Goal: Task Accomplishment & Management: Use online tool/utility

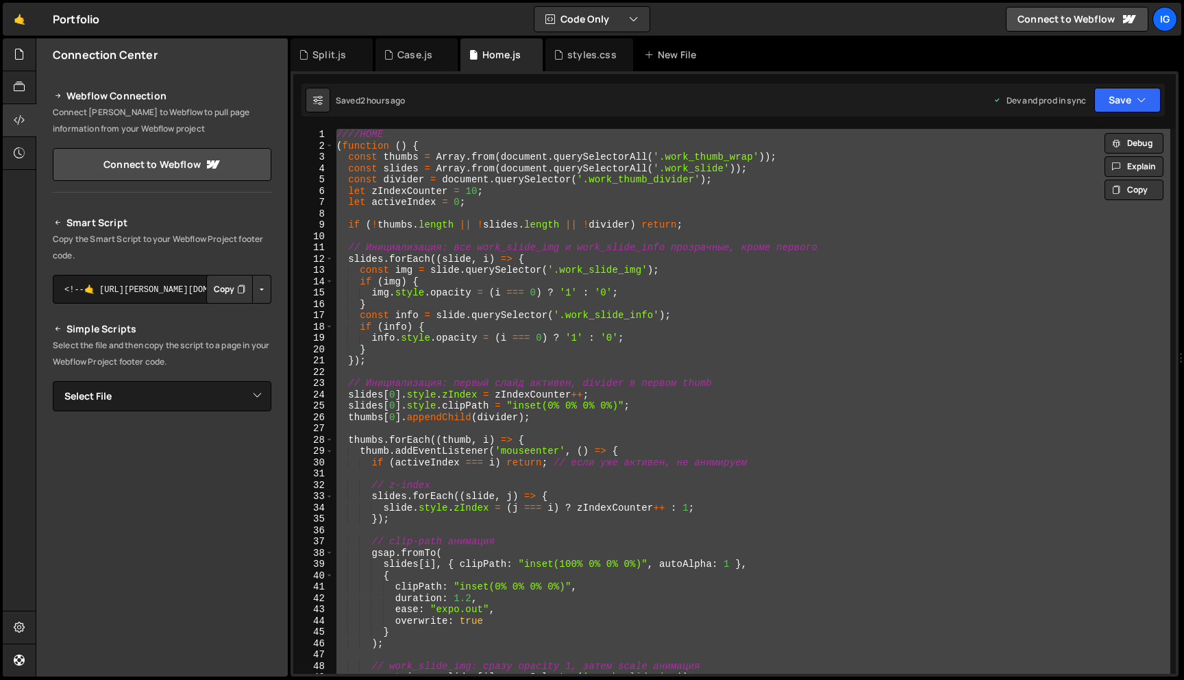
scroll to position [0, 1]
click at [403, 61] on div "Case.js" at bounding box center [416, 54] width 82 height 33
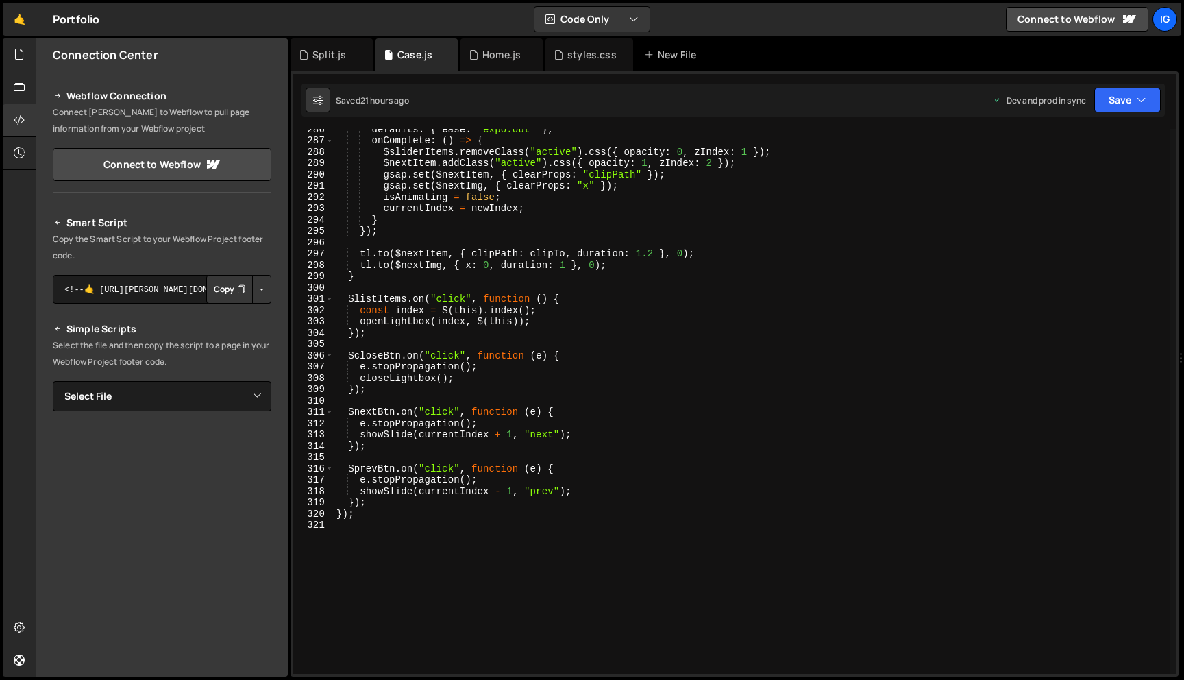
click at [431, 123] on div "XXXXXXXXXXXXXXXXXXXXXXXXXXXXXXXXXXXXXXXXXXXXXXXXXXXXXXXXXXXXXXXXXXXXXXXXXXXXXXX…" at bounding box center [734, 373] width 888 height 605
click at [434, 162] on div "defaults : { ease : "expo.out" } , onComplete : ( ) => { $sliderItems . removeC…" at bounding box center [752, 406] width 836 height 567
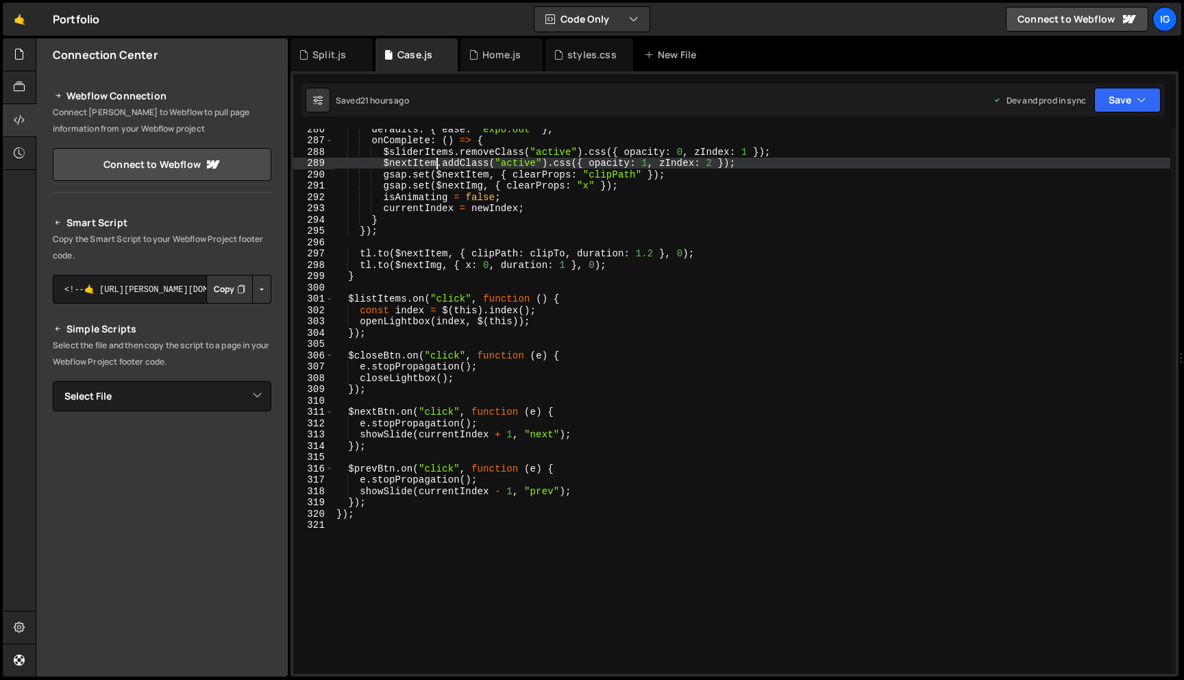
type textarea "});"
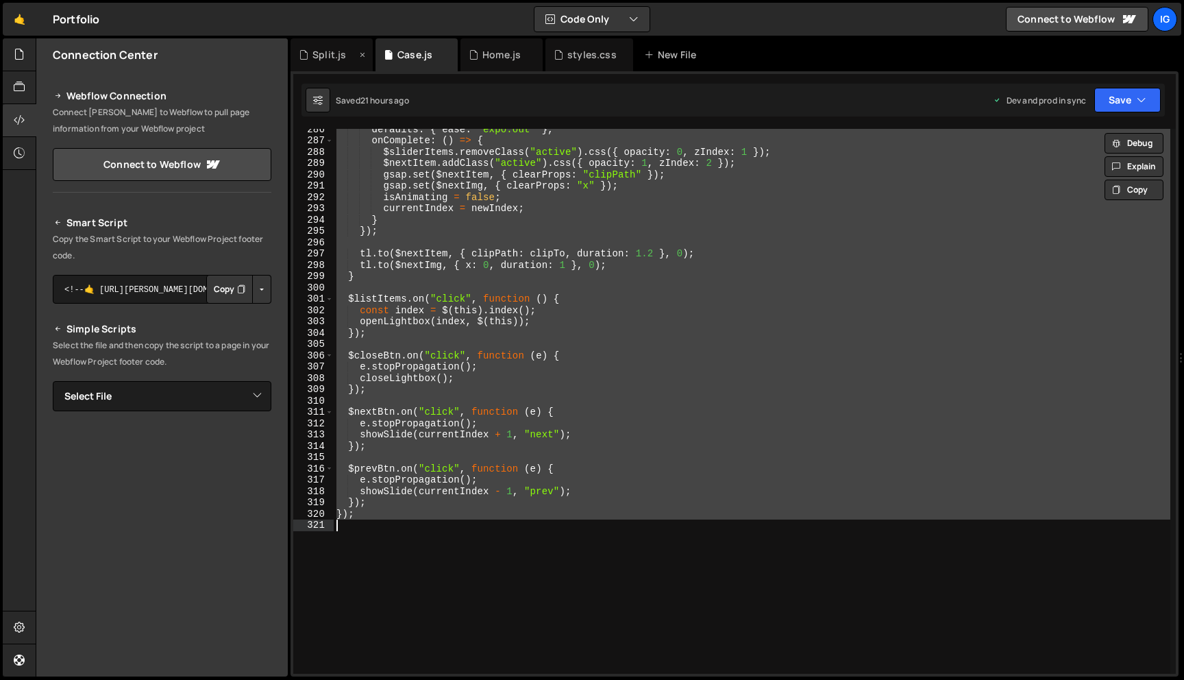
click at [322, 58] on div "Split.js" at bounding box center [329, 55] width 34 height 14
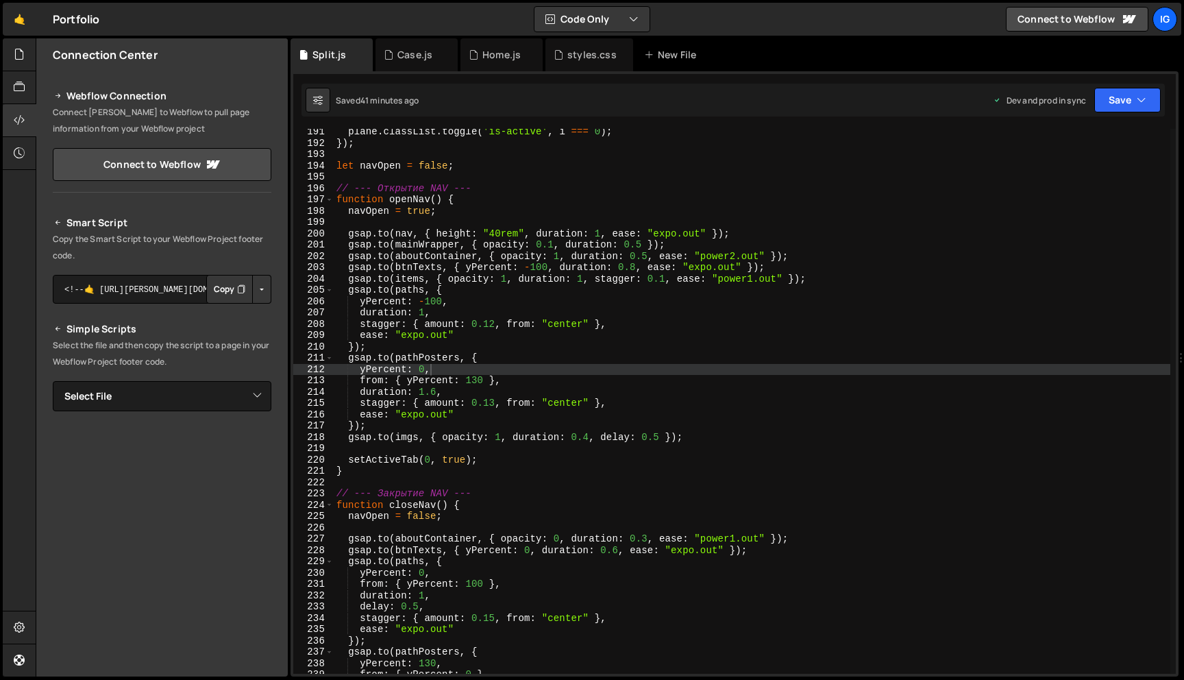
click at [395, 142] on div "plane . classList . toggle ( 'is-active' , i === 0 ) ; }) ; let navOpen = false…" at bounding box center [752, 409] width 836 height 567
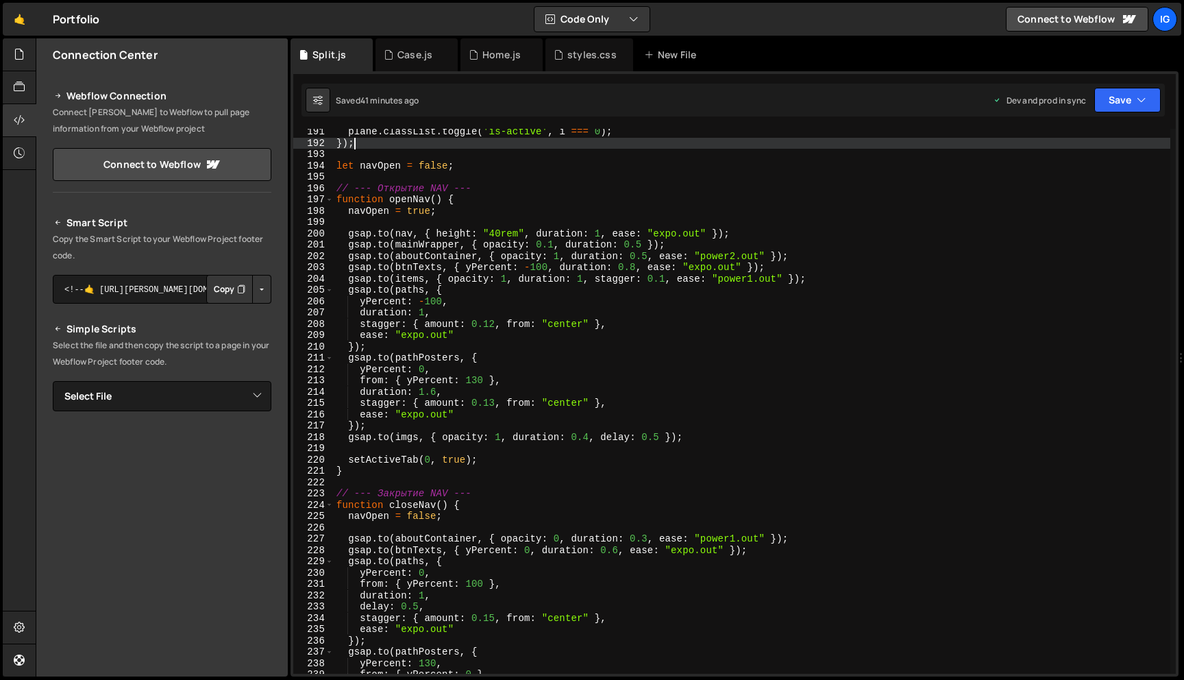
scroll to position [0, 1]
type textarea "});"
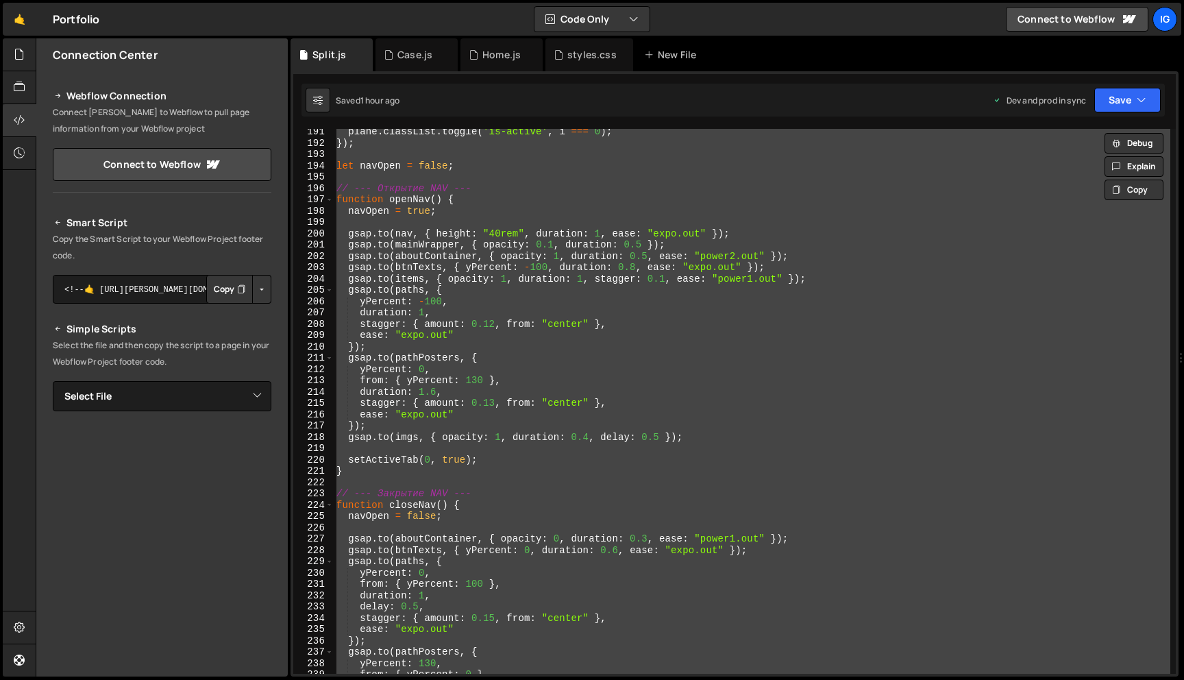
click at [636, 102] on div "Saved 1 hour ago Dev and prod in sync Upgrade to Edit Save Save to Staging S Sa…" at bounding box center [732, 100] width 863 height 33
click at [26, 64] on div at bounding box center [20, 54] width 34 height 33
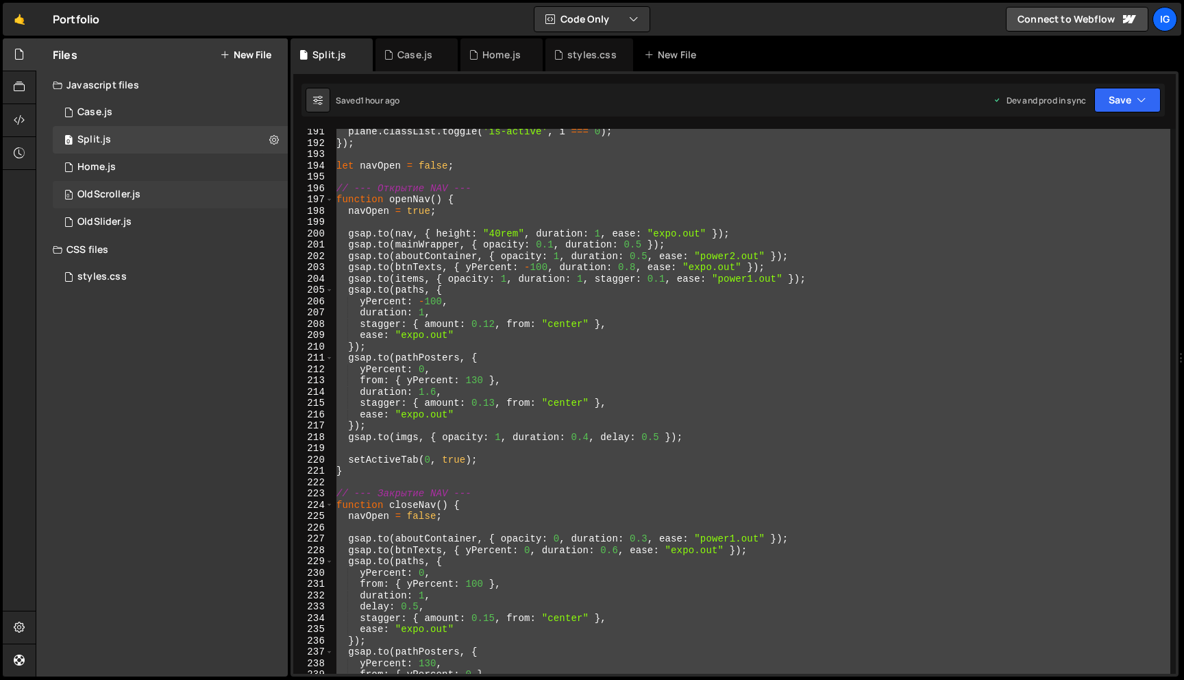
click at [132, 200] on div "OldScroller.js" at bounding box center [108, 194] width 63 height 12
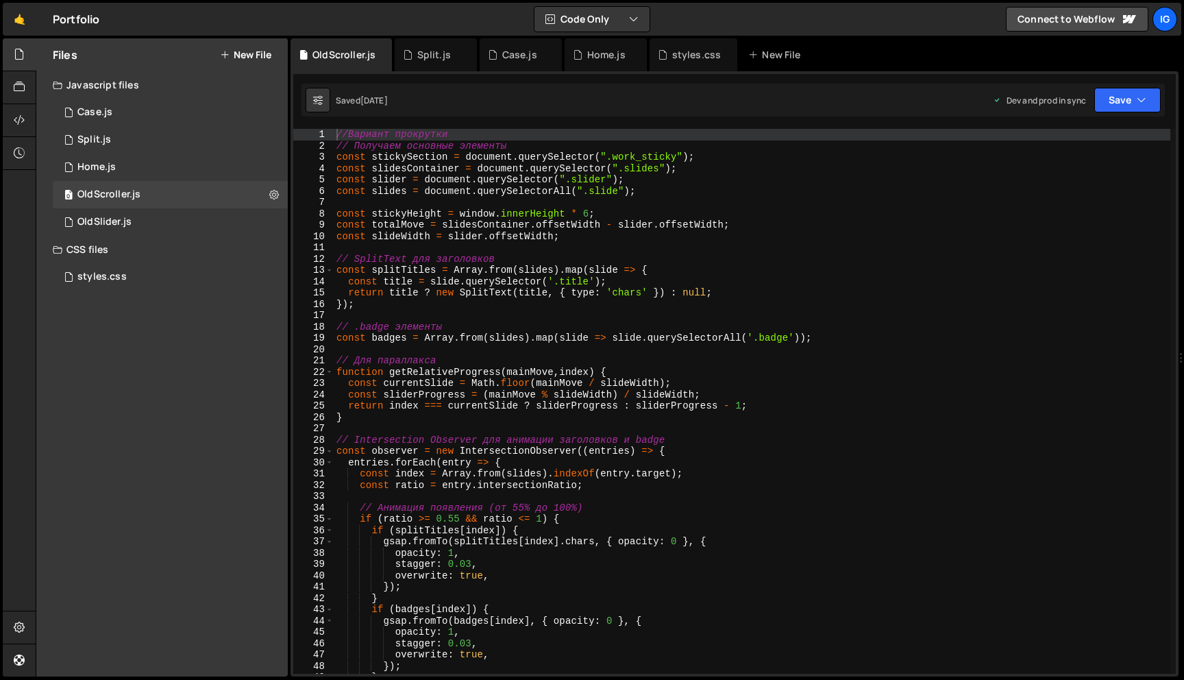
click at [382, 221] on div "//Вариант прокрутки // Получаем основные элементы const stickySection = documen…" at bounding box center [752, 412] width 836 height 567
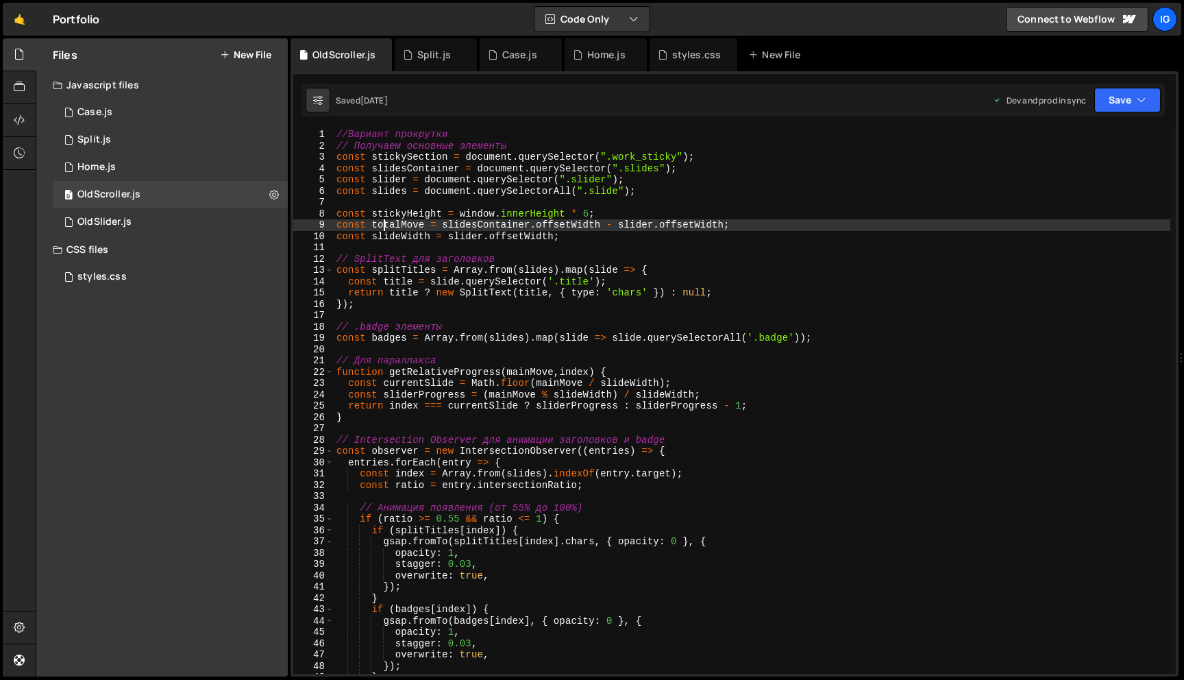
type textarea "});"
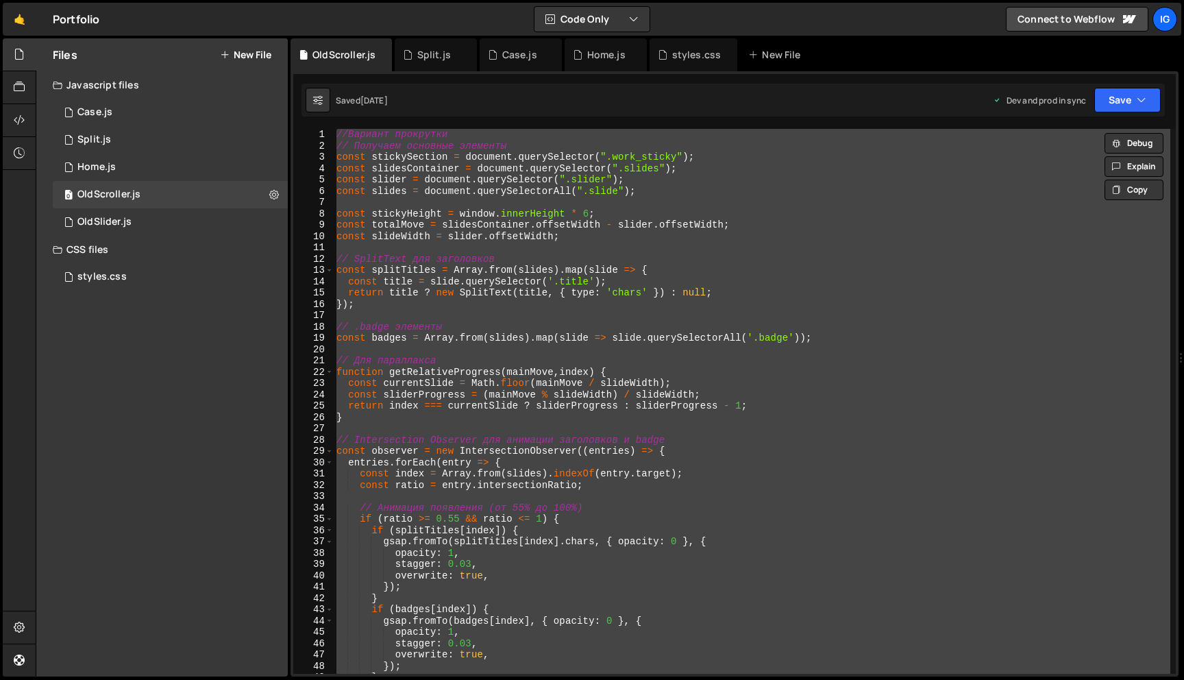
click at [417, 199] on div "//Вариант прокрутки // Получаем основные элементы const stickySection = documen…" at bounding box center [752, 401] width 836 height 545
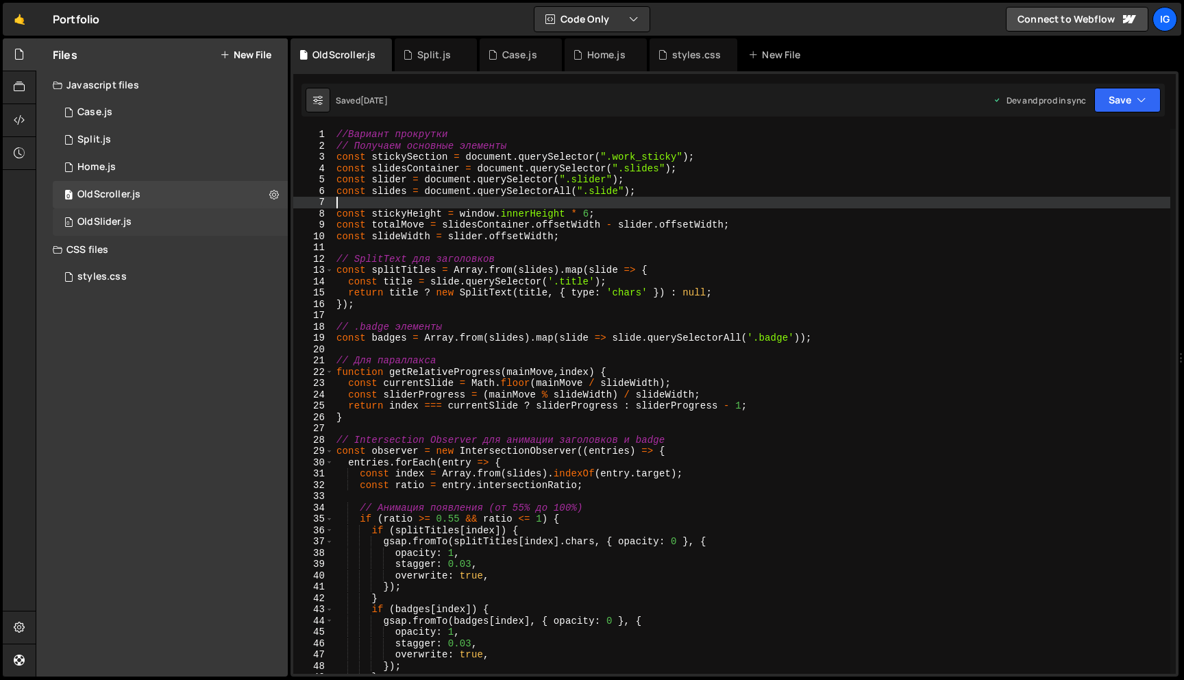
click at [156, 219] on div "0 OldSlider.js 0" at bounding box center [170, 221] width 235 height 27
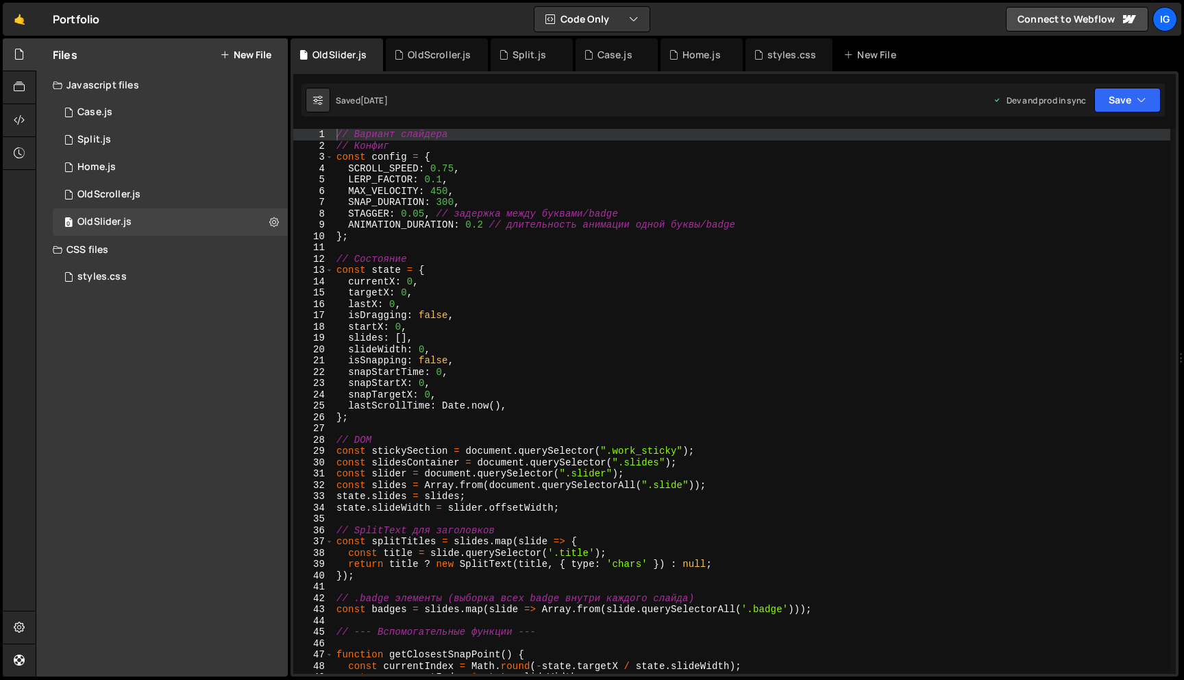
click at [403, 227] on div "// Вариант слайдера // Конфиг const config = { SCROLL_SPEED : 0.75 , LERP_FACTO…" at bounding box center [752, 412] width 836 height 567
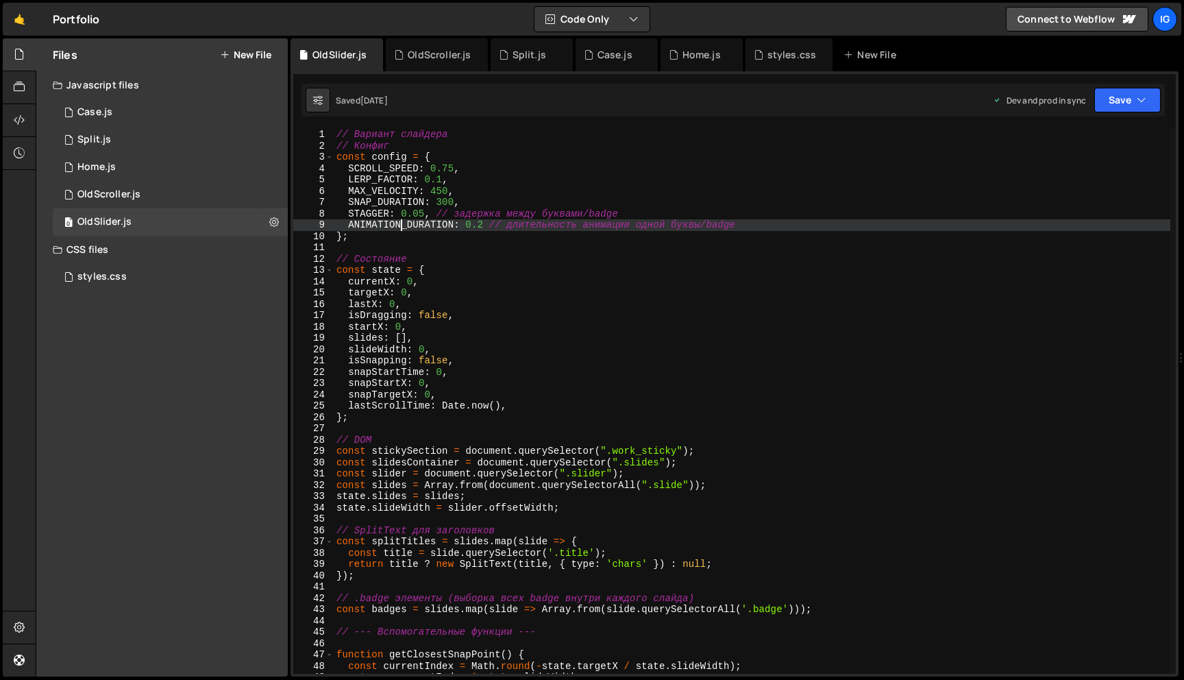
type textarea "initializeScroll();"
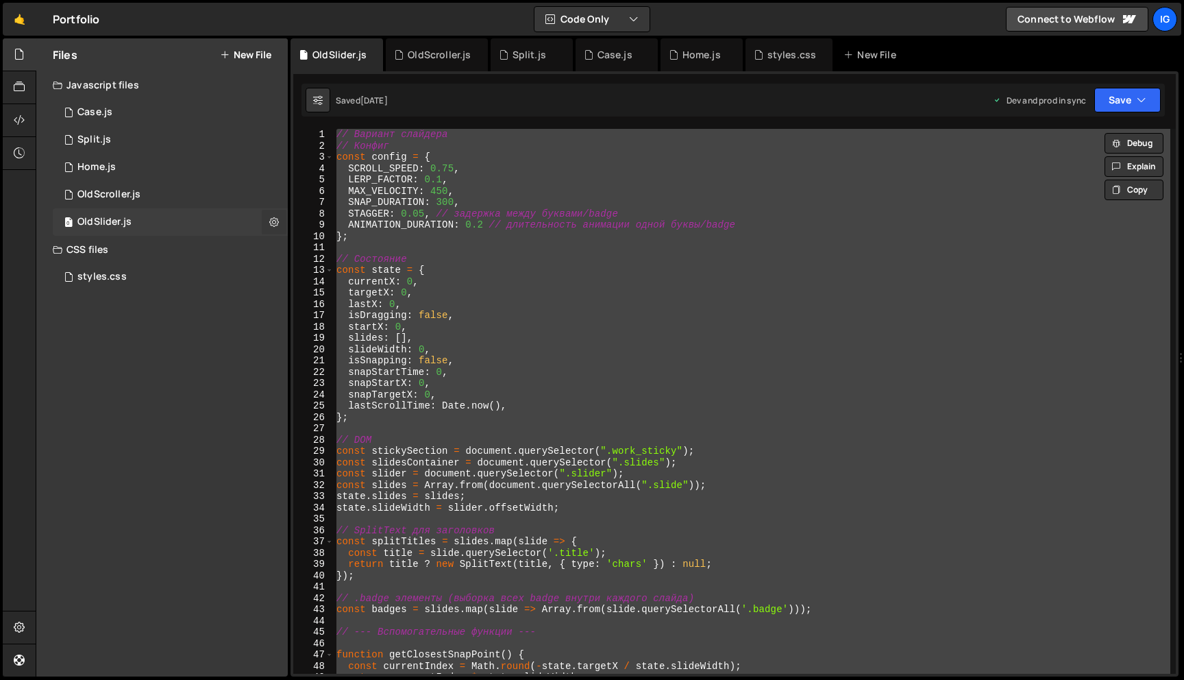
click at [271, 217] on icon at bounding box center [274, 221] width 10 height 13
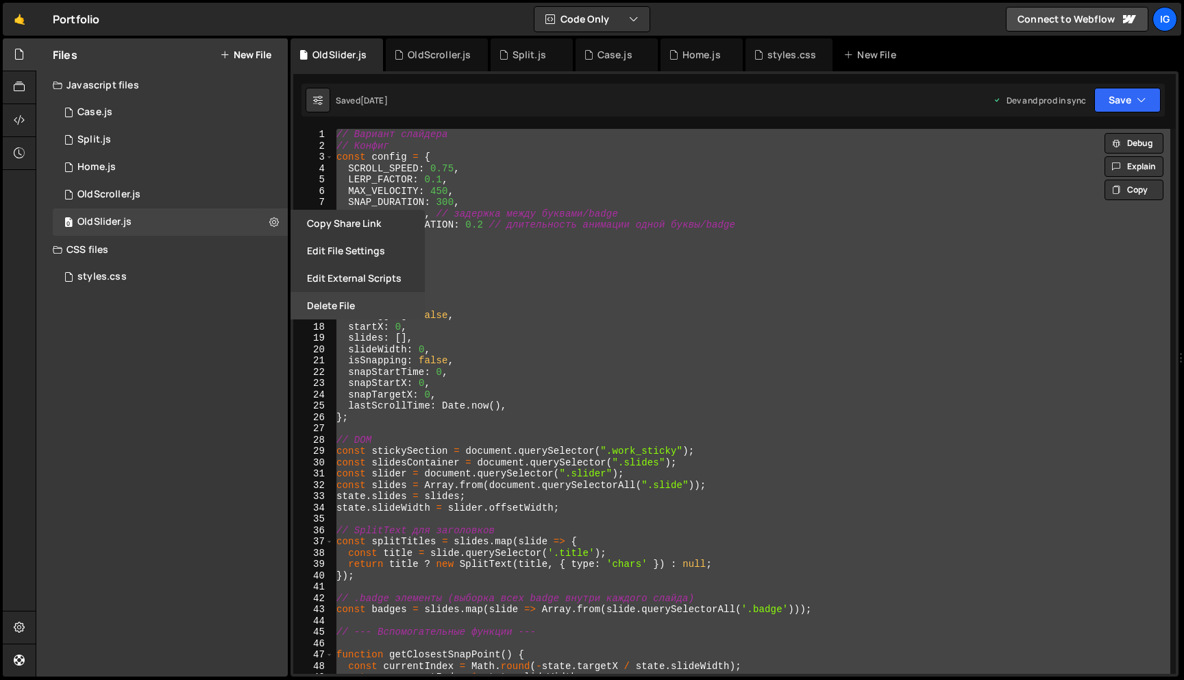
click at [364, 308] on button "Delete File" at bounding box center [357, 305] width 134 height 27
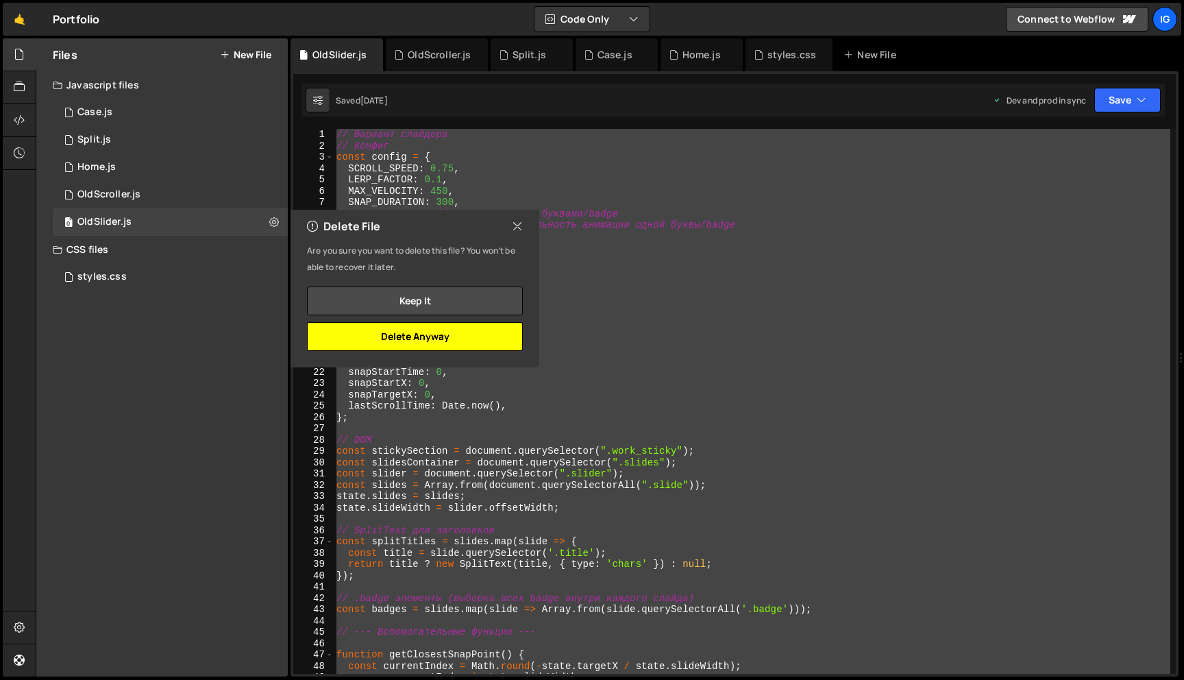
click at [432, 325] on button "Delete Anyway" at bounding box center [415, 336] width 216 height 29
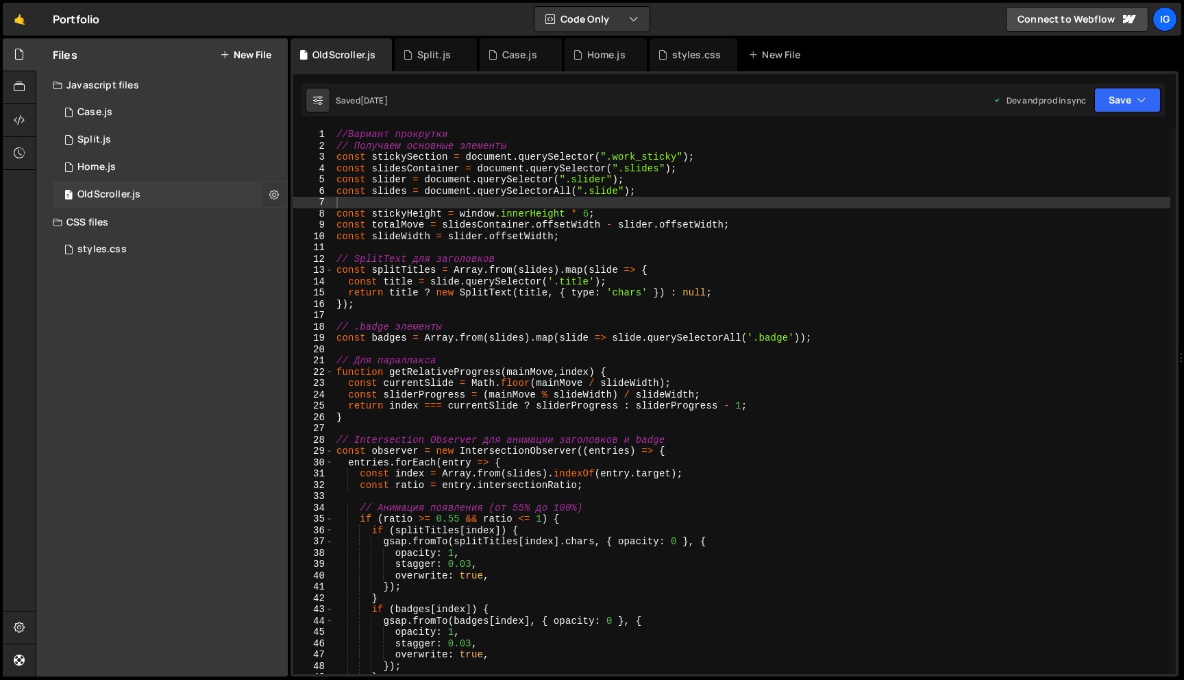
click at [273, 192] on icon at bounding box center [274, 194] width 10 height 13
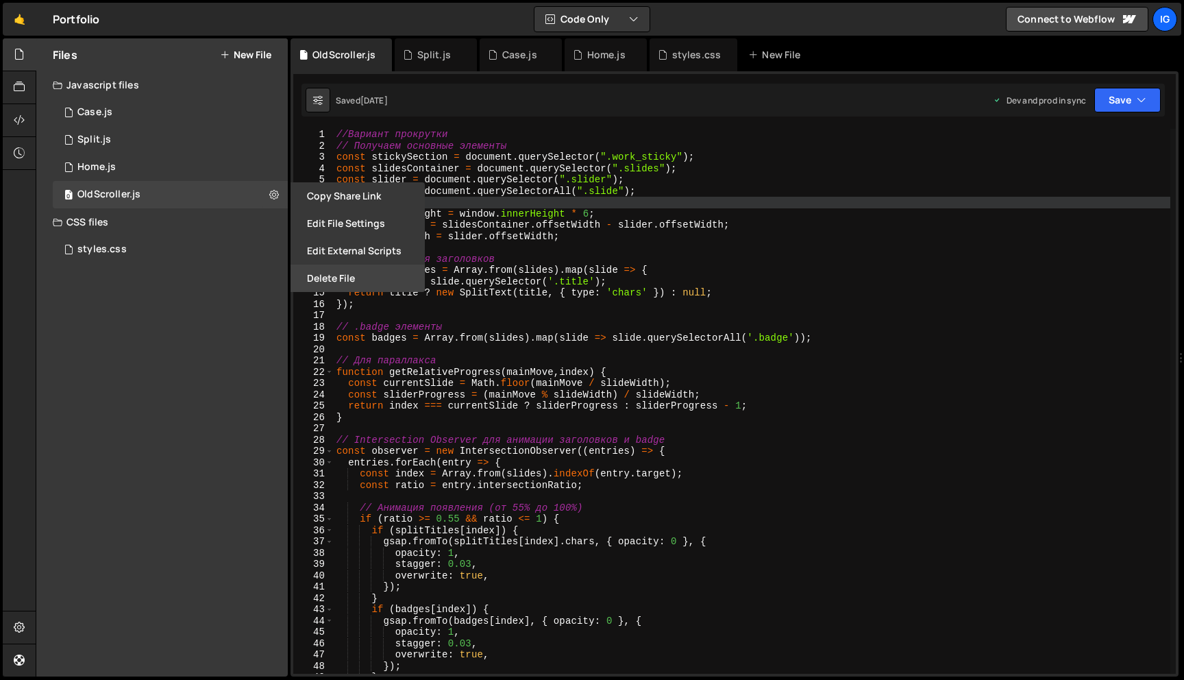
click at [356, 286] on button "Delete File" at bounding box center [357, 277] width 134 height 27
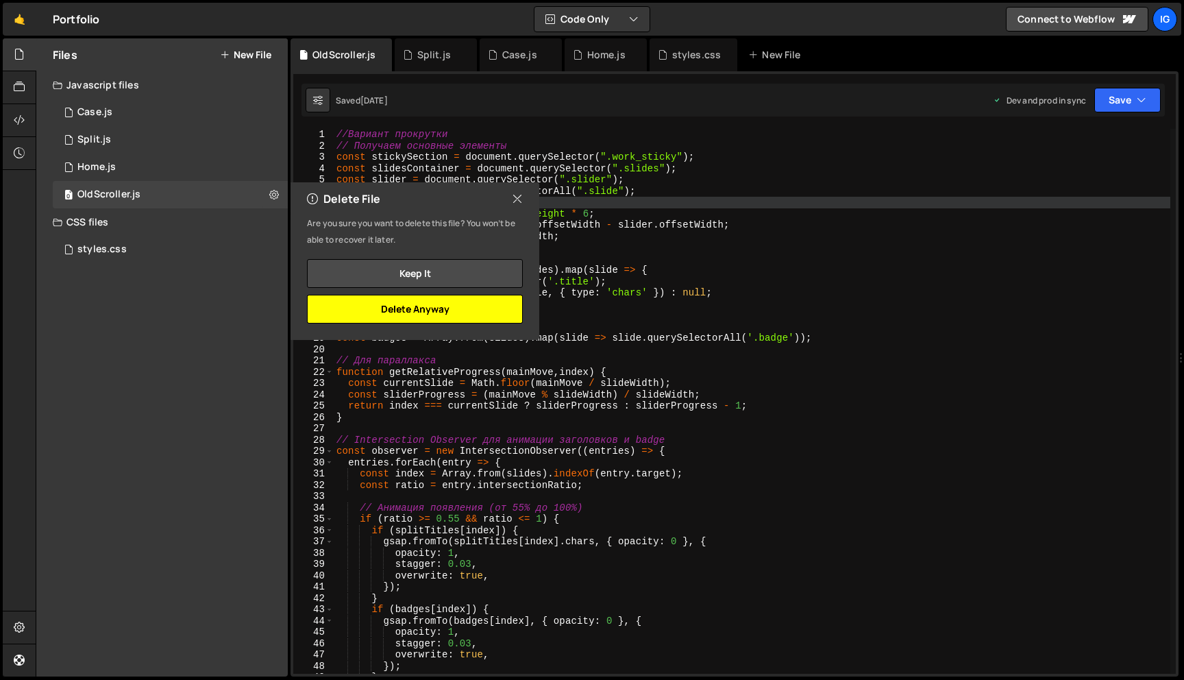
click at [431, 302] on button "Delete Anyway" at bounding box center [415, 309] width 216 height 29
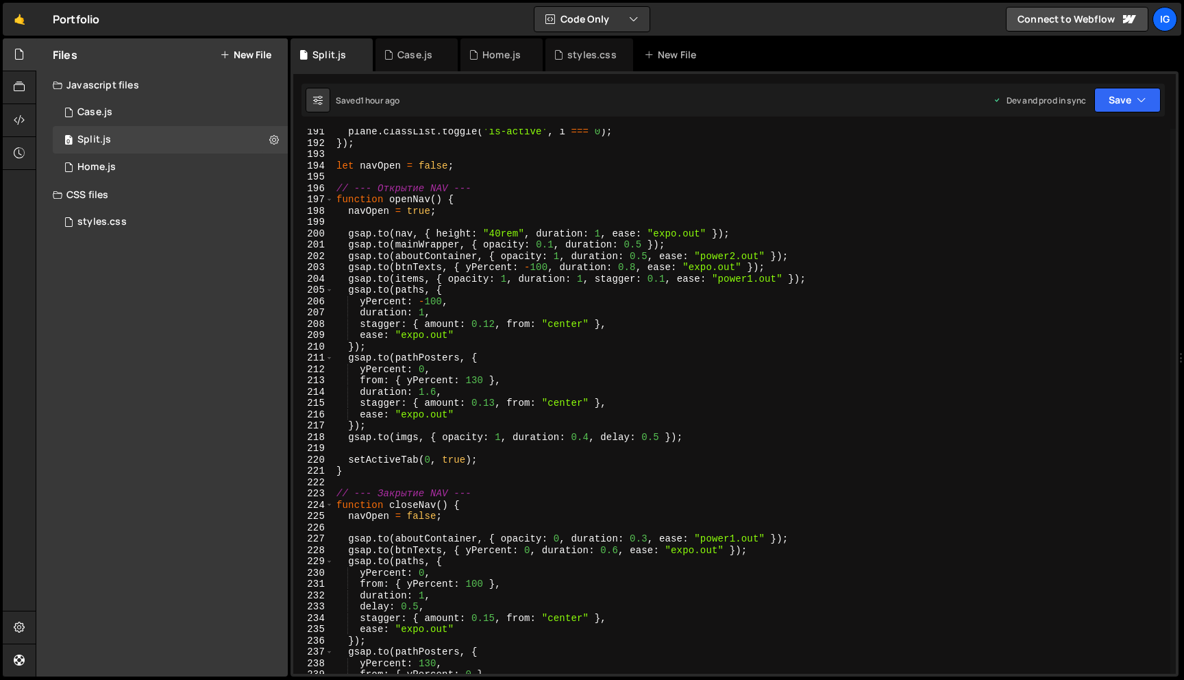
click at [244, 51] on button "New File" at bounding box center [245, 54] width 51 height 11
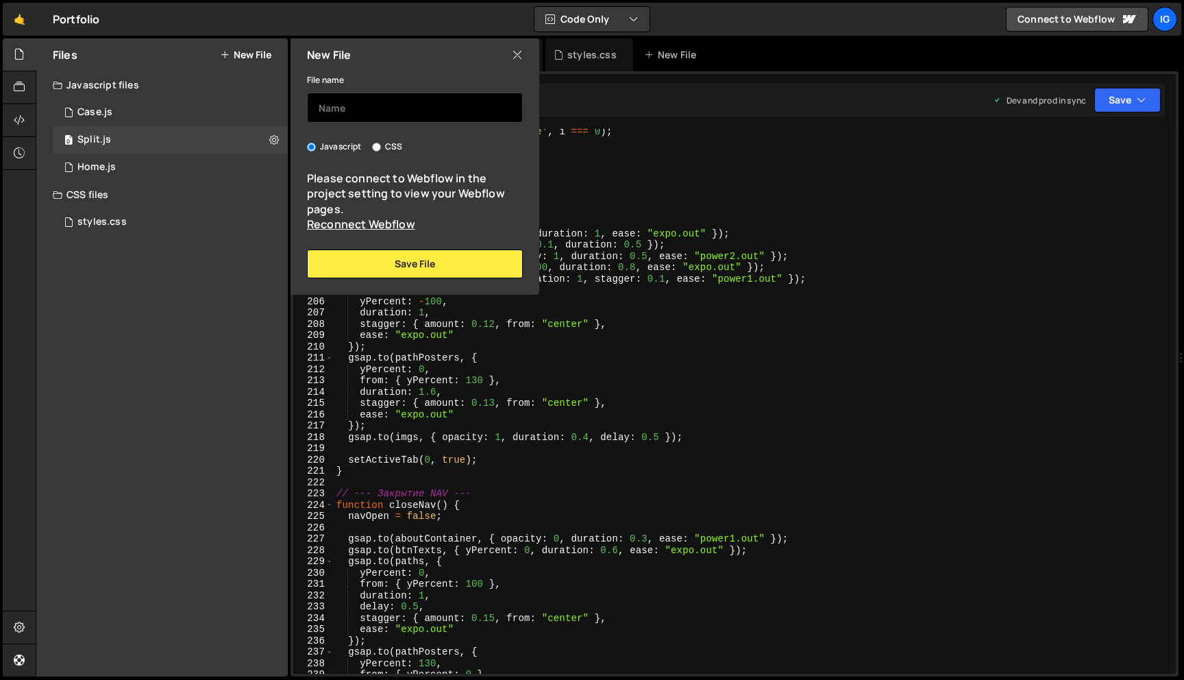
click at [354, 107] on input "text" at bounding box center [415, 107] width 216 height 30
type input "main"
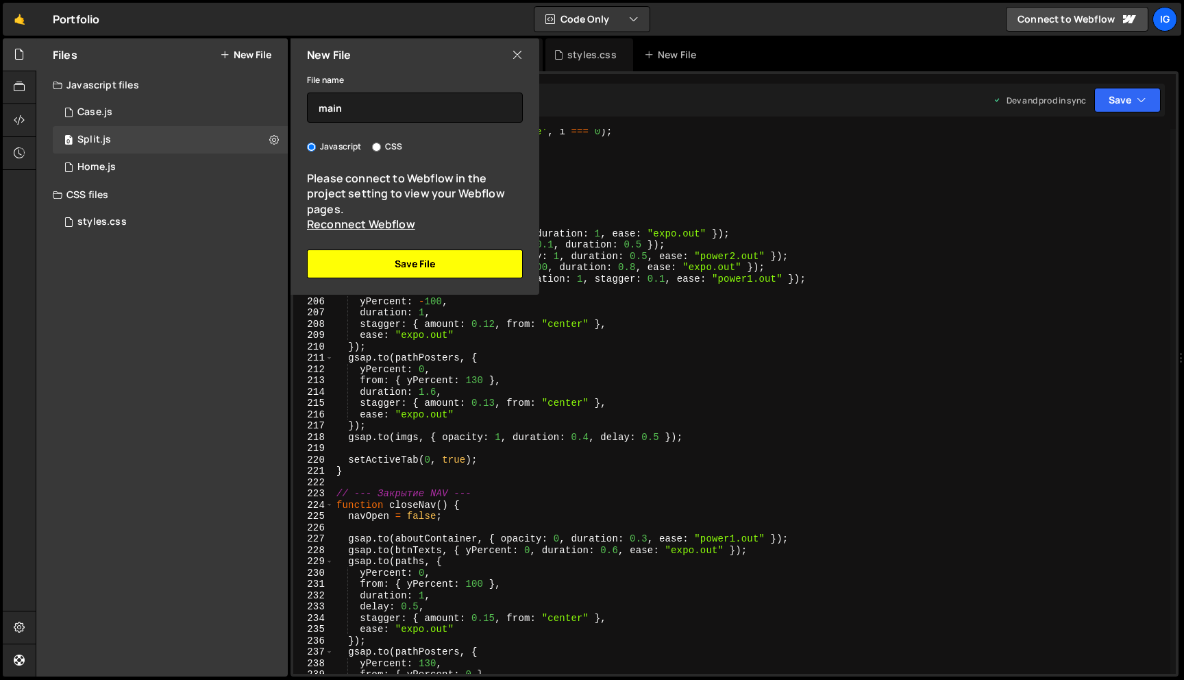
click at [427, 273] on button "Save File" at bounding box center [415, 263] width 216 height 29
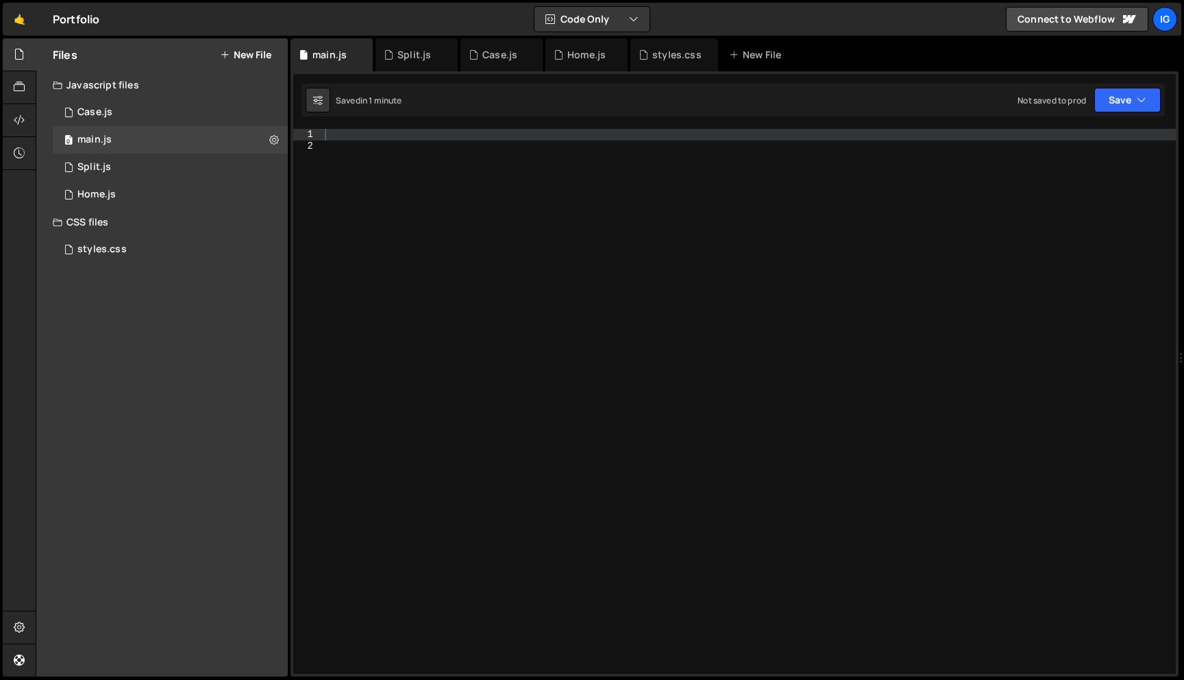
click at [378, 132] on div at bounding box center [749, 412] width 854 height 567
click at [207, 112] on div "0 Case.js 0" at bounding box center [170, 112] width 235 height 27
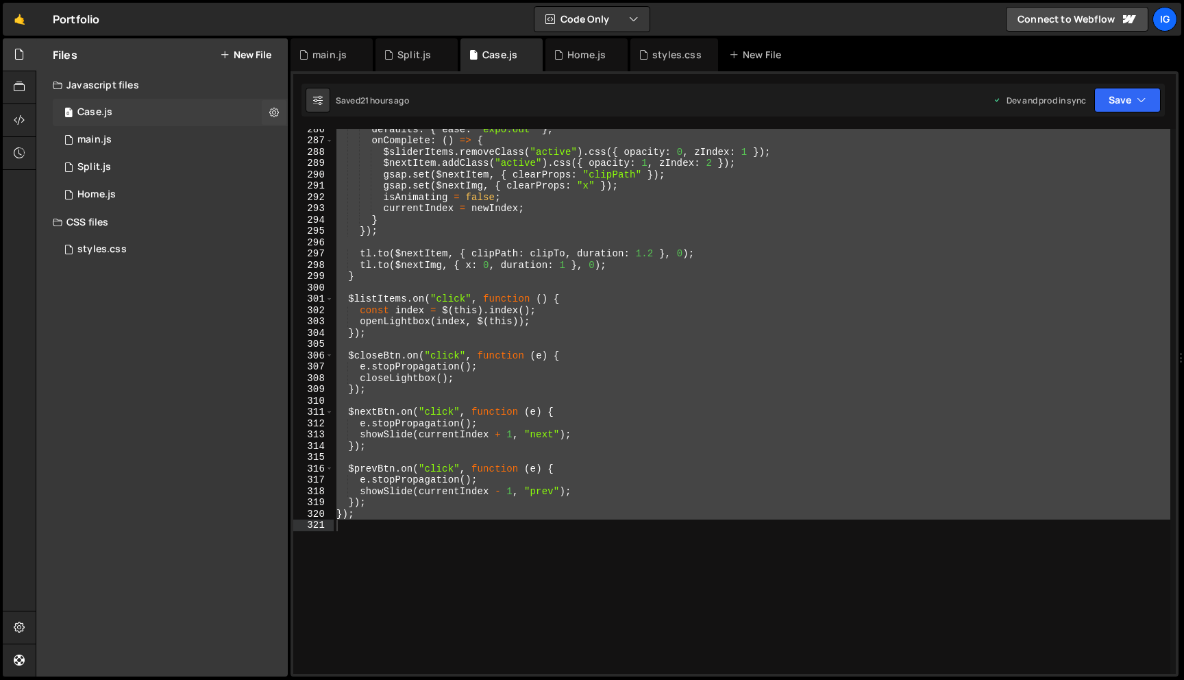
scroll to position [19840, 0]
click at [396, 188] on div "defaults : { ease : "expo.out" } , onComplete : ( ) => { $sliderItems . removeC…" at bounding box center [752, 401] width 836 height 545
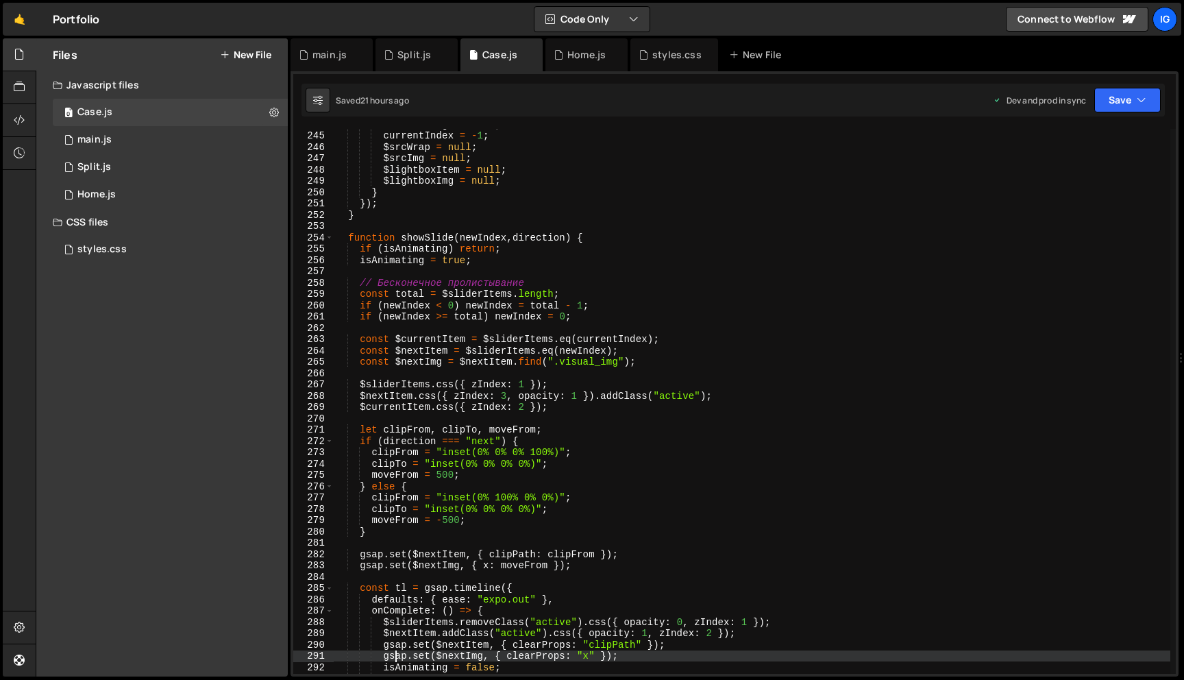
scroll to position [2689, 0]
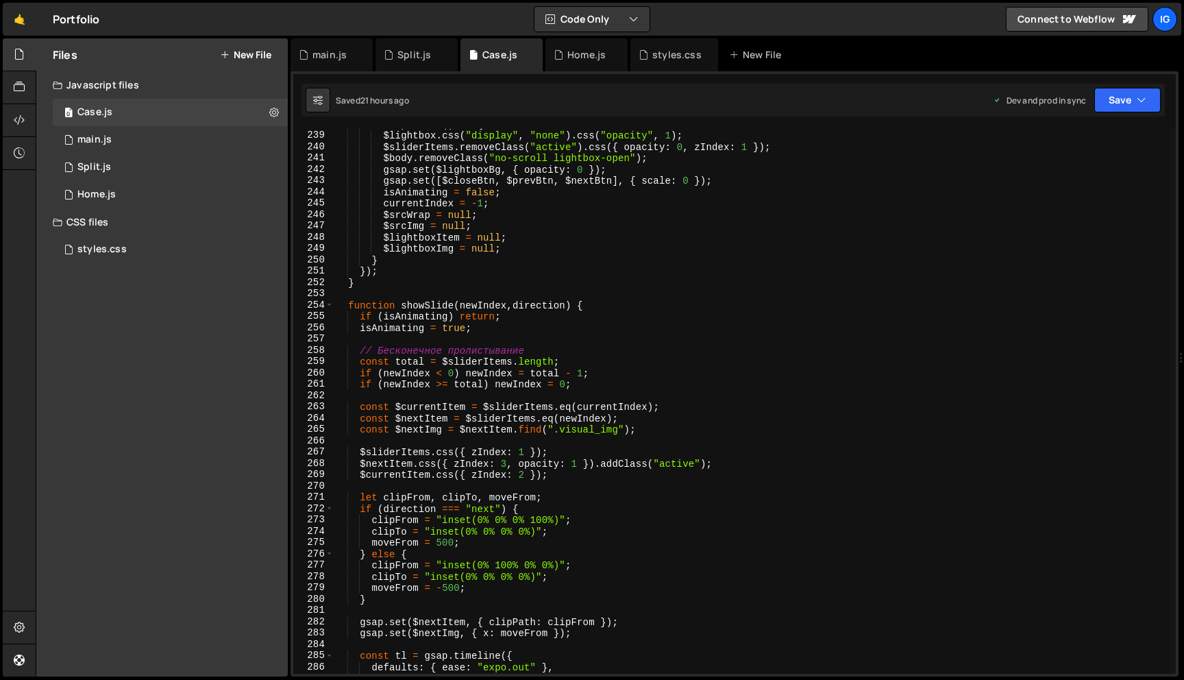
click at [432, 187] on div "onComplete : ( ) => { $lightbox . css ( "display" , "none" ) . css ( "opacity" …" at bounding box center [752, 402] width 836 height 567
type textarea "});"
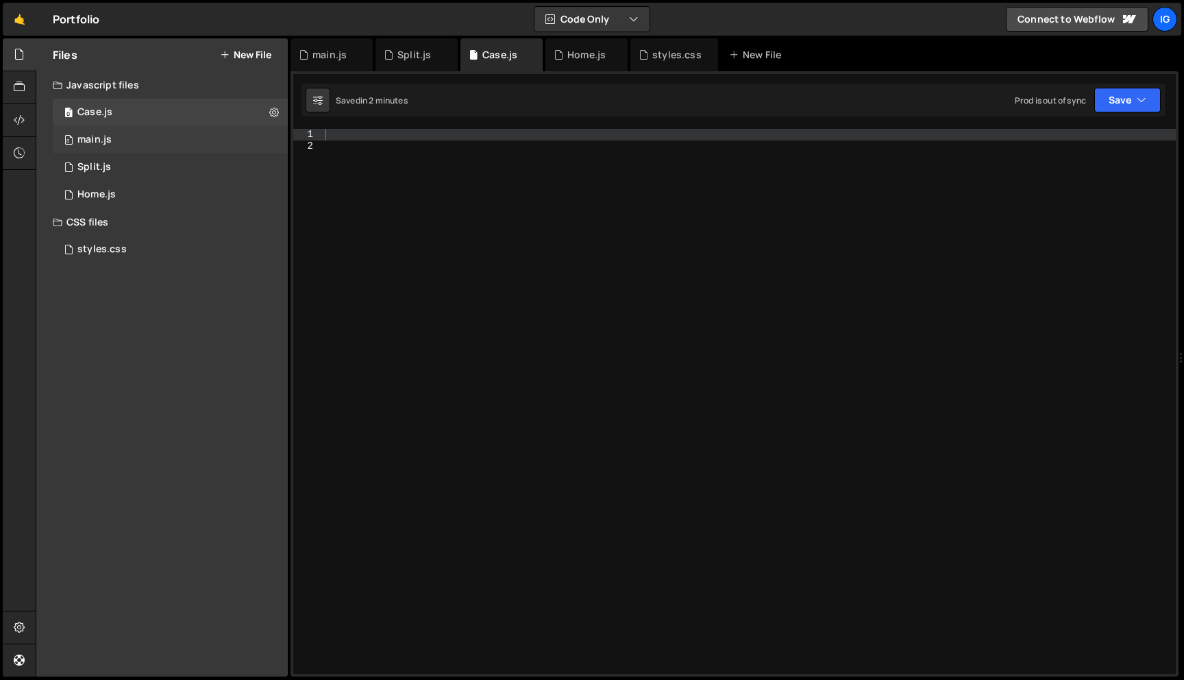
click at [153, 147] on div "0 main.js 0" at bounding box center [170, 139] width 235 height 27
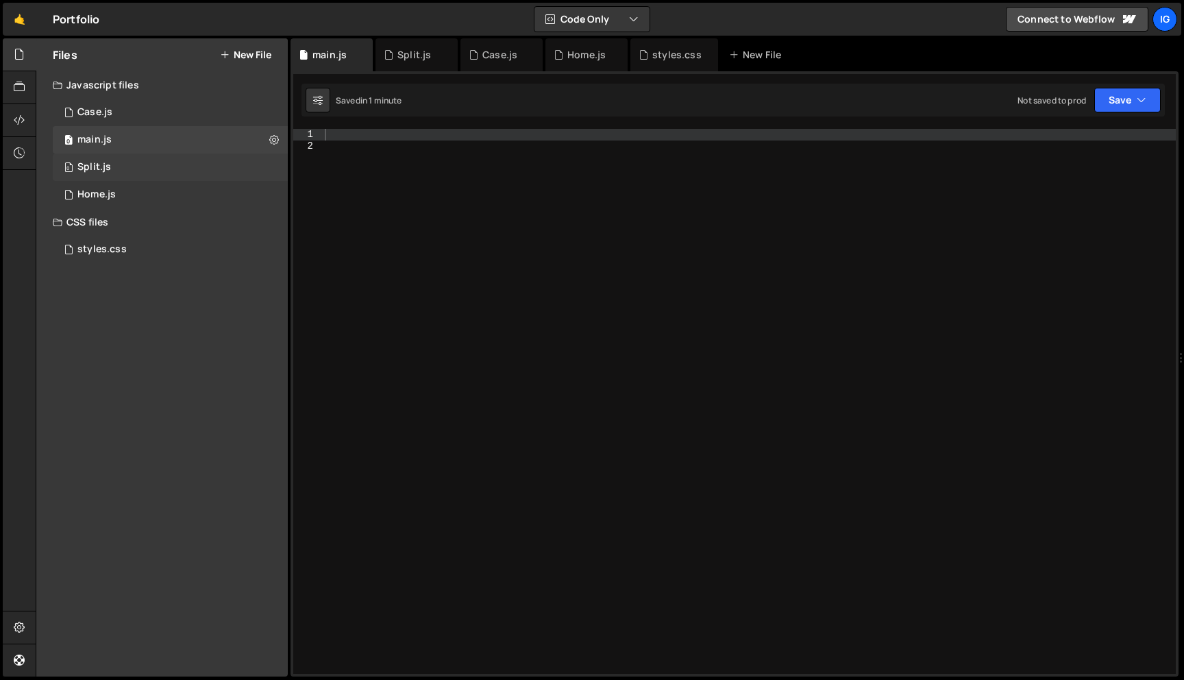
click at [159, 177] on div "0 Split.js 0" at bounding box center [170, 166] width 235 height 27
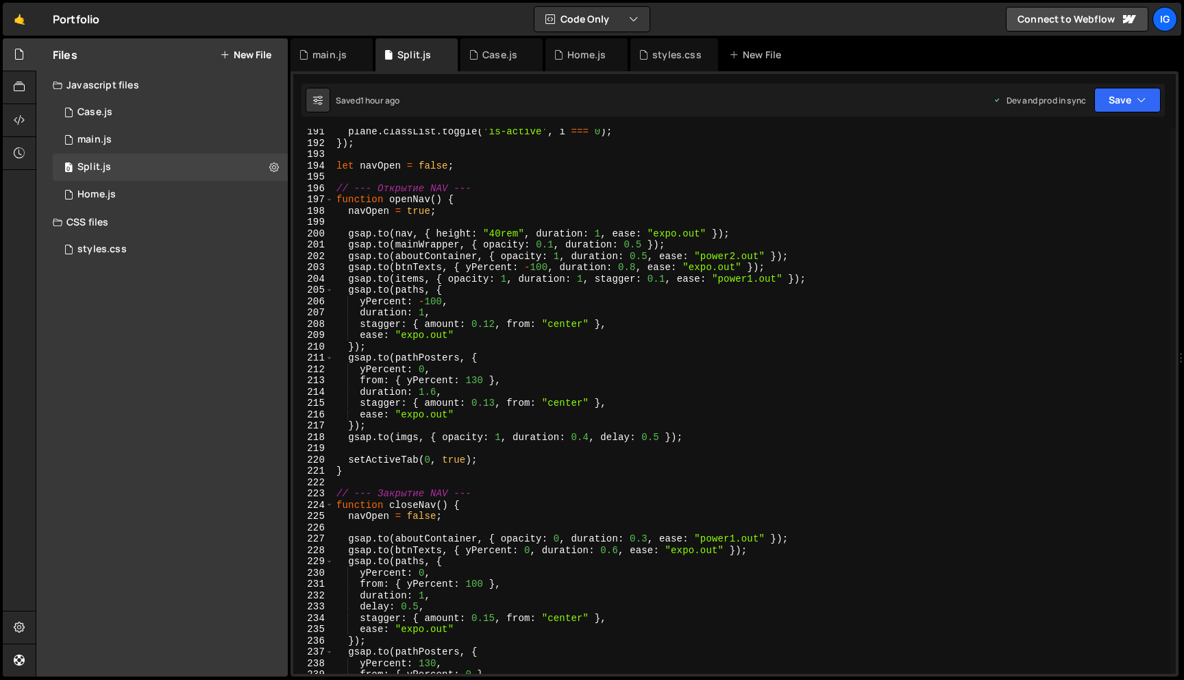
click at [356, 134] on div "plane . classList . toggle ( 'is-active' , i === 0 ) ; }) ; let navOpen = false…" at bounding box center [752, 409] width 836 height 567
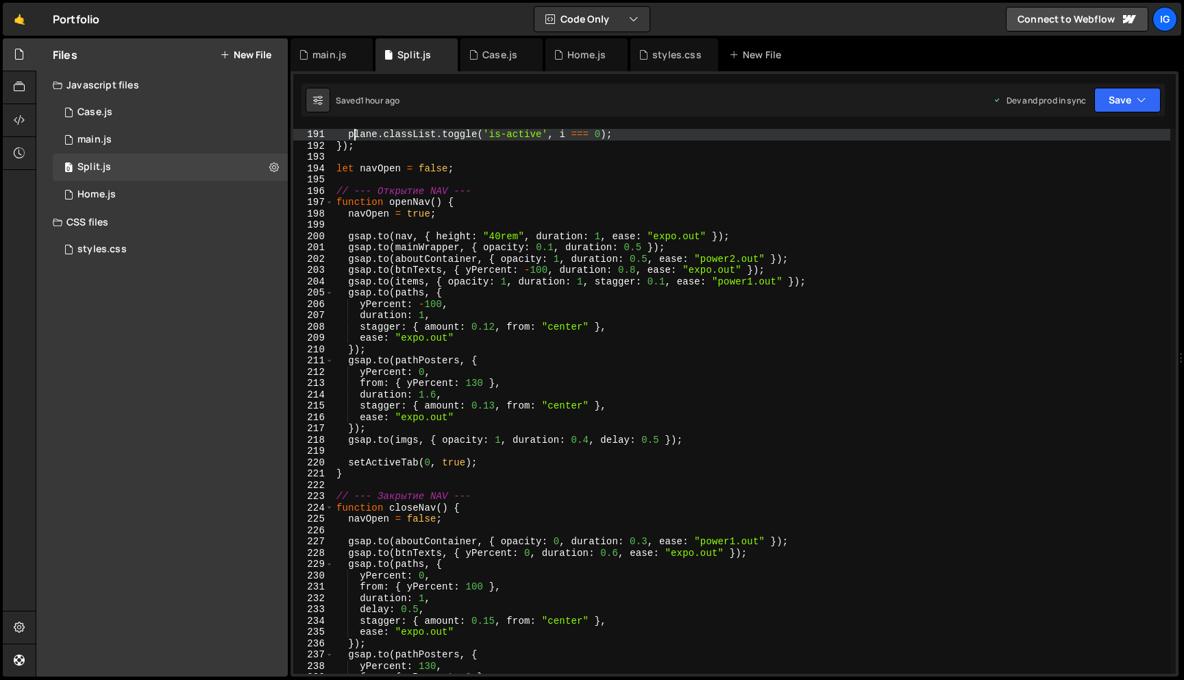
type textarea "});"
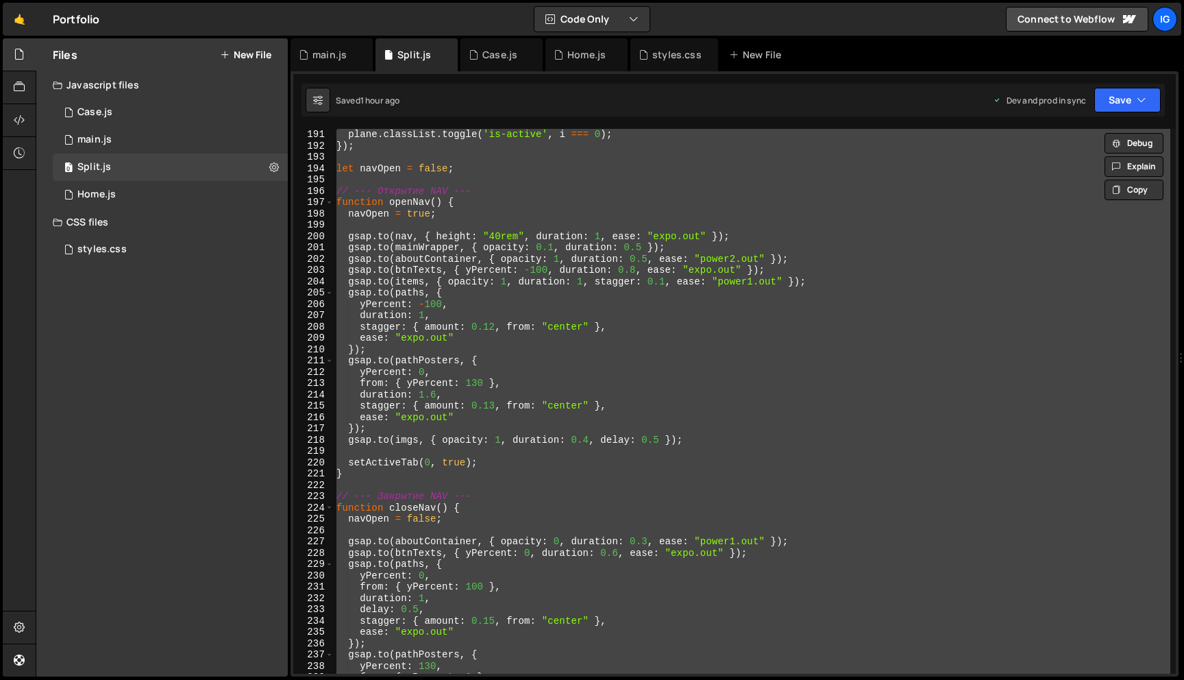
scroll to position [0, 0]
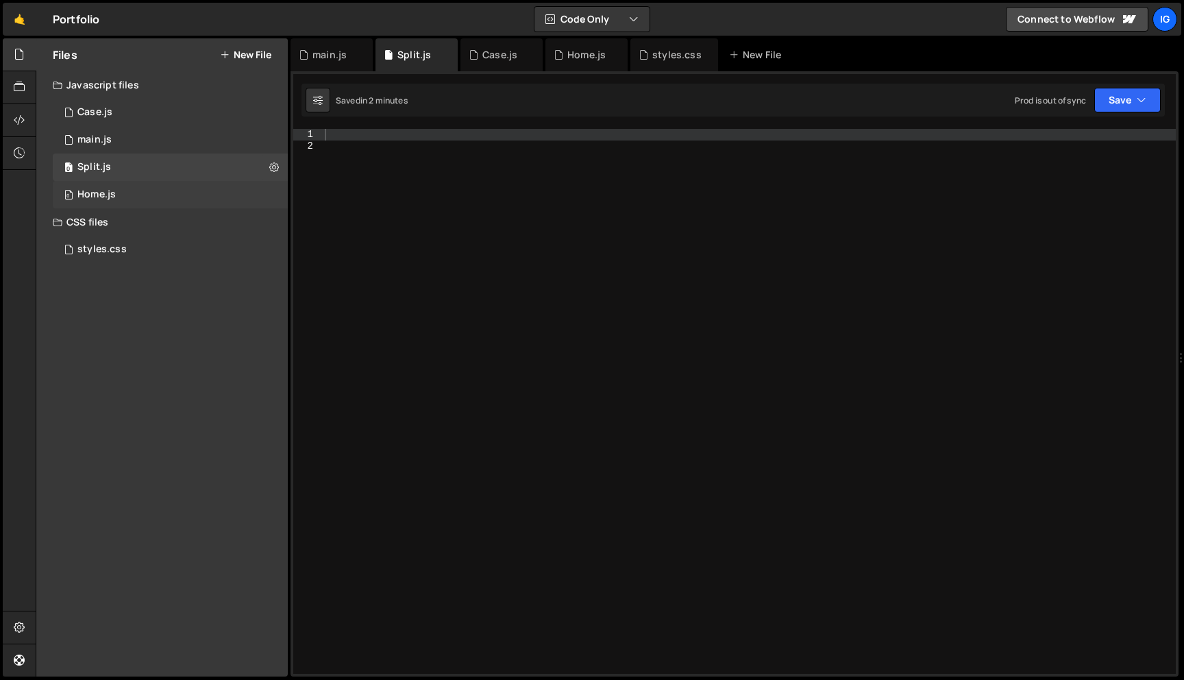
click at [140, 194] on div "0 Home.js 0" at bounding box center [170, 194] width 235 height 27
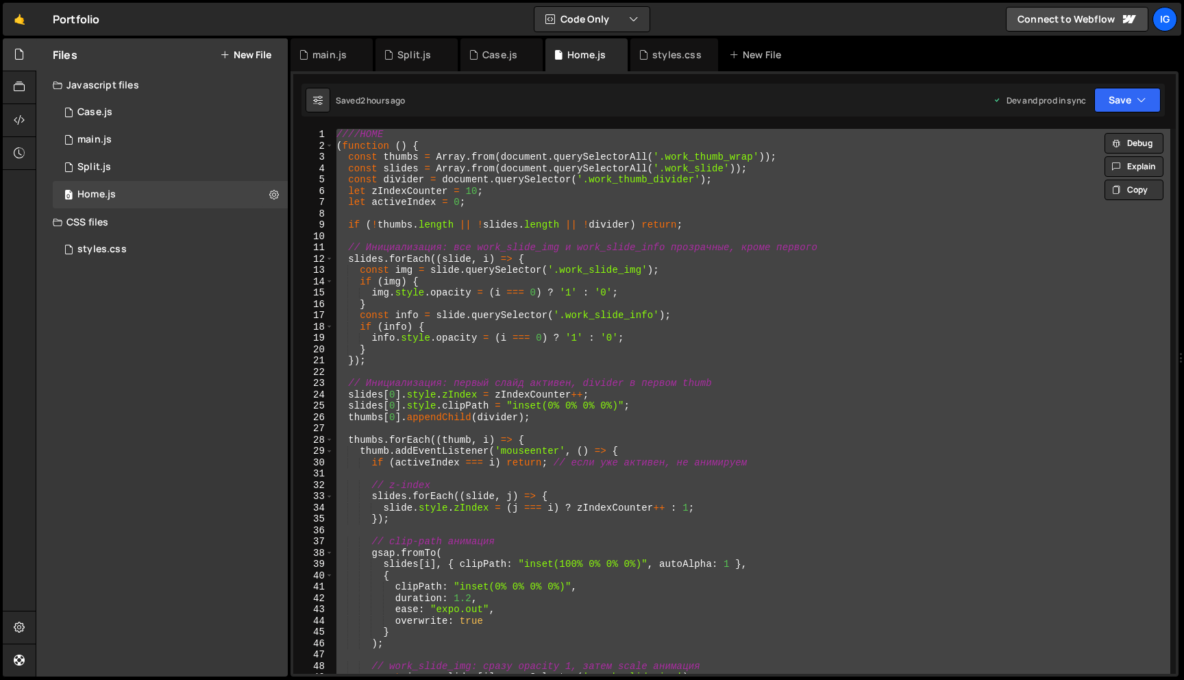
click at [401, 192] on div "////HOME ( function ( ) { const thumbs = Array . from ( document . querySelecto…" at bounding box center [752, 401] width 836 height 545
type textarea "})();"
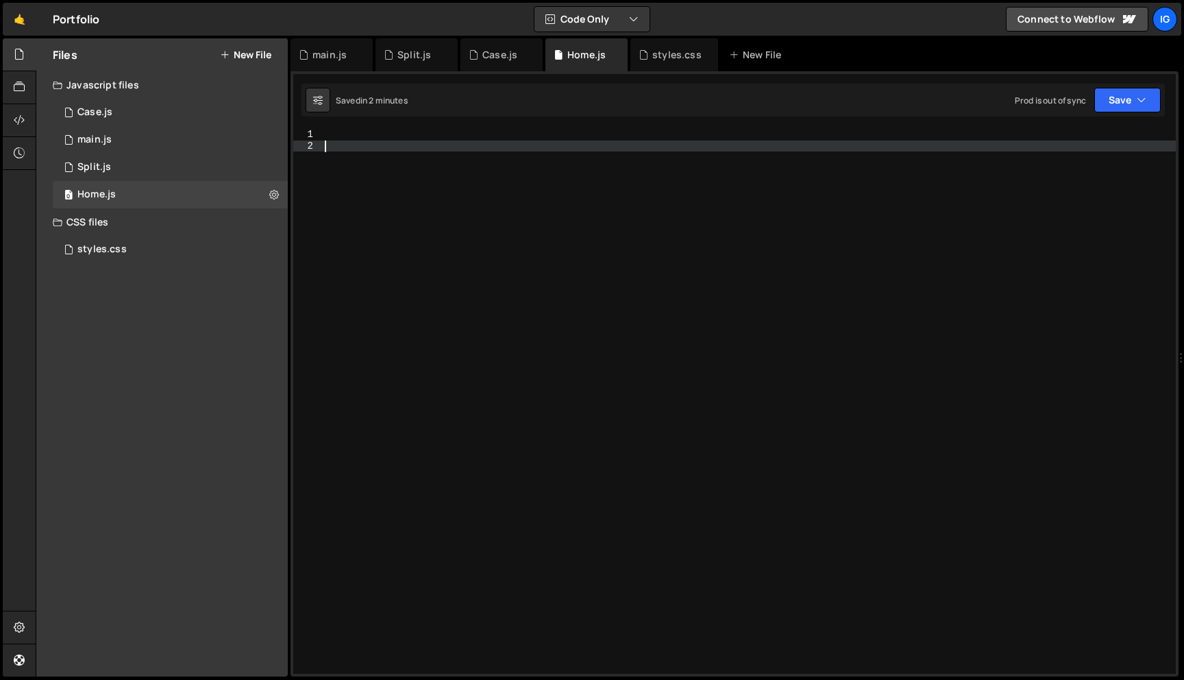
click at [400, 191] on div at bounding box center [749, 412] width 854 height 567
click at [137, 145] on div "0 main.js 0" at bounding box center [170, 139] width 235 height 27
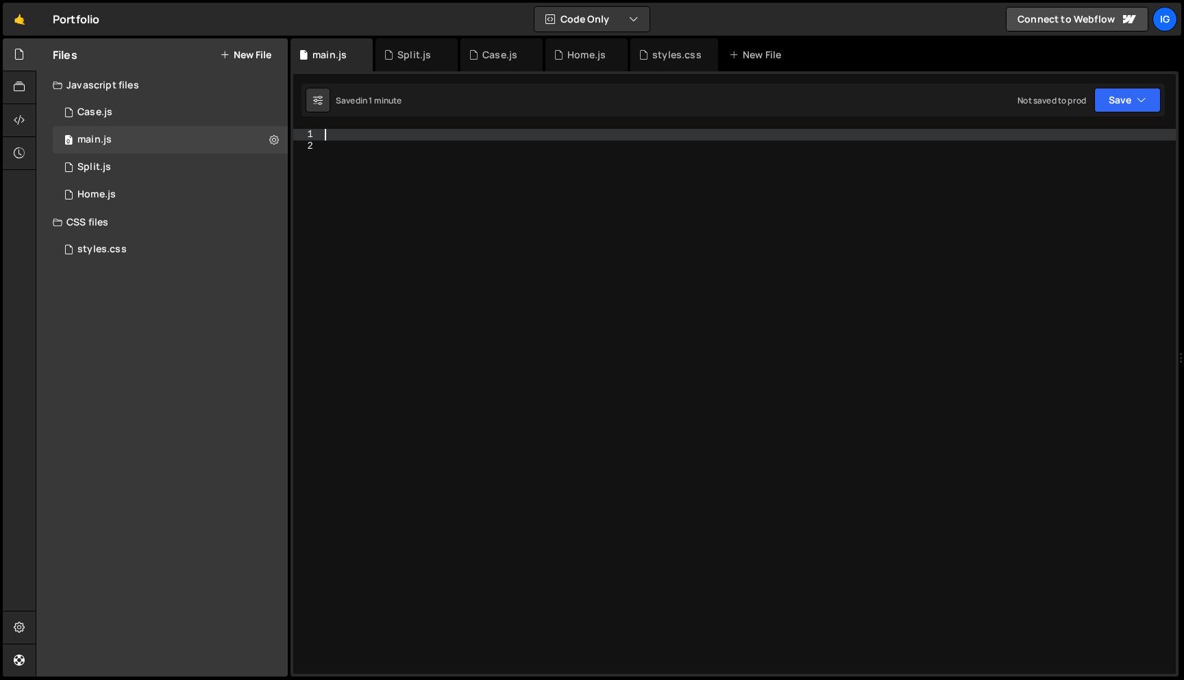
click at [409, 135] on div at bounding box center [749, 412] width 854 height 567
paste textarea "})();"
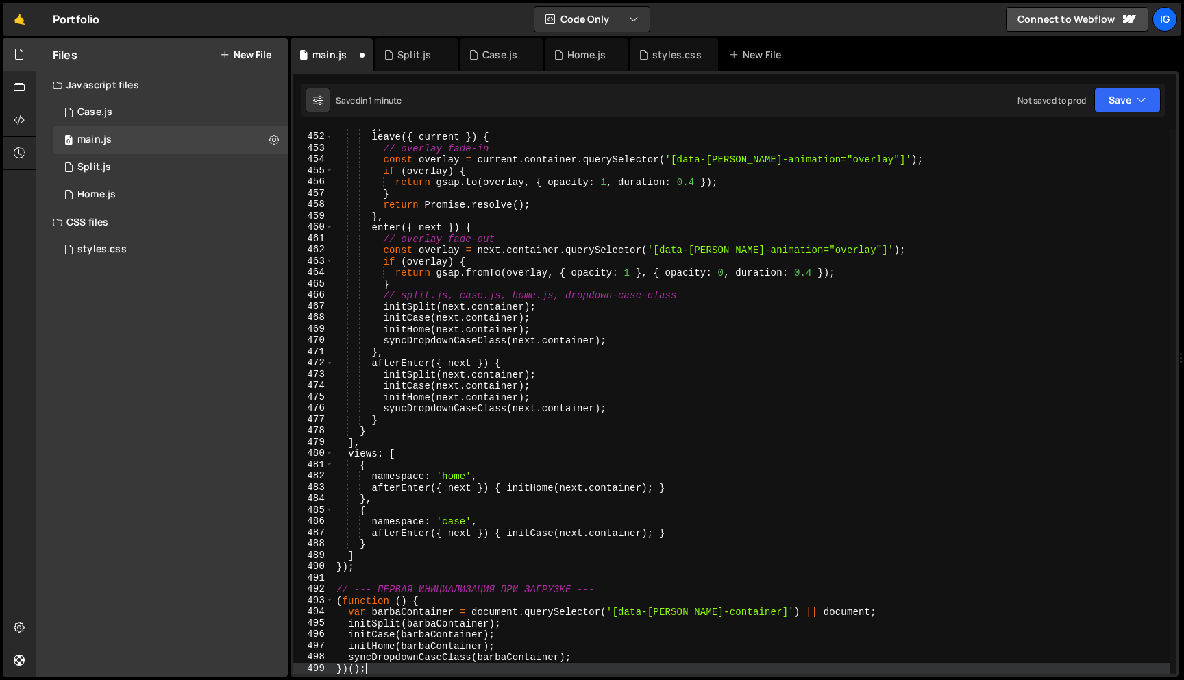
scroll to position [5095, 0]
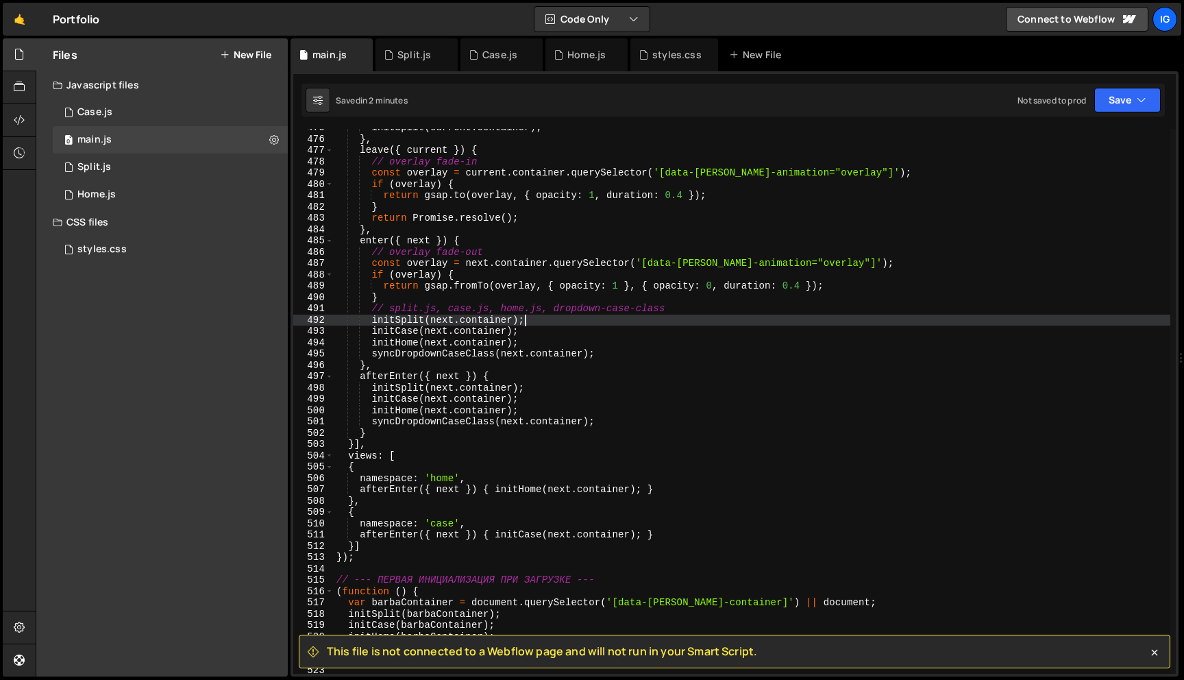
click at [584, 321] on div "initSplit ( current . container ) ; } , leave ({ current }) { // overlay fade-i…" at bounding box center [752, 405] width 836 height 567
type textarea "initSplit(next.container);"
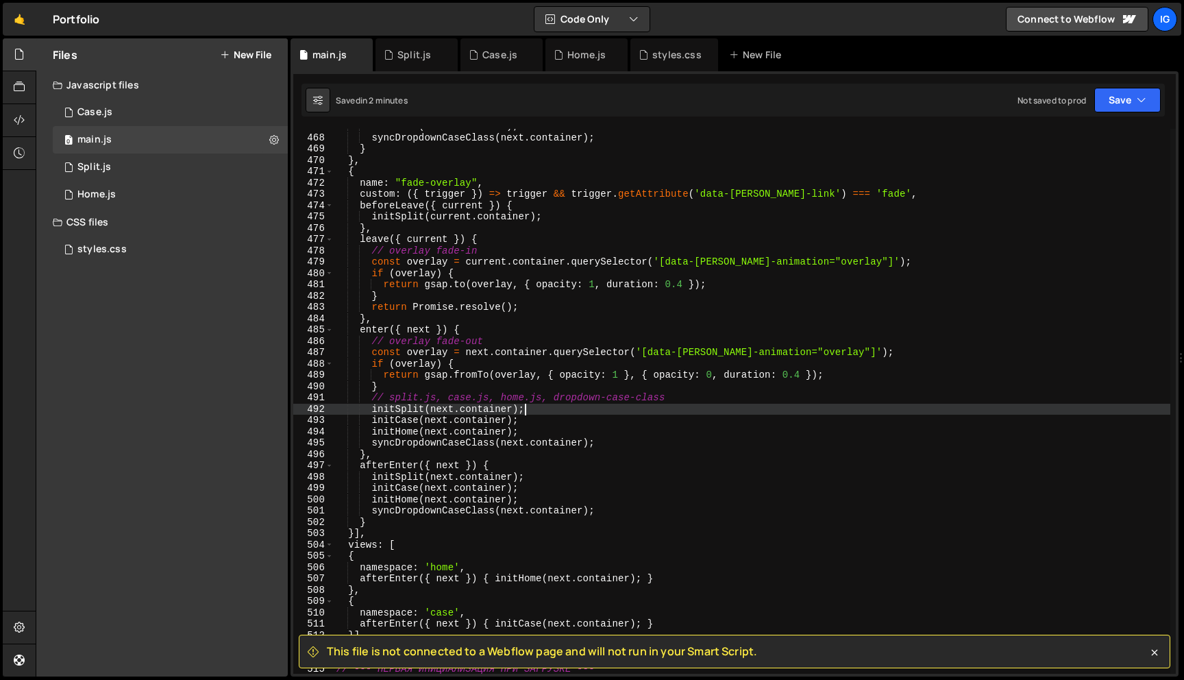
scroll to position [5109, 0]
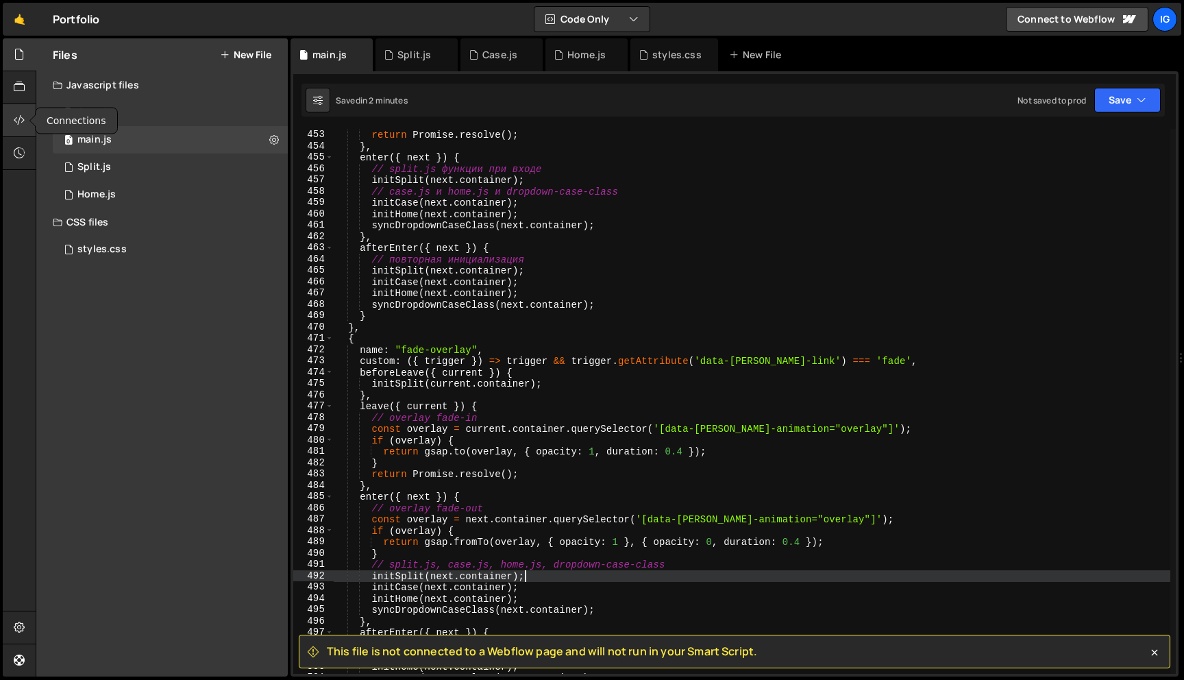
click at [26, 121] on div at bounding box center [20, 120] width 34 height 33
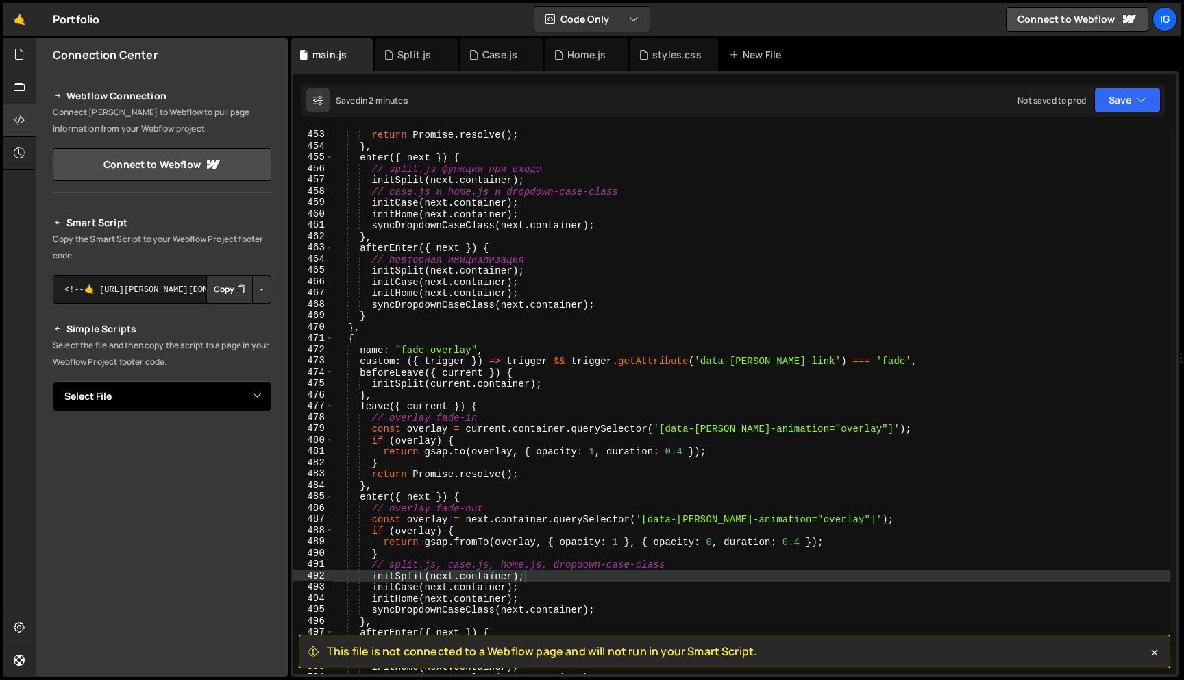
click at [245, 392] on select "Select File Case.js Split.js Home.js OldScroller.js OldSlider.js styles.css mai…" at bounding box center [162, 396] width 219 height 30
select select "44954"
click at [53, 381] on select "Select File Case.js Split.js Home.js OldScroller.js OldSlider.js styles.css mai…" at bounding box center [162, 396] width 219 height 30
click at [226, 436] on button "Copy" at bounding box center [229, 442] width 47 height 29
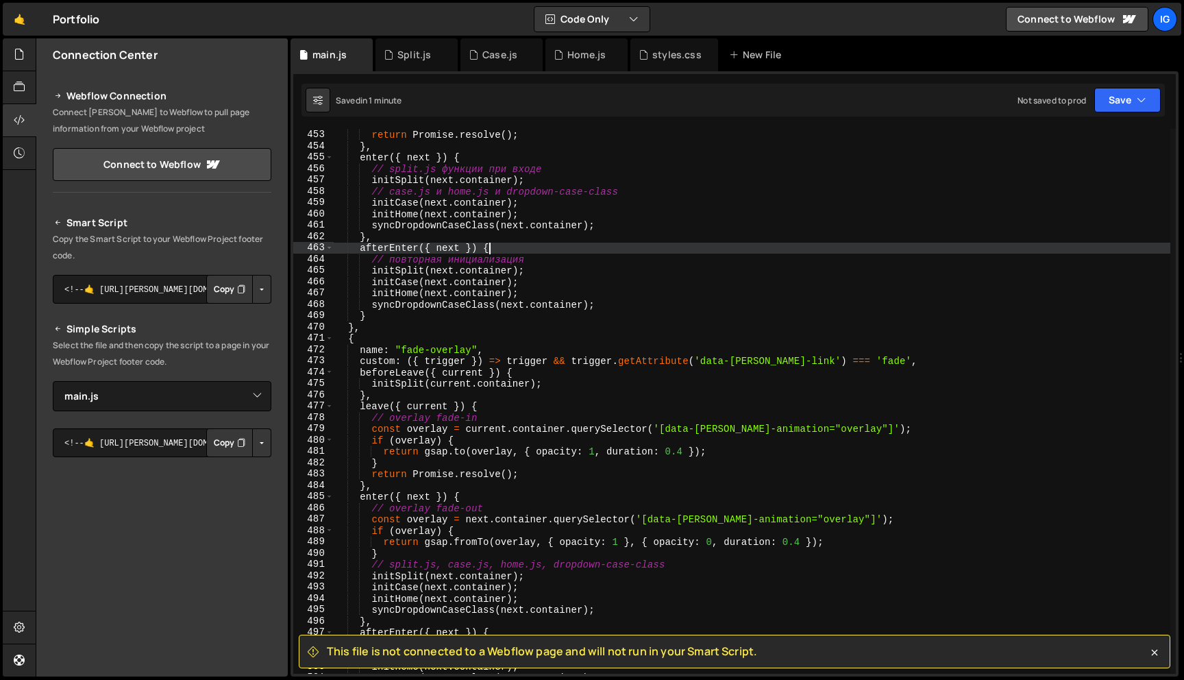
click at [726, 251] on div "// никаких анимаций перехода return Promise . resolve ( ) ; } , enter ({ next }…" at bounding box center [752, 401] width 836 height 567
click at [1128, 97] on button "Save" at bounding box center [1127, 100] width 66 height 25
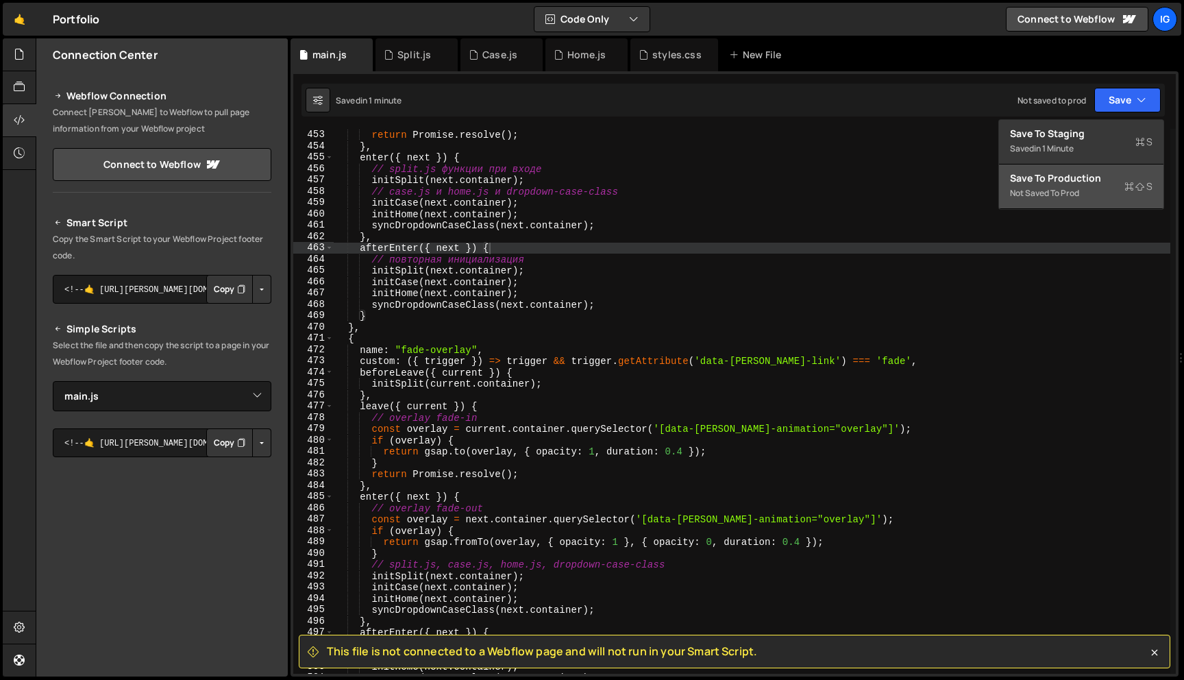
click at [1075, 168] on button "Save to Production S Not saved to prod" at bounding box center [1081, 186] width 164 height 45
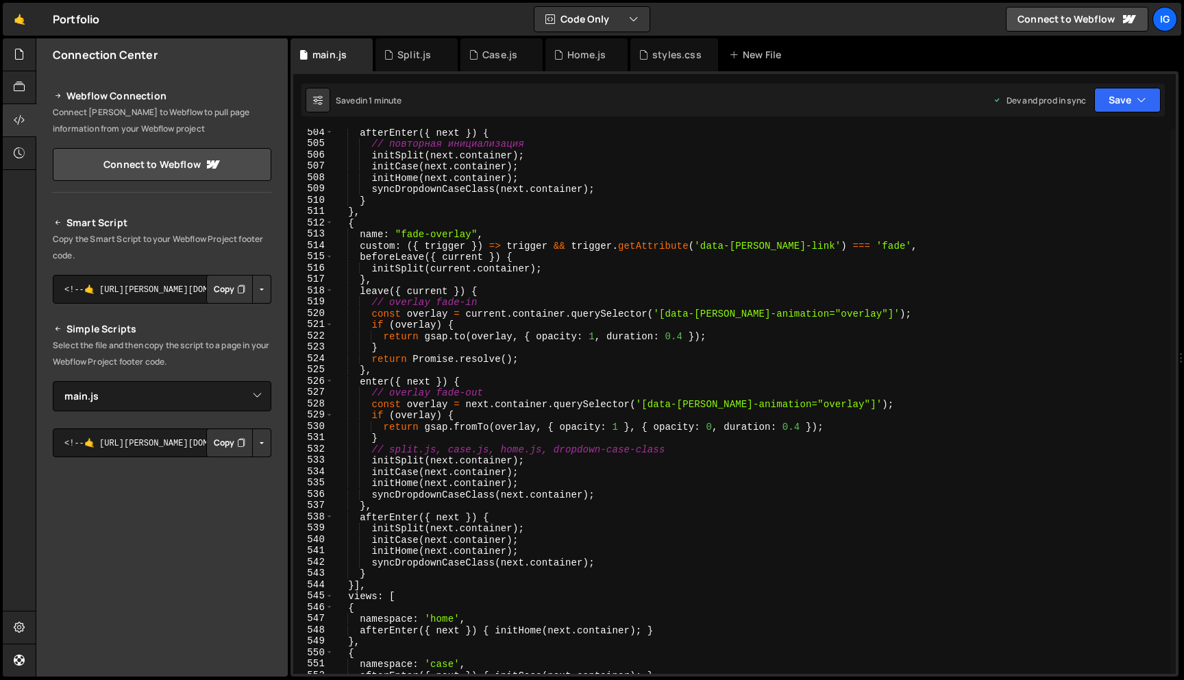
scroll to position [6045, 0]
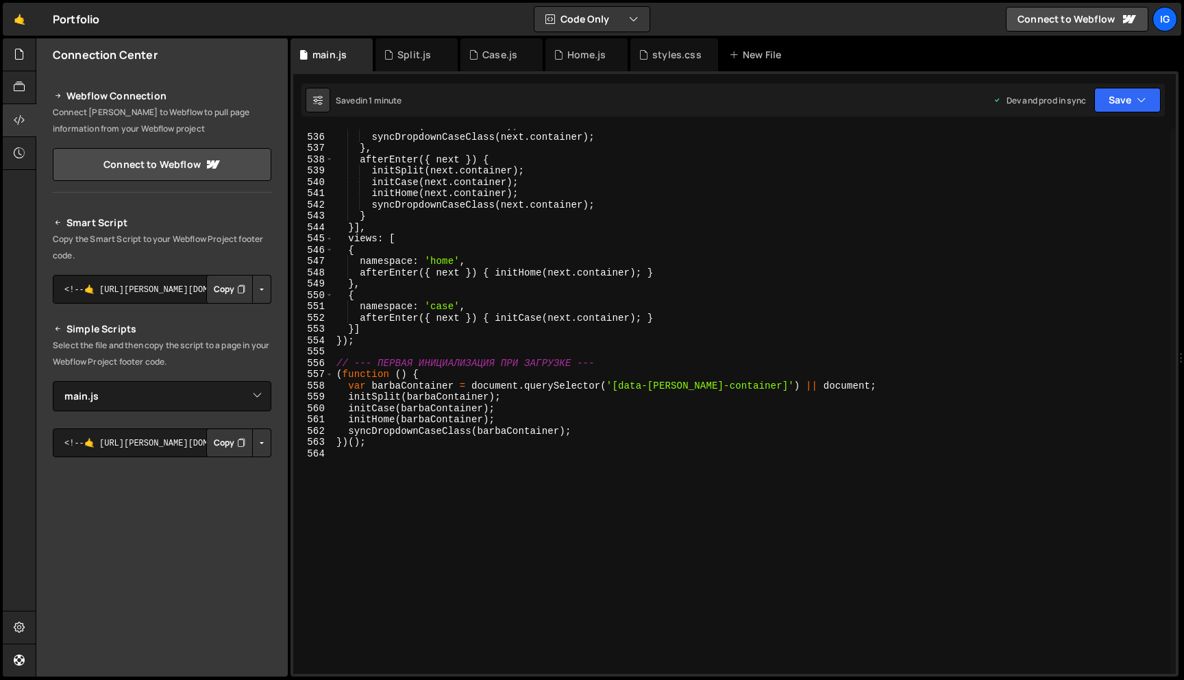
click at [557, 229] on div "initHome ( next . container ) ; syncDropdownCaseClass ( next . container ) ; } …" at bounding box center [752, 403] width 836 height 567
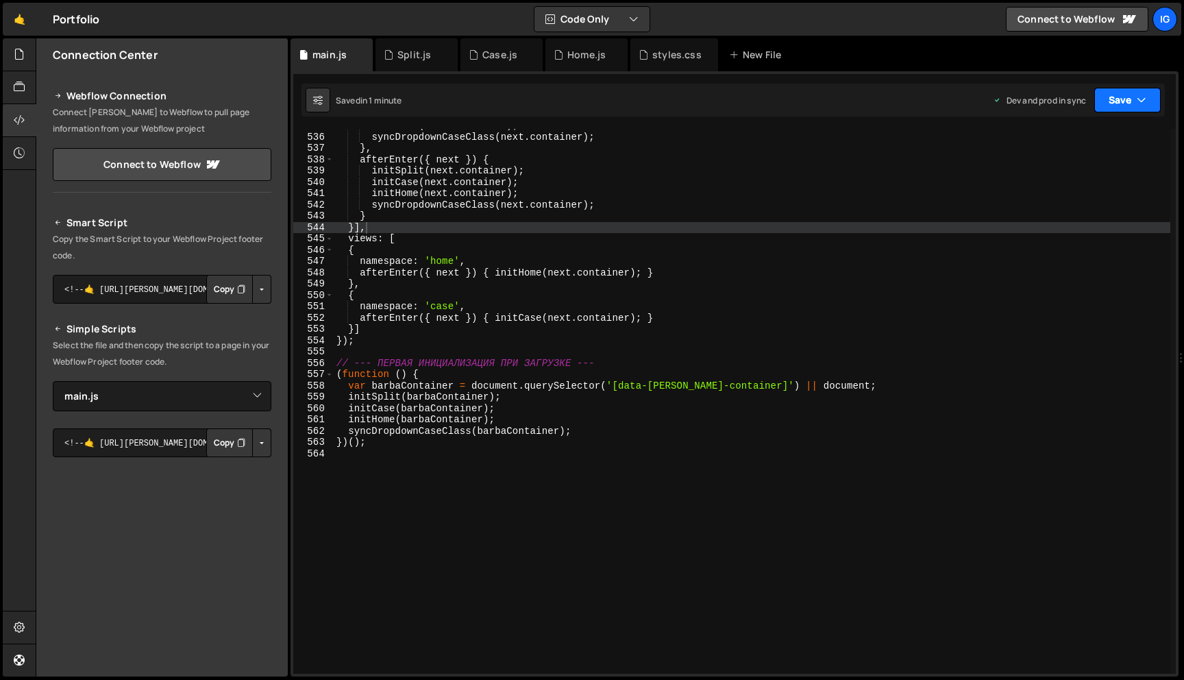
click at [1148, 110] on button "Save" at bounding box center [1127, 100] width 66 height 25
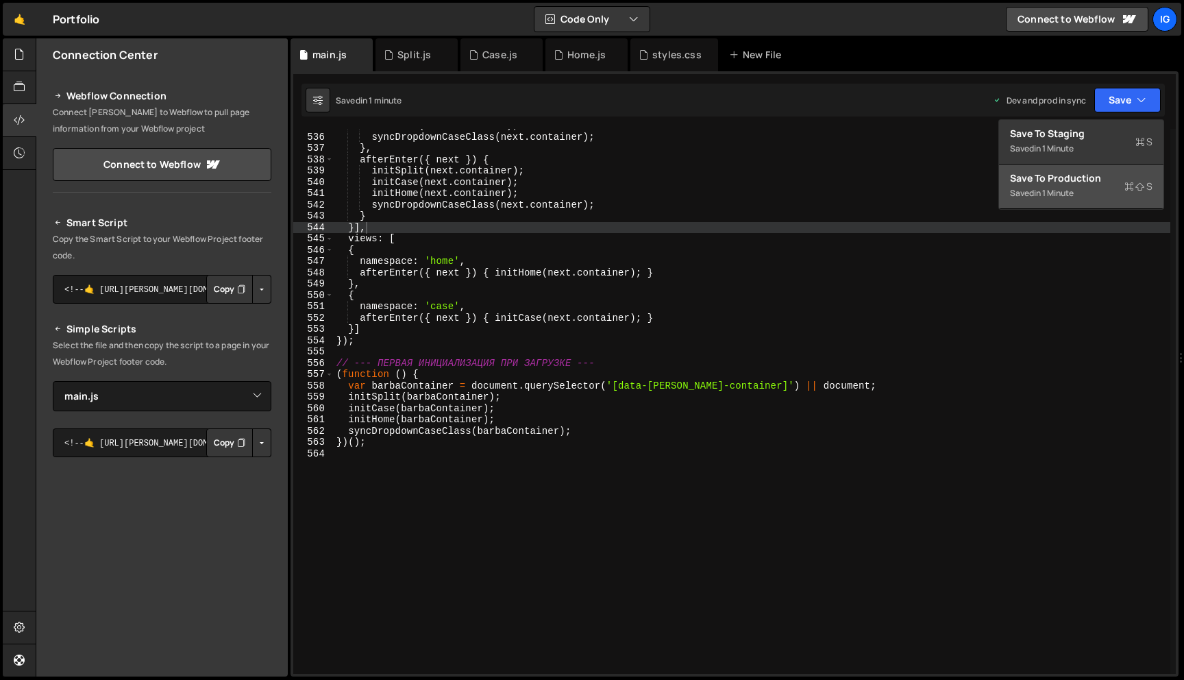
click at [1089, 188] on div "Saved in 1 minute" at bounding box center [1081, 193] width 142 height 16
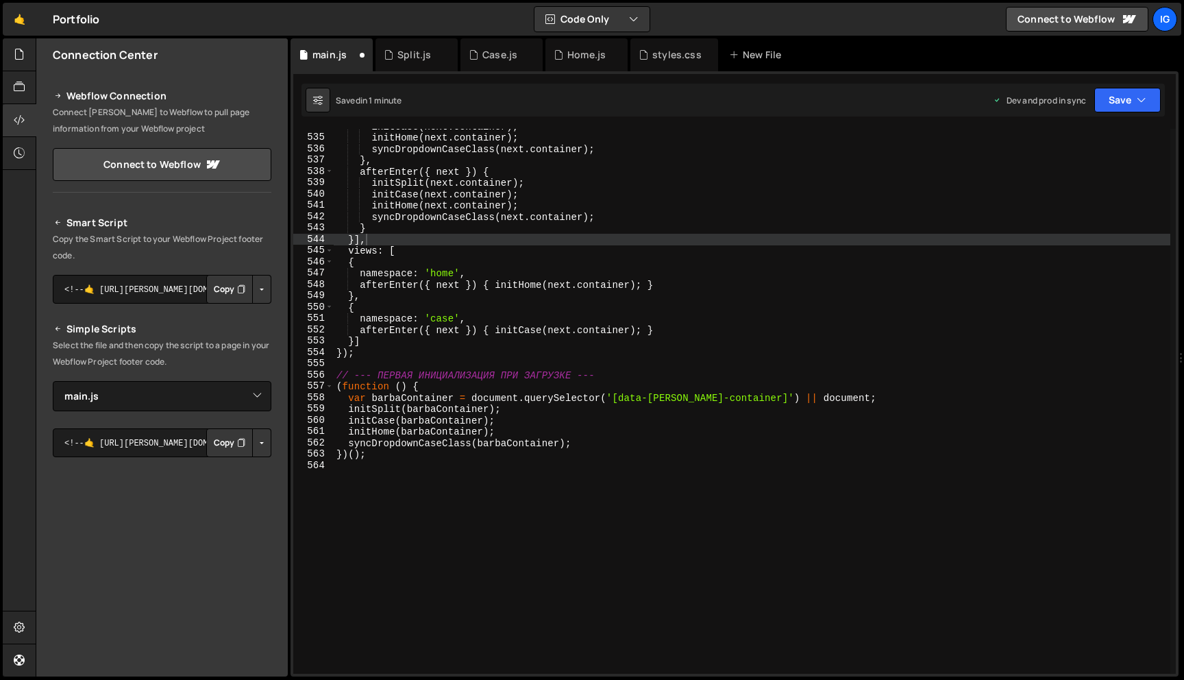
scroll to position [5949, 0]
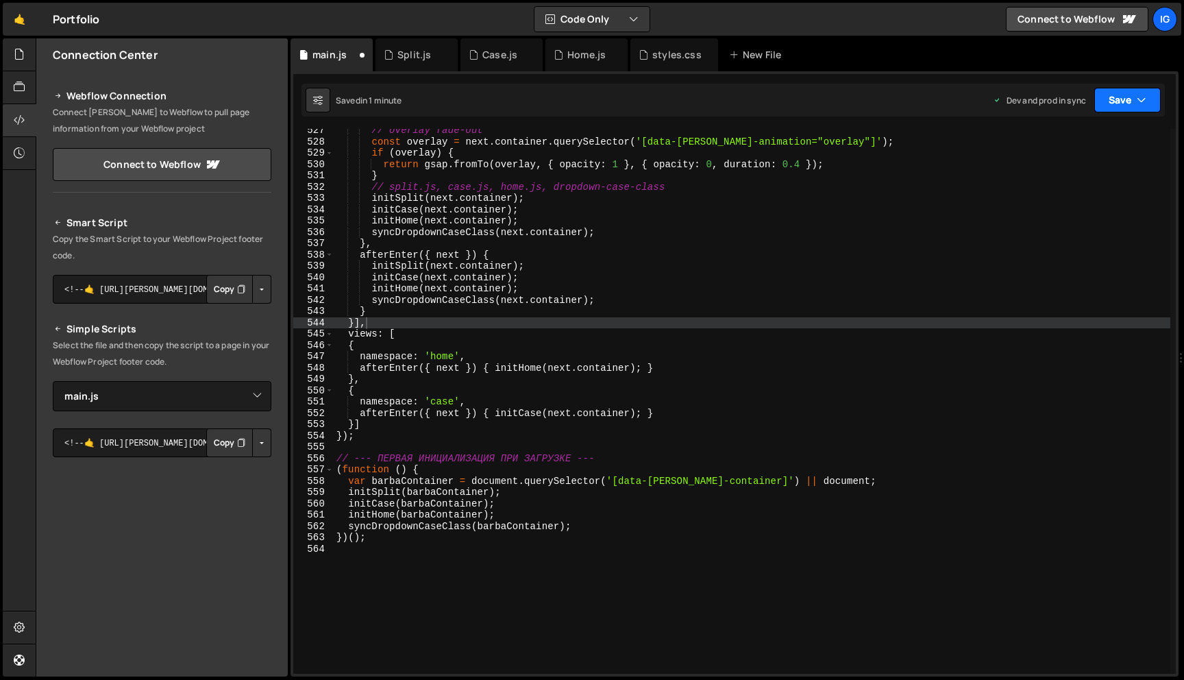
click at [1156, 102] on button "Save" at bounding box center [1127, 100] width 66 height 25
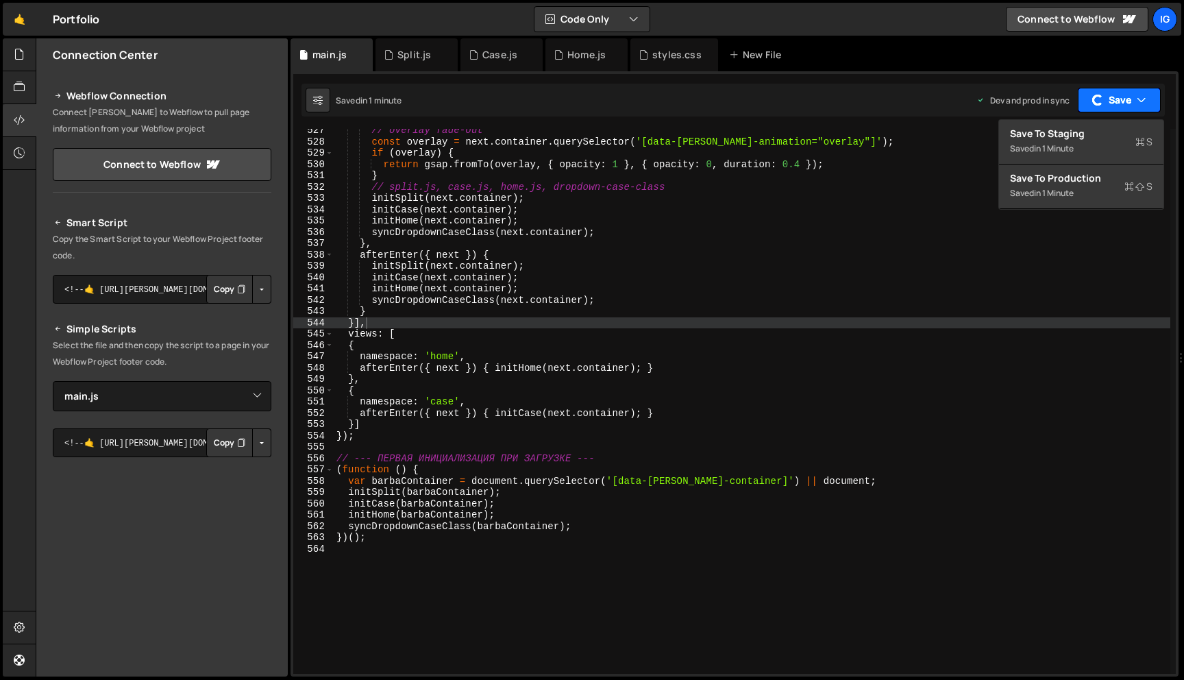
click at [1134, 102] on button "Save" at bounding box center [1119, 100] width 83 height 25
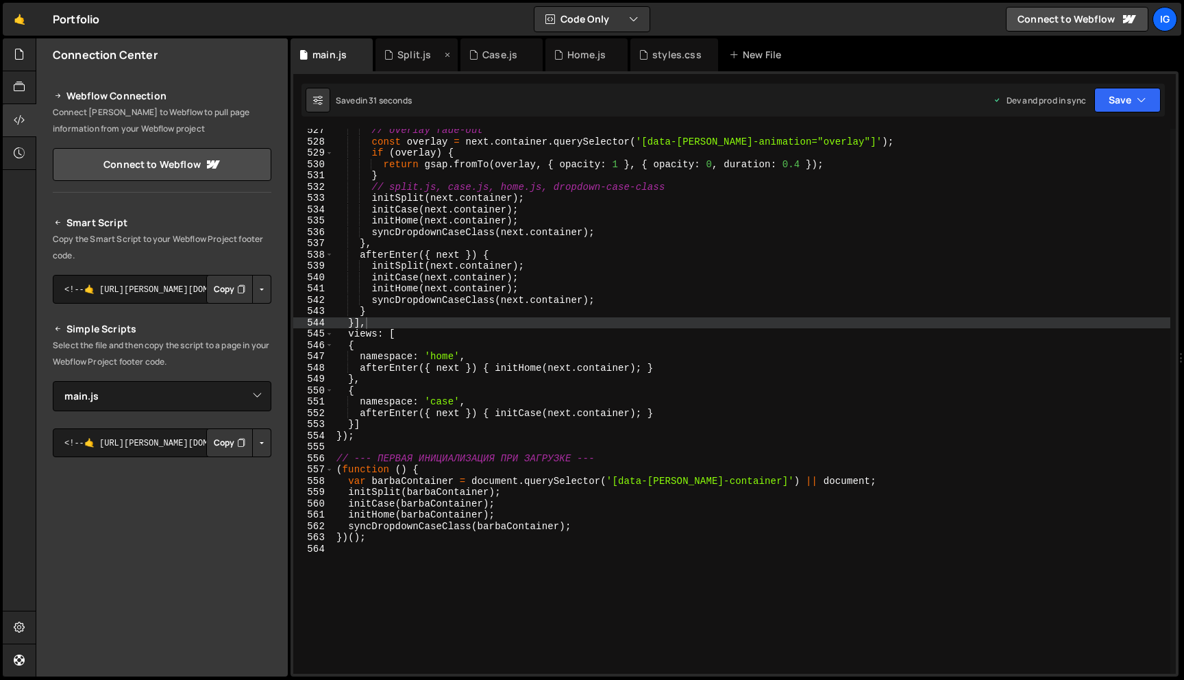
click at [413, 64] on div "Split.js" at bounding box center [416, 54] width 82 height 33
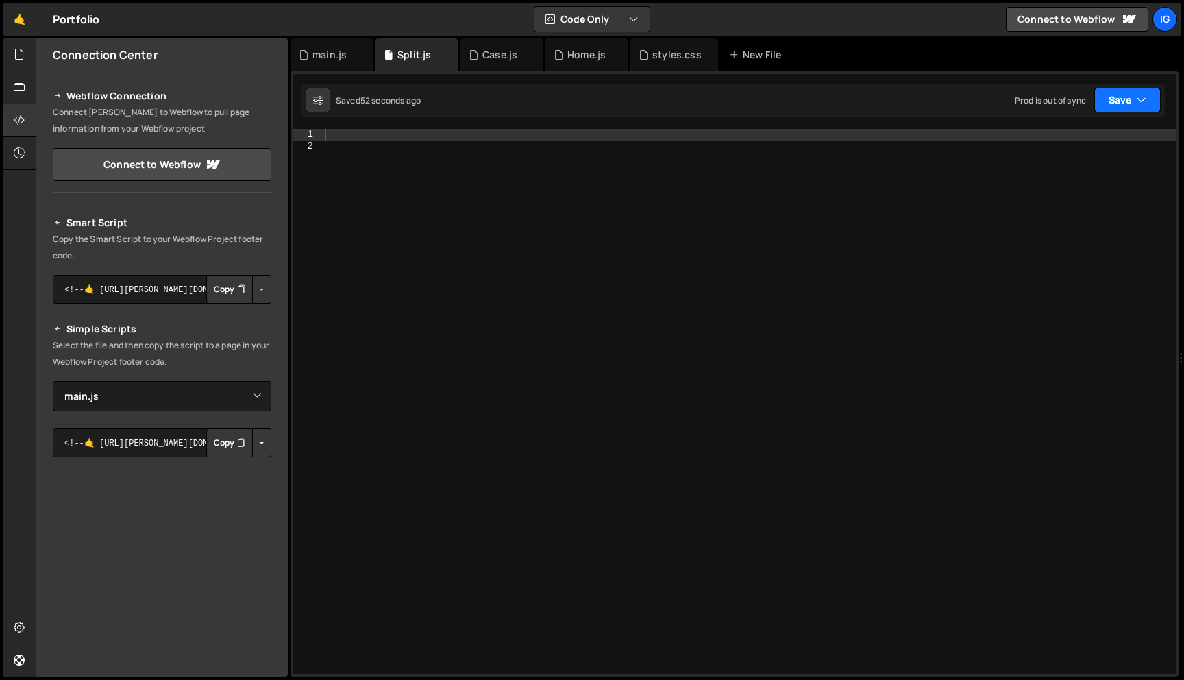
click at [1141, 99] on icon "button" at bounding box center [1142, 100] width 10 height 14
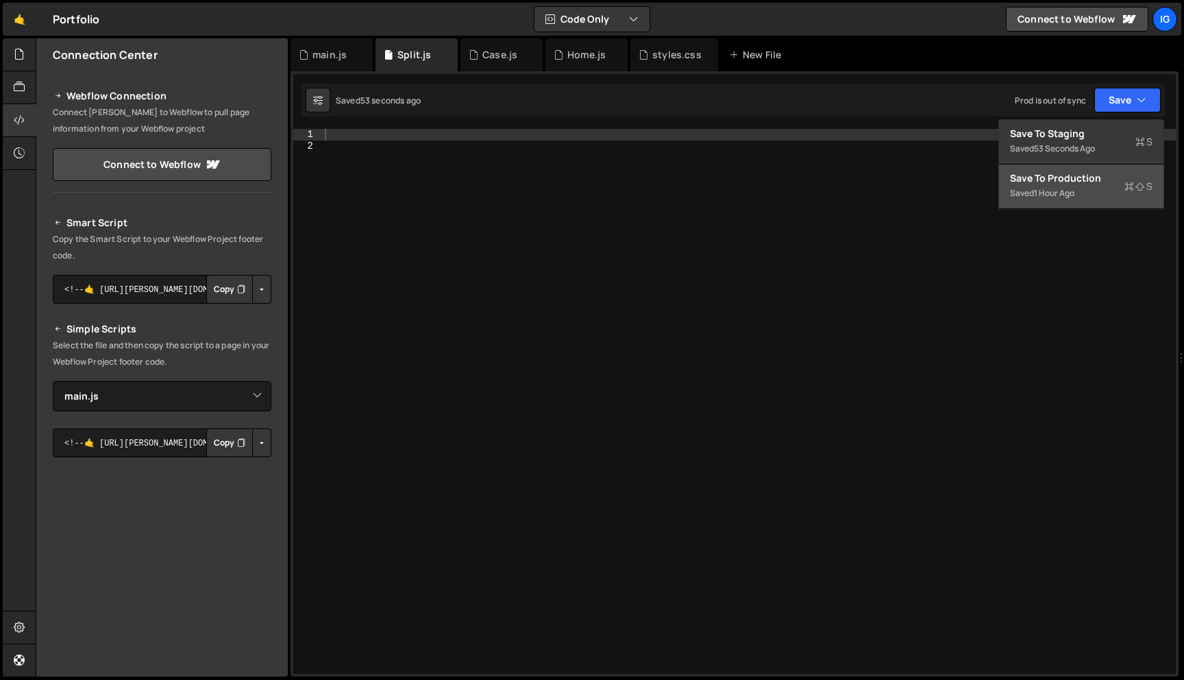
click at [1091, 177] on div "Save to Production S" at bounding box center [1081, 178] width 142 height 14
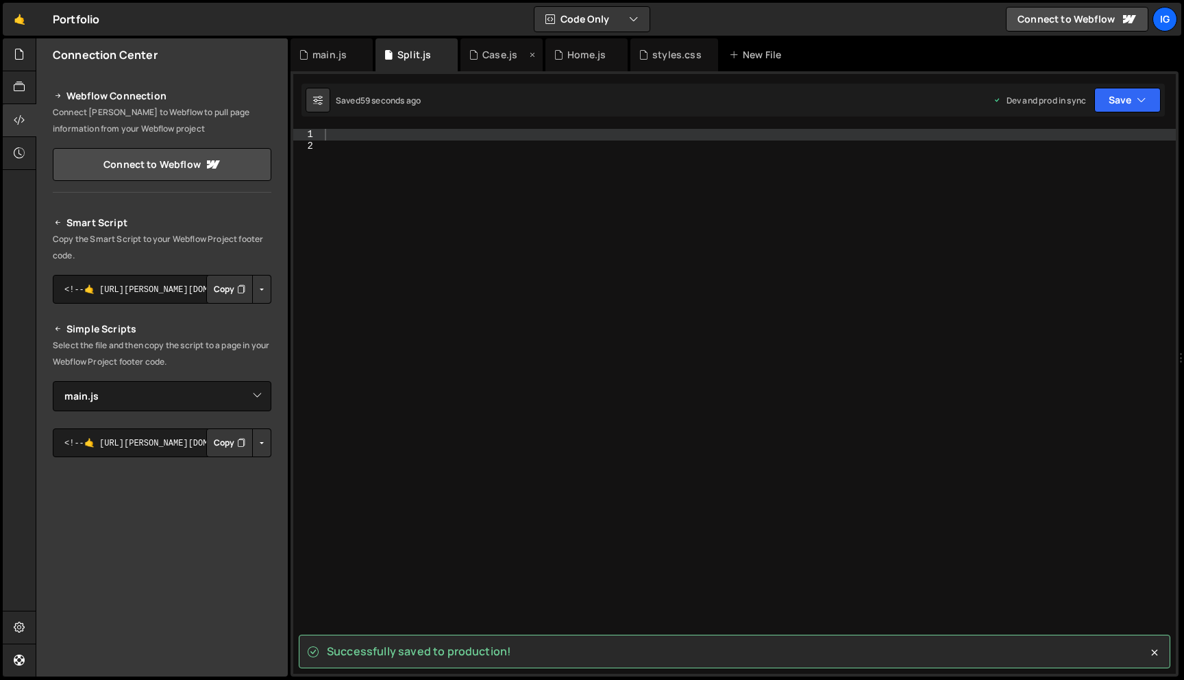
click at [493, 55] on div "Case.js" at bounding box center [499, 55] width 35 height 14
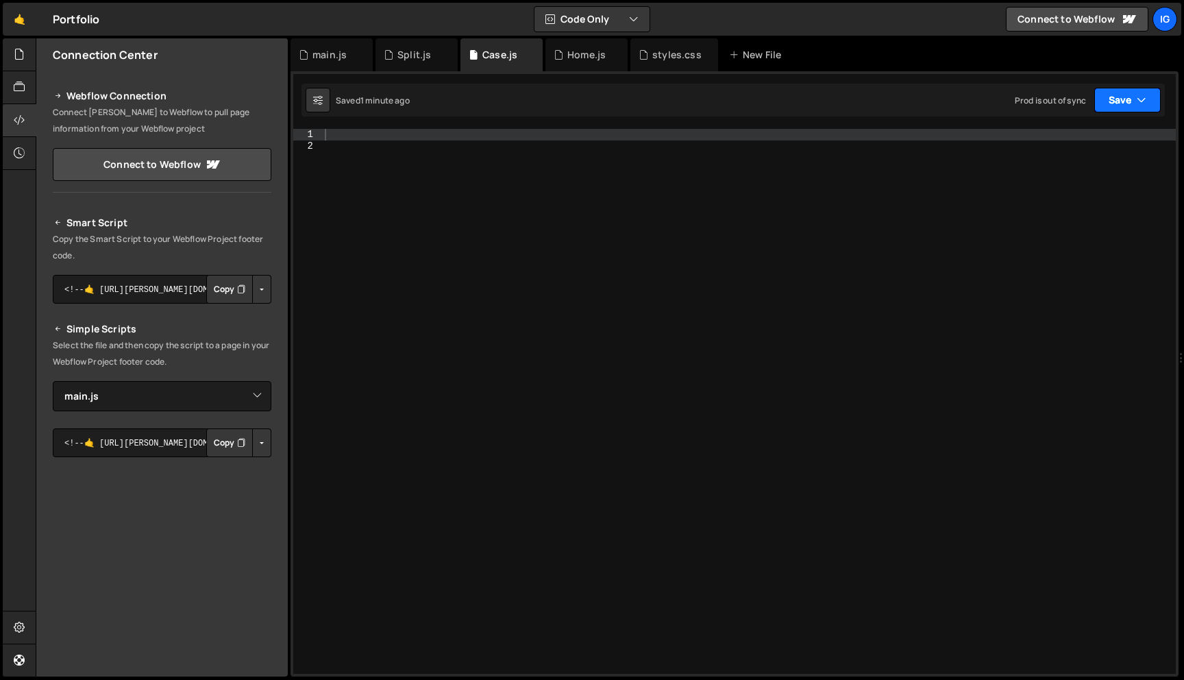
scroll to position [19840, 0]
click at [1154, 103] on button "Save" at bounding box center [1127, 100] width 66 height 25
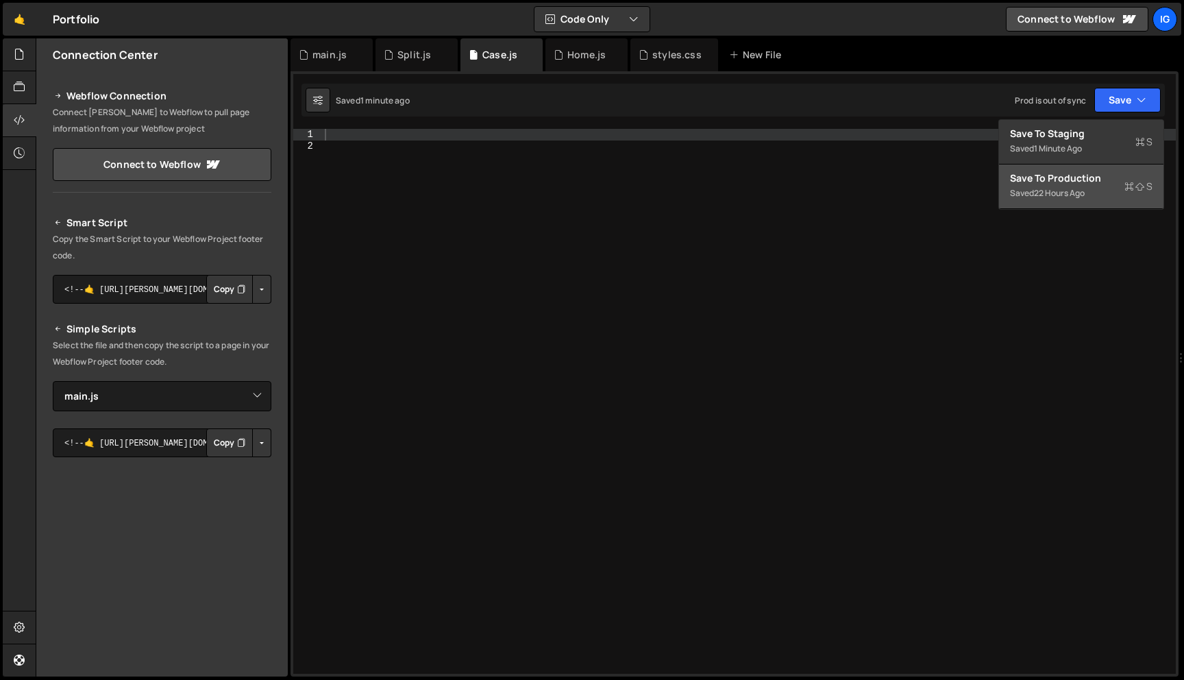
click at [1089, 187] on div "Saved 22 hours ago" at bounding box center [1081, 193] width 142 height 16
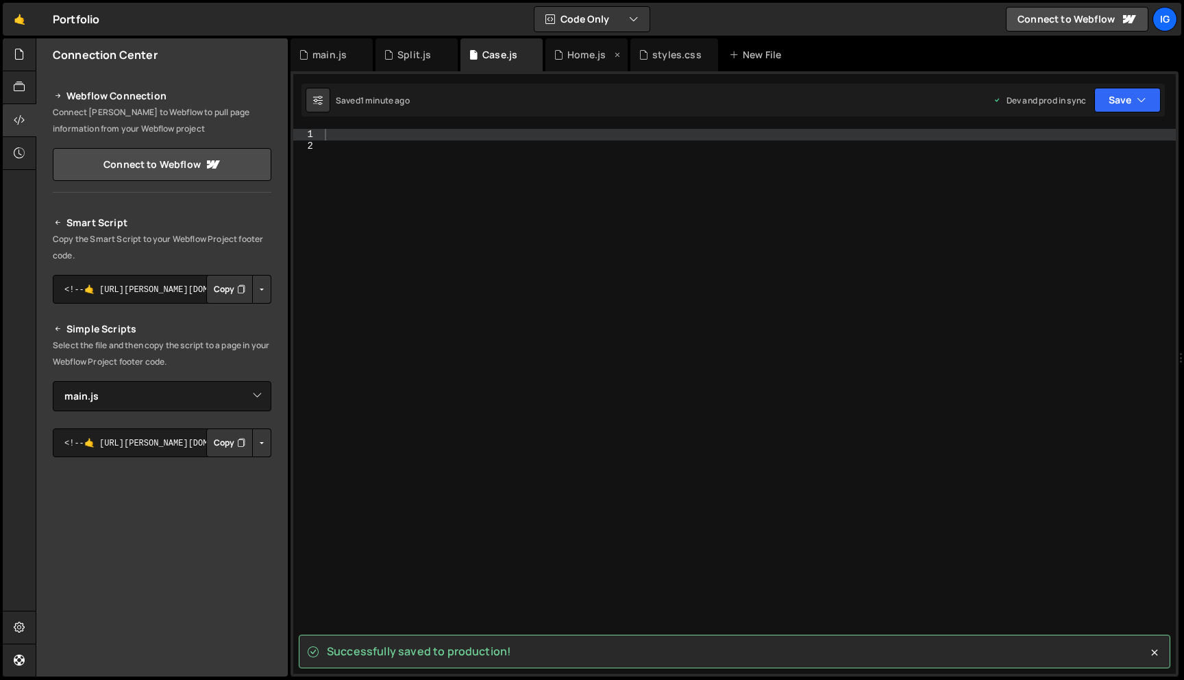
click at [582, 56] on div "Home.js" at bounding box center [586, 55] width 38 height 14
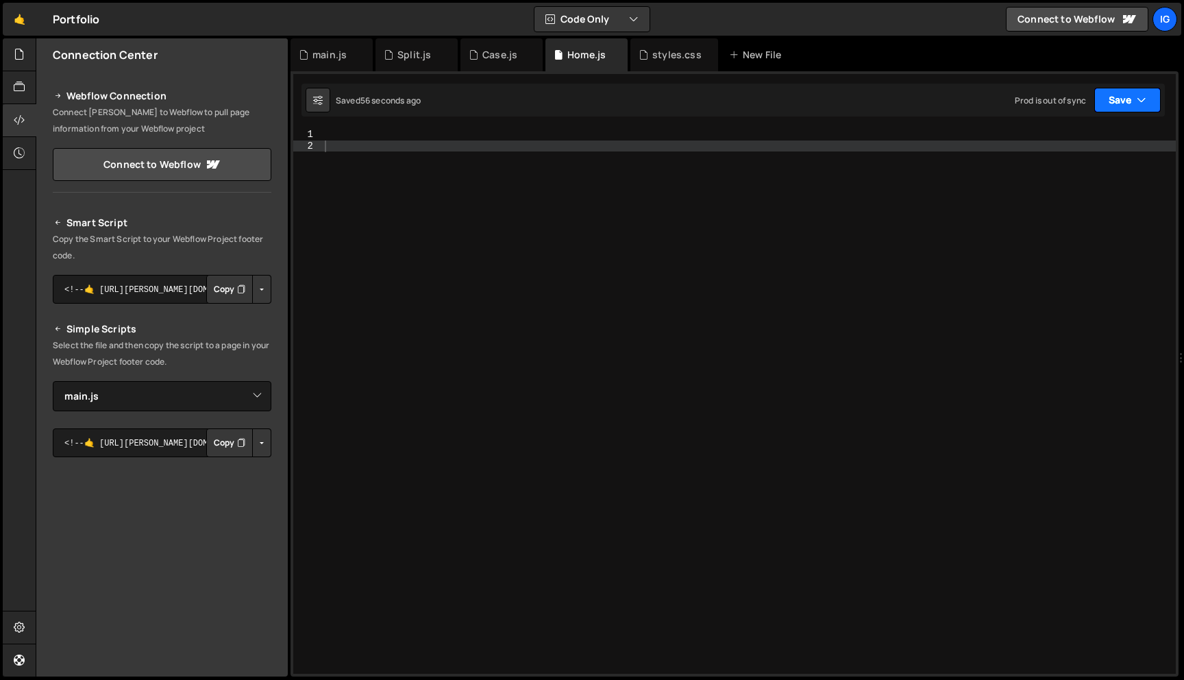
click at [1122, 98] on button "Save" at bounding box center [1127, 100] width 66 height 25
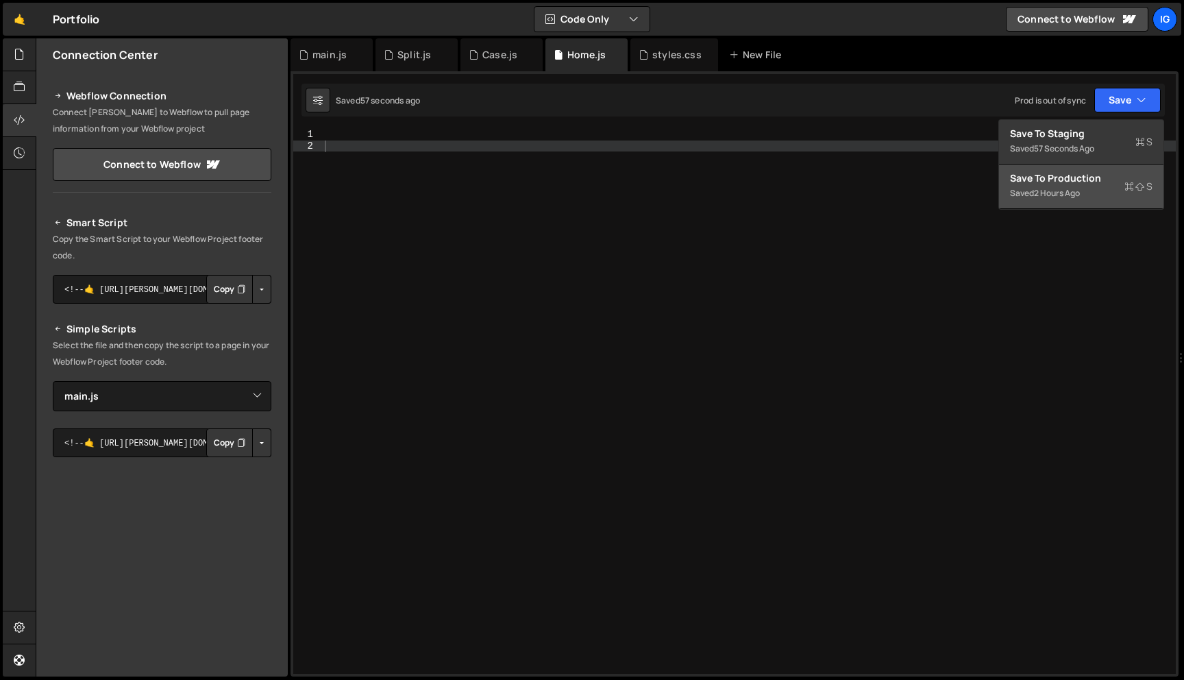
click at [1096, 182] on div "Save to Production S" at bounding box center [1081, 178] width 142 height 14
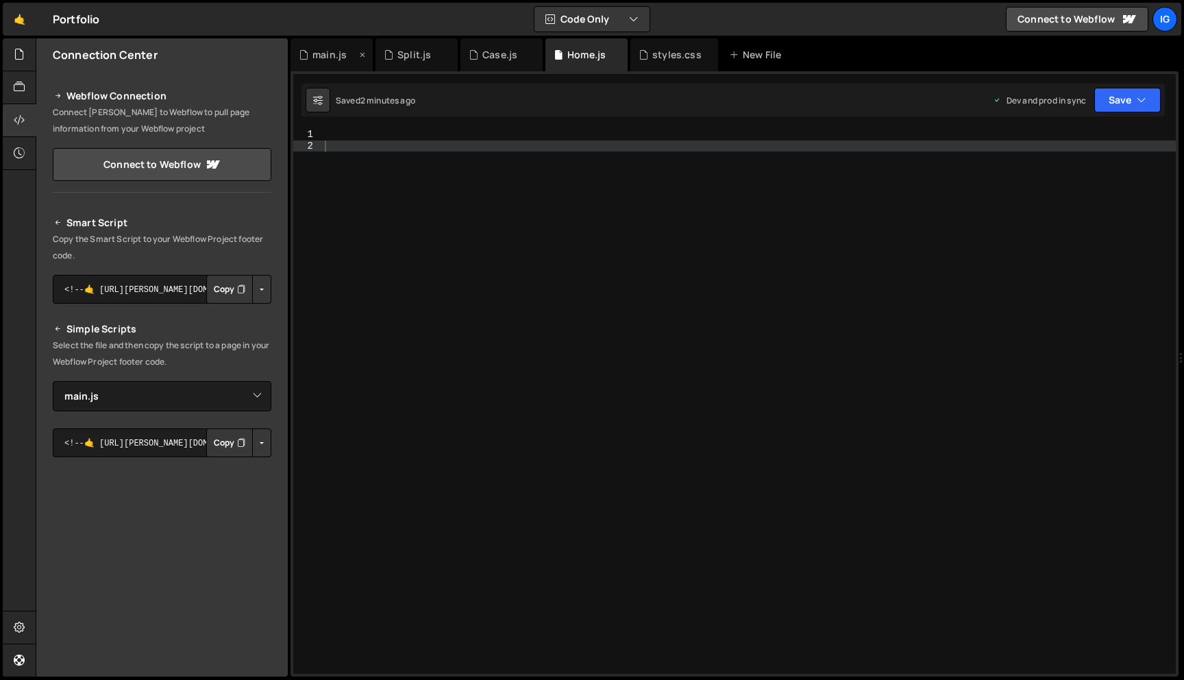
click at [327, 52] on div "main.js" at bounding box center [329, 55] width 34 height 14
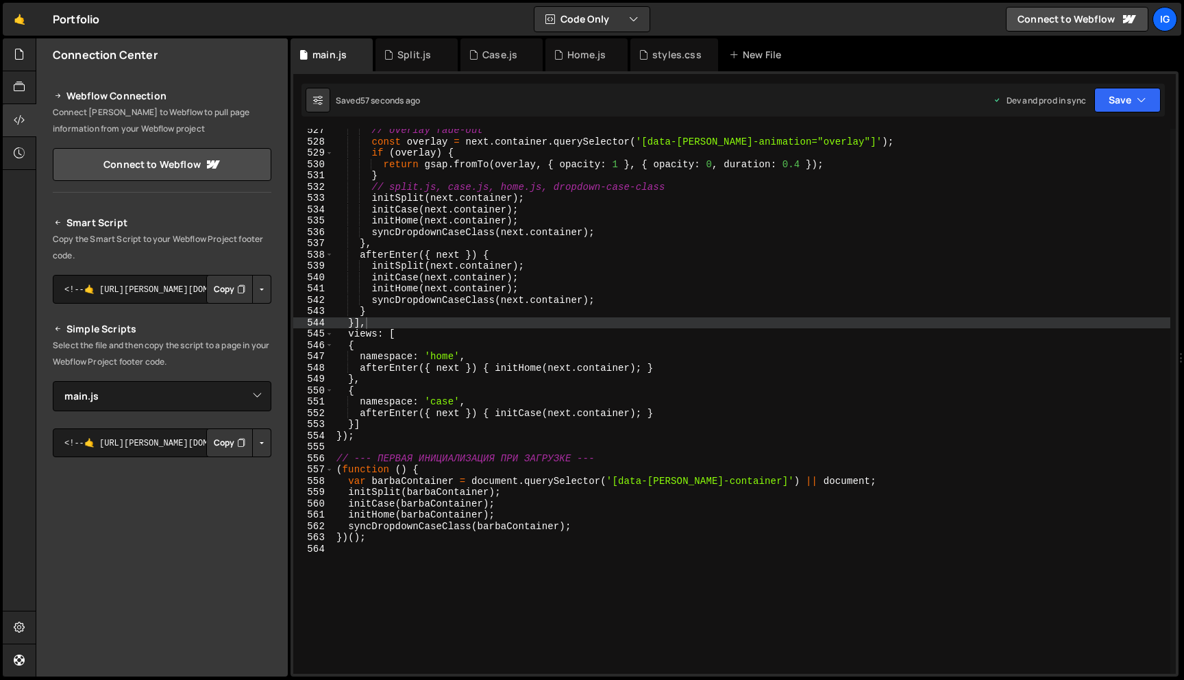
click at [584, 229] on div "// overlay fade-out const overlay = next . container . querySelector ( '[data-[…" at bounding box center [752, 408] width 836 height 567
type textarea "syncDropdownCaseClass(next.container);"
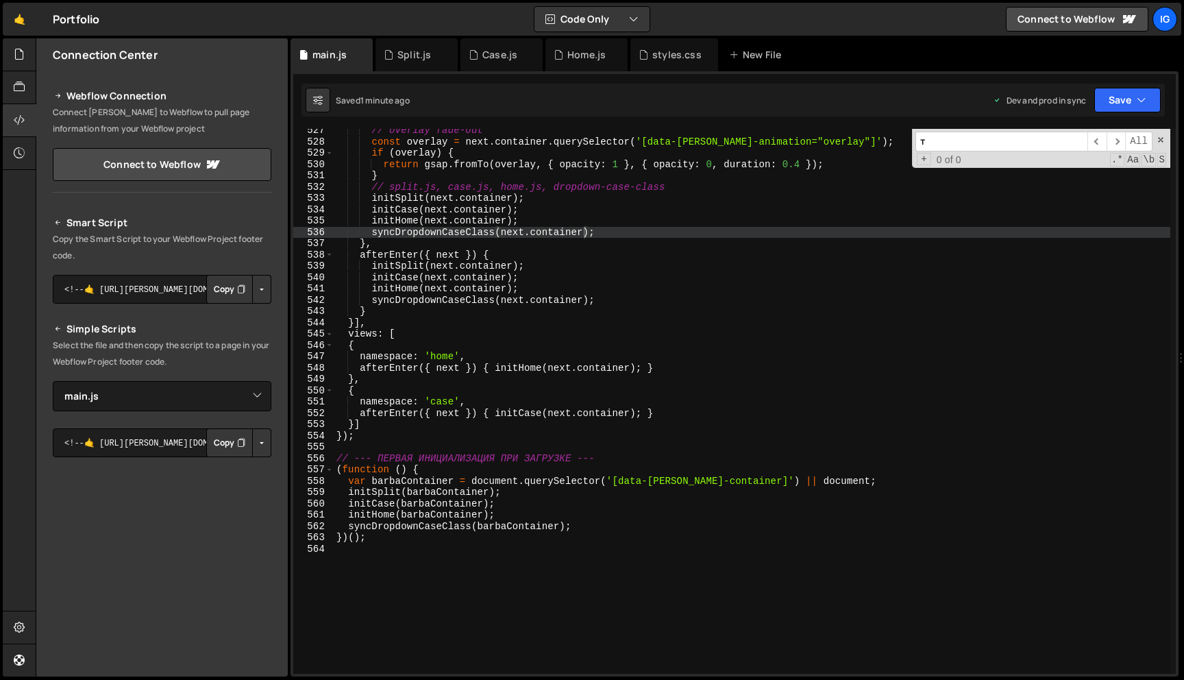
scroll to position [4543, 0]
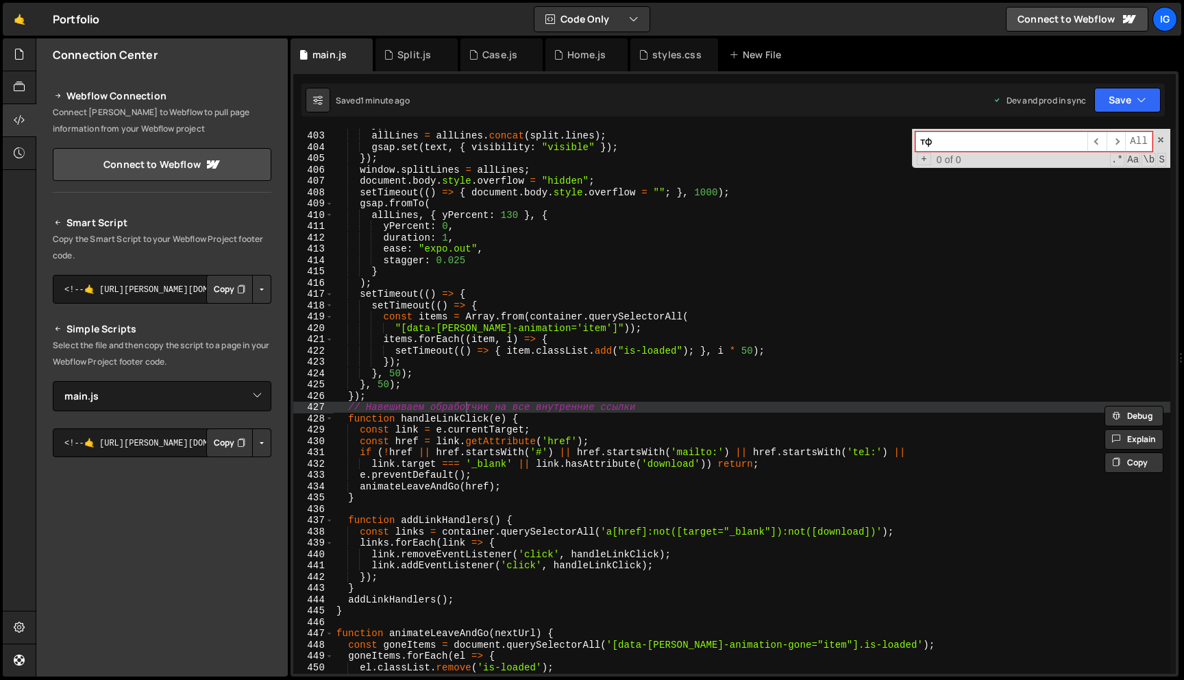
type input "т"
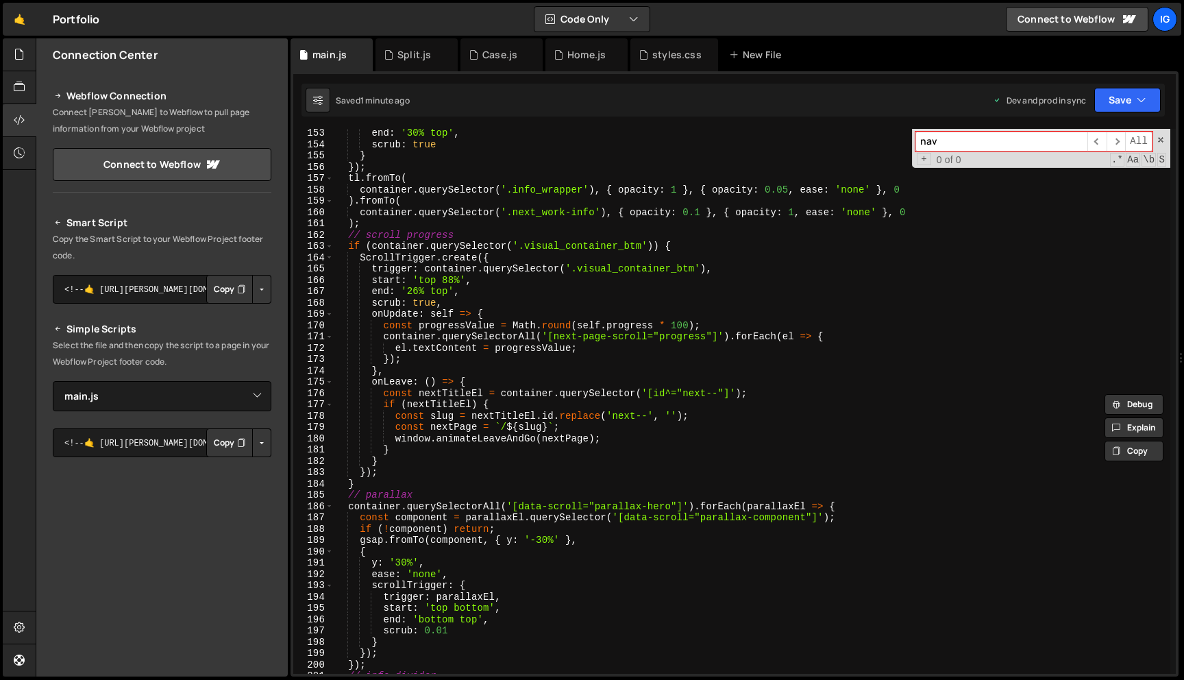
scroll to position [1719, 0]
click at [963, 142] on input "nav" at bounding box center [1001, 142] width 172 height 20
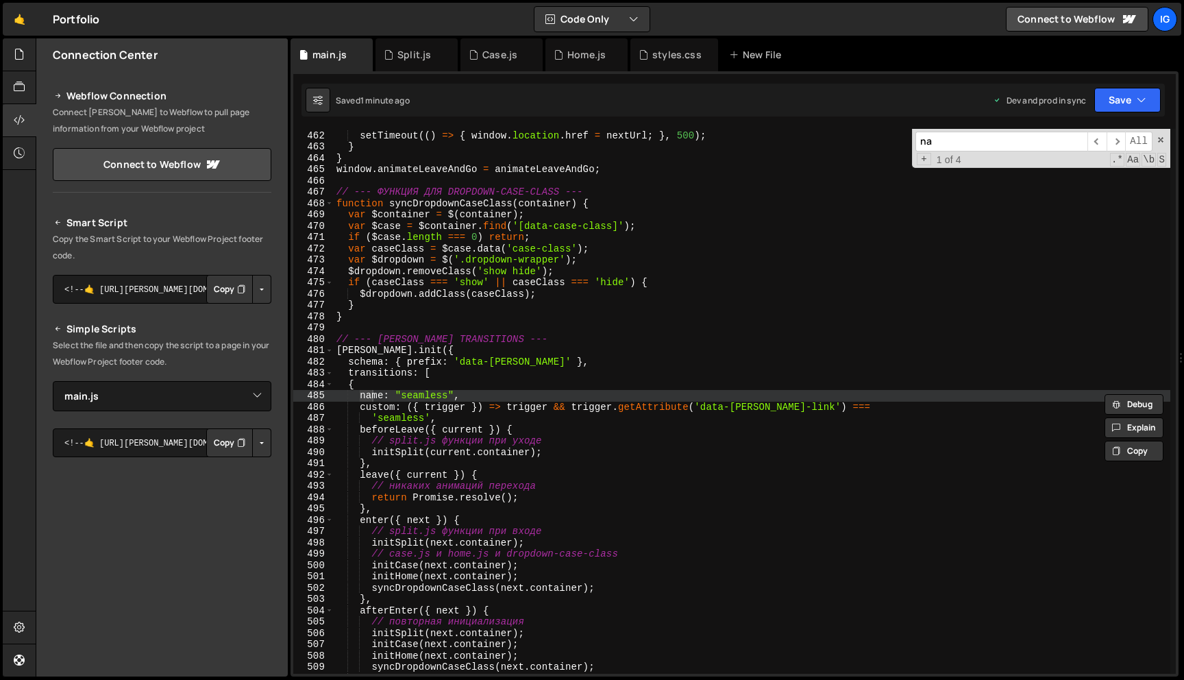
scroll to position [5210, 0]
type input "n"
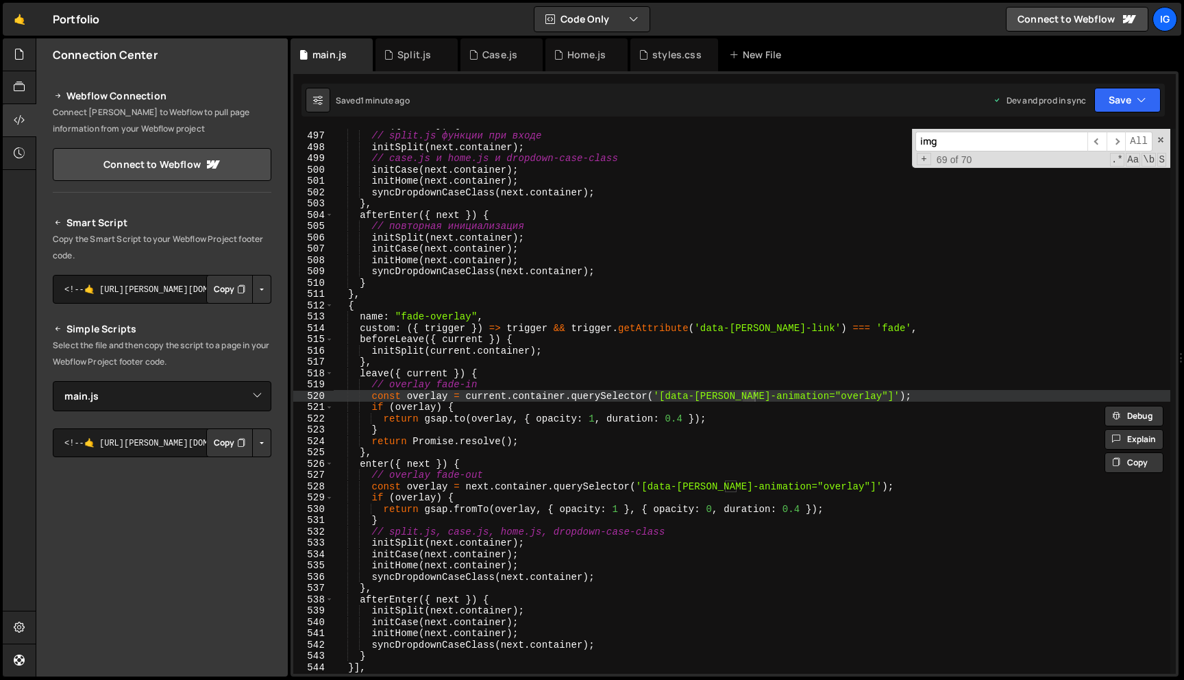
scroll to position [0, 0]
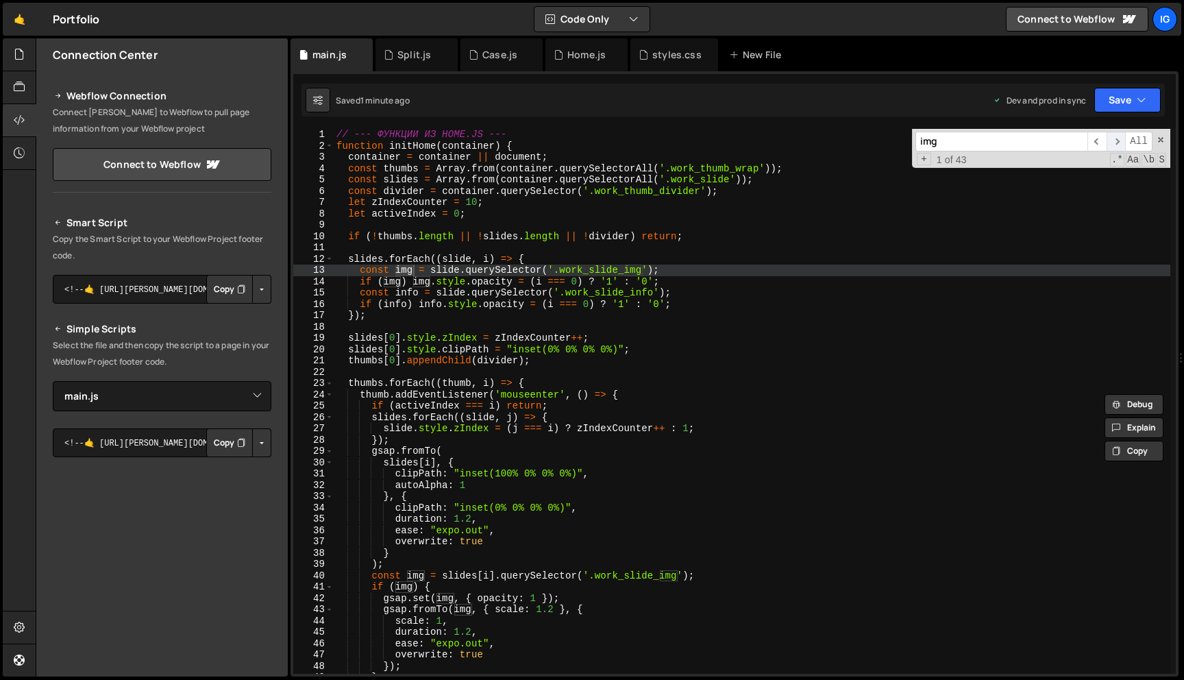
type input "img"
click at [1117, 139] on span "​" at bounding box center [1115, 142] width 19 height 20
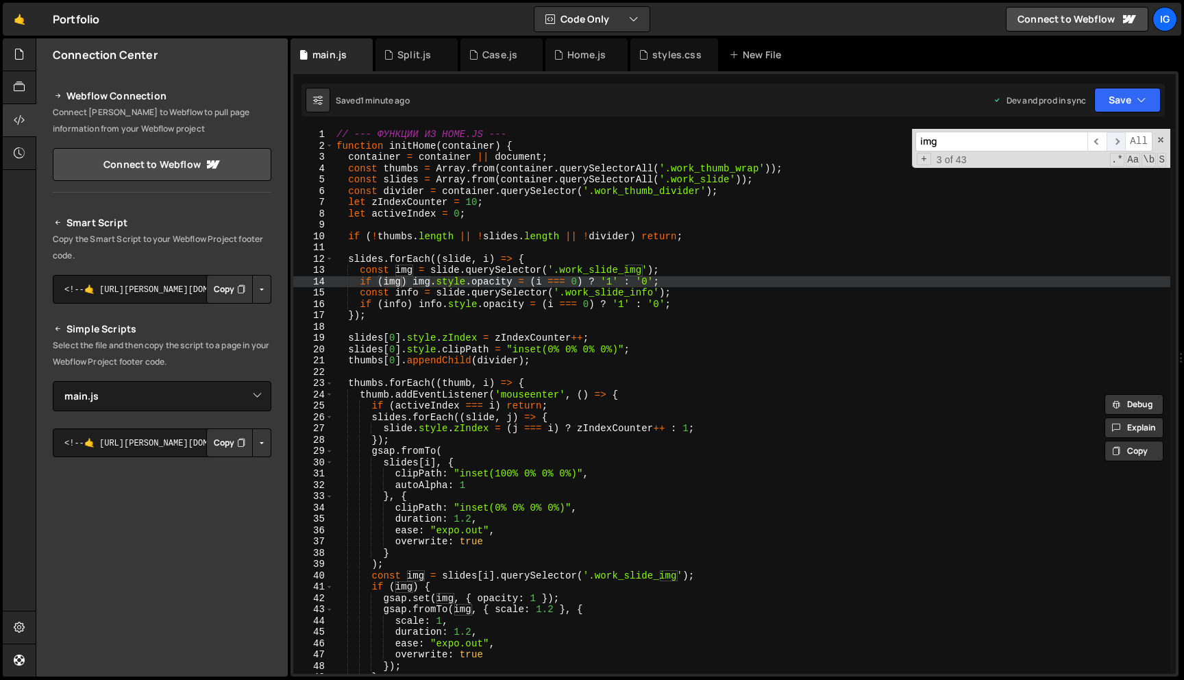
click at [1117, 139] on span "​" at bounding box center [1115, 142] width 19 height 20
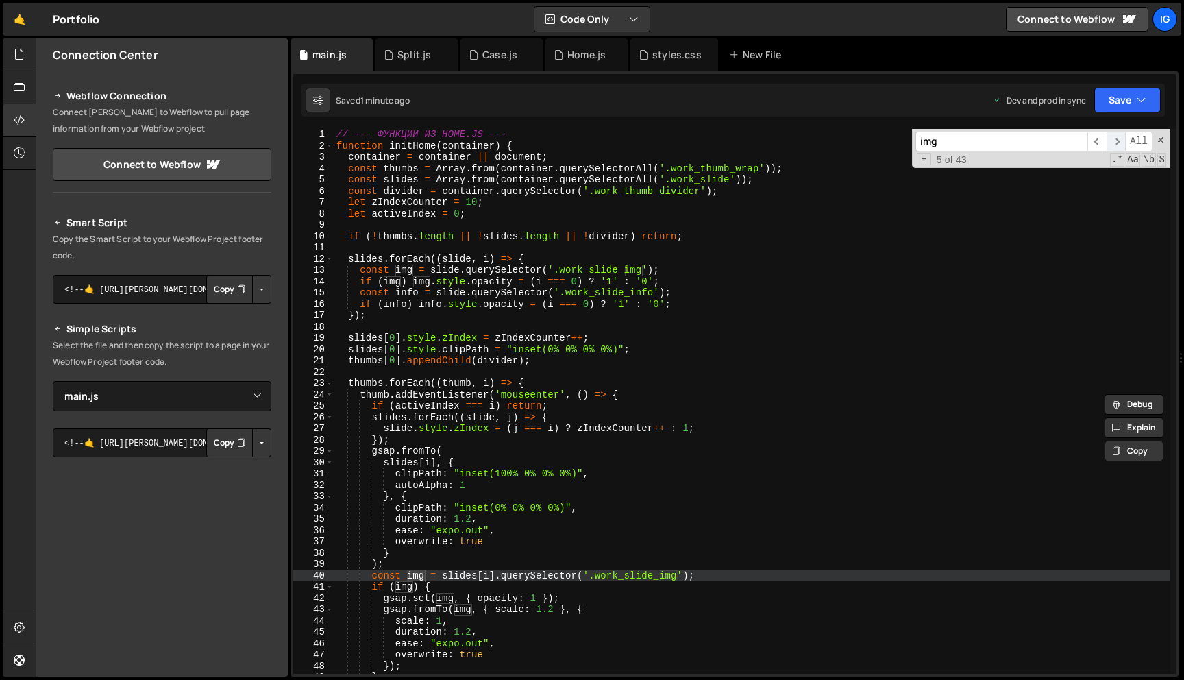
click at [1117, 139] on span "​" at bounding box center [1115, 142] width 19 height 20
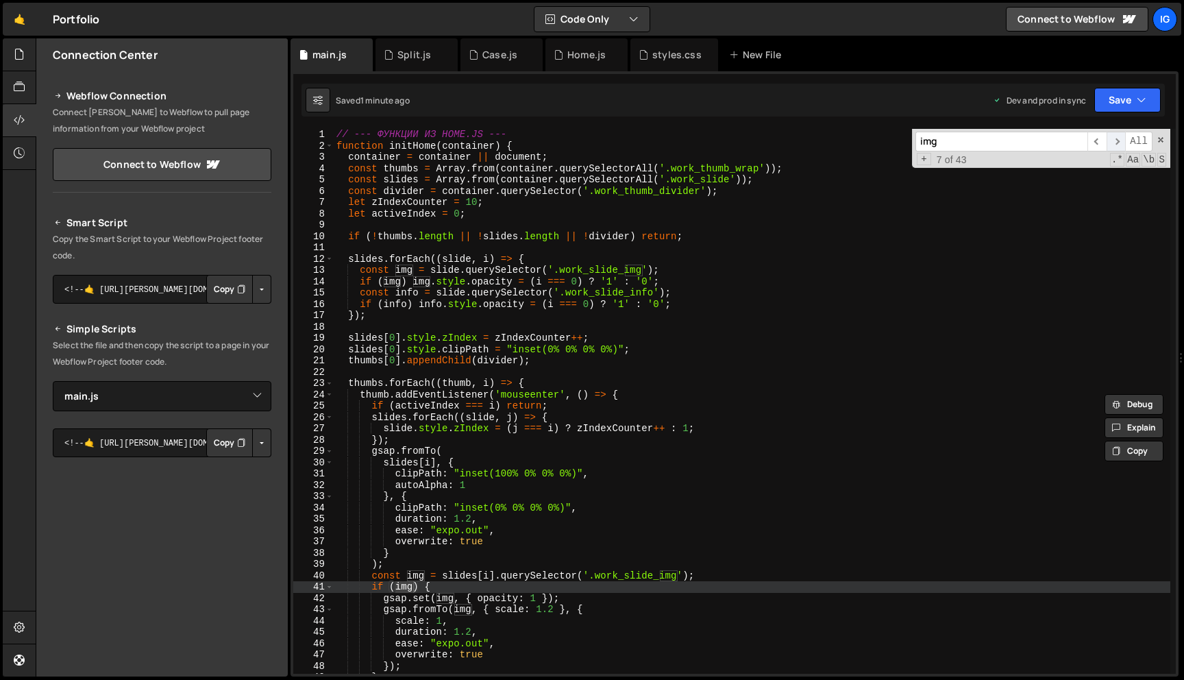
click at [1117, 139] on span "​" at bounding box center [1115, 142] width 19 height 20
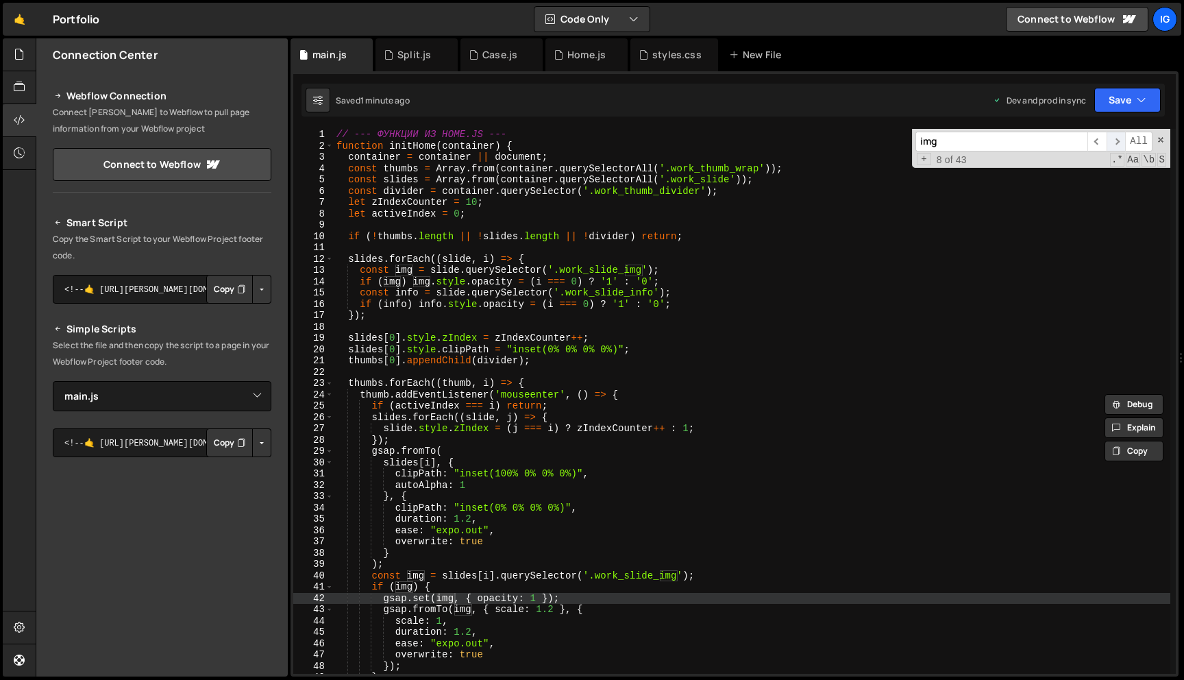
click at [1117, 139] on span "​" at bounding box center [1115, 142] width 19 height 20
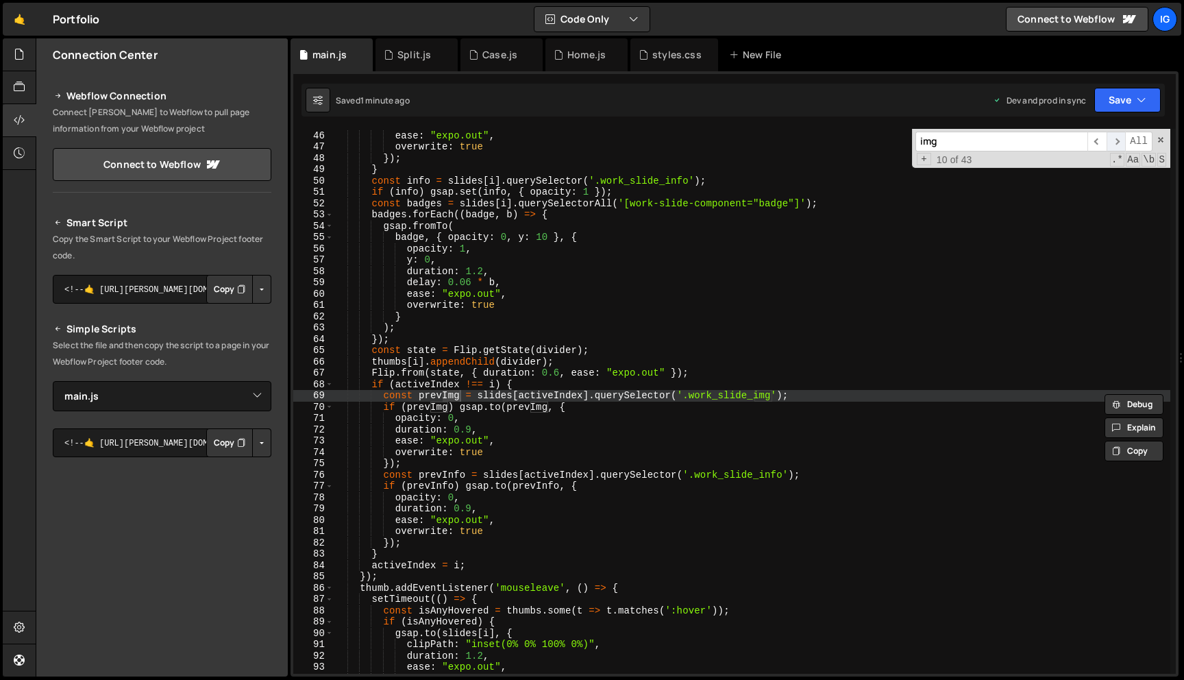
scroll to position [508, 0]
click at [1117, 139] on span "​" at bounding box center [1115, 142] width 19 height 20
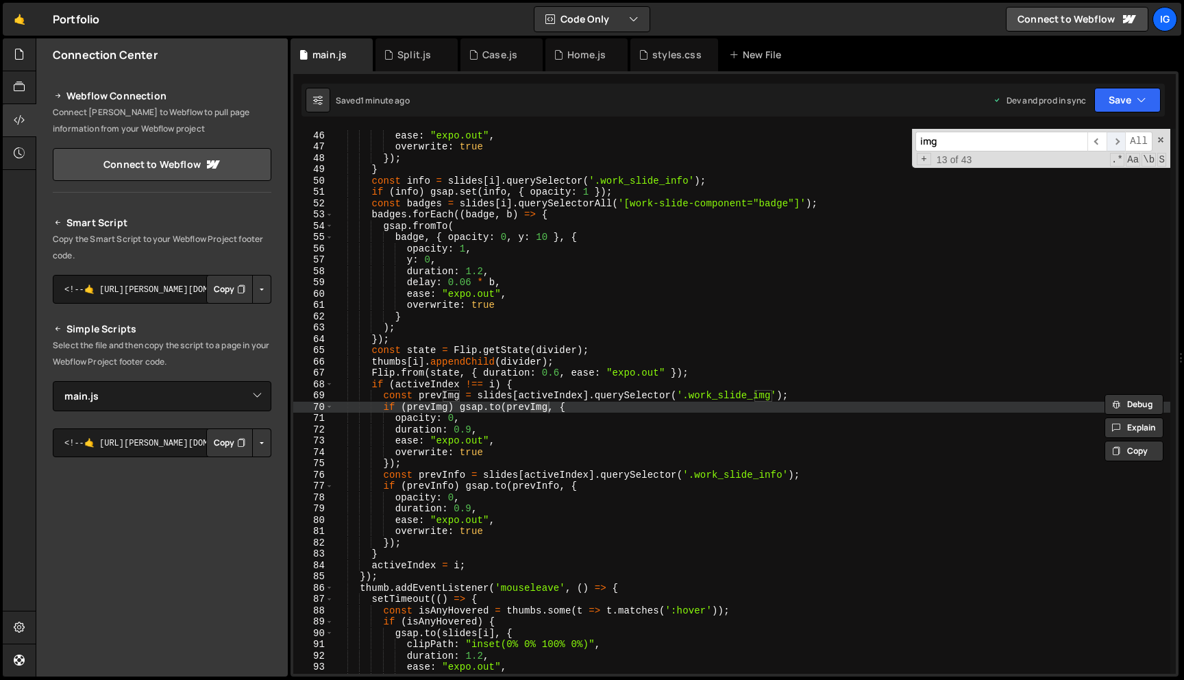
click at [1117, 139] on span "​" at bounding box center [1115, 142] width 19 height 20
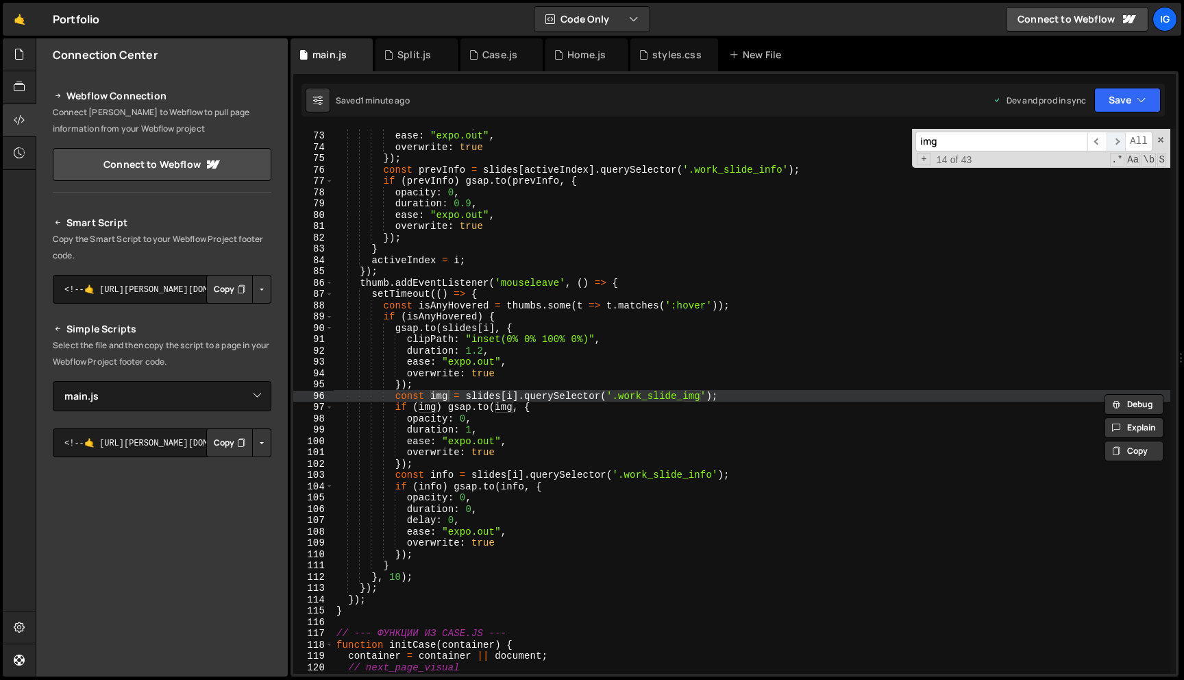
click at [1117, 139] on span "​" at bounding box center [1115, 142] width 19 height 20
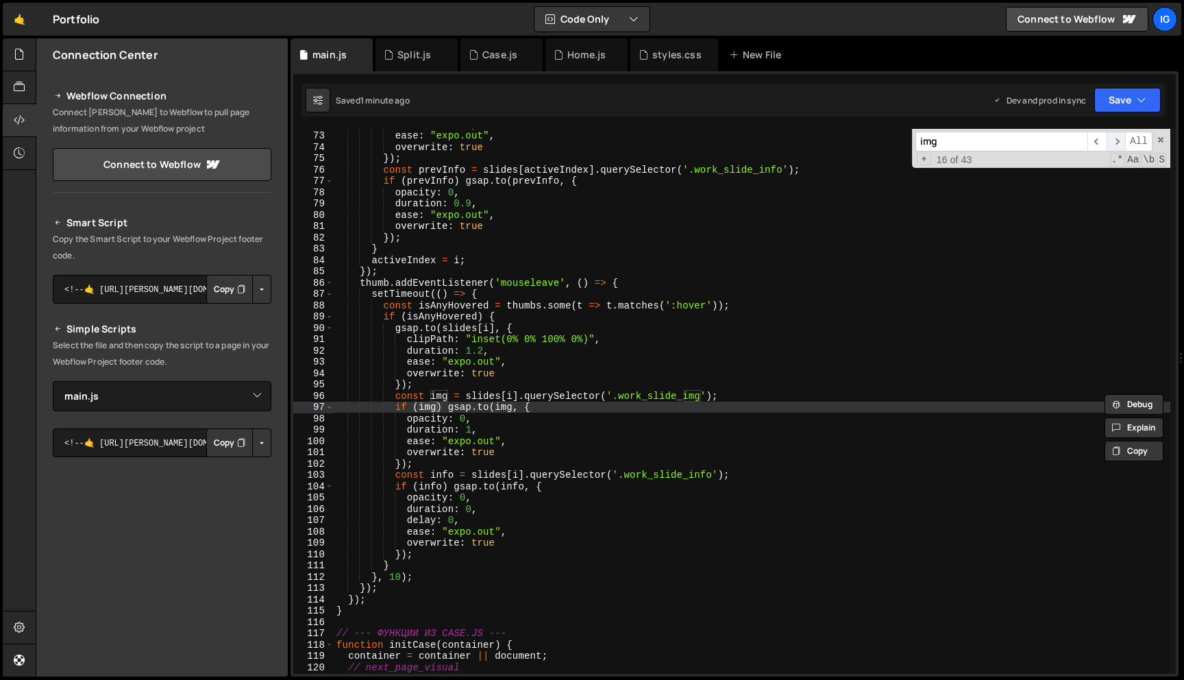
click at [1117, 139] on span "​" at bounding box center [1115, 142] width 19 height 20
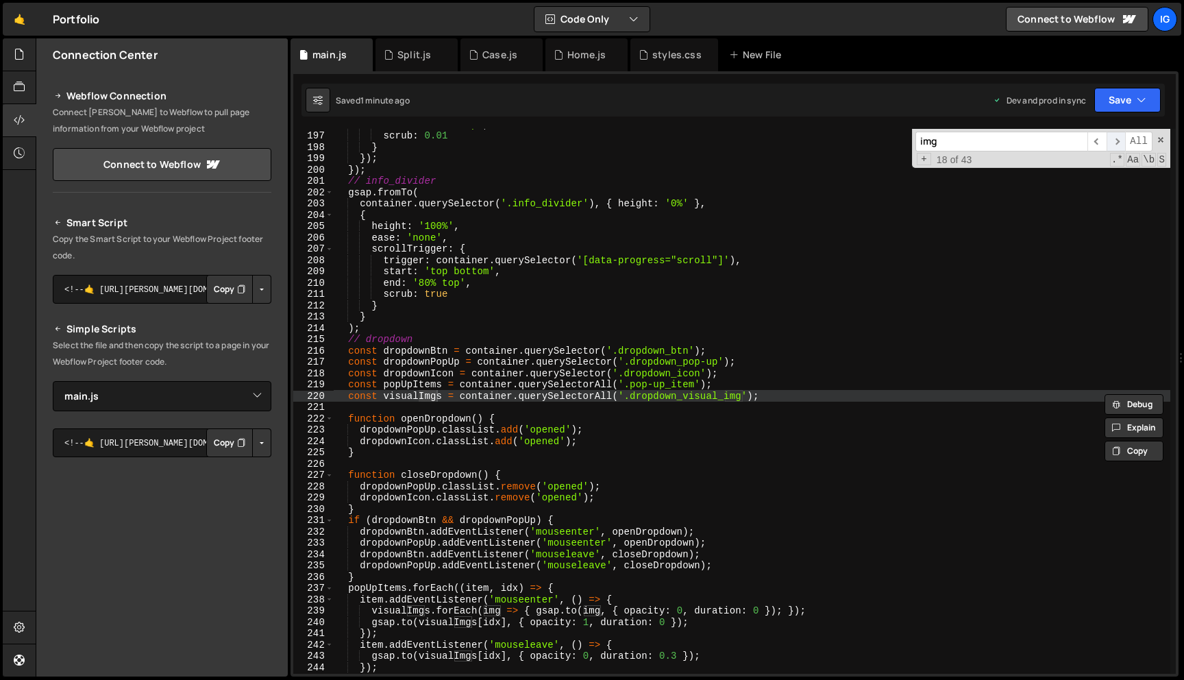
scroll to position [2214, 0]
click at [1117, 139] on span "​" at bounding box center [1115, 142] width 19 height 20
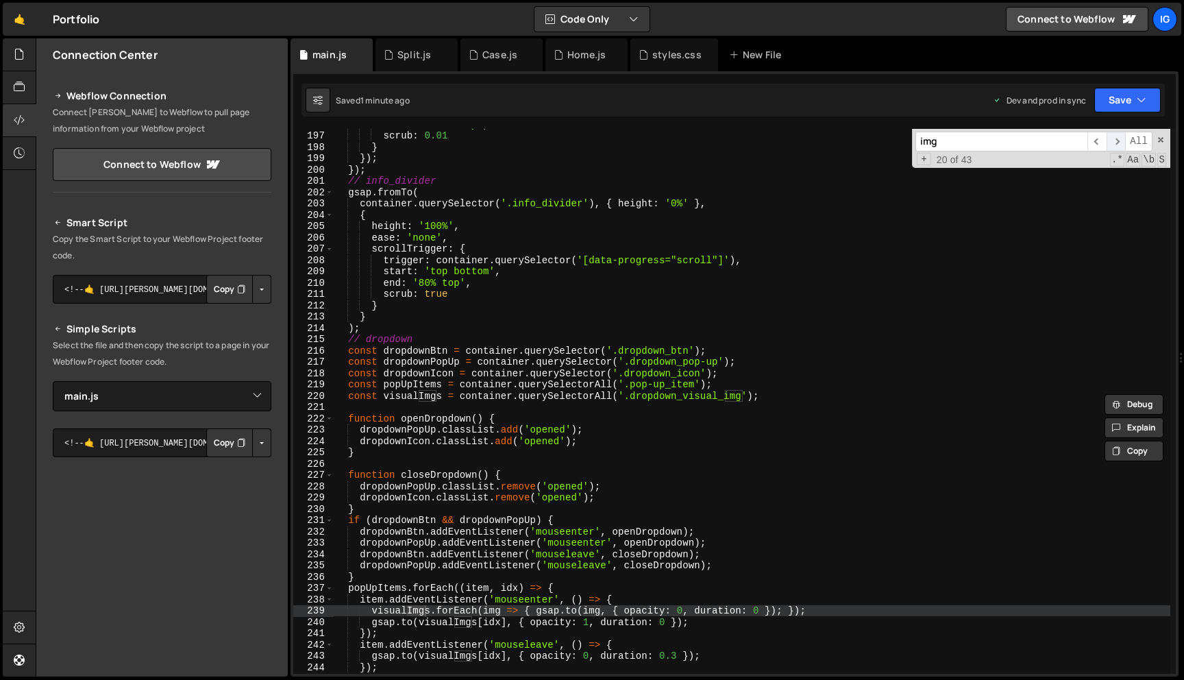
click at [1117, 139] on span "​" at bounding box center [1115, 142] width 19 height 20
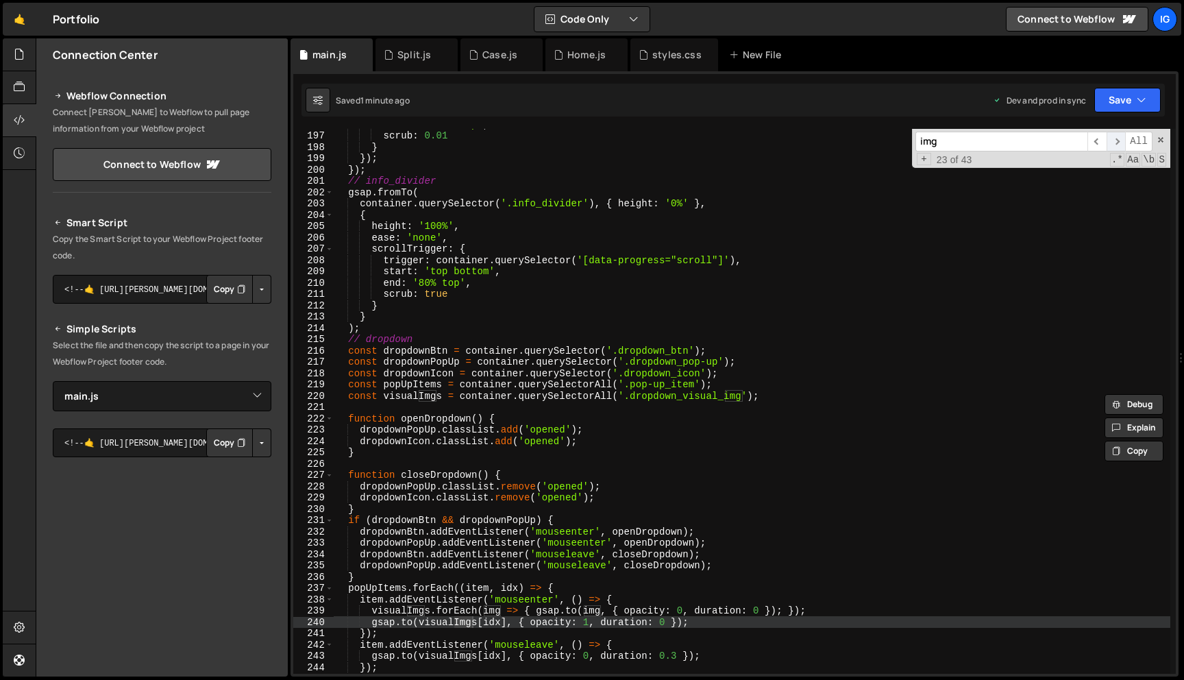
click at [1117, 139] on span "​" at bounding box center [1115, 142] width 19 height 20
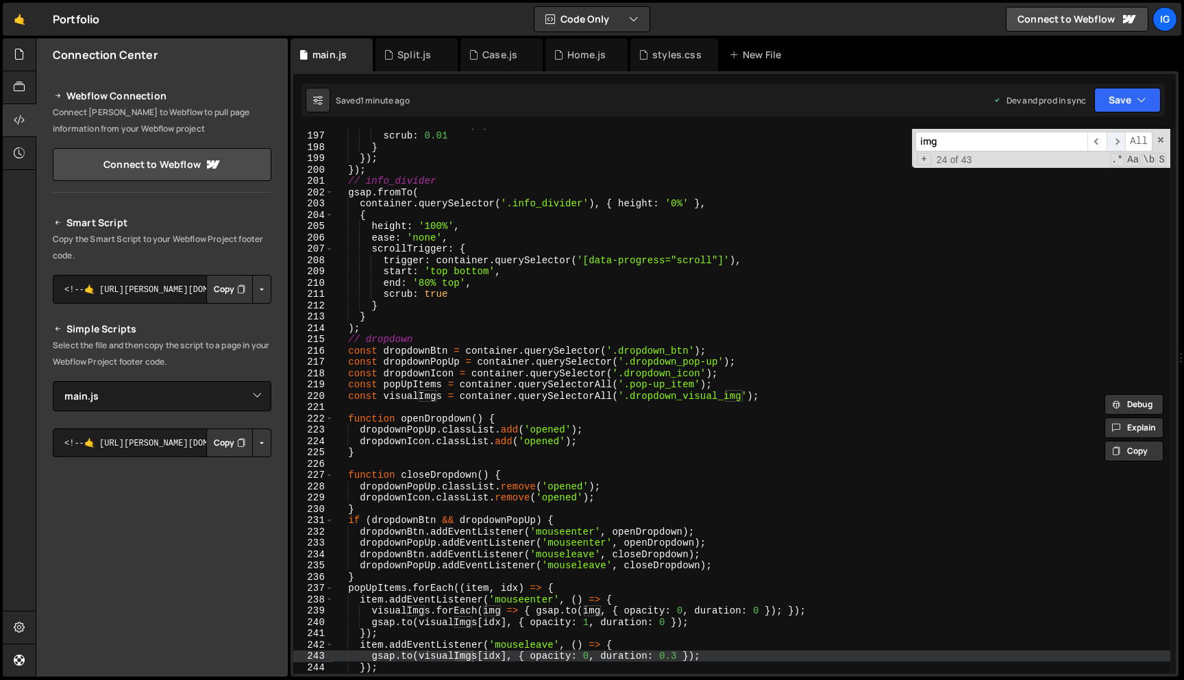
click at [1117, 139] on span "​" at bounding box center [1115, 142] width 19 height 20
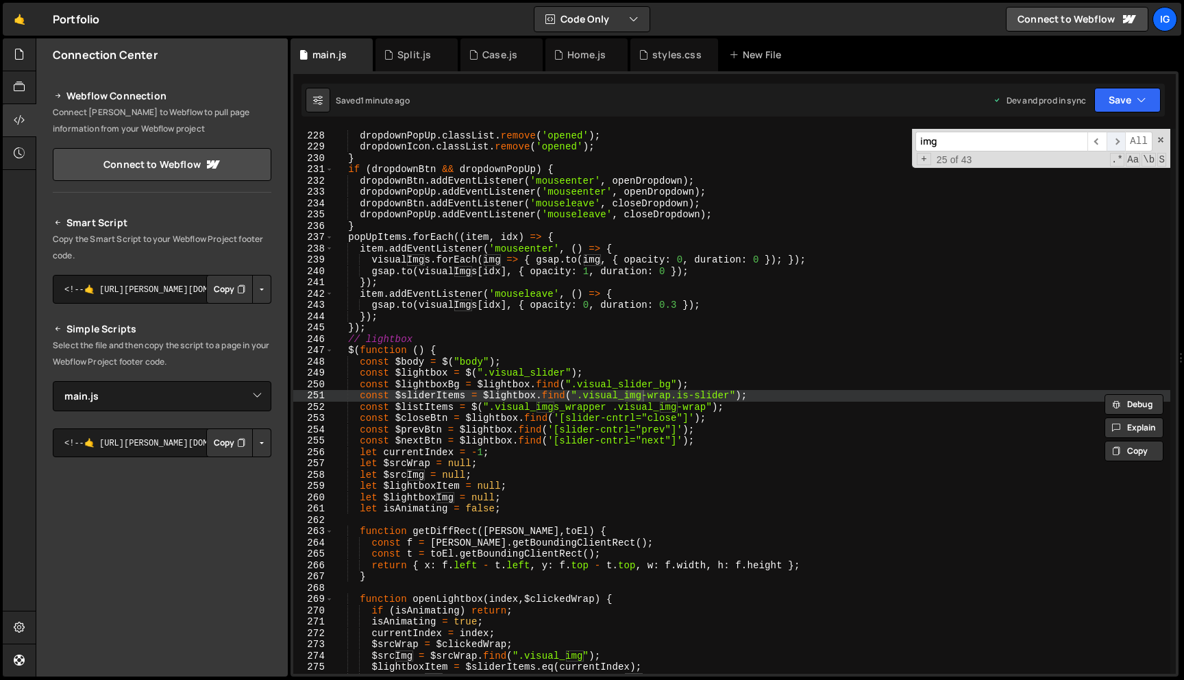
click at [1117, 139] on span "​" at bounding box center [1115, 142] width 19 height 20
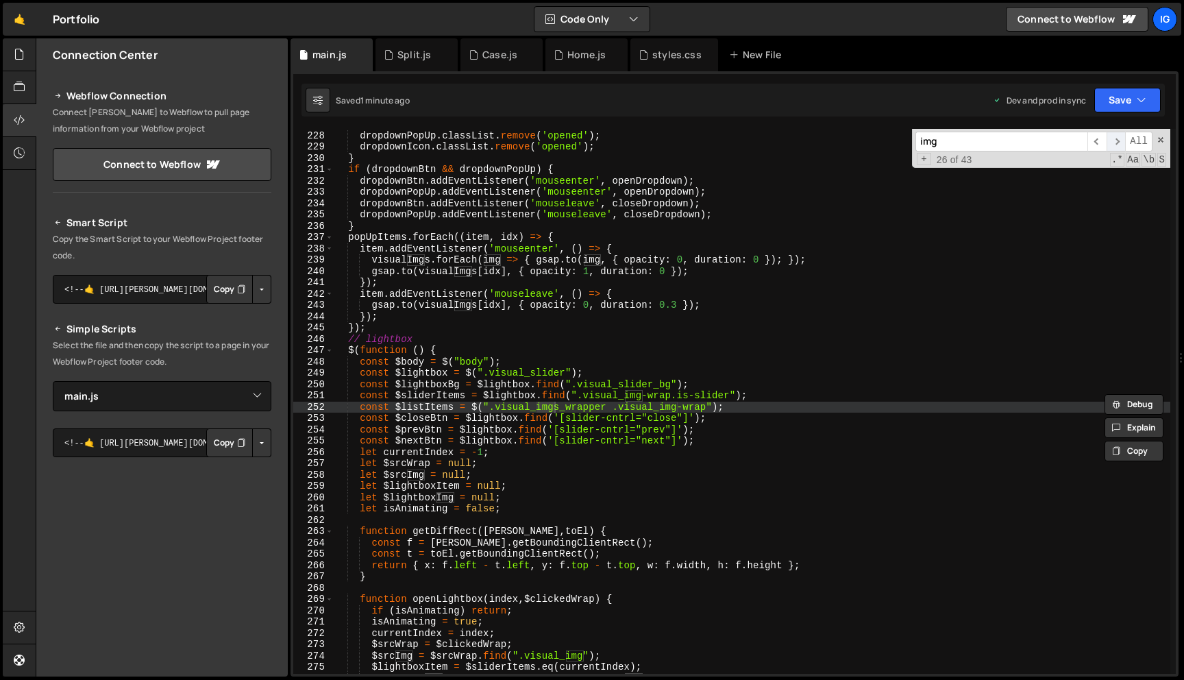
click at [1119, 142] on span "​" at bounding box center [1115, 142] width 19 height 20
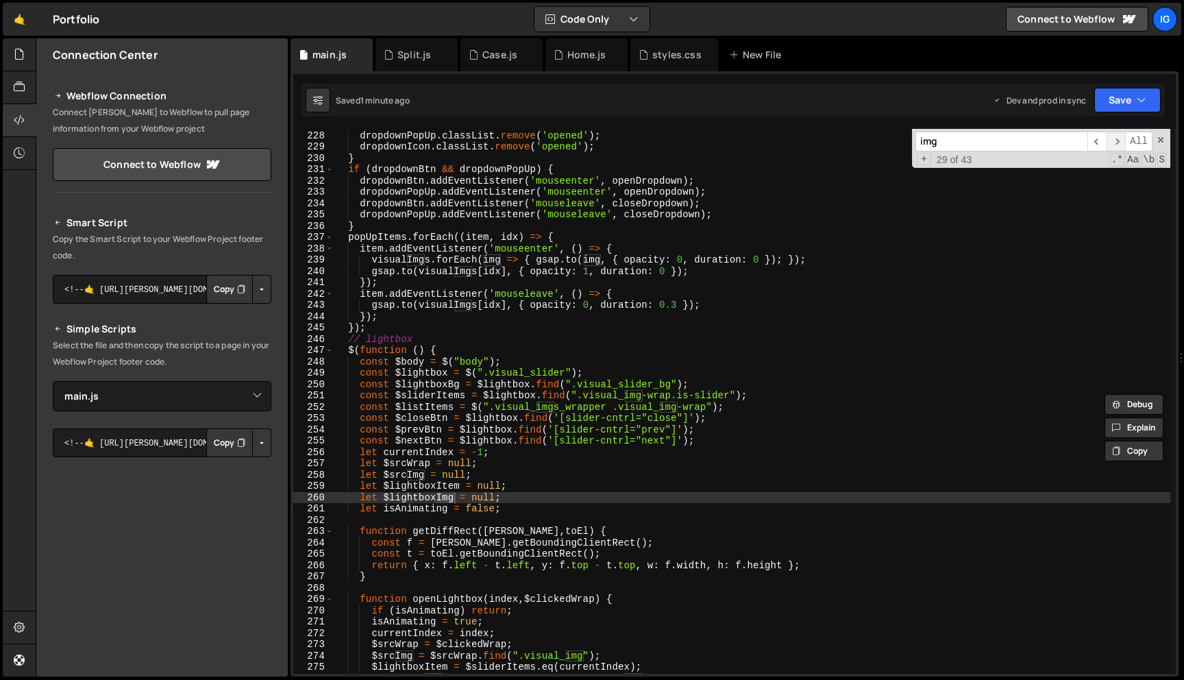
click at [1119, 142] on span "​" at bounding box center [1115, 142] width 19 height 20
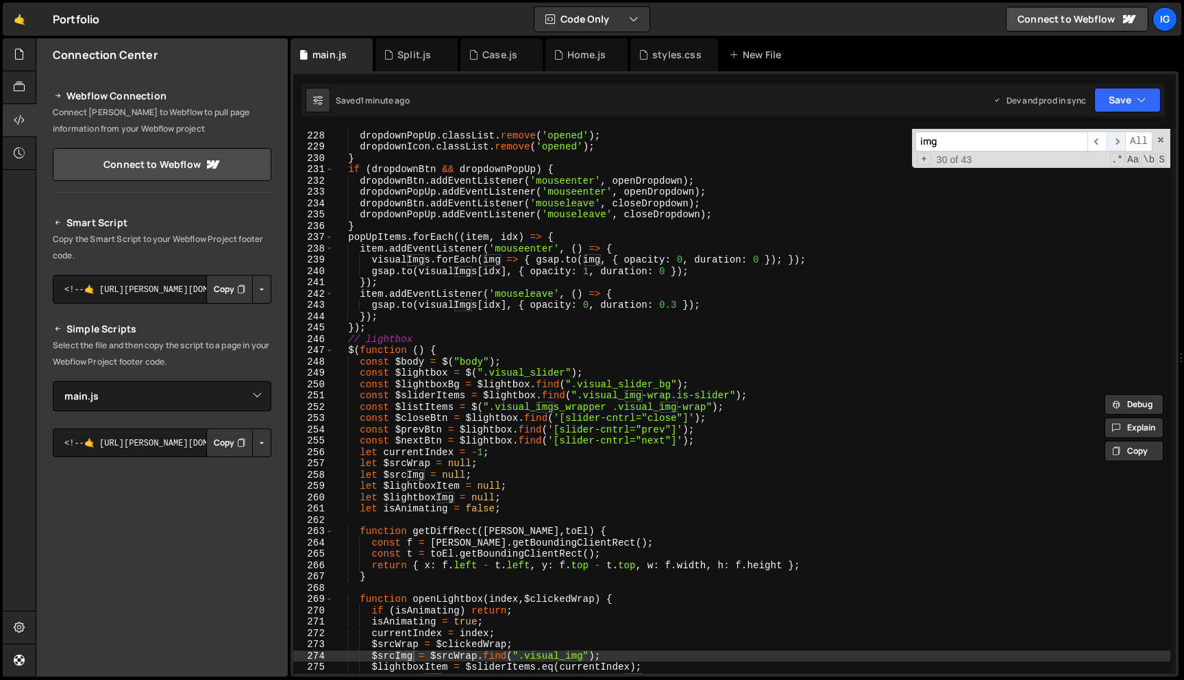
click at [1119, 142] on span "​" at bounding box center [1115, 142] width 19 height 20
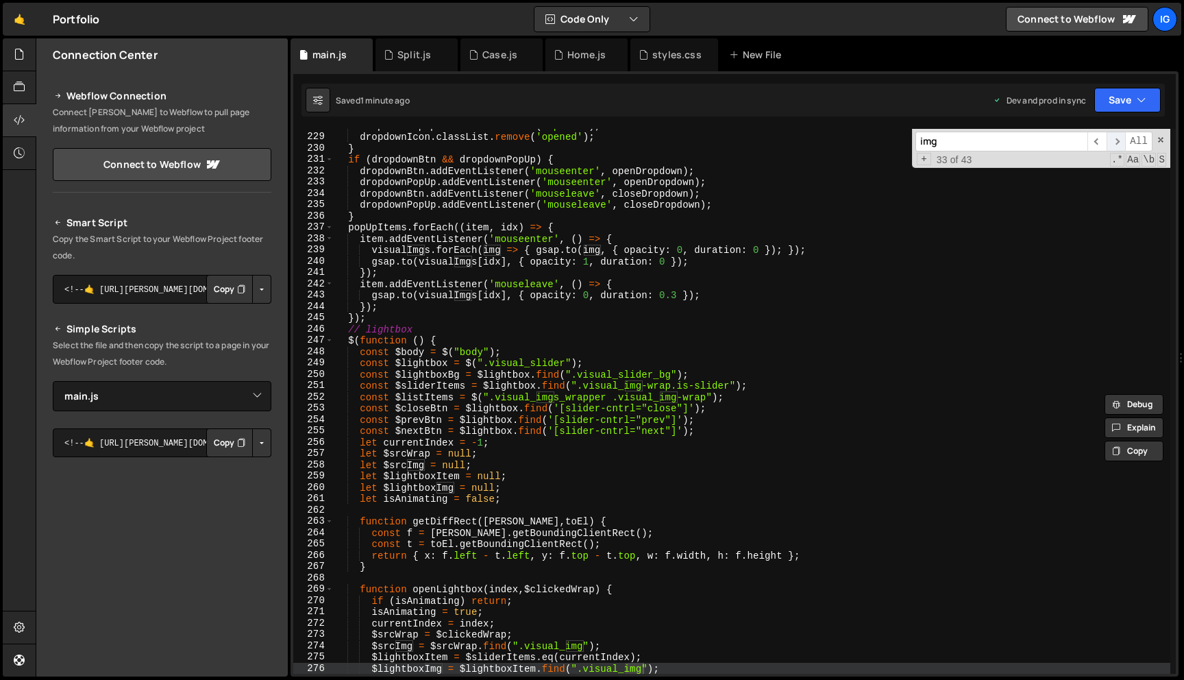
click at [1119, 142] on span "​" at bounding box center [1115, 142] width 19 height 20
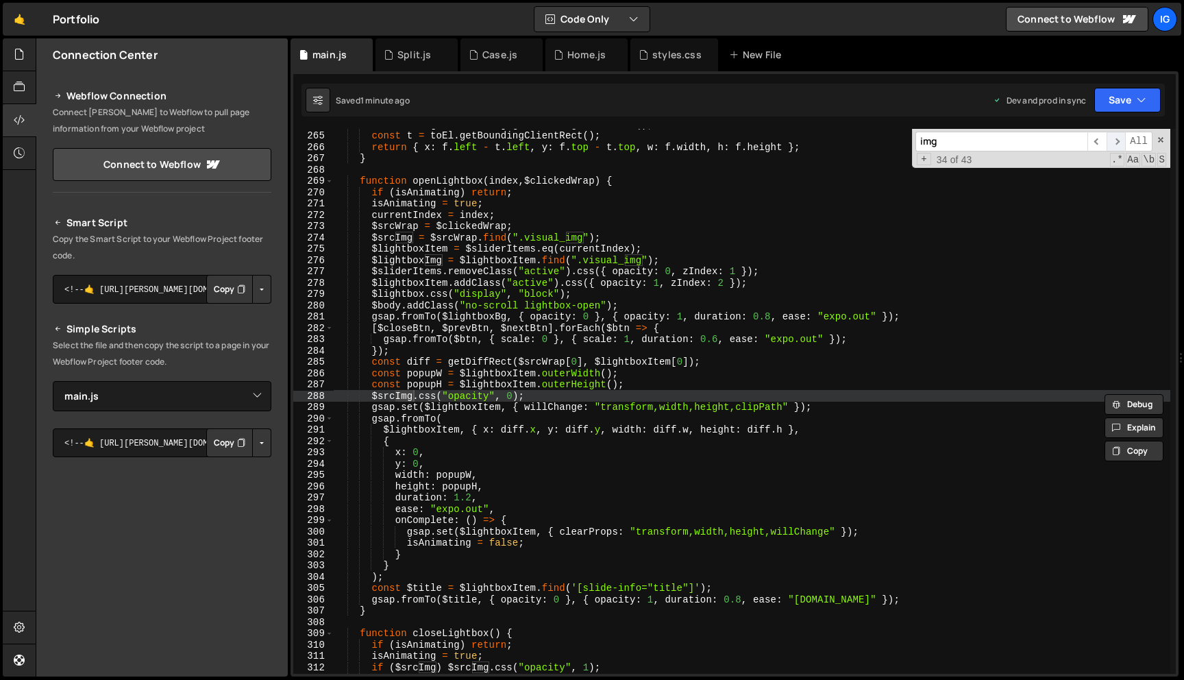
scroll to position [2983, 0]
click at [1119, 142] on span "​" at bounding box center [1115, 142] width 19 height 20
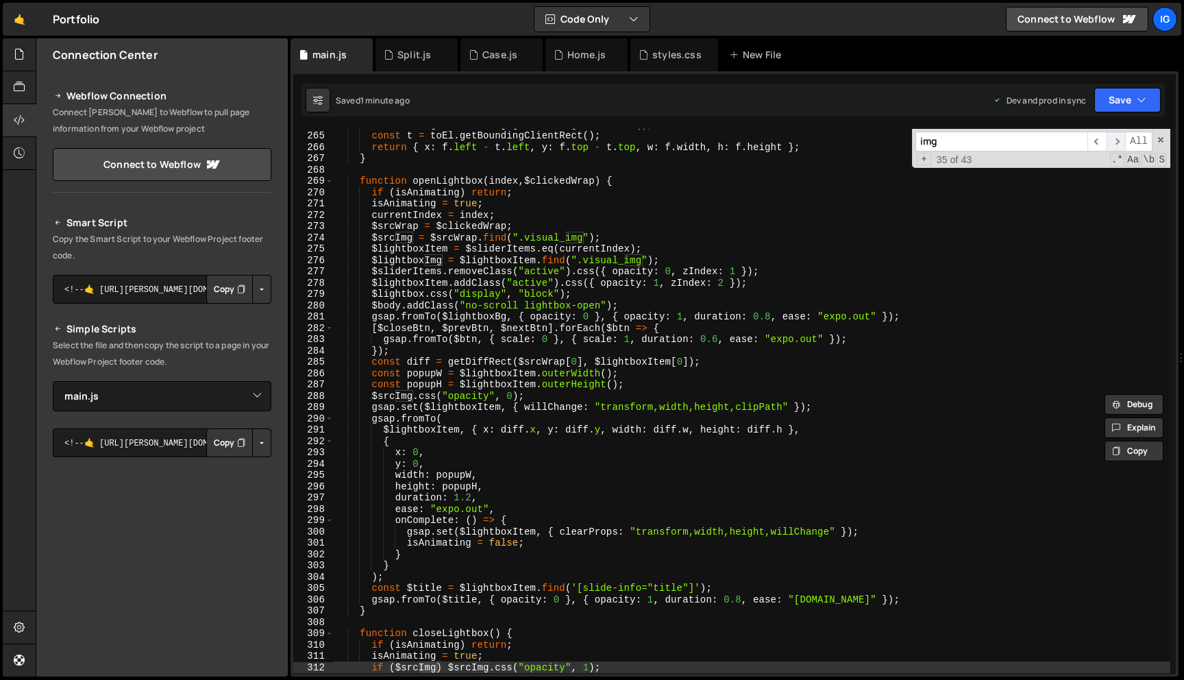
click at [1119, 142] on span "​" at bounding box center [1115, 142] width 19 height 20
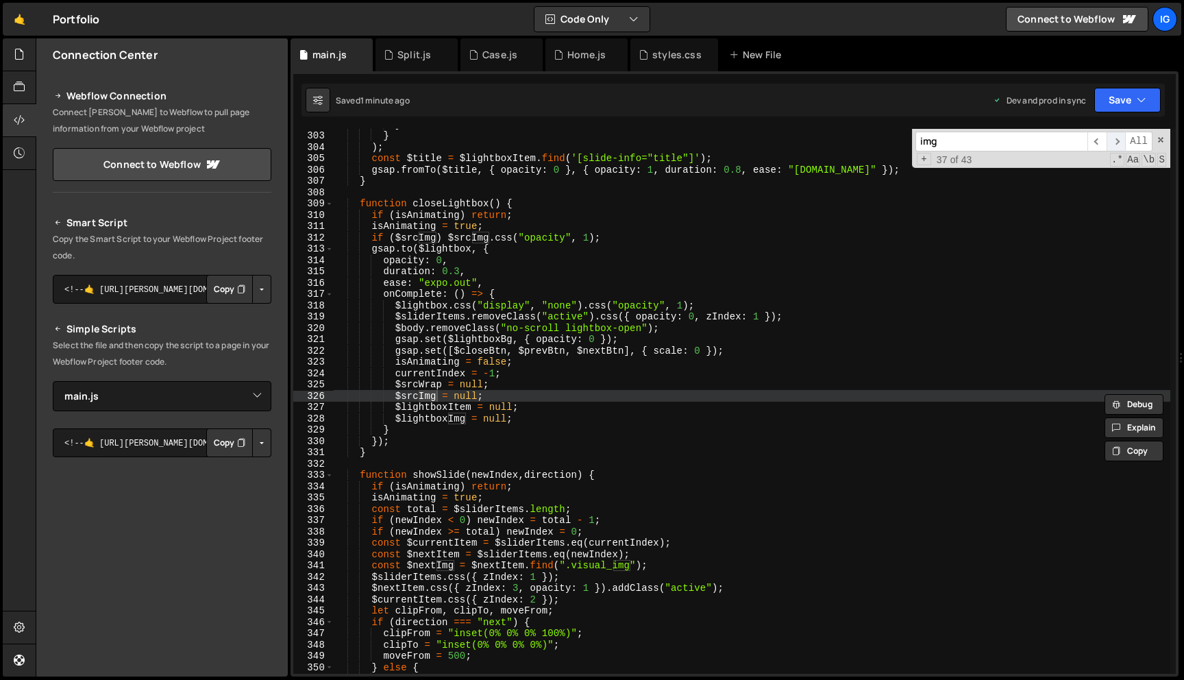
click at [1119, 142] on span "​" at bounding box center [1115, 142] width 19 height 20
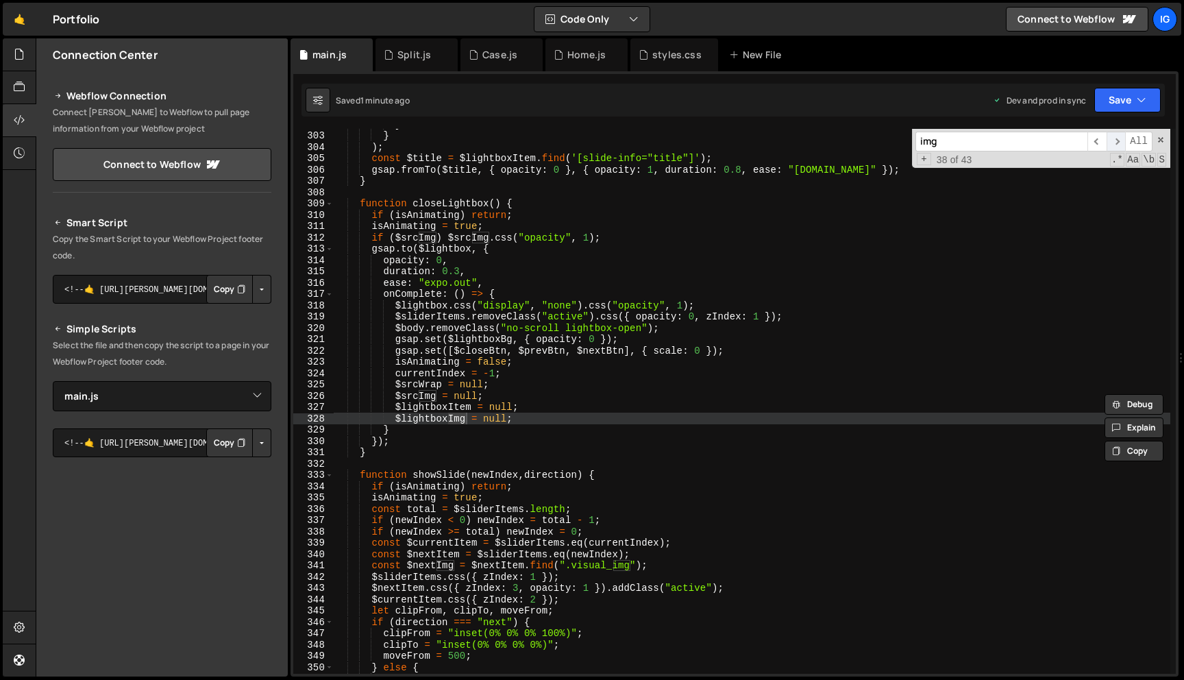
click at [1119, 142] on span "​" at bounding box center [1115, 142] width 19 height 20
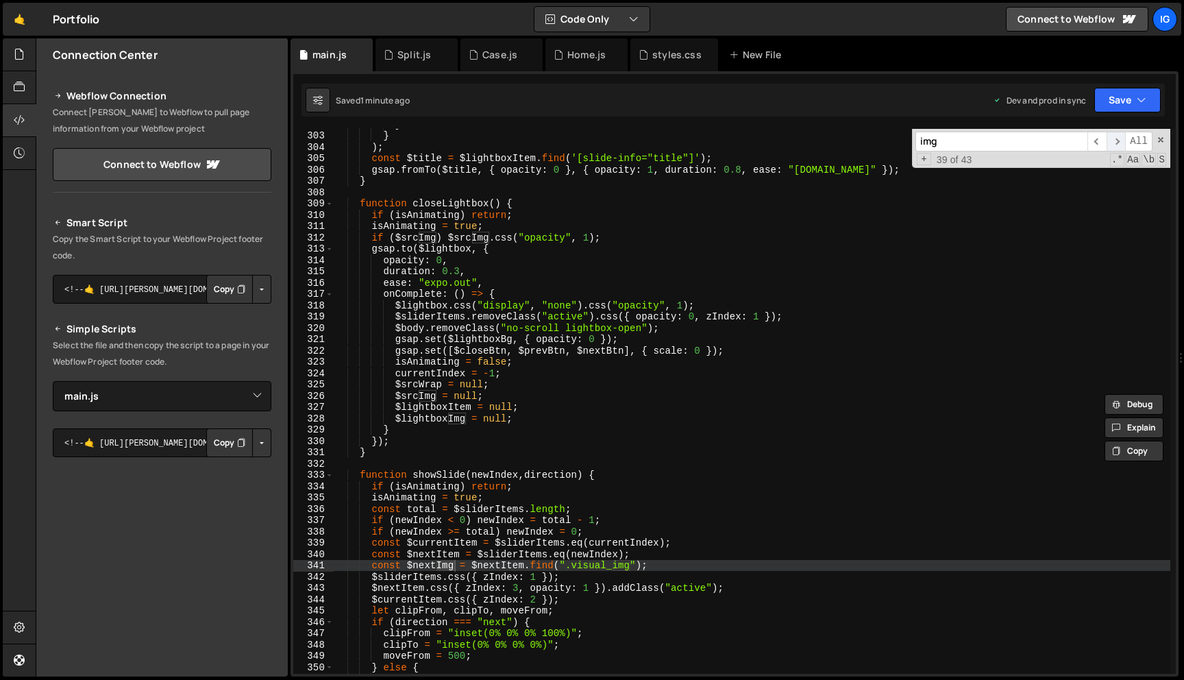
click at [1119, 142] on span "​" at bounding box center [1115, 142] width 19 height 20
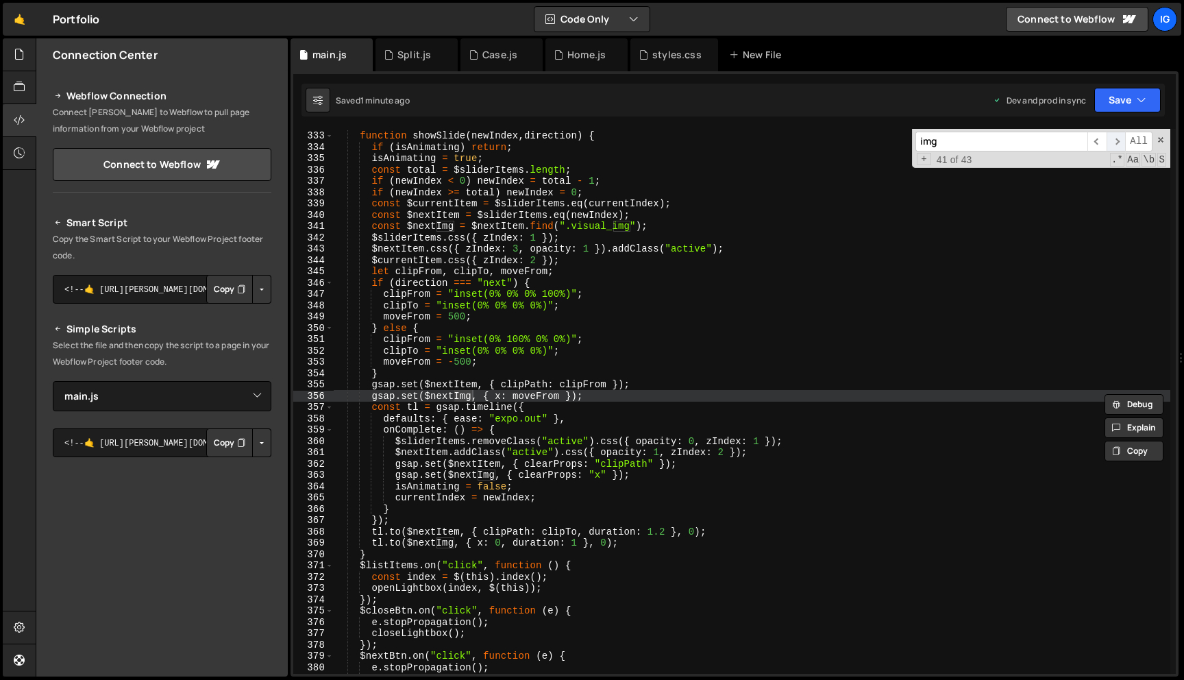
click at [1119, 142] on span "​" at bounding box center [1115, 142] width 19 height 20
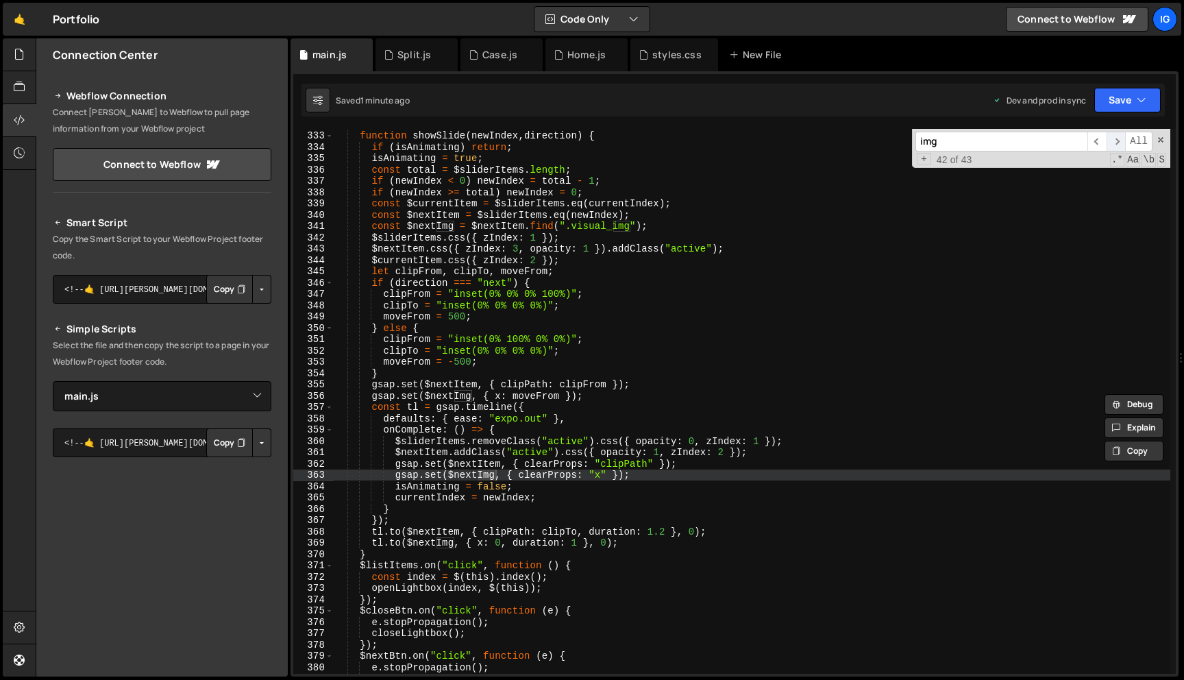
click at [1119, 142] on span "​" at bounding box center [1115, 142] width 19 height 20
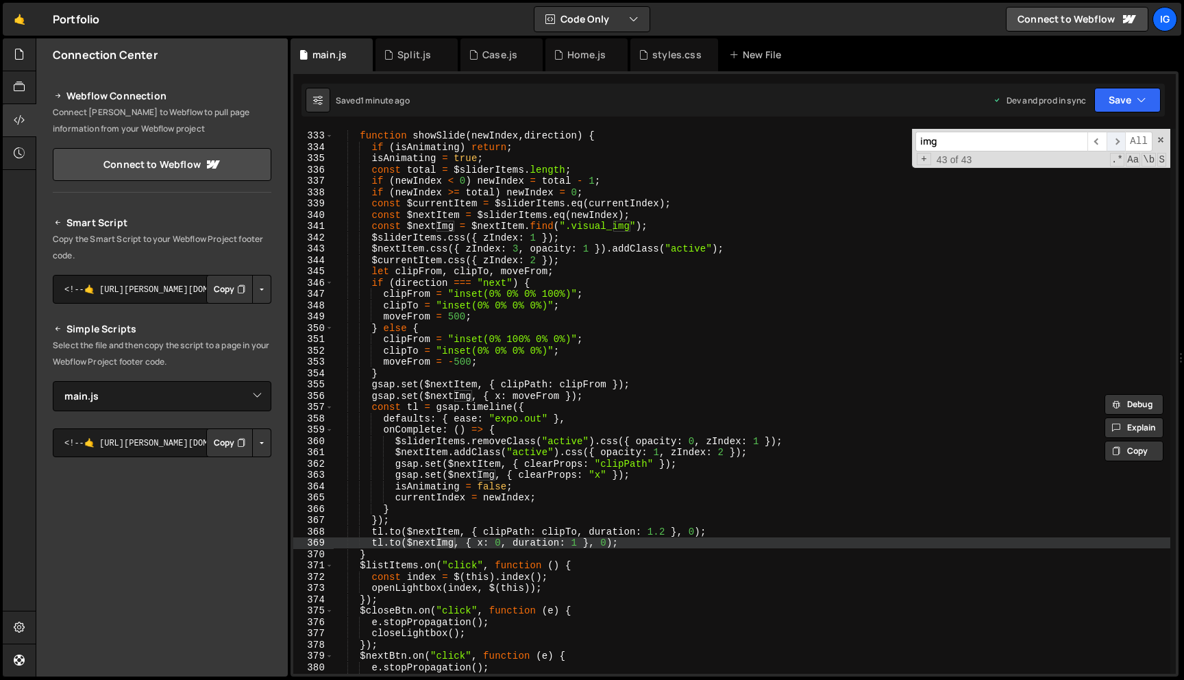
click at [1119, 142] on span "​" at bounding box center [1115, 142] width 19 height 20
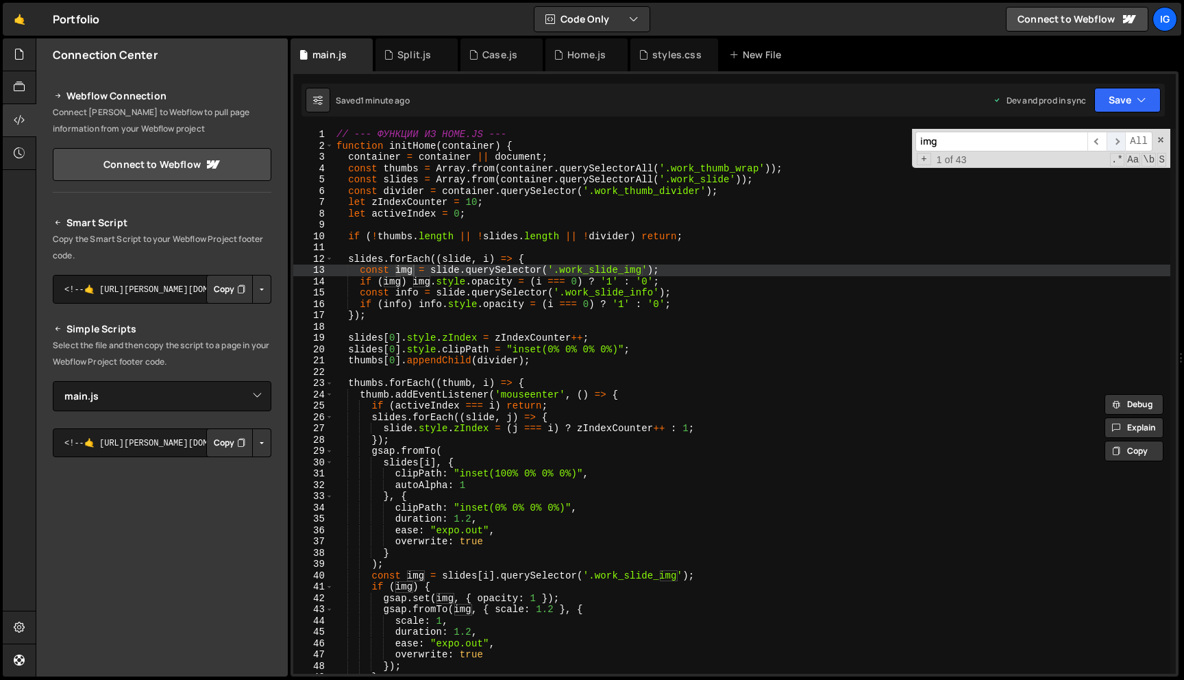
click at [1119, 142] on span "​" at bounding box center [1115, 142] width 19 height 20
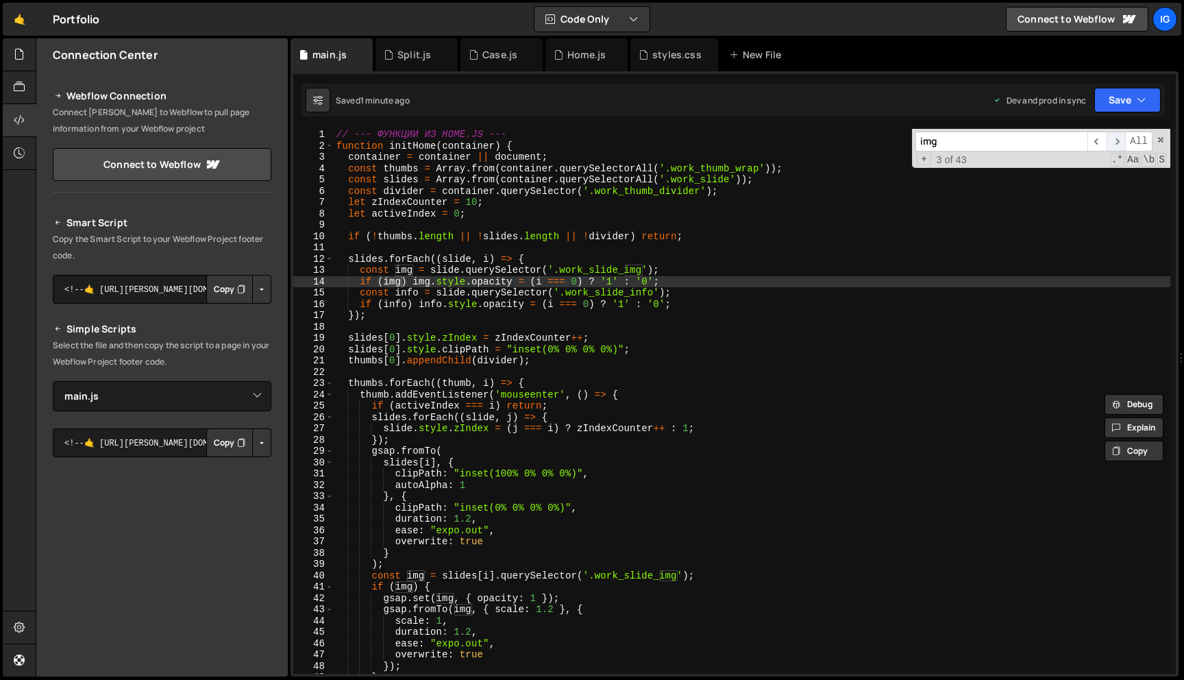
click at [1119, 142] on span "​" at bounding box center [1115, 142] width 19 height 20
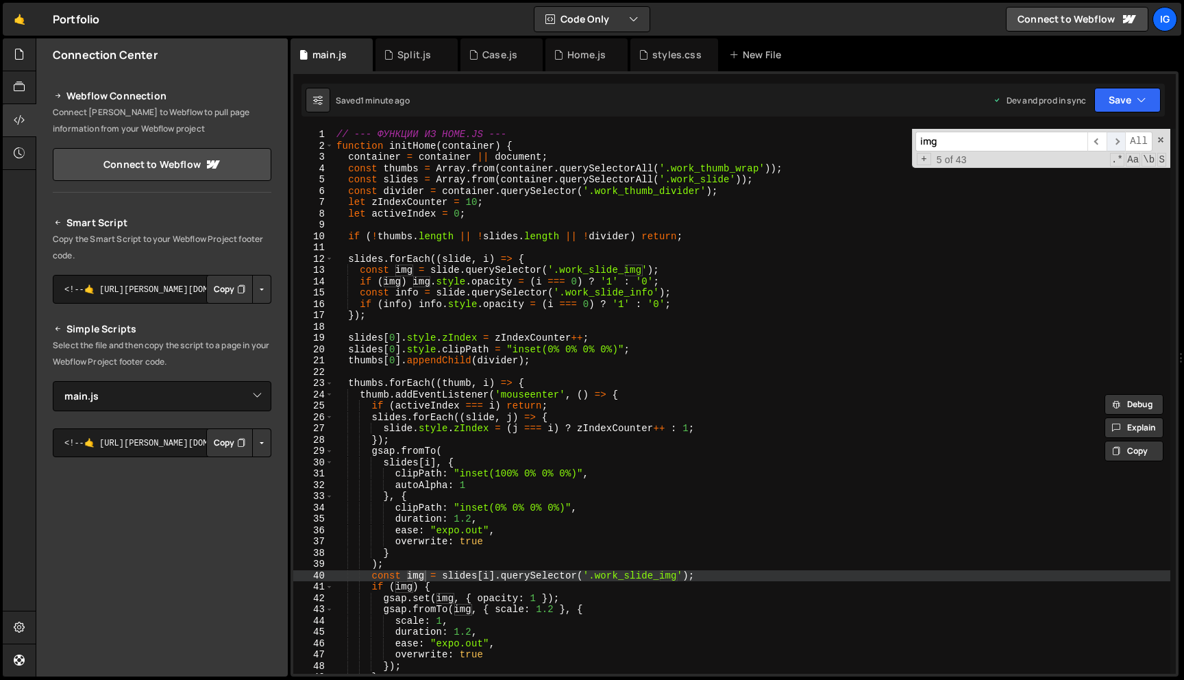
click at [1119, 142] on span "​" at bounding box center [1115, 142] width 19 height 20
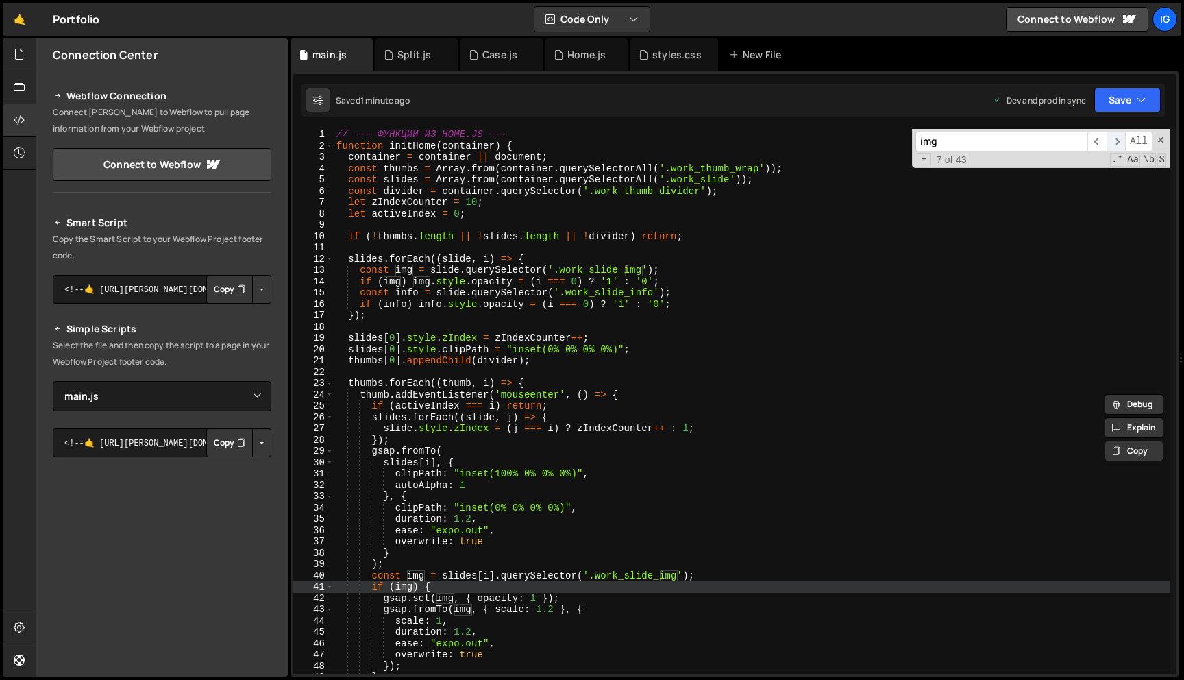
click at [1119, 142] on span "​" at bounding box center [1115, 142] width 19 height 20
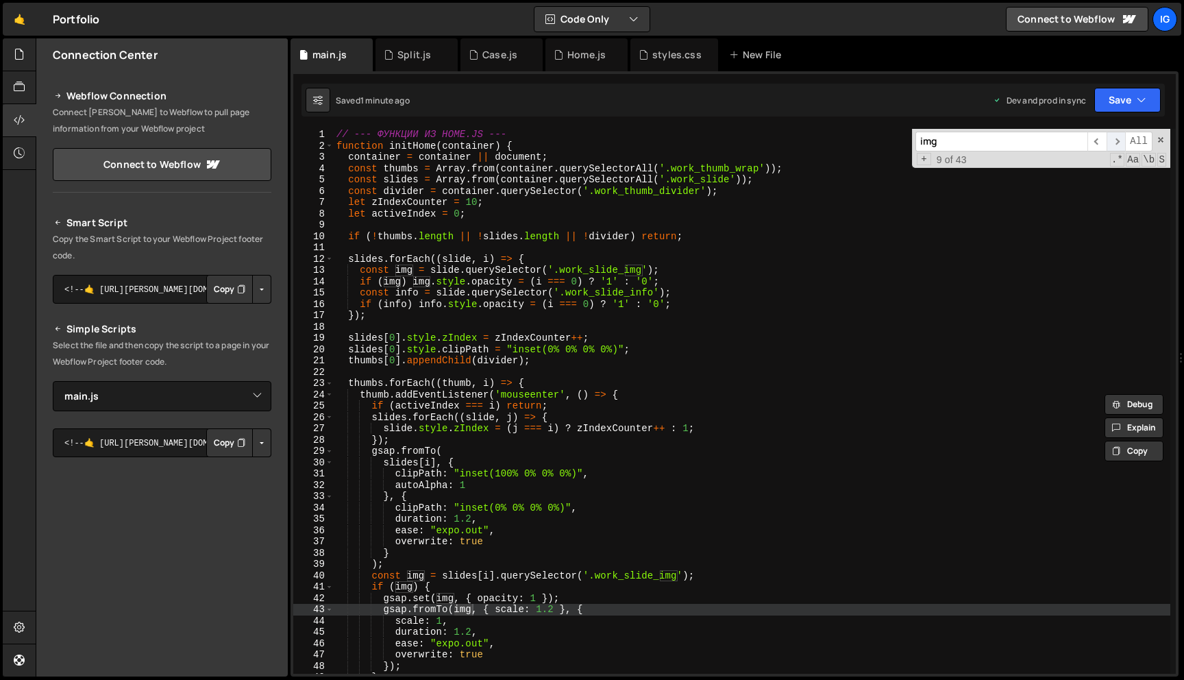
click at [1119, 142] on span "​" at bounding box center [1115, 142] width 19 height 20
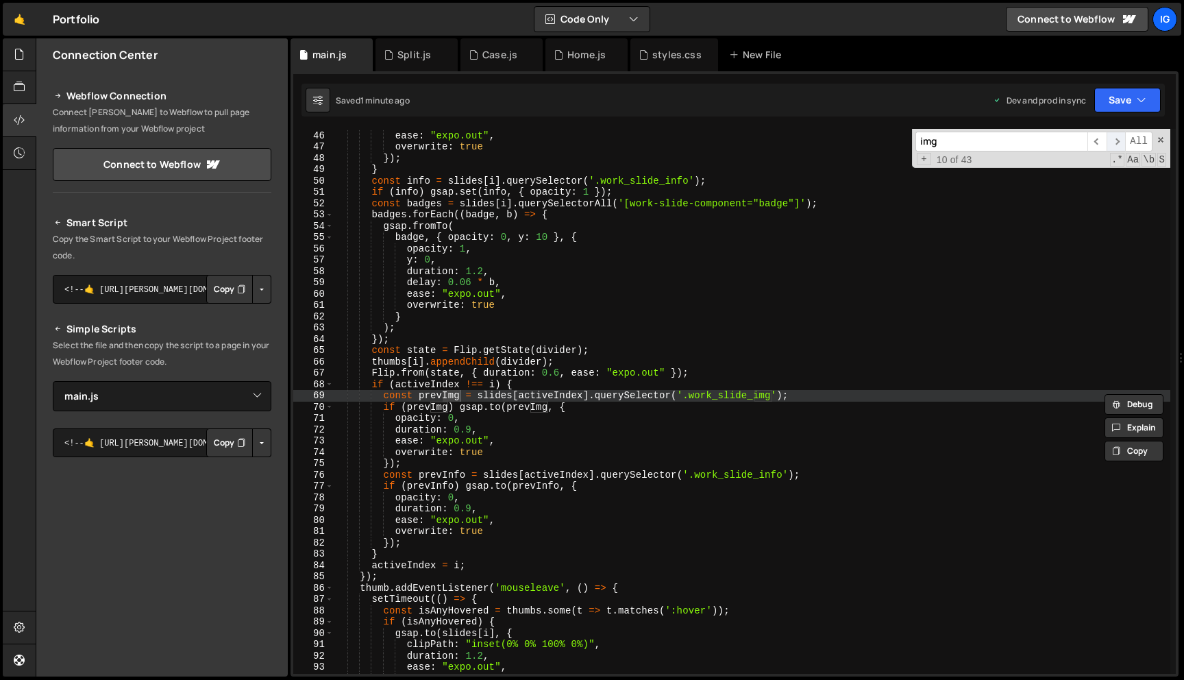
click at [1119, 142] on span "​" at bounding box center [1115, 142] width 19 height 20
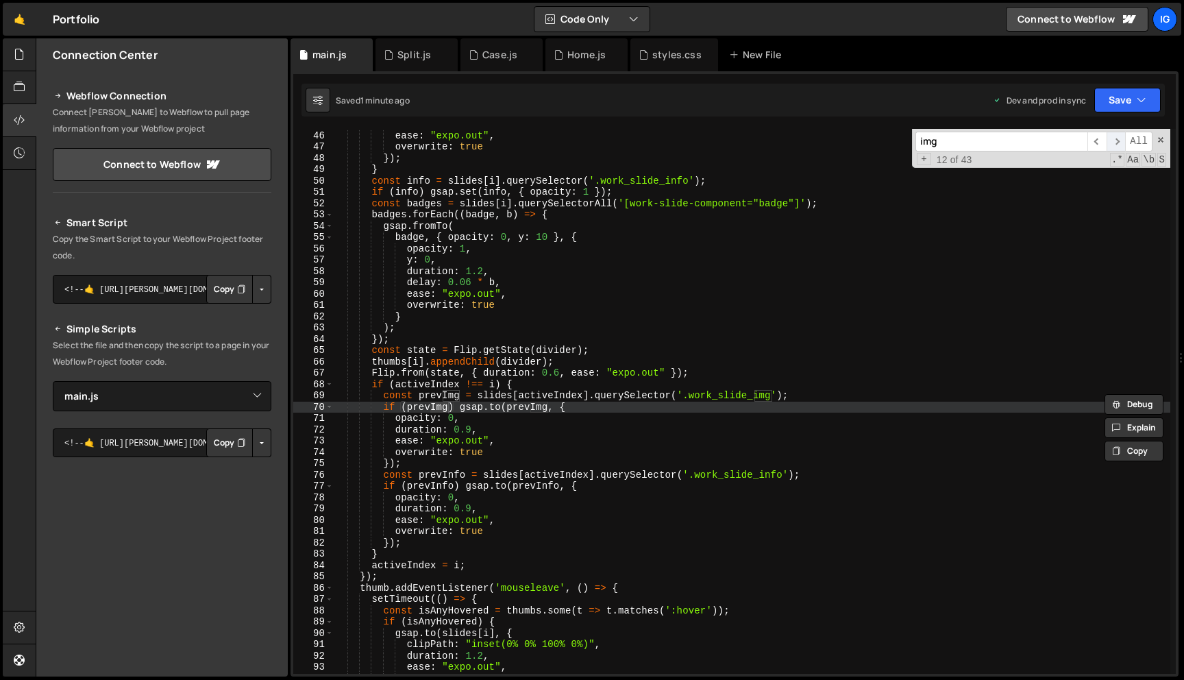
click at [1119, 142] on span "​" at bounding box center [1115, 142] width 19 height 20
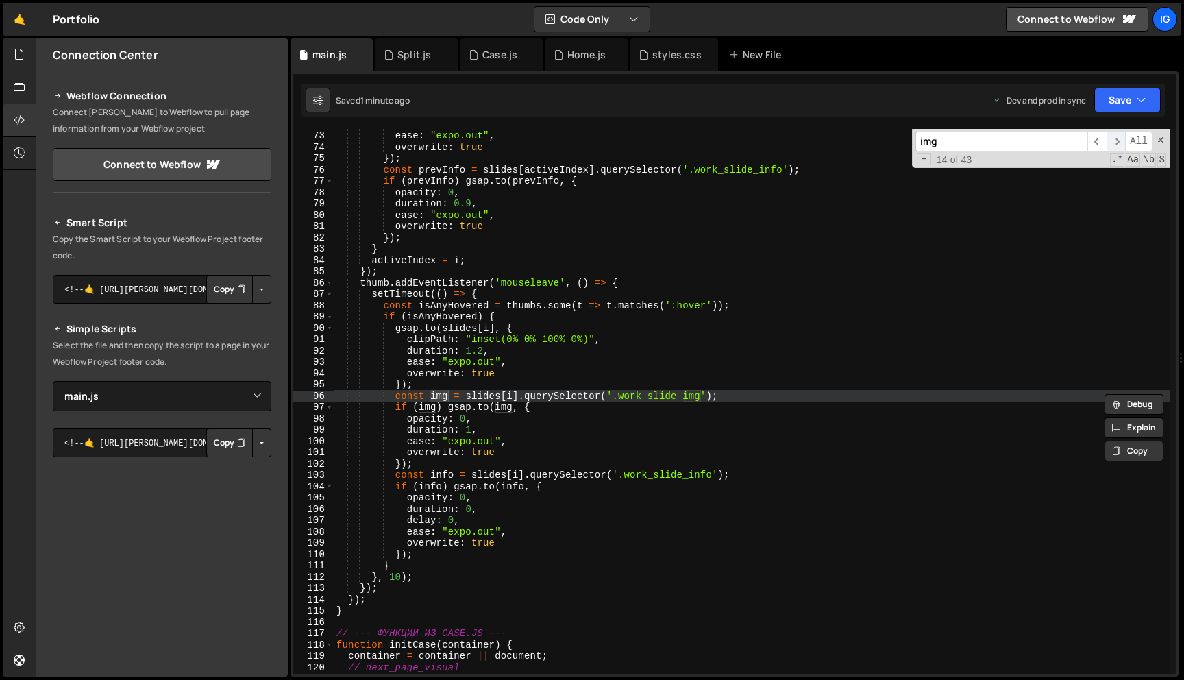
click at [1119, 142] on span "​" at bounding box center [1115, 142] width 19 height 20
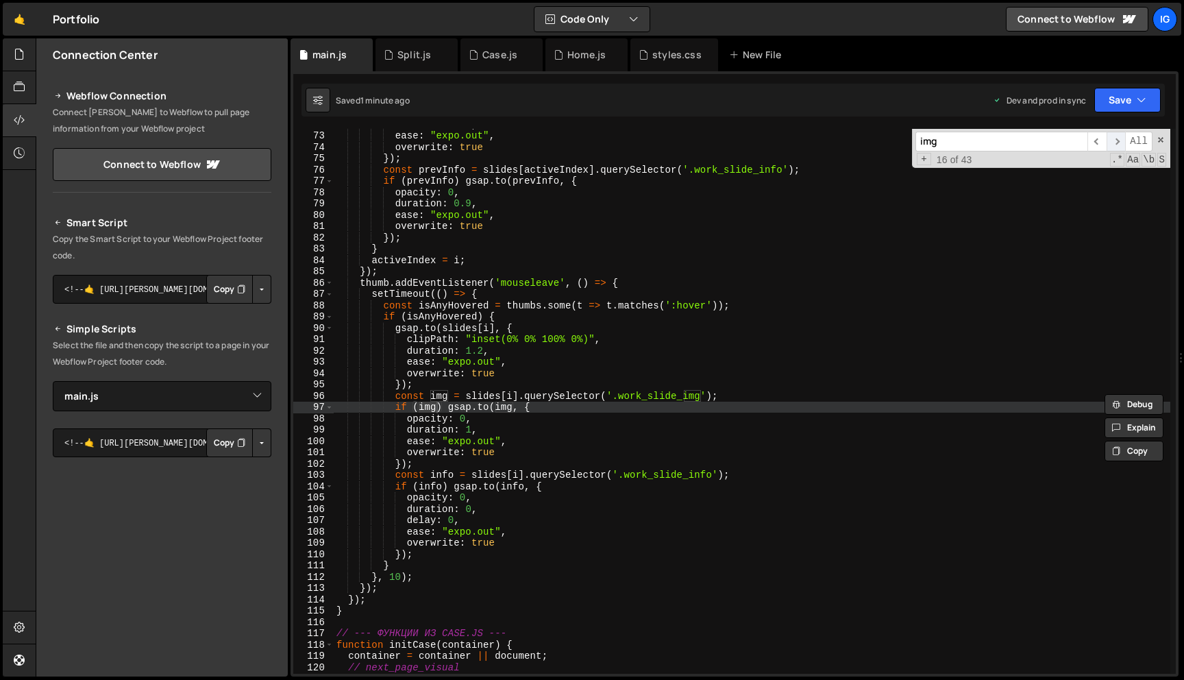
click at [1119, 142] on span "​" at bounding box center [1115, 142] width 19 height 20
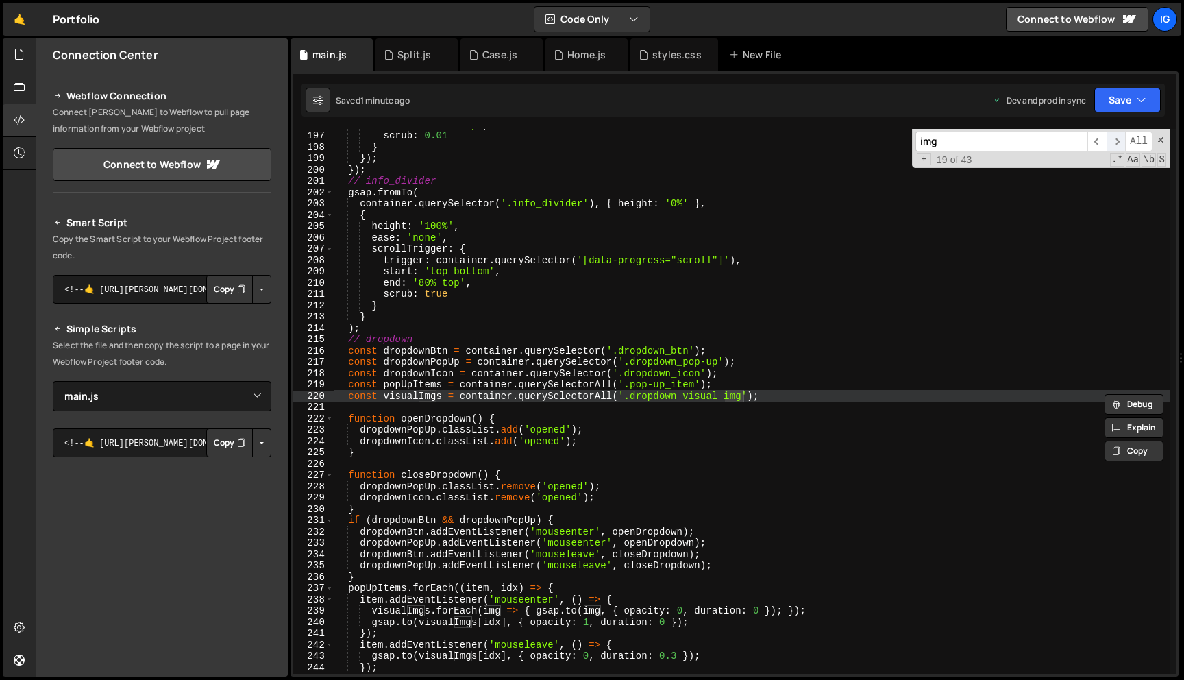
click at [1119, 142] on span "​" at bounding box center [1115, 142] width 19 height 20
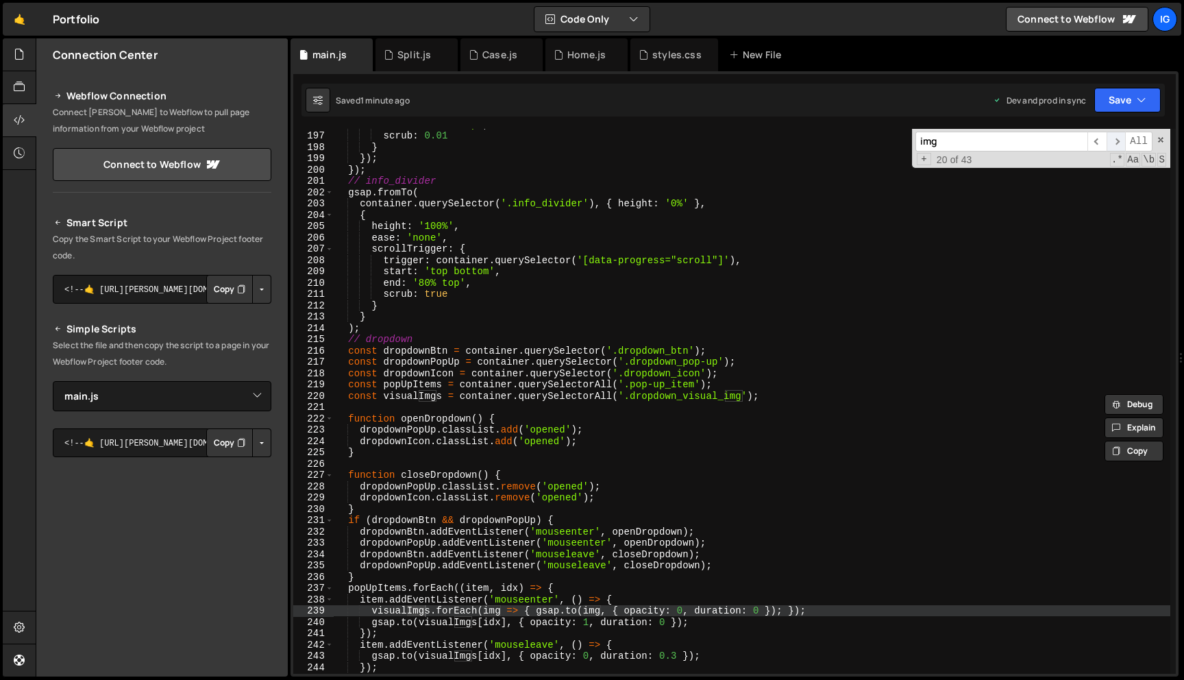
click at [1119, 142] on span "​" at bounding box center [1115, 142] width 19 height 20
type textarea "end: '80% top',"
click at [660, 280] on div "end : 'bottom top' , scrub : 0.01 } }) ; }) ; // info_divider gsap . fromTo ( c…" at bounding box center [752, 402] width 836 height 567
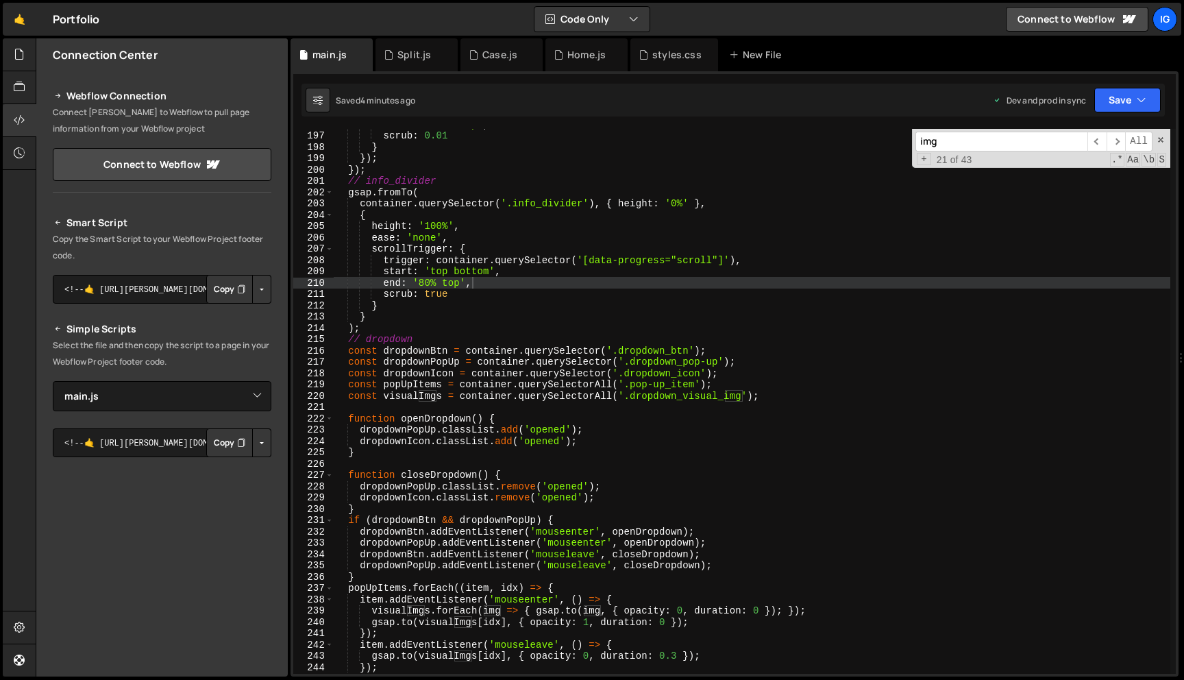
click at [963, 138] on input "img" at bounding box center [1001, 142] width 172 height 20
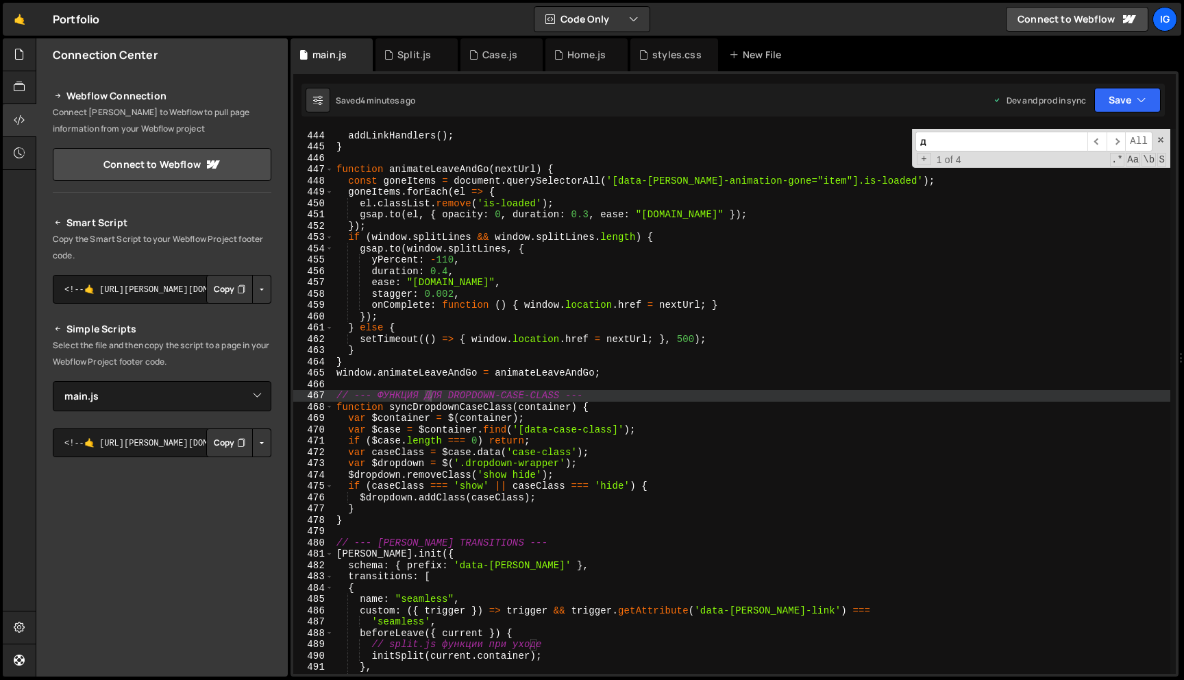
scroll to position [5006, 0]
type input "д"
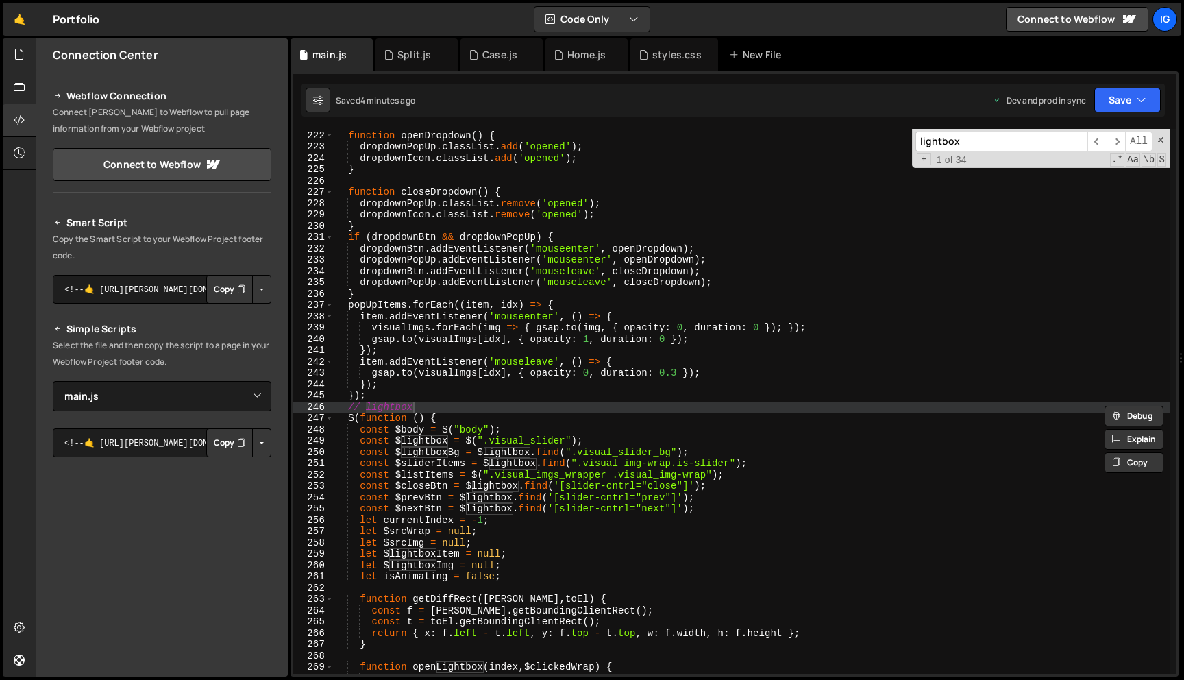
scroll to position [2508, 0]
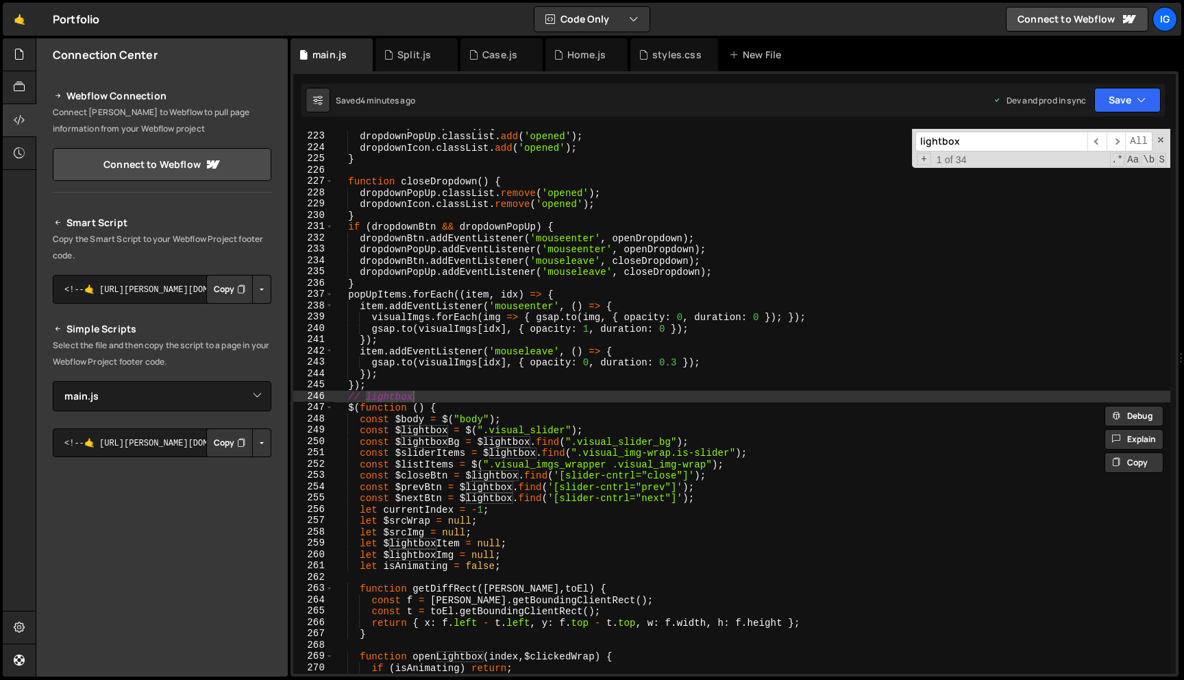
type input "lightbox"
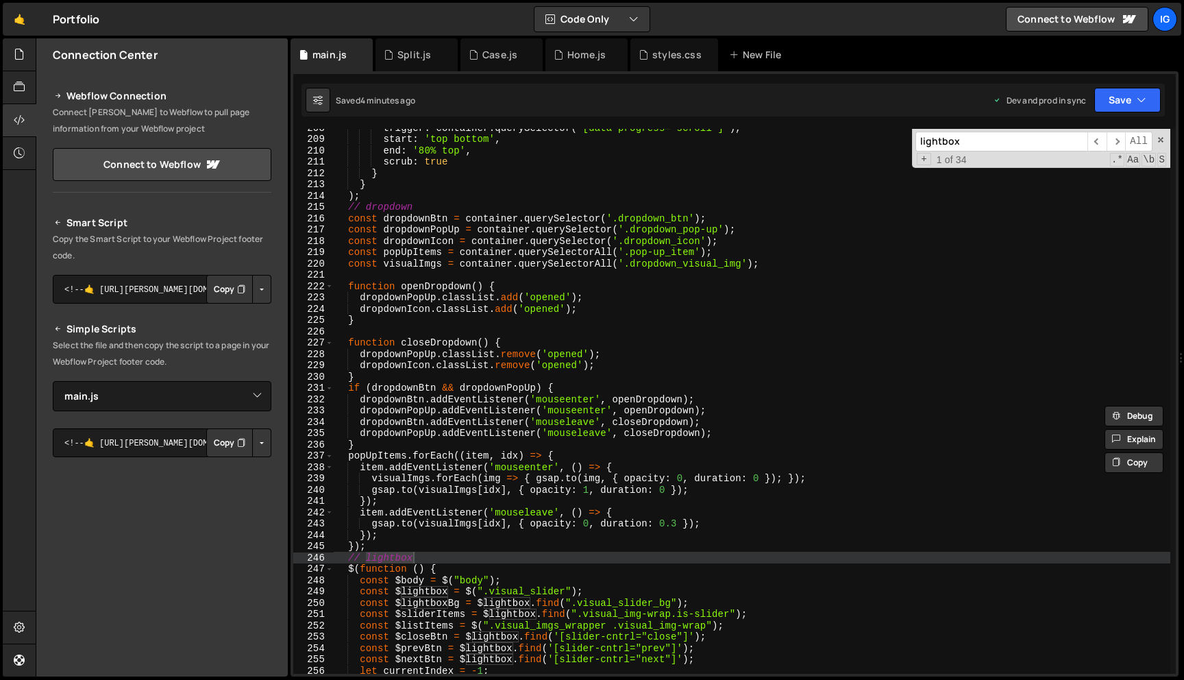
scroll to position [1921, 0]
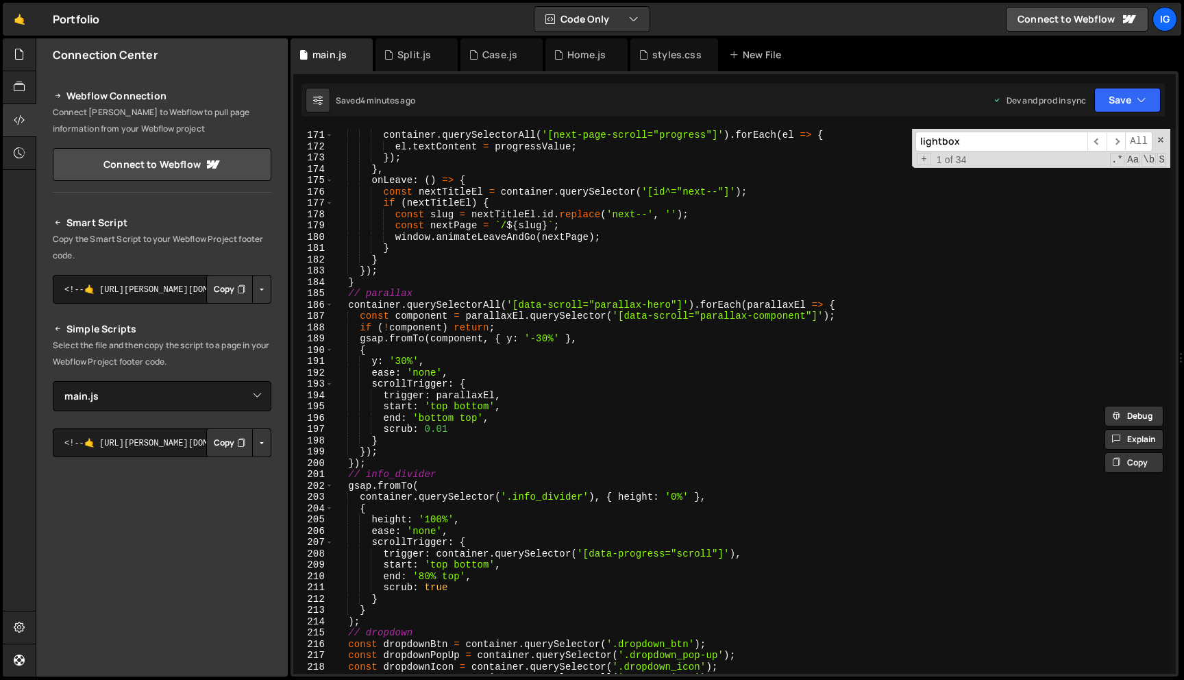
click at [486, 275] on div "const progressValue = Math . round ( self . progress * 100 ) ; container . quer…" at bounding box center [752, 401] width 836 height 567
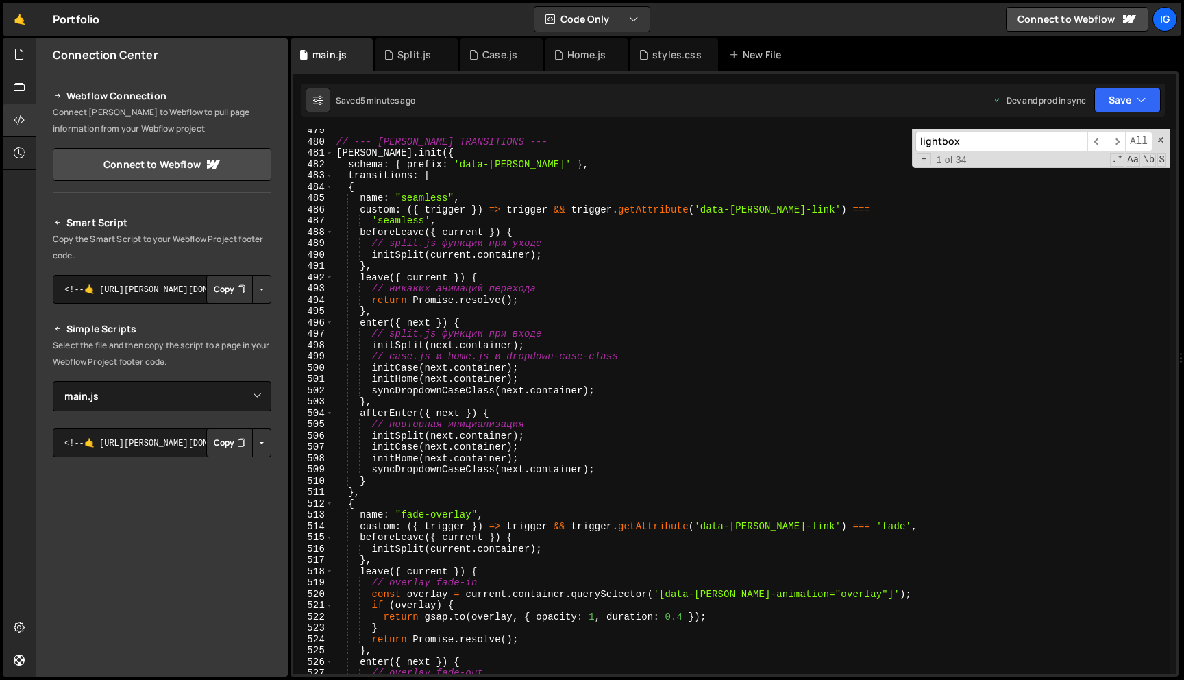
scroll to position [5398, 0]
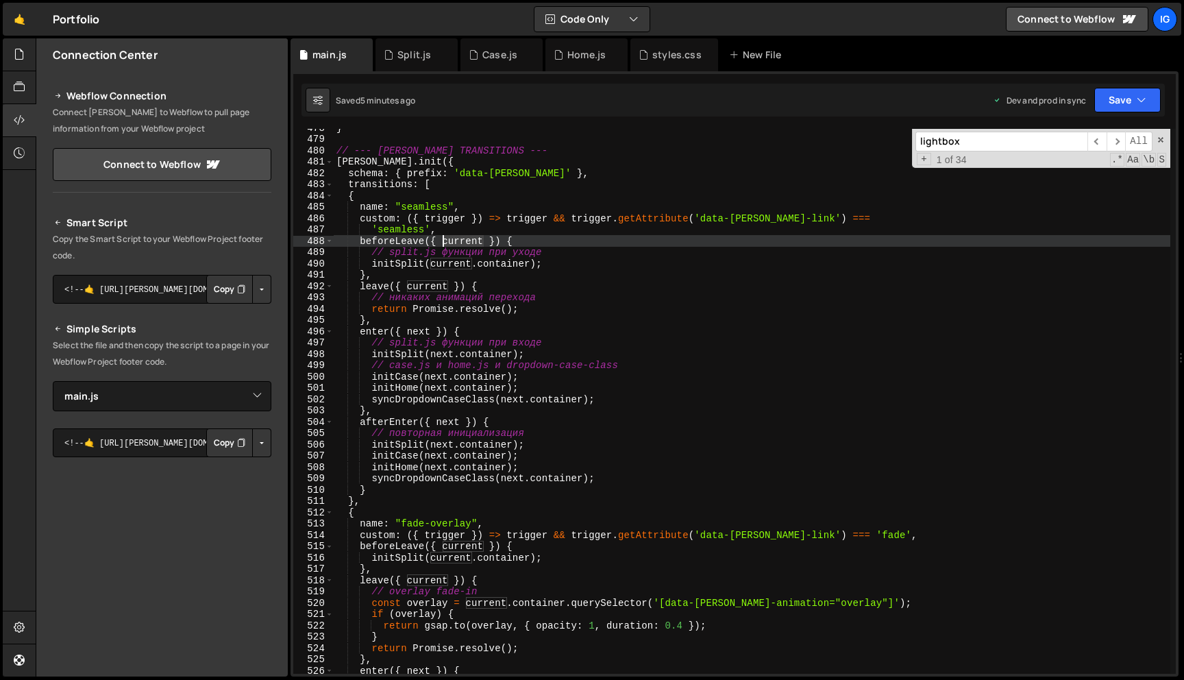
drag, startPoint x: 482, startPoint y: 242, endPoint x: 444, endPoint y: 241, distance: 38.4
click at [444, 241] on div "} // --- [PERSON_NAME] TRANSITIONS --- [PERSON_NAME] . init ({ schema : { prefi…" at bounding box center [752, 405] width 836 height 567
click at [459, 267] on div "} // --- [PERSON_NAME] TRANSITIONS --- [PERSON_NAME] . init ({ schema : { prefi…" at bounding box center [752, 405] width 836 height 567
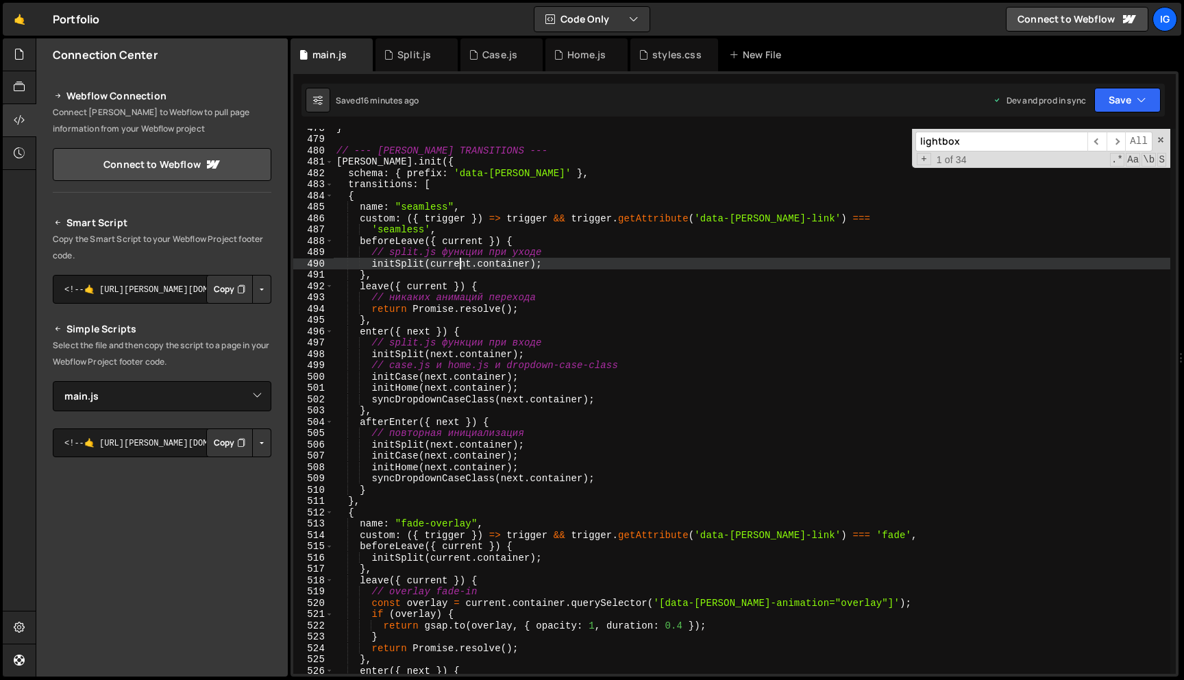
type textarea "})();"
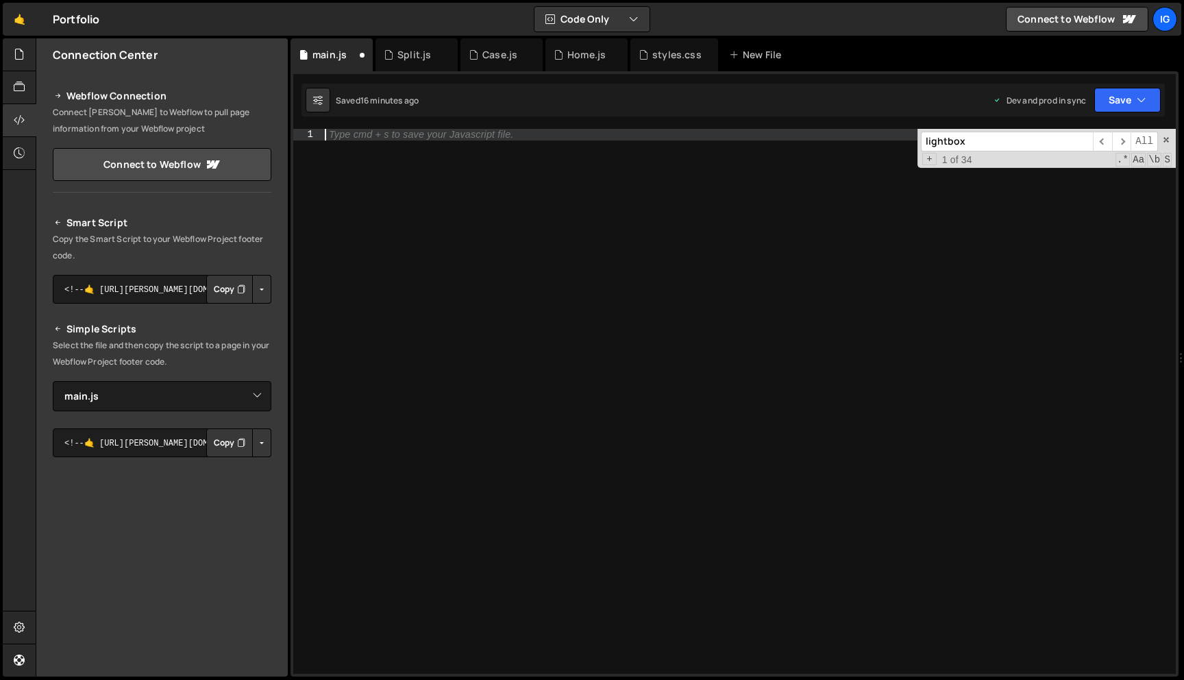
paste textarea "})();"
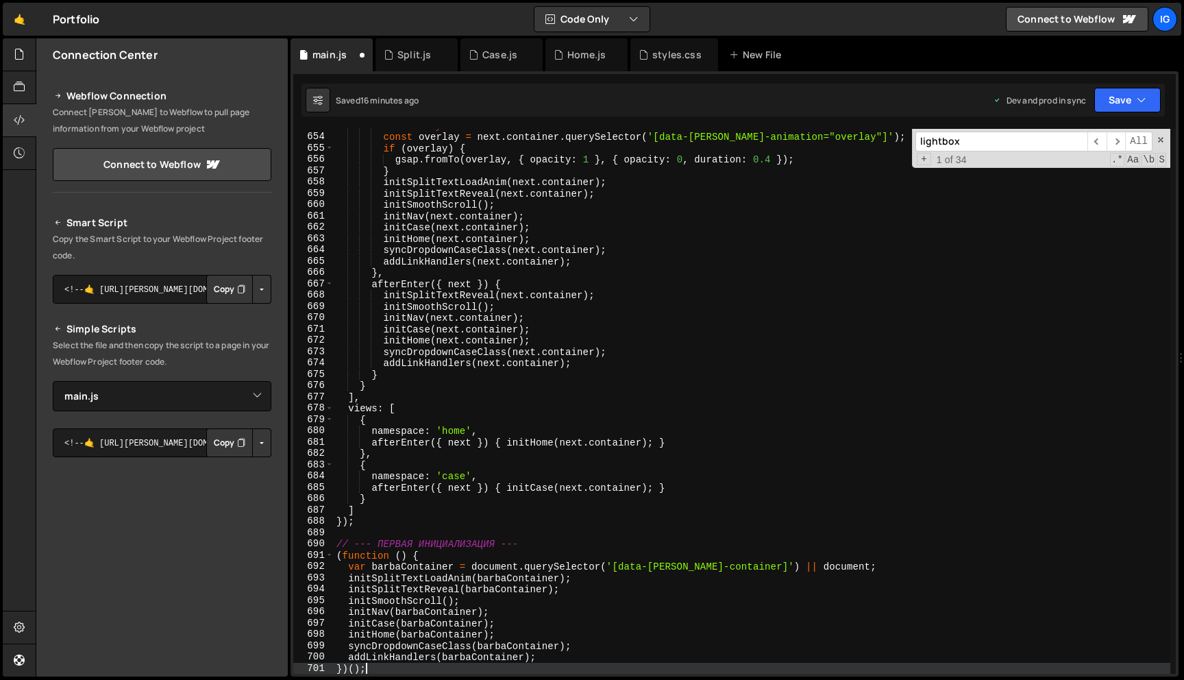
scroll to position [7402, 0]
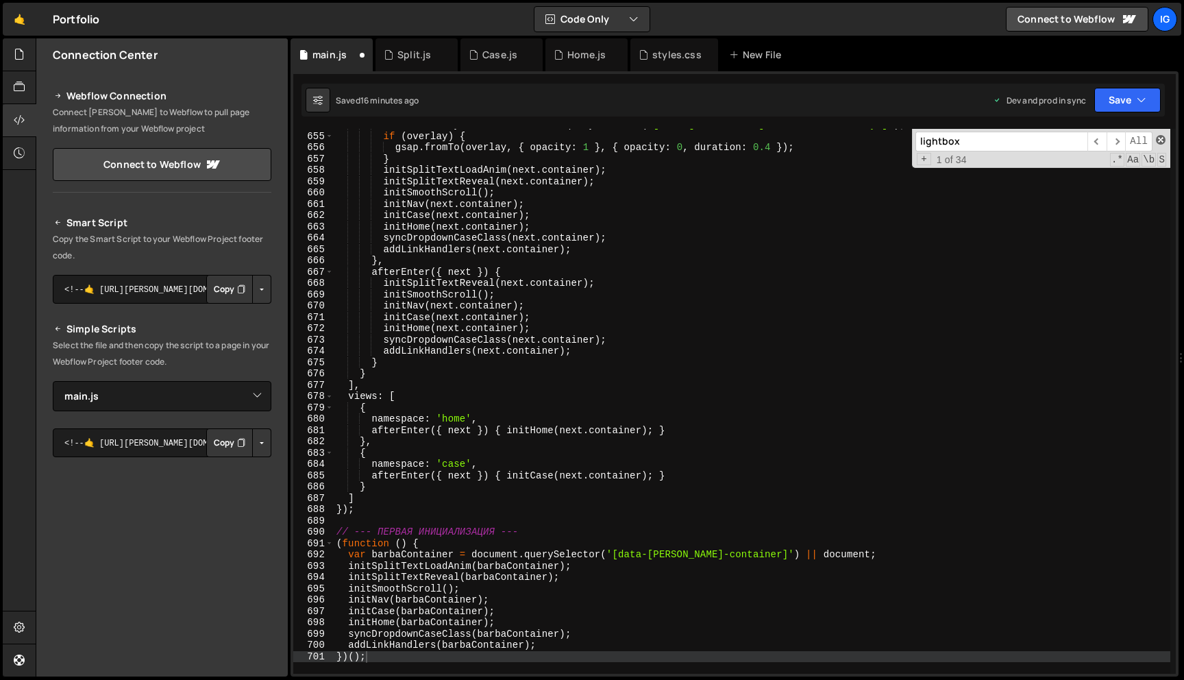
click at [1160, 138] on span at bounding box center [1161, 140] width 10 height 10
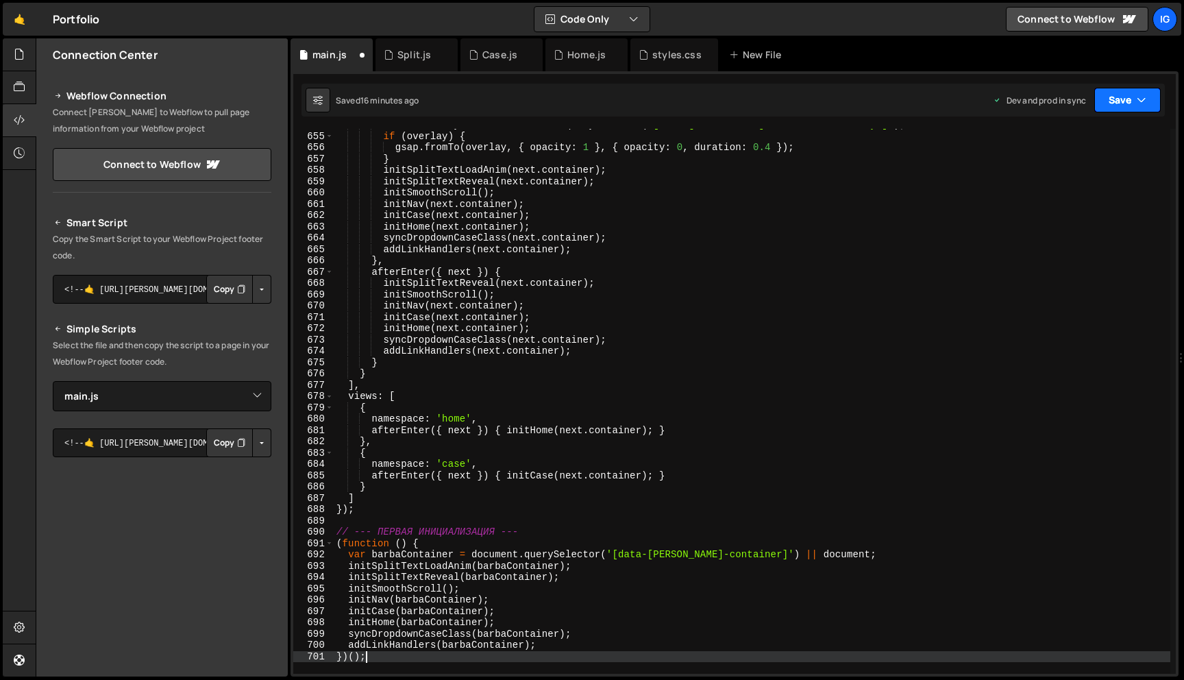
click at [1138, 101] on icon "button" at bounding box center [1142, 100] width 10 height 14
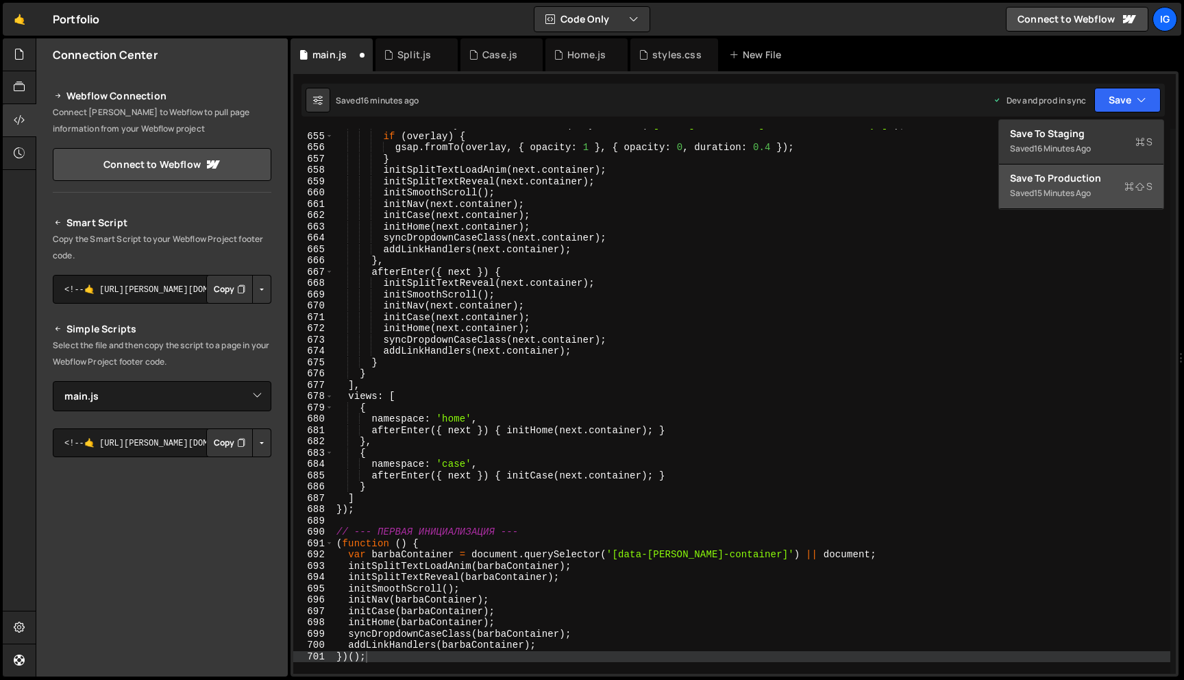
click at [1090, 194] on div "15 minutes ago" at bounding box center [1062, 193] width 57 height 12
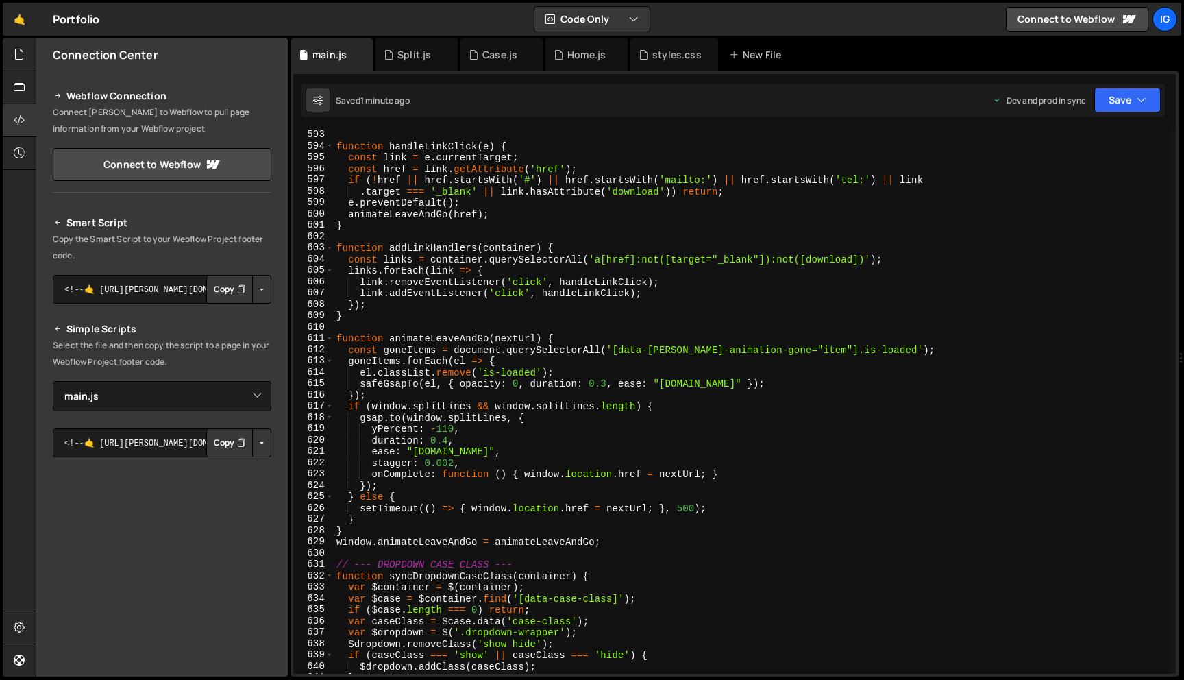
scroll to position [6691, 0]
drag, startPoint x: 490, startPoint y: 335, endPoint x: 391, endPoint y: 336, distance: 98.7
click at [391, 336] on div "} function handleLinkClick ( e ) { const link = e . currentTarget ; const href …" at bounding box center [752, 401] width 836 height 567
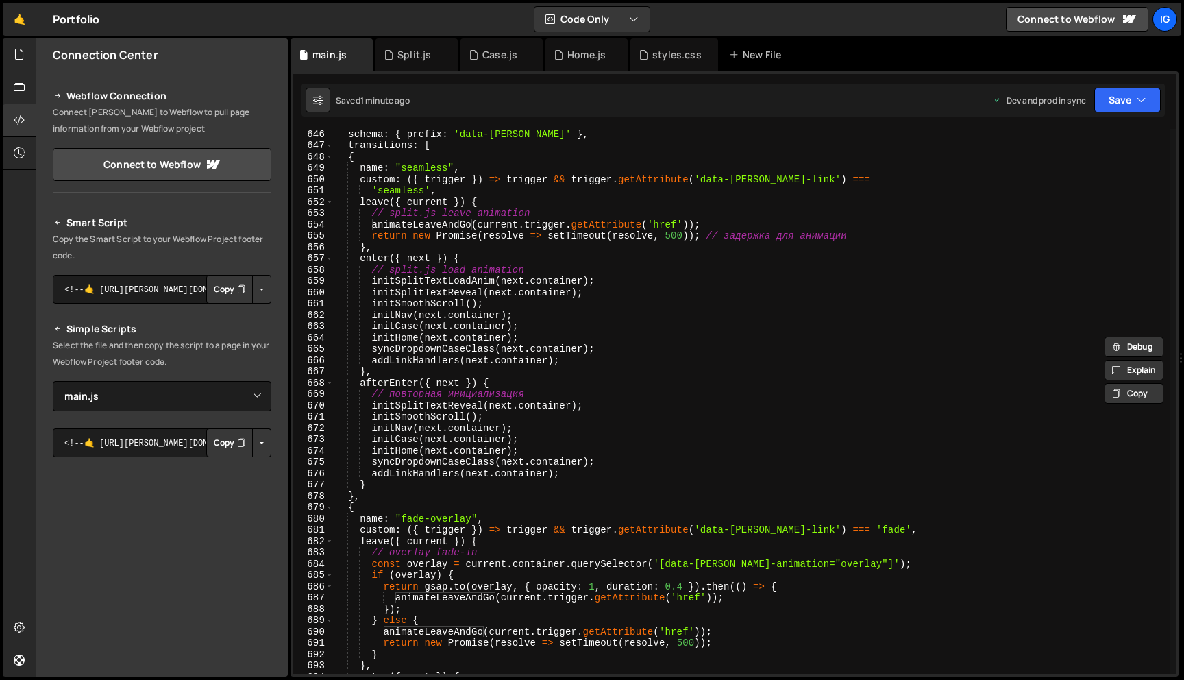
scroll to position [7249, 0]
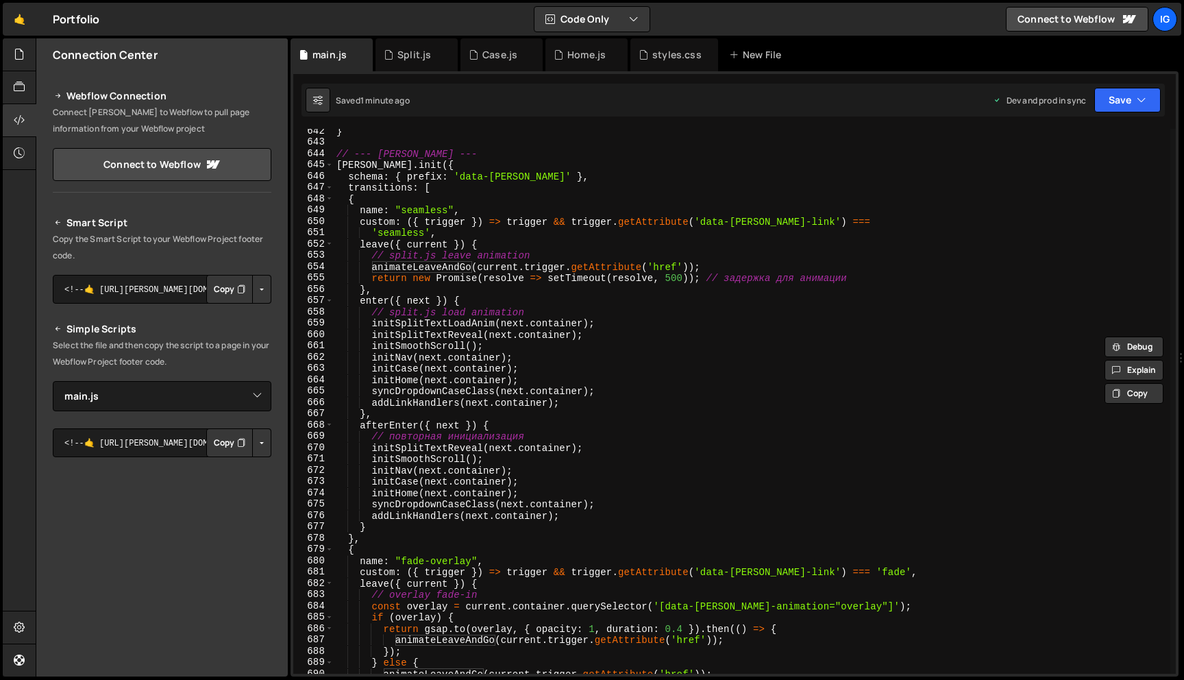
click at [464, 266] on div "} // --- [PERSON_NAME] --- [PERSON_NAME] . init ({ schema : { prefix : 'data-[P…" at bounding box center [752, 408] width 836 height 567
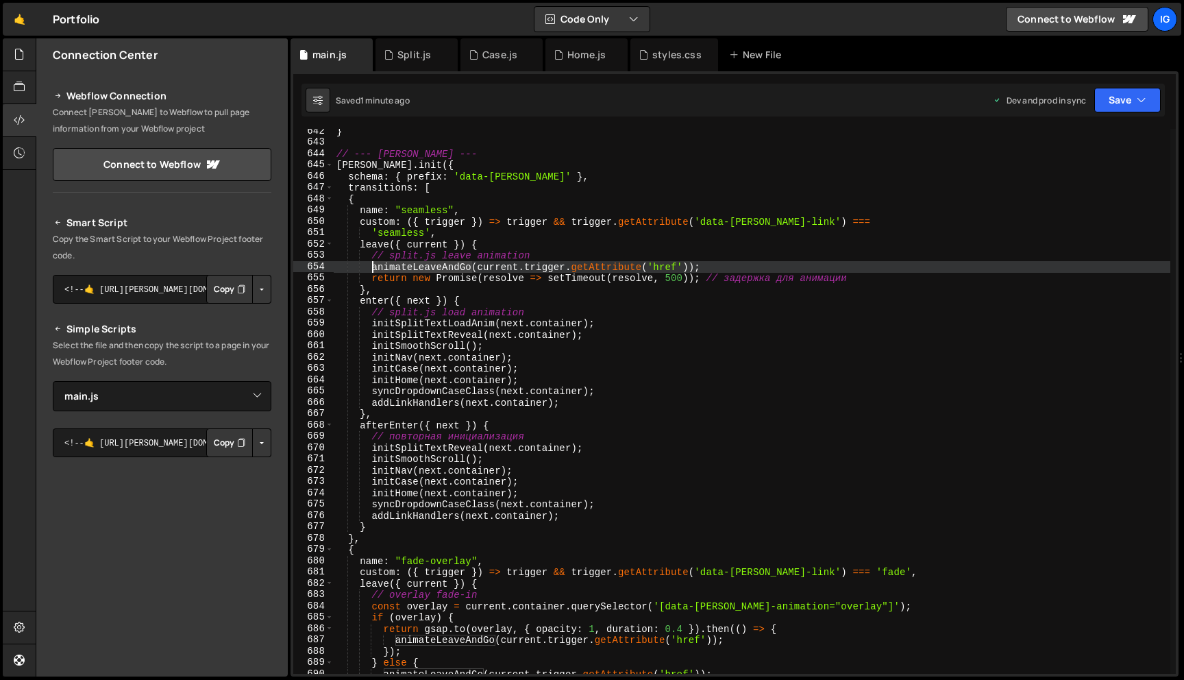
drag, startPoint x: 472, startPoint y: 265, endPoint x: 373, endPoint y: 265, distance: 98.6
click at [373, 265] on div "} // --- [PERSON_NAME] --- [PERSON_NAME] . init ({ schema : { prefix : 'data-[P…" at bounding box center [752, 408] width 836 height 567
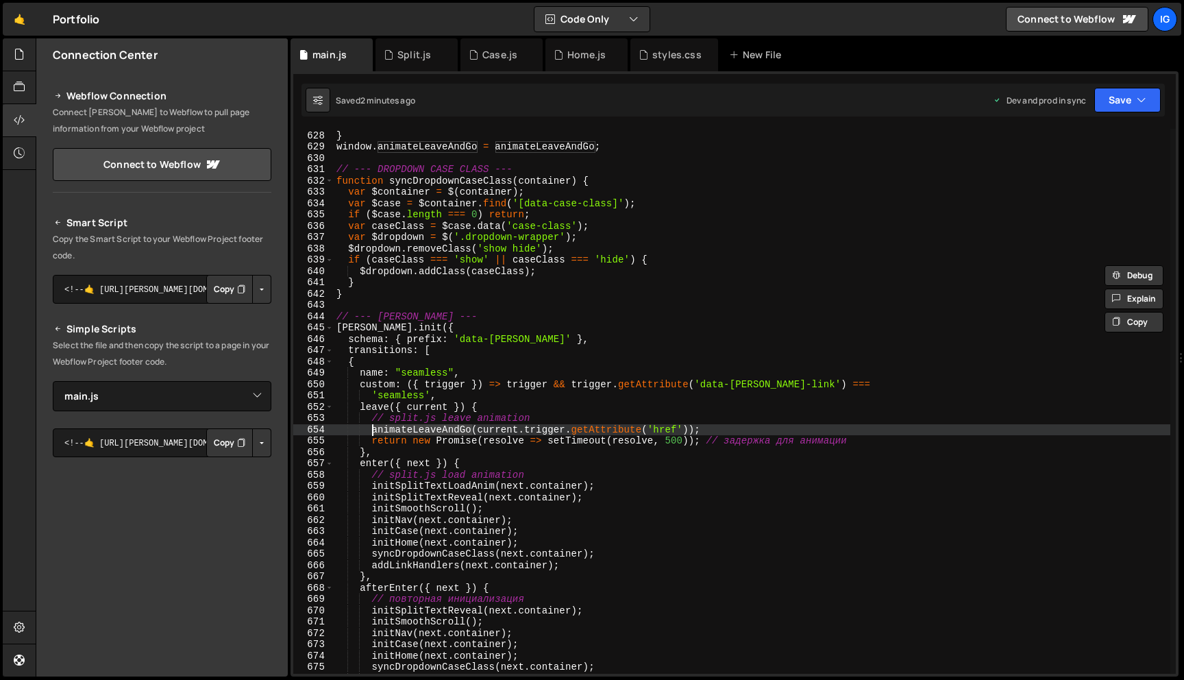
click at [566, 258] on div "} } window . animateLeaveAndGo = animateLeaveAndGo ; // --- DROPDOWN CASE CLASS…" at bounding box center [752, 402] width 836 height 567
type textarea "if (caseClass === 'show' || caseClass === 'hide') {"
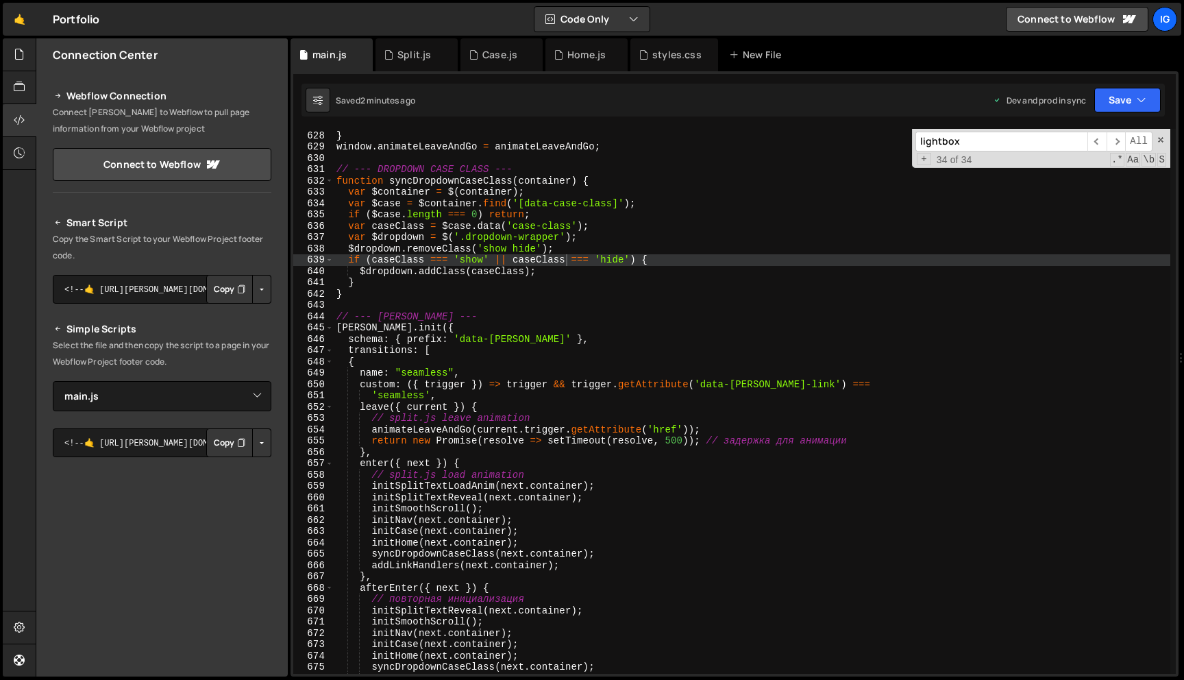
click at [977, 142] on input "lightbox" at bounding box center [1001, 142] width 172 height 20
paste input "animateLeaveAndGo"
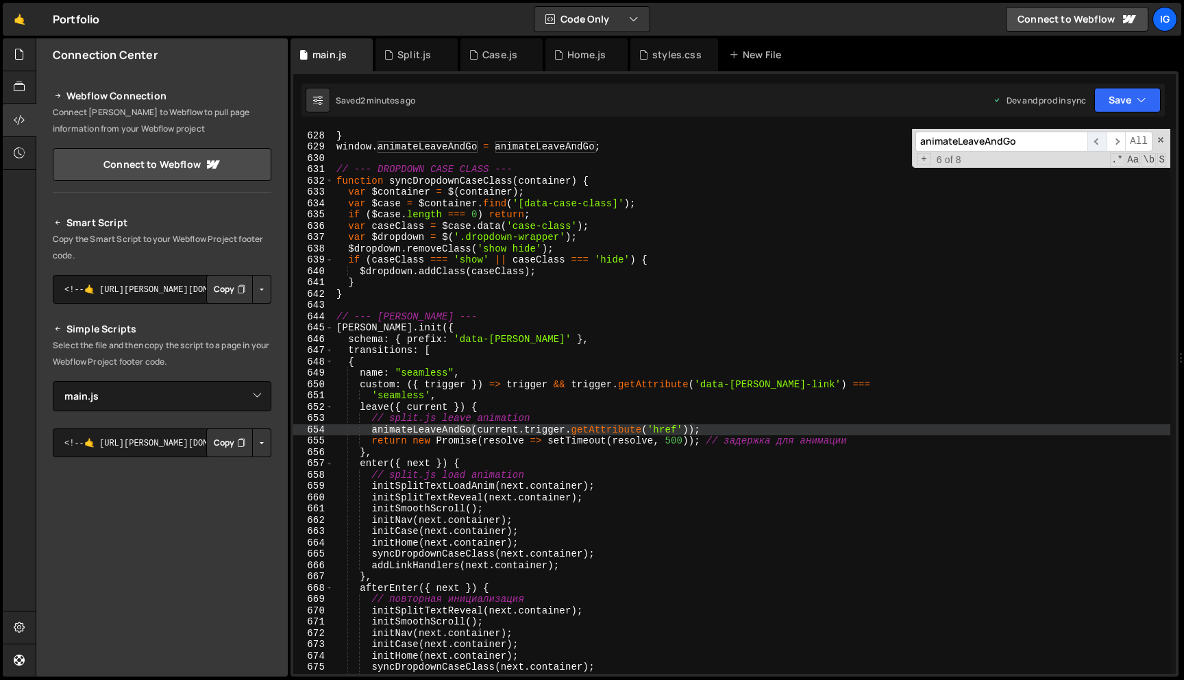
type input "animateLeaveAndGo"
click at [1100, 138] on span "​" at bounding box center [1096, 142] width 19 height 20
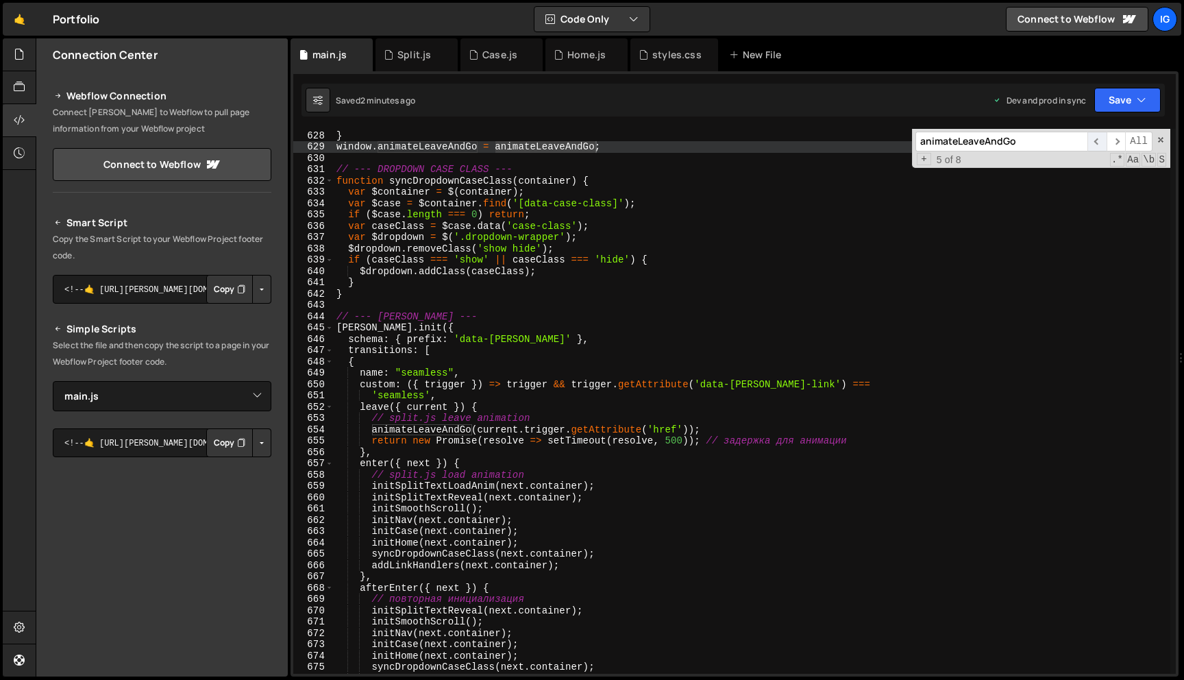
click at [1099, 140] on span "​" at bounding box center [1096, 142] width 19 height 20
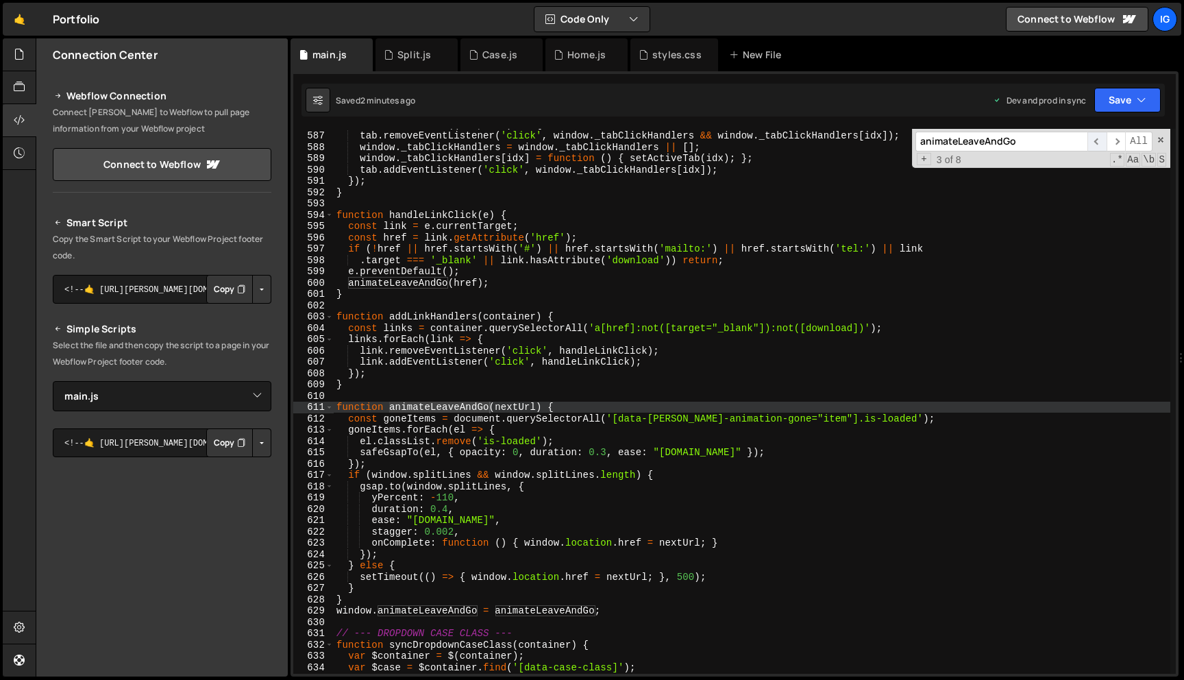
scroll to position [6622, 0]
click at [1099, 140] on span "​" at bounding box center [1096, 142] width 19 height 20
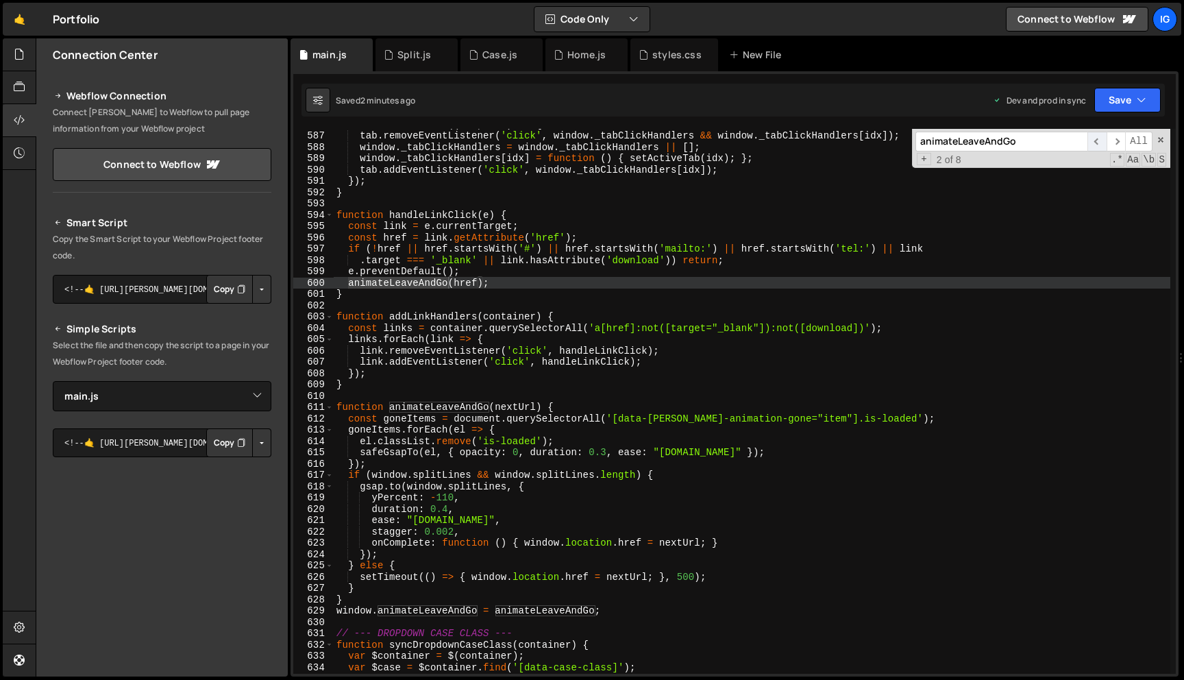
click at [1099, 140] on span "​" at bounding box center [1096, 142] width 19 height 20
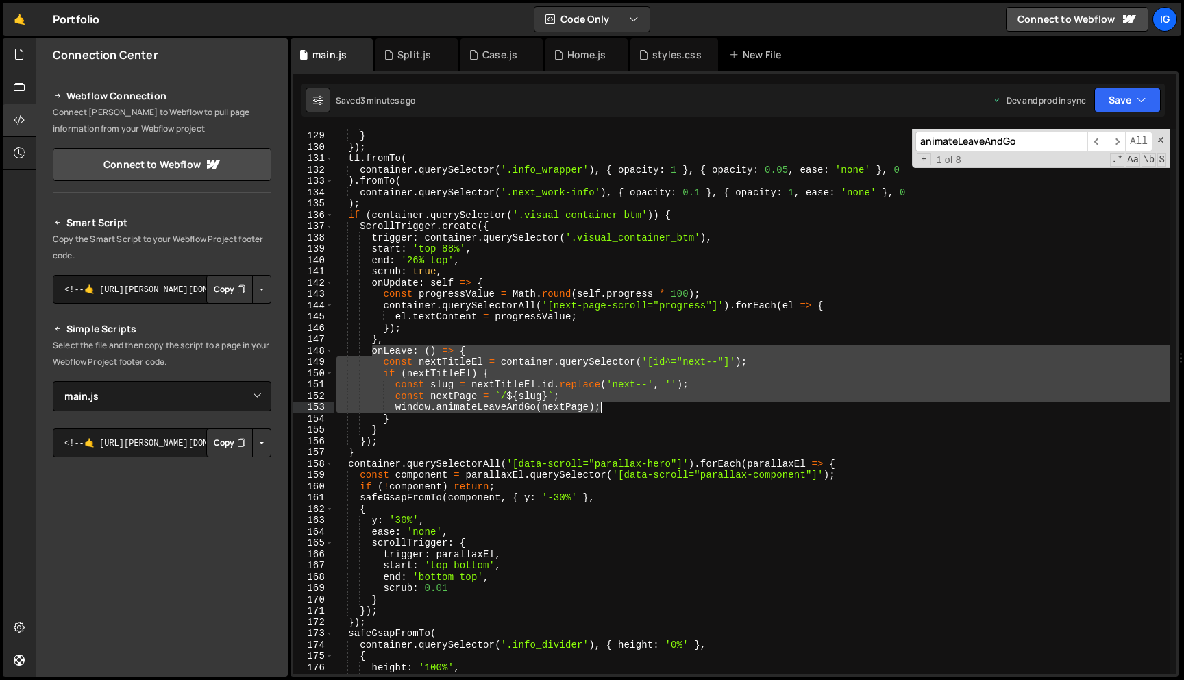
drag, startPoint x: 372, startPoint y: 348, endPoint x: 613, endPoint y: 405, distance: 247.8
click at [613, 405] on div "scrub : true } }) ; tl . fromTo ( container . querySelector ( '.info_wrapper' )…" at bounding box center [752, 402] width 836 height 567
click at [589, 167] on div "scrub : true } }) ; tl . fromTo ( container . querySelector ( '.info_wrapper' )…" at bounding box center [752, 402] width 836 height 567
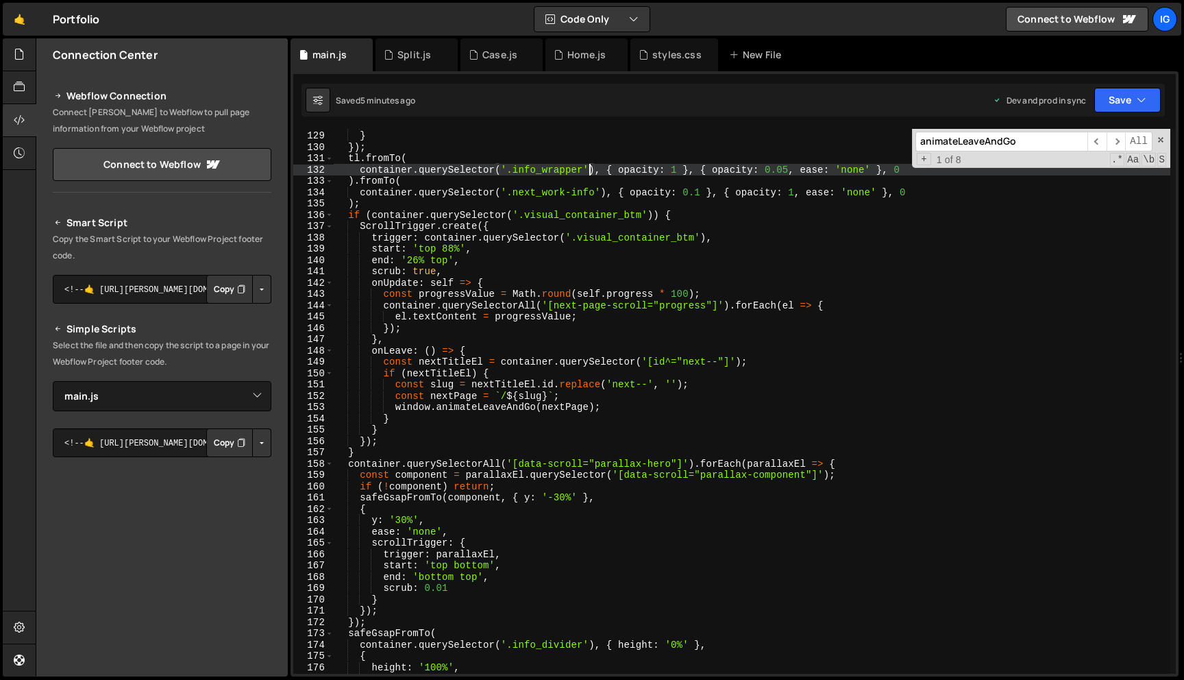
type textarea "})();"
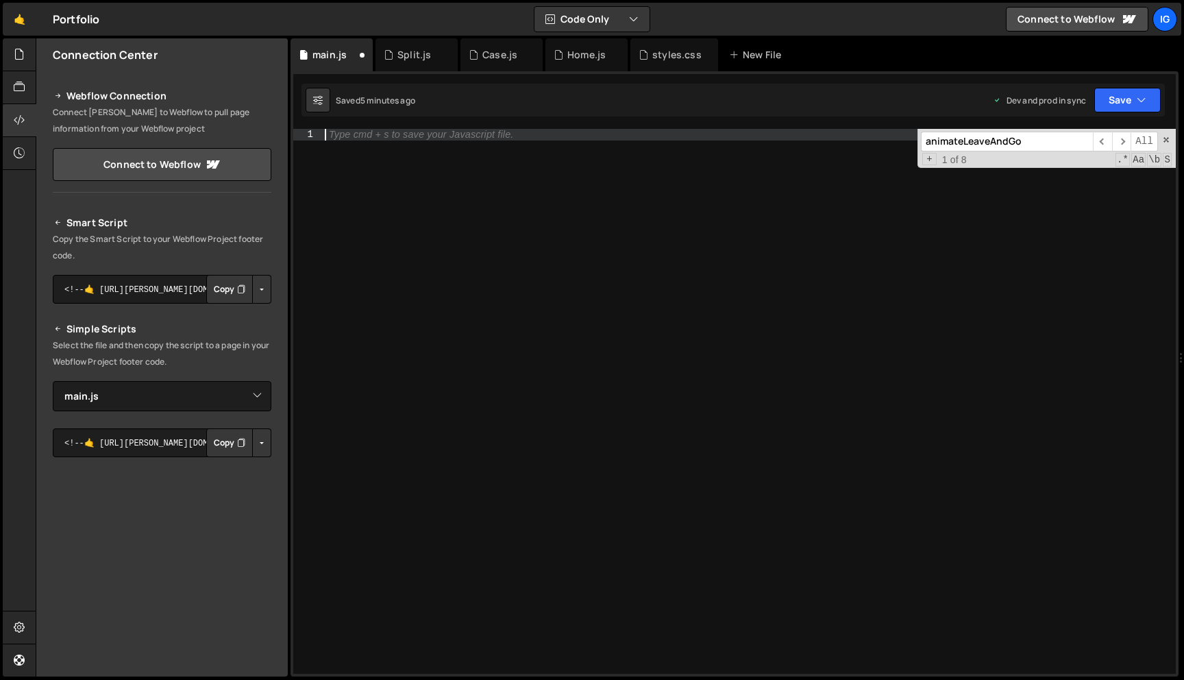
paste textarea "})();"
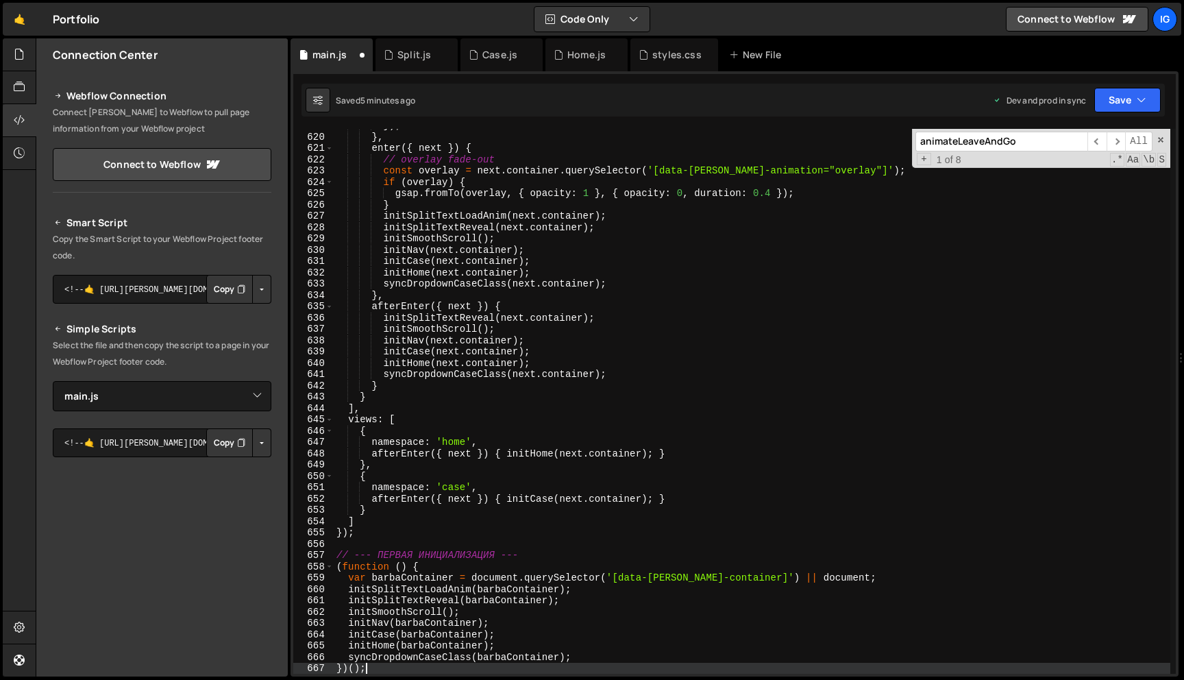
scroll to position [6994, 0]
click at [1156, 139] on span at bounding box center [1161, 140] width 10 height 10
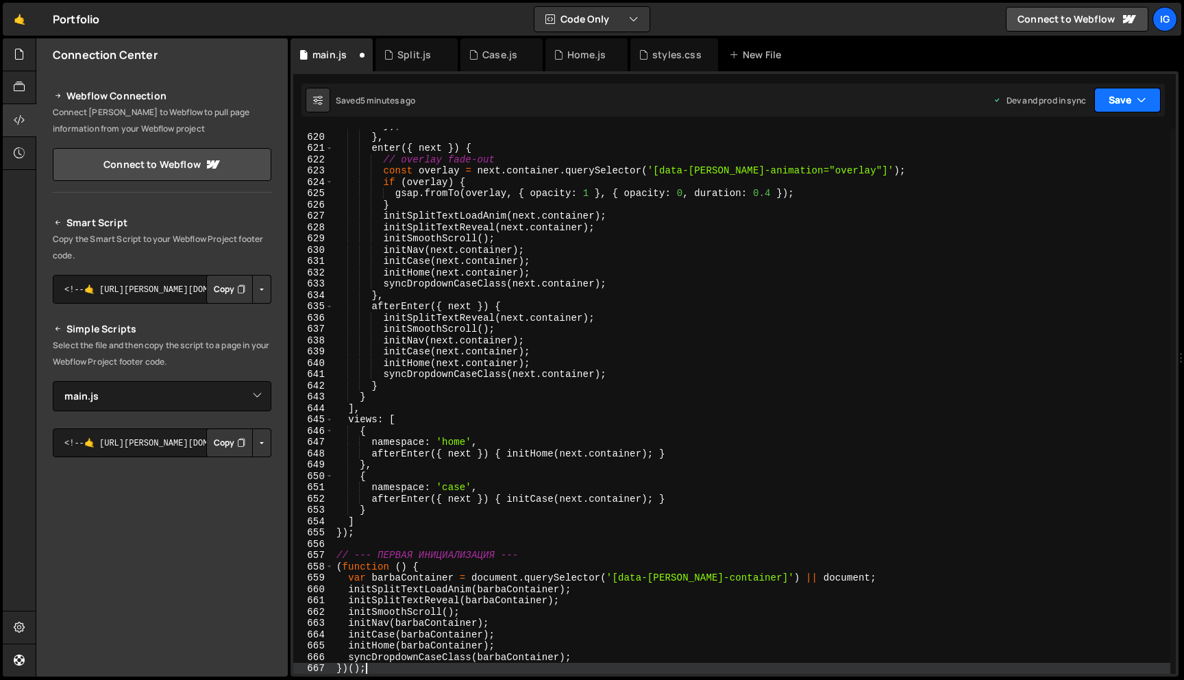
click at [1147, 106] on button "Save" at bounding box center [1127, 100] width 66 height 25
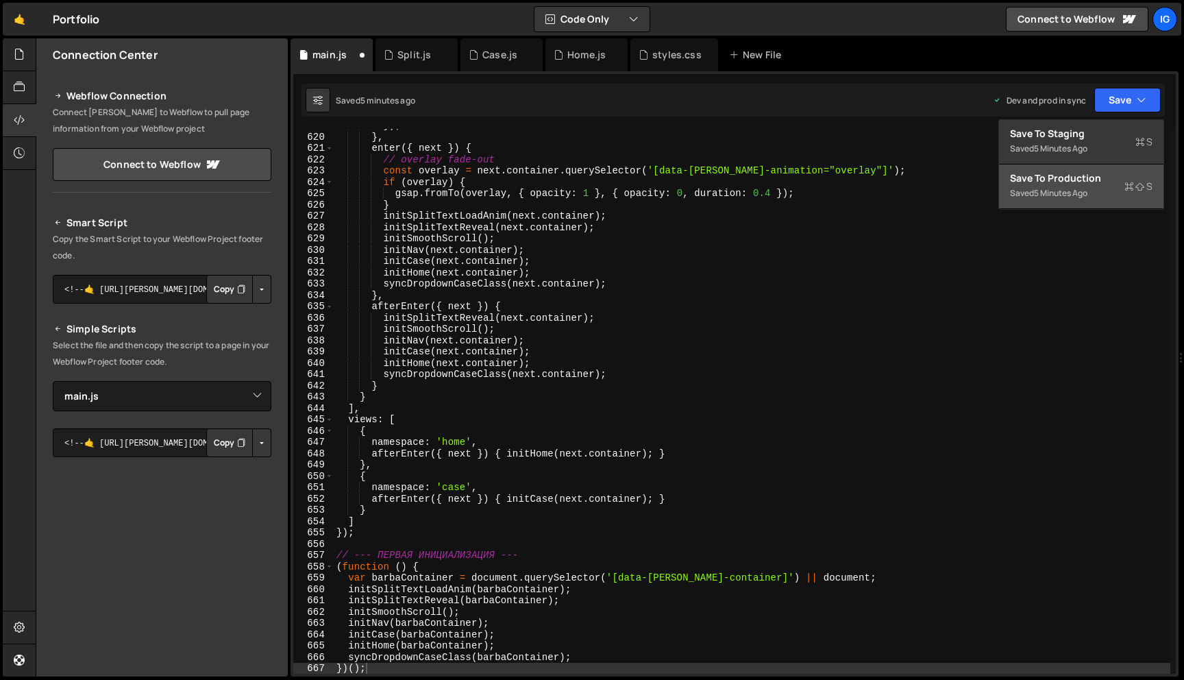
click at [1086, 181] on div "Save to Production S" at bounding box center [1081, 178] width 142 height 14
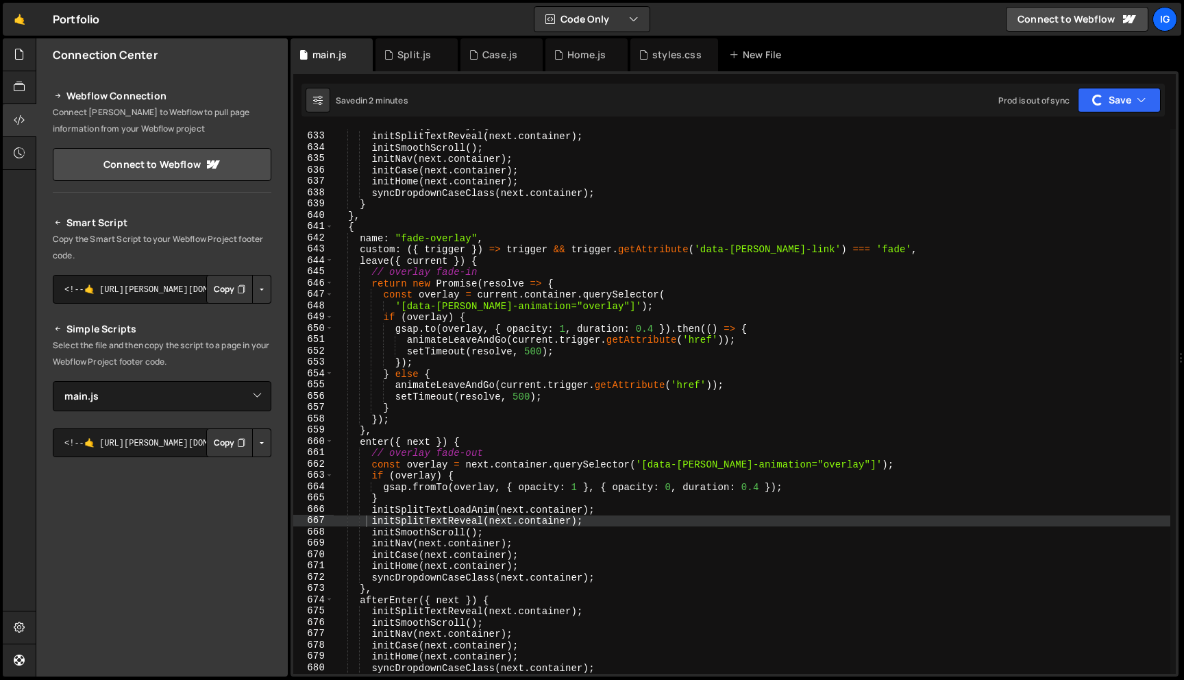
scroll to position [7562, 0]
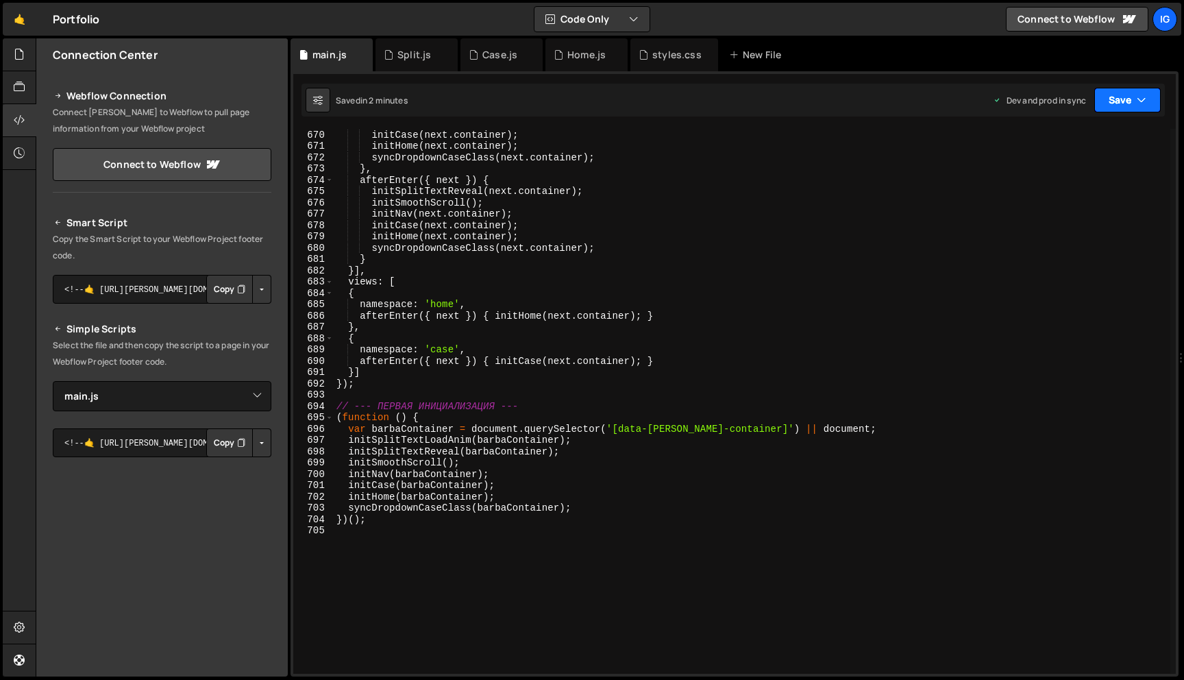
click at [1115, 98] on button "Save" at bounding box center [1127, 100] width 66 height 25
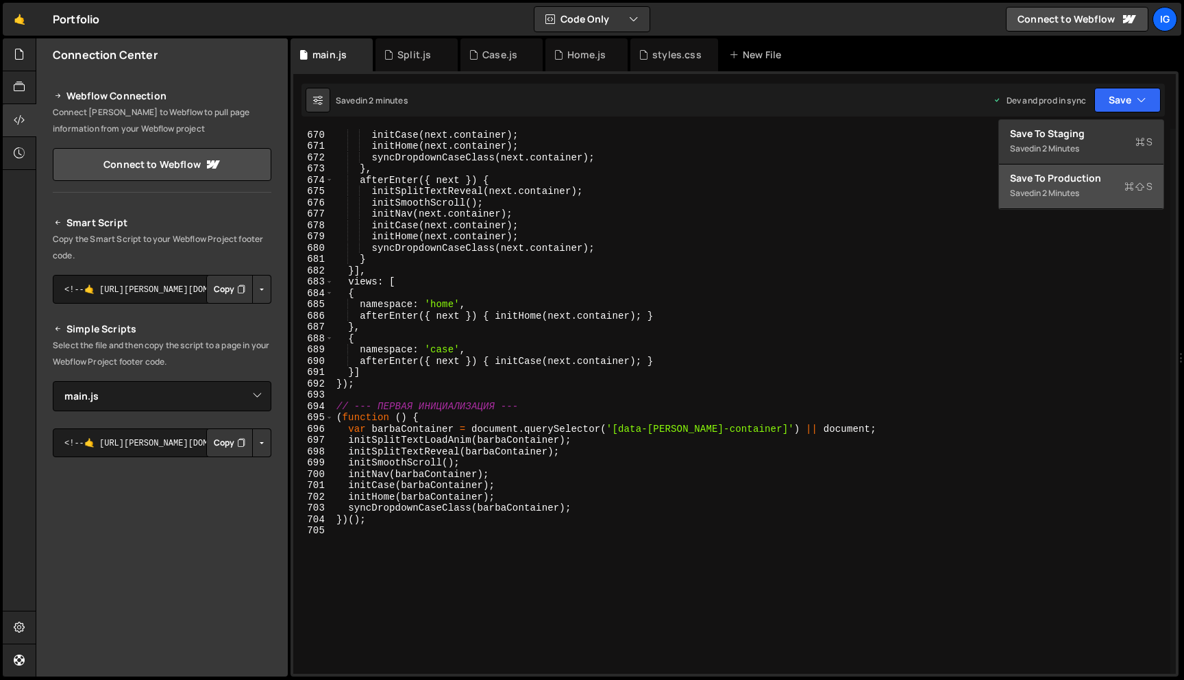
click at [1092, 180] on div "Save to Production S" at bounding box center [1081, 178] width 142 height 14
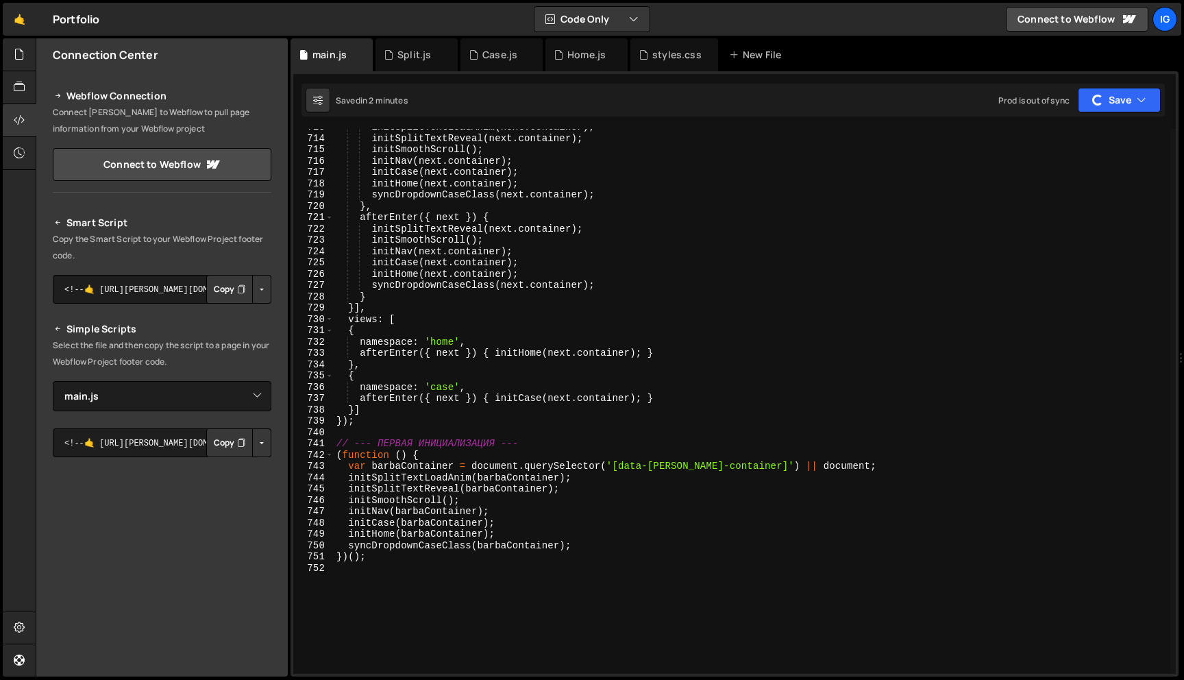
scroll to position [8055, 0]
click at [1143, 100] on icon "button" at bounding box center [1142, 100] width 10 height 14
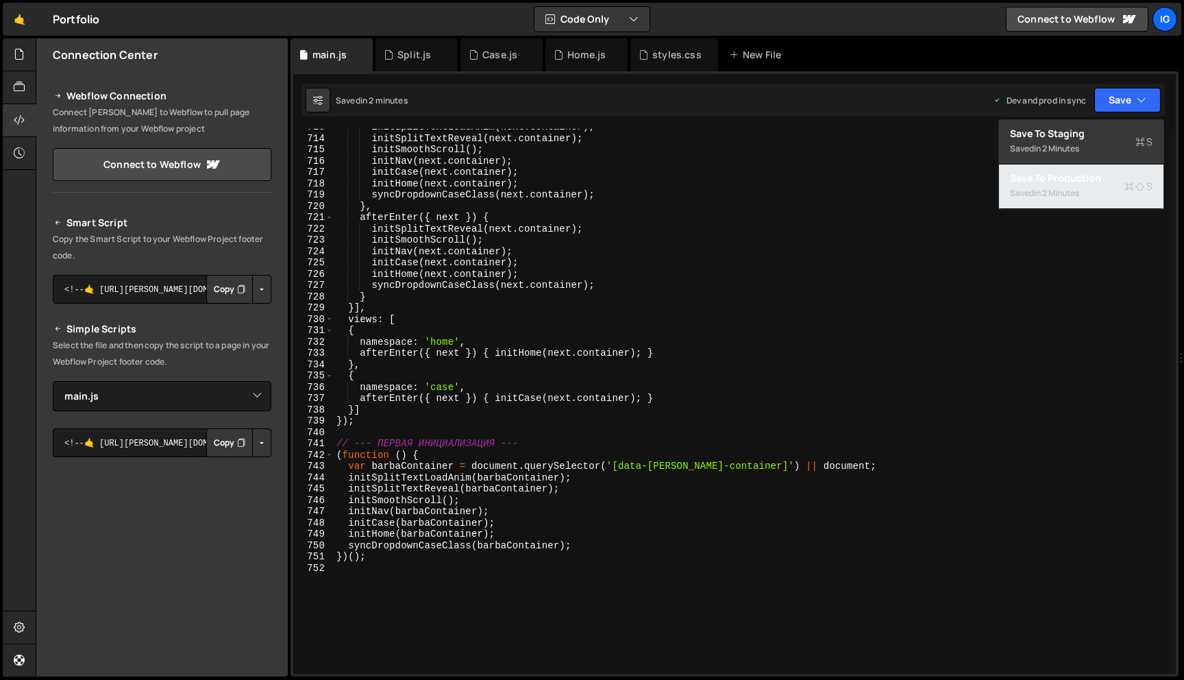
click at [1106, 197] on div "Saved in 2 minutes" at bounding box center [1081, 193] width 142 height 16
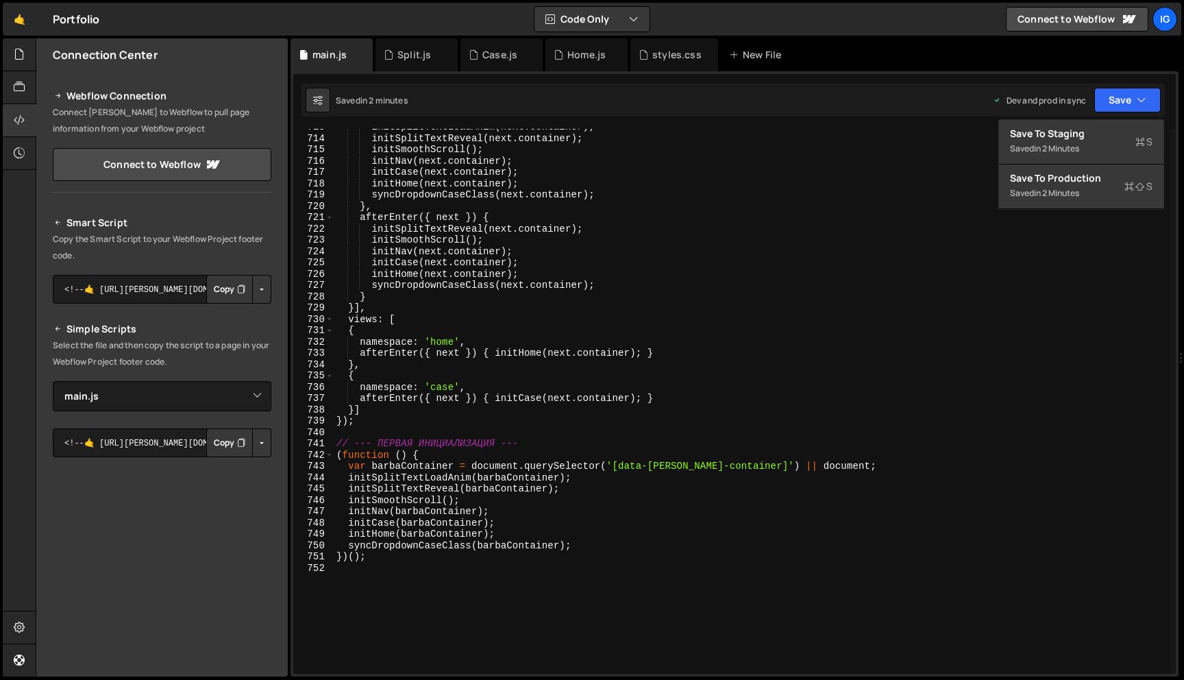
scroll to position [7255, 0]
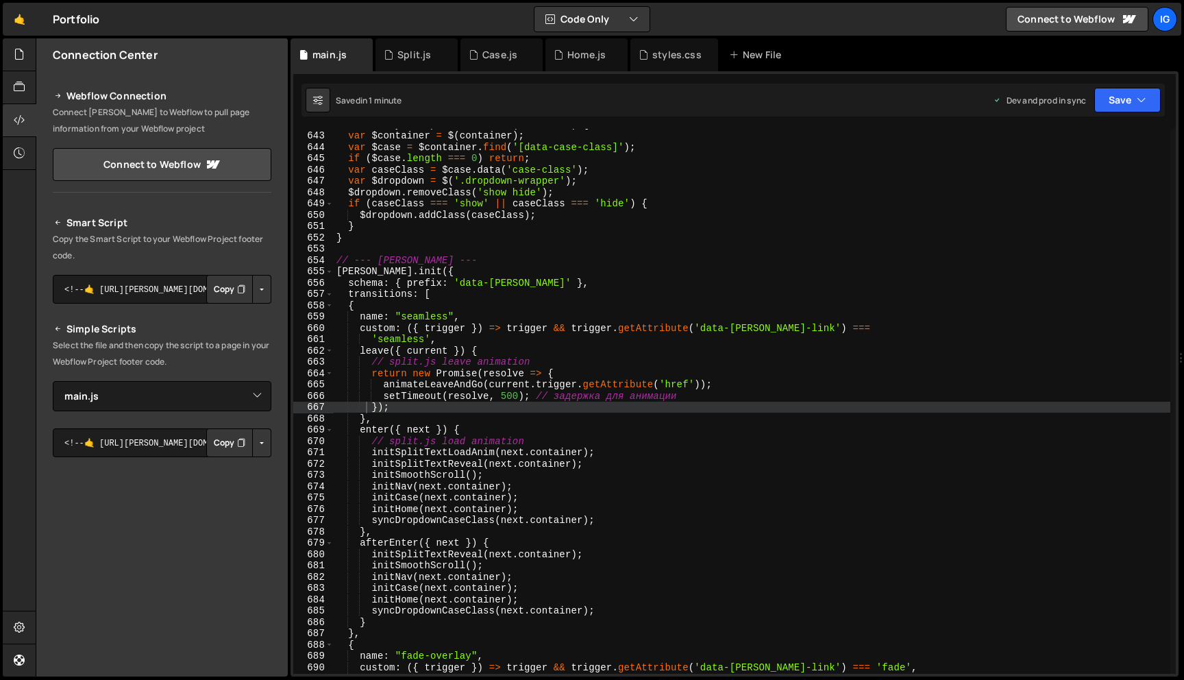
click at [732, 320] on div "function syncDropdownCaseClass ( container ) { var $container = $ ( container )…" at bounding box center [752, 402] width 836 height 567
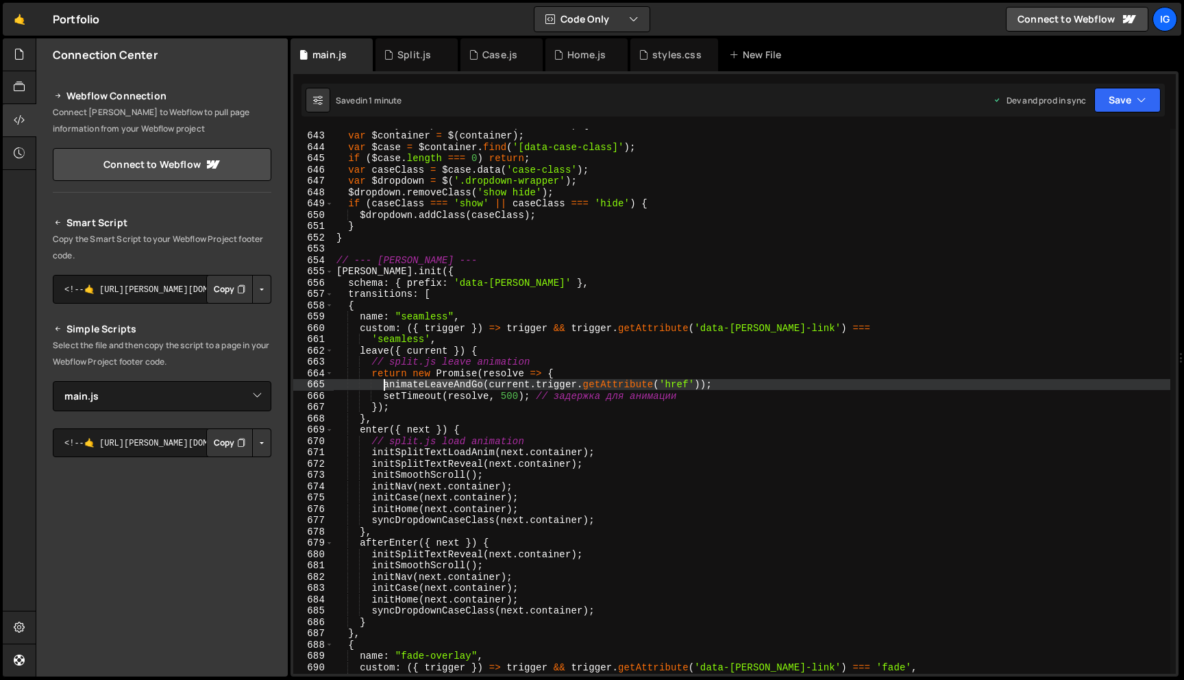
drag, startPoint x: 482, startPoint y: 384, endPoint x: 382, endPoint y: 386, distance: 100.0
click at [382, 386] on div "function syncDropdownCaseClass ( container ) { var $container = $ ( container )…" at bounding box center [752, 402] width 836 height 567
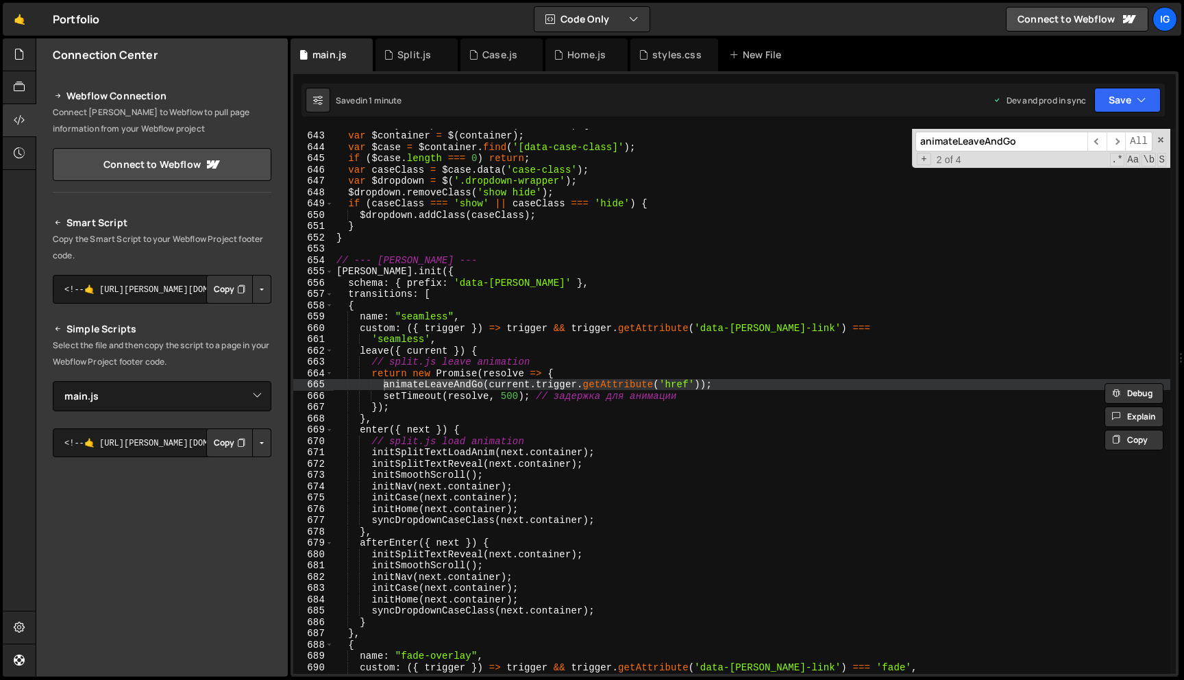
click at [1030, 140] on input "animateLeaveAndGo" at bounding box center [1001, 142] width 172 height 20
click at [1120, 140] on span "​" at bounding box center [1115, 142] width 19 height 20
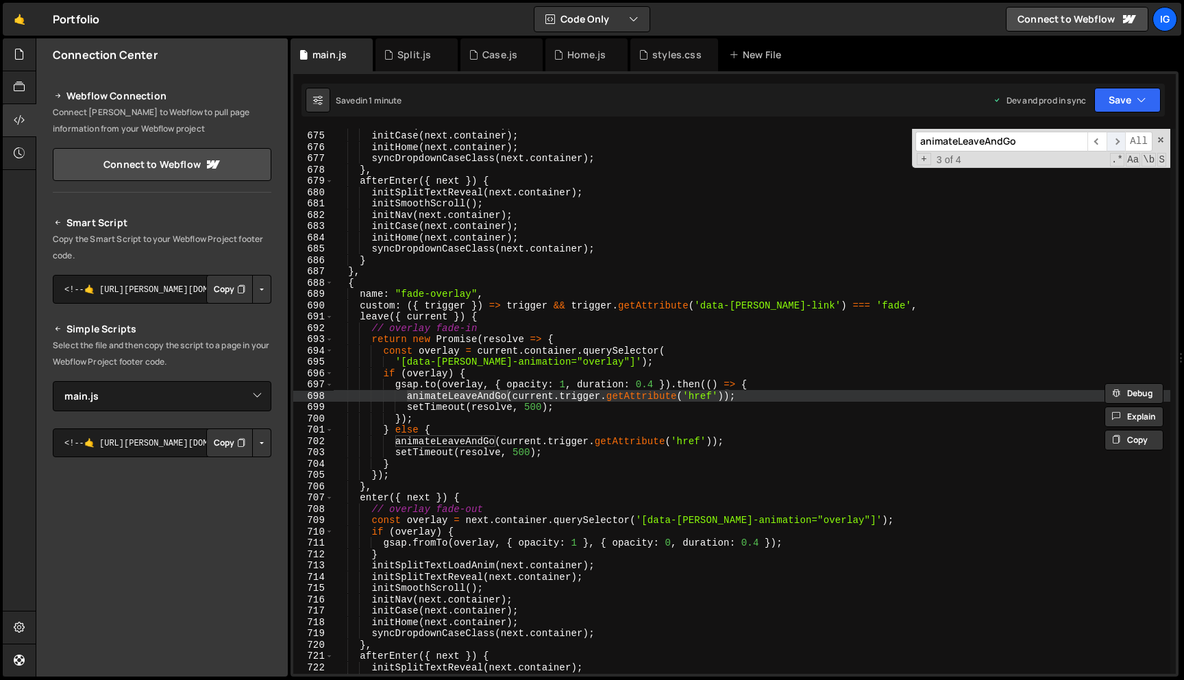
click at [1119, 140] on span "​" at bounding box center [1115, 142] width 19 height 20
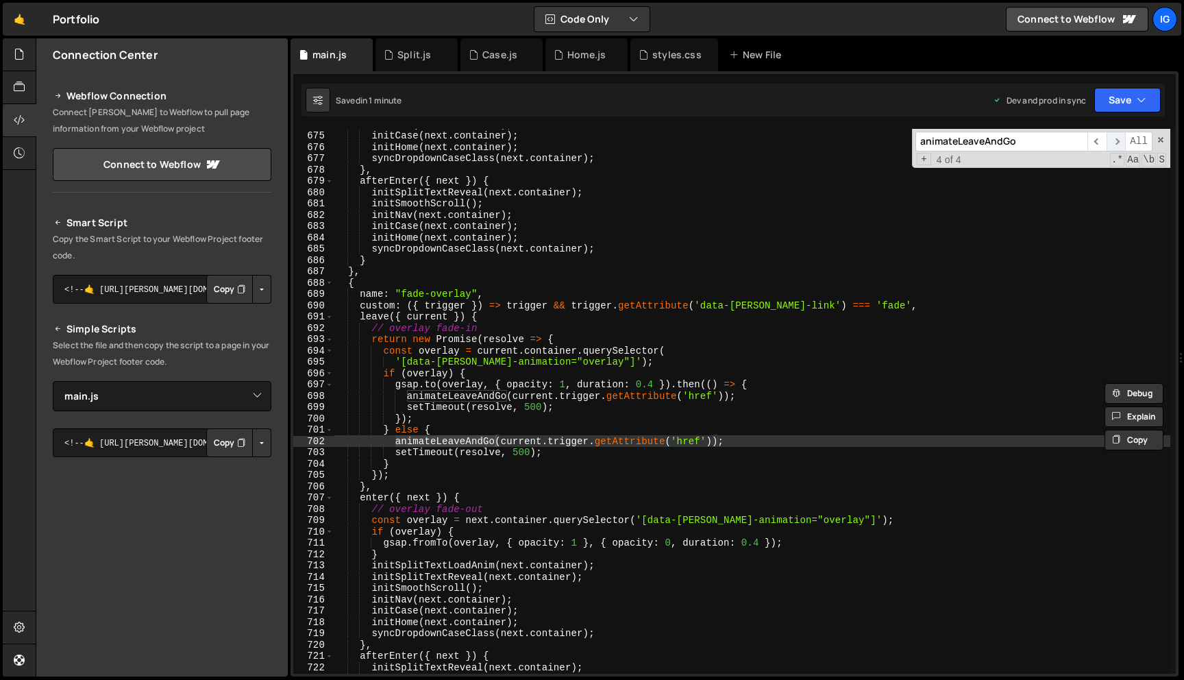
click at [1119, 140] on span "​" at bounding box center [1115, 142] width 19 height 20
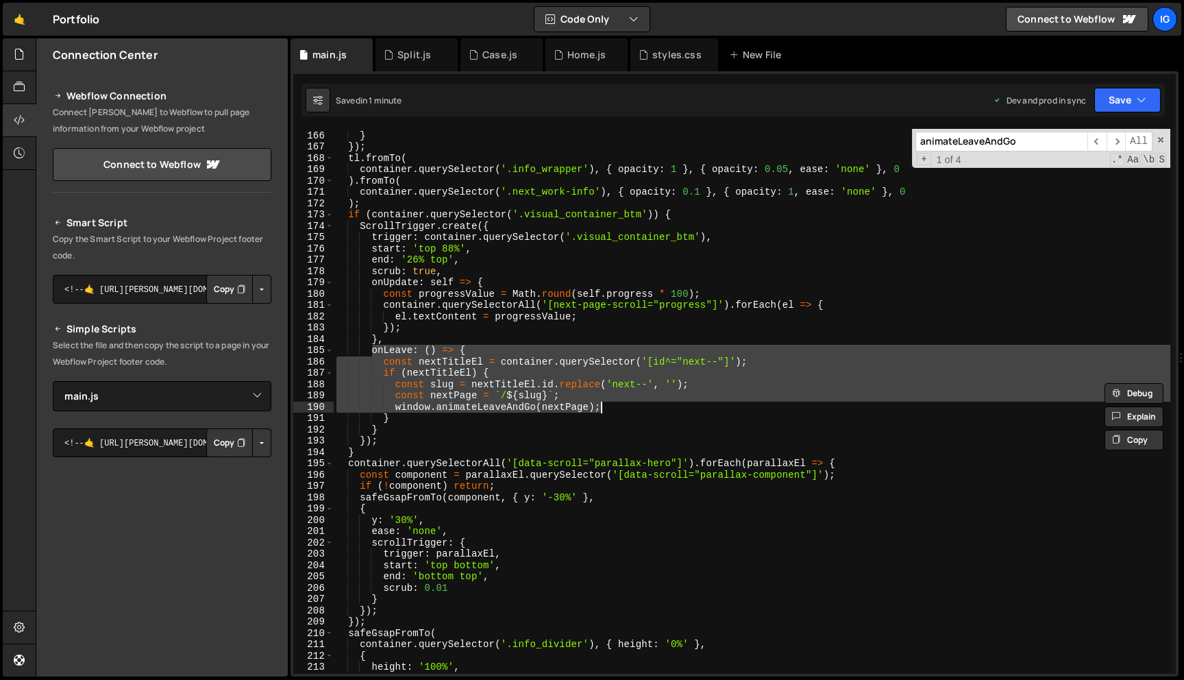
drag, startPoint x: 370, startPoint y: 350, endPoint x: 608, endPoint y: 408, distance: 245.4
click at [608, 408] on div "scrub : true } }) ; tl . fromTo ( container . querySelector ( '.info_wrapper' )…" at bounding box center [752, 402] width 836 height 567
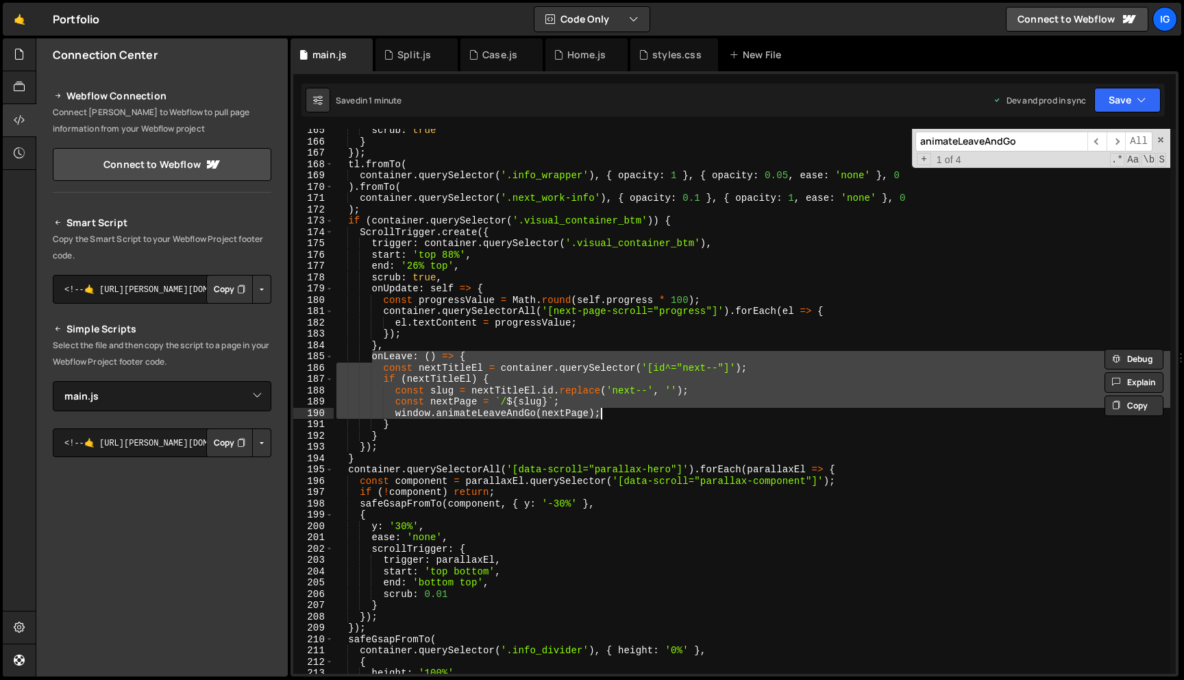
click at [544, 358] on div "scrub : true } }) ; tl . fromTo ( container . querySelector ( '.info_wrapper' )…" at bounding box center [752, 401] width 836 height 545
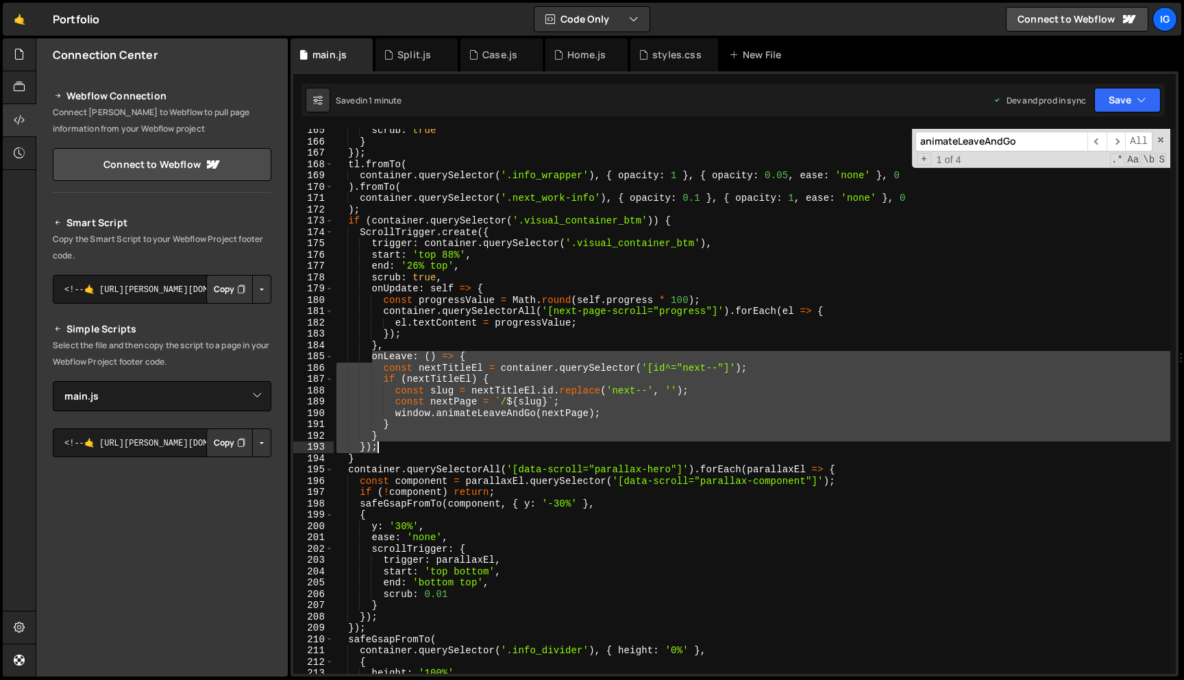
drag, startPoint x: 369, startPoint y: 354, endPoint x: 508, endPoint y: 451, distance: 169.3
click at [508, 451] on div "scrub : true } }) ; tl . fromTo ( container . querySelector ( '.info_wrapper' )…" at bounding box center [752, 408] width 836 height 567
click at [578, 172] on div "scrub : true } }) ; tl . fromTo ( container . querySelector ( '.info_wrapper' )…" at bounding box center [752, 408] width 836 height 567
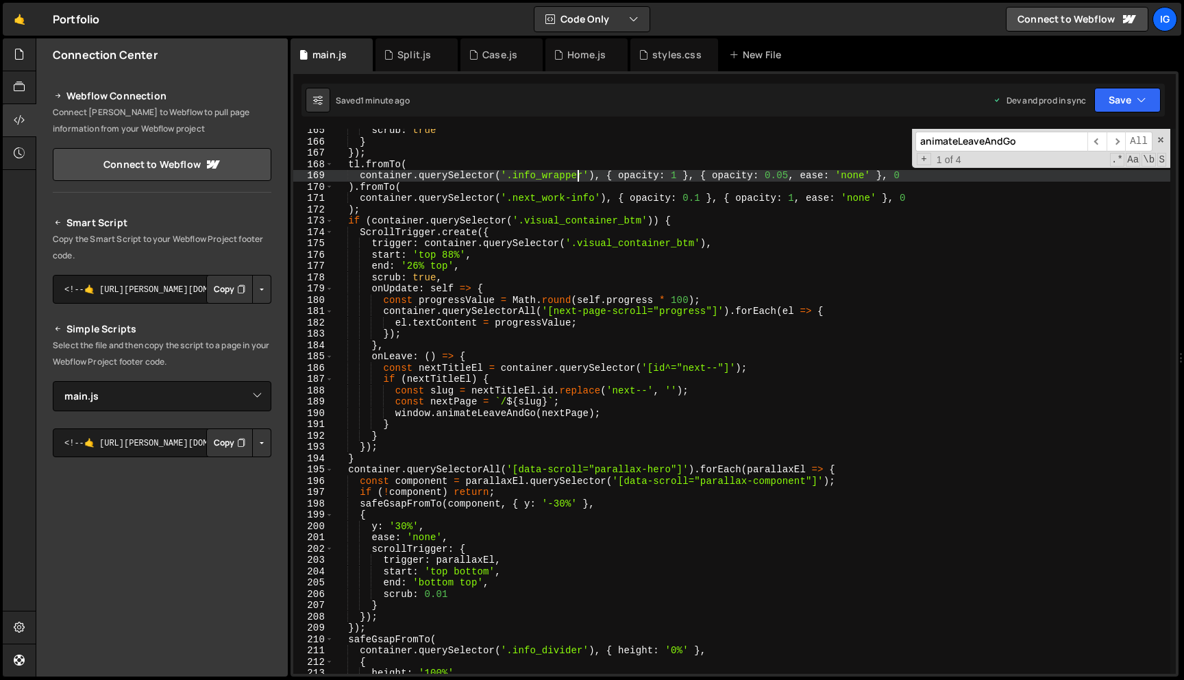
type textarea "})();"
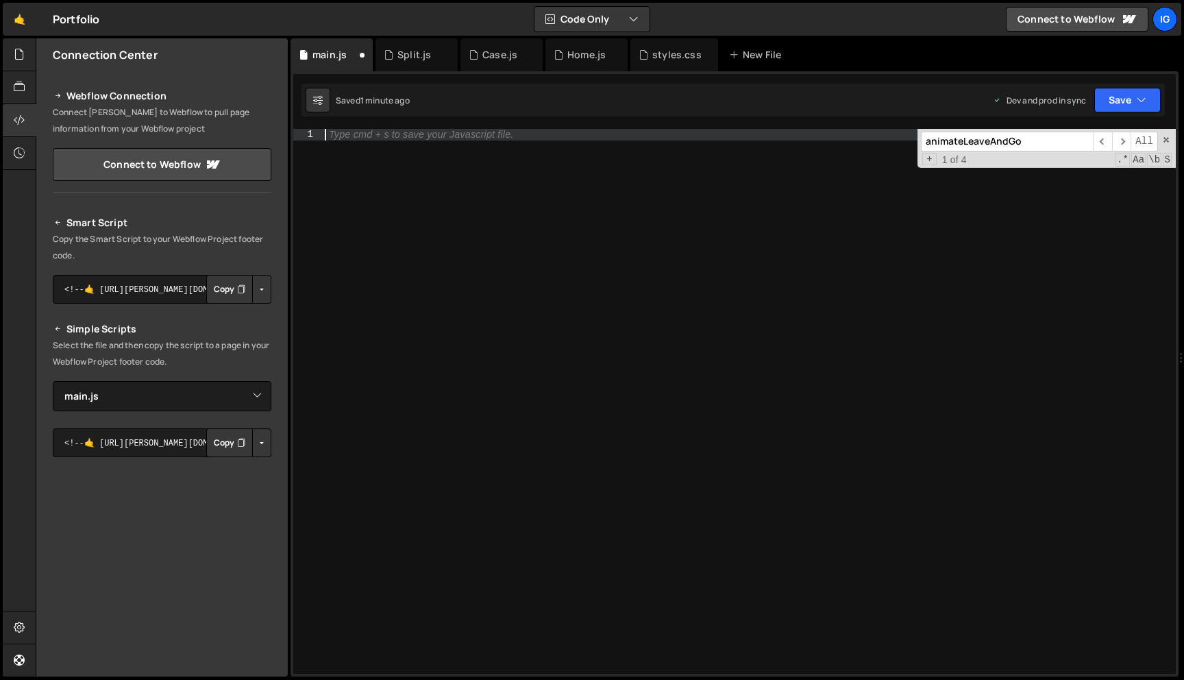
paste textarea "})();"
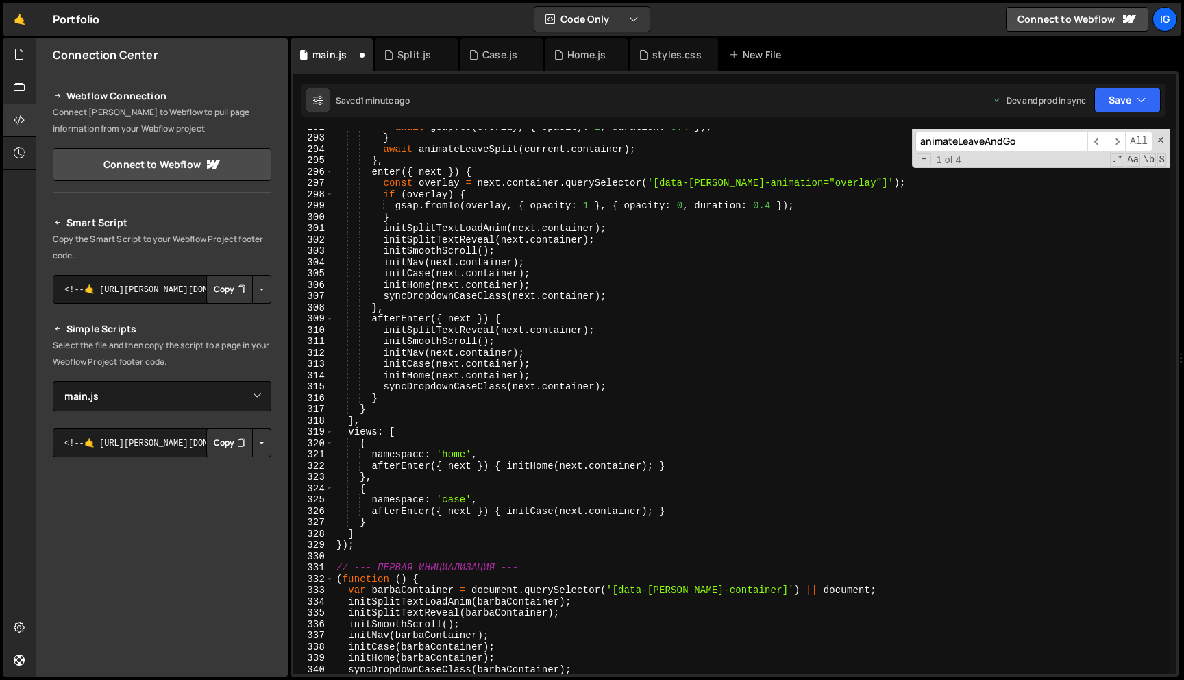
scroll to position [3310, 0]
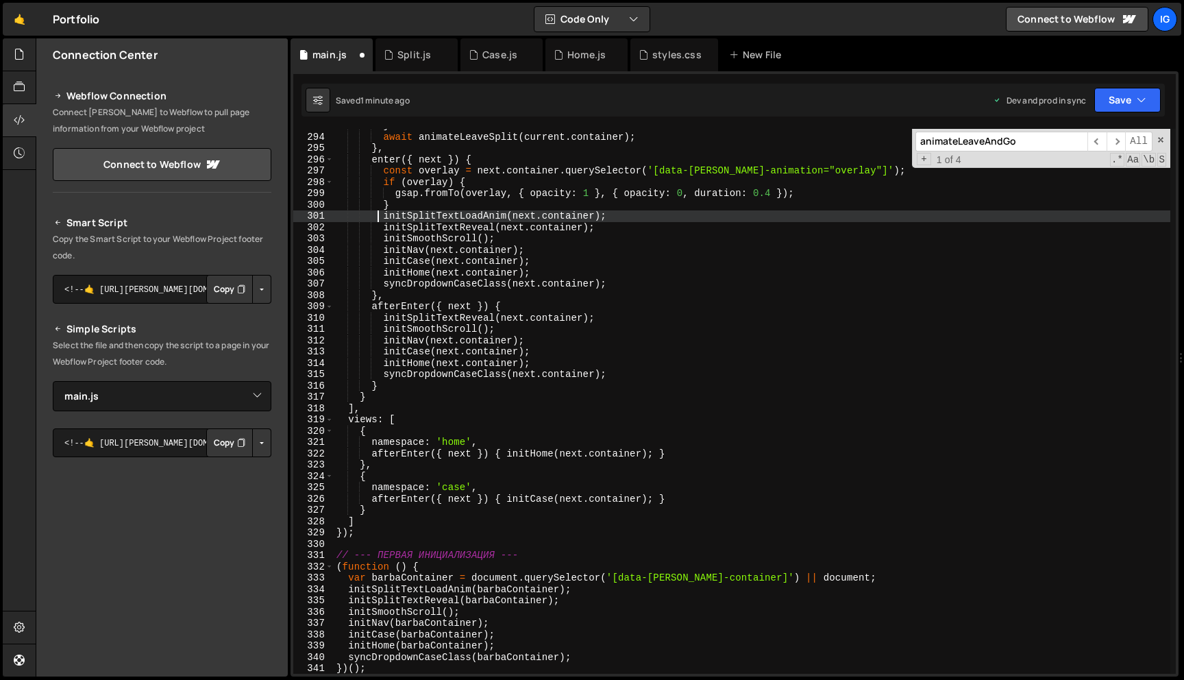
click at [375, 216] on div "} await animateLeaveSplit ( current . container ) ; } , enter ({ next }) { cons…" at bounding box center [752, 403] width 836 height 567
type textarea "syncDropdownCaseClass(barbaContainer); })();"
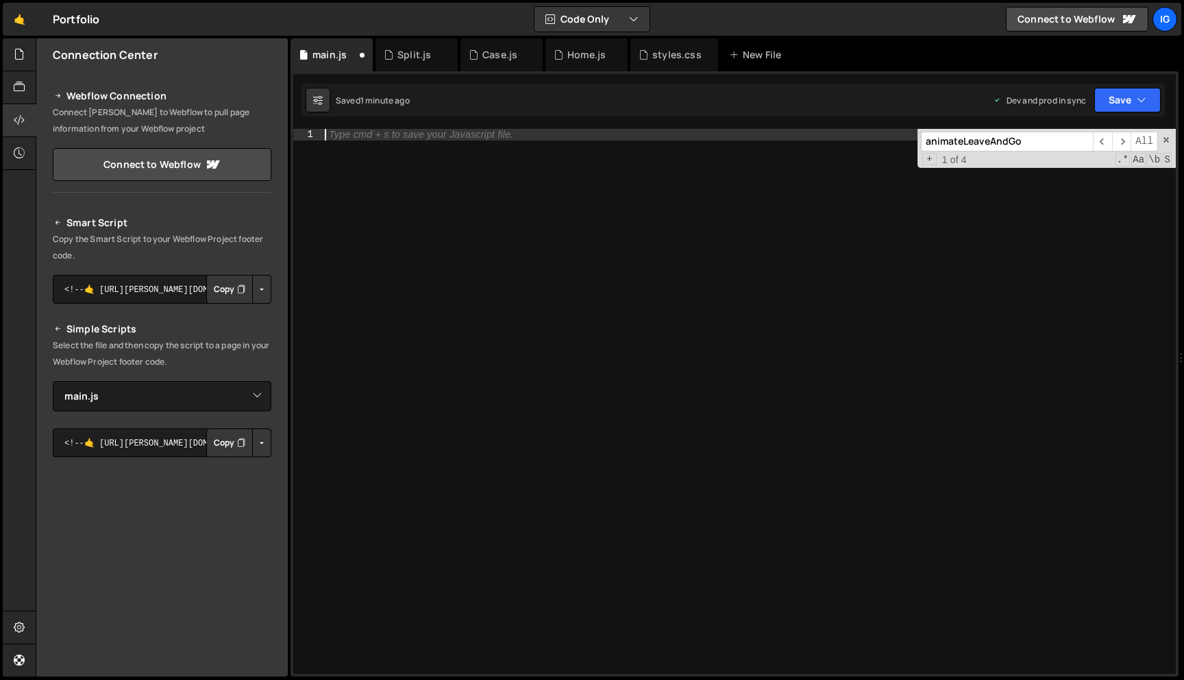
paste textarea "})();"
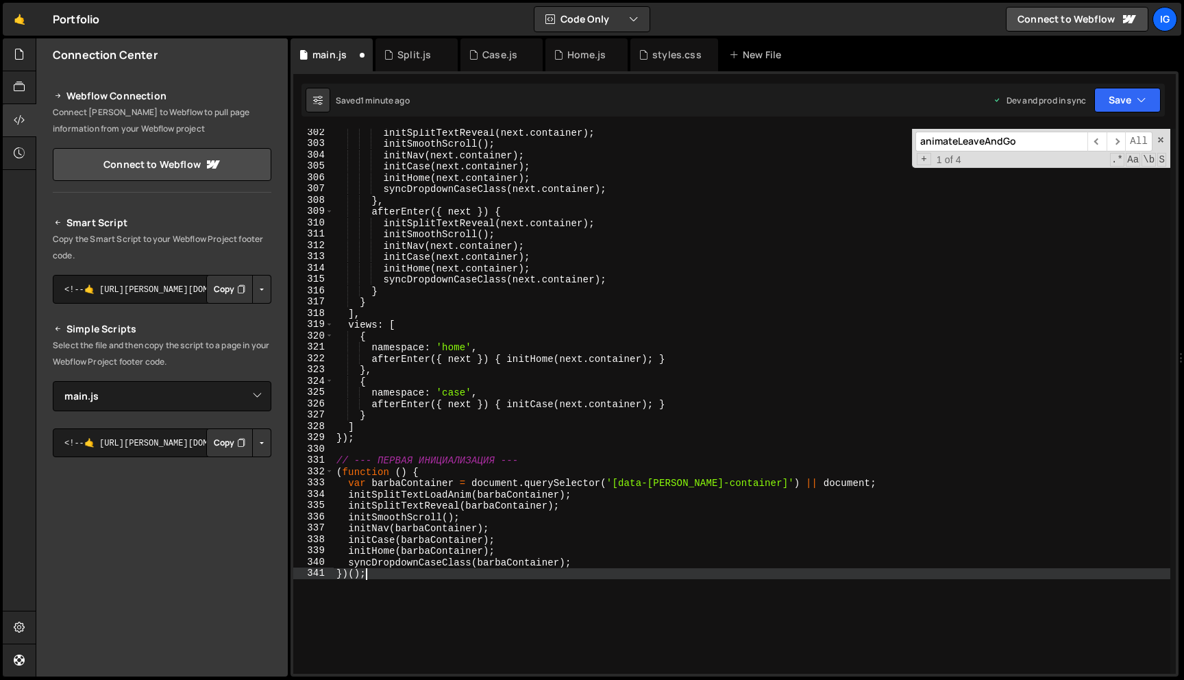
scroll to position [3405, 0]
click at [1160, 140] on span at bounding box center [1161, 140] width 10 height 10
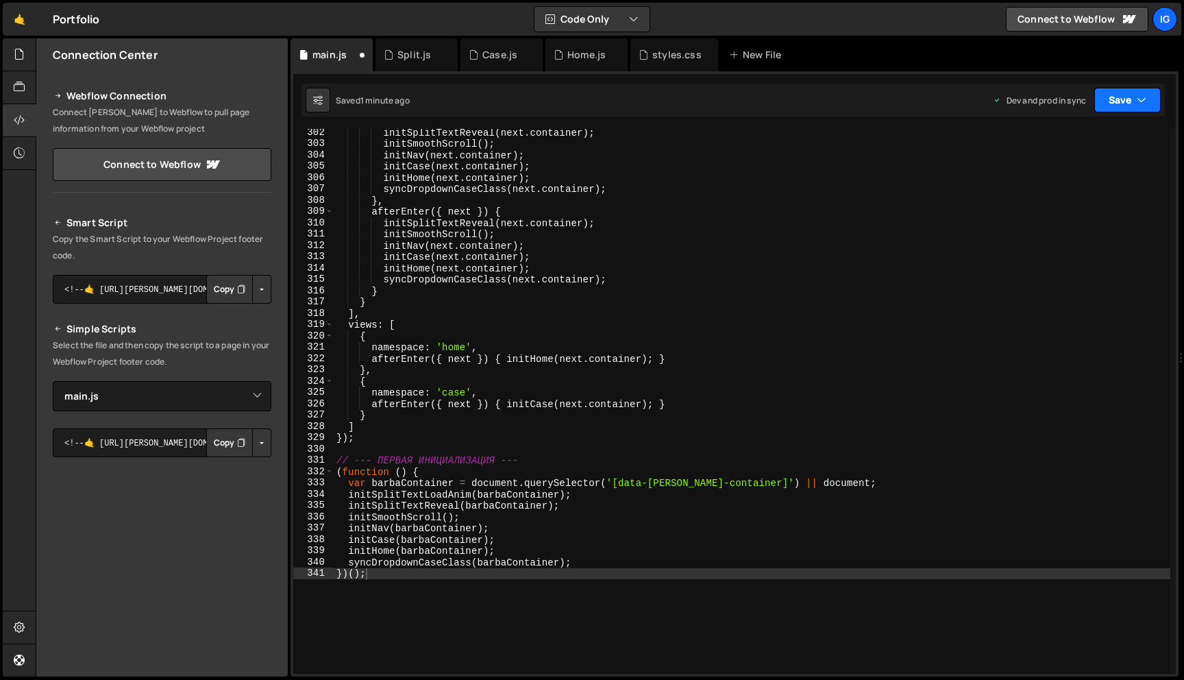
click at [1149, 103] on button "Save" at bounding box center [1127, 100] width 66 height 25
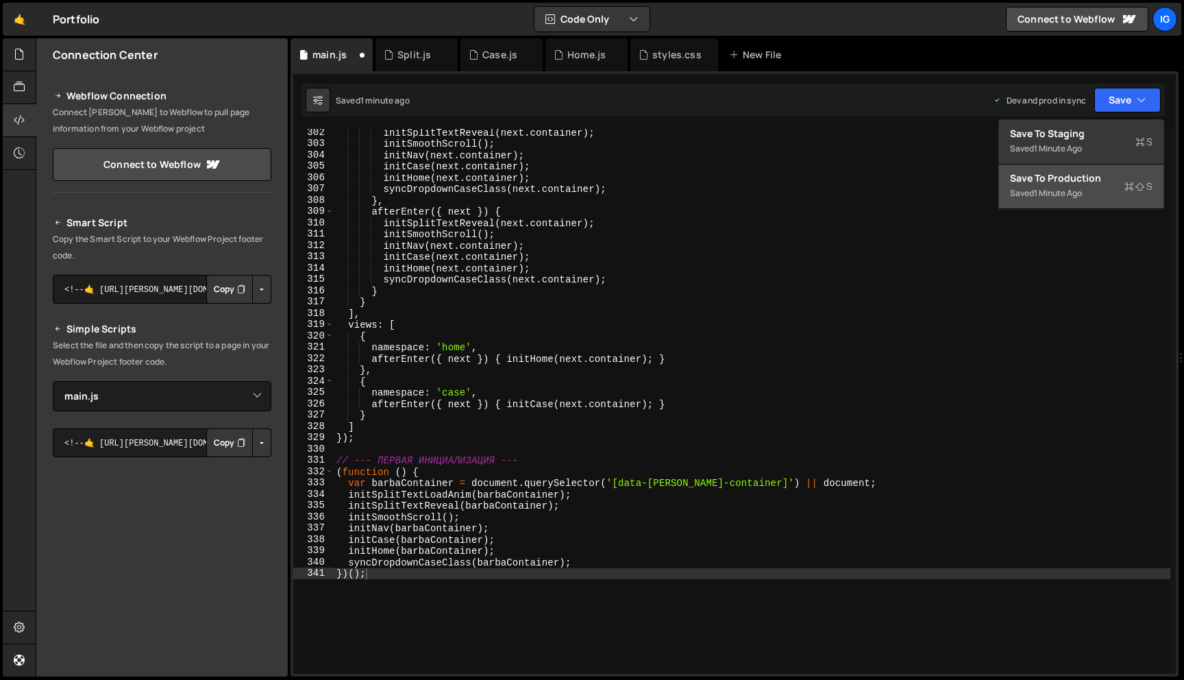
click at [1101, 189] on div "Saved 1 minute ago" at bounding box center [1081, 193] width 142 height 16
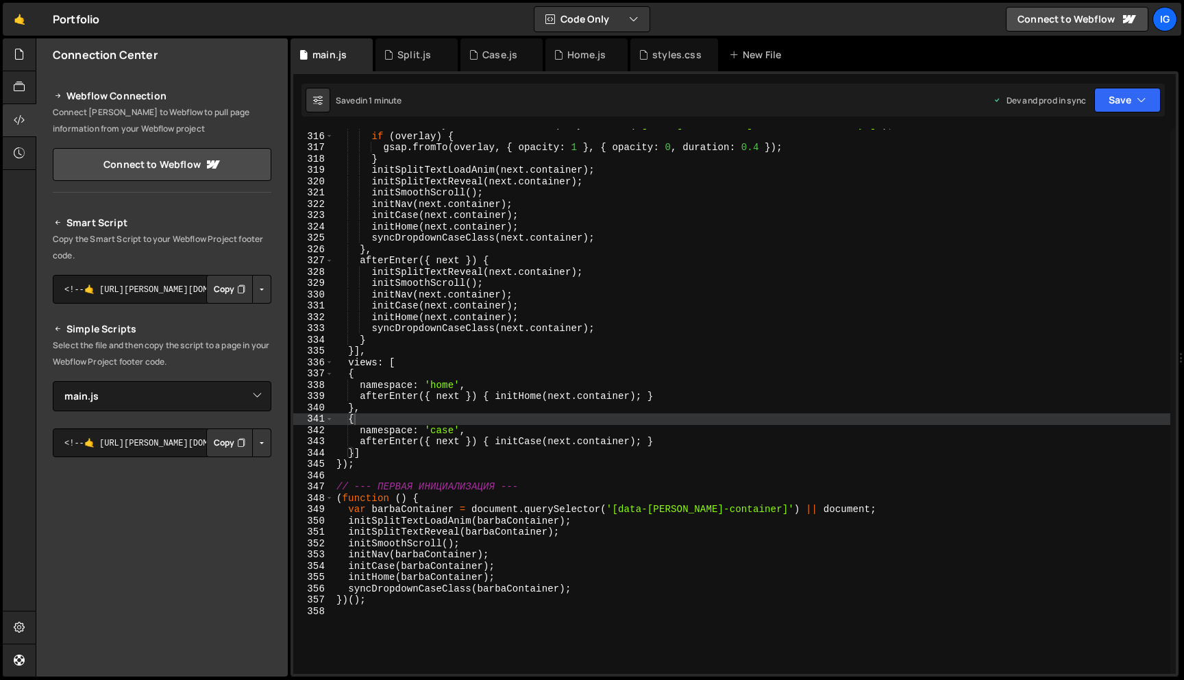
scroll to position [3313, 0]
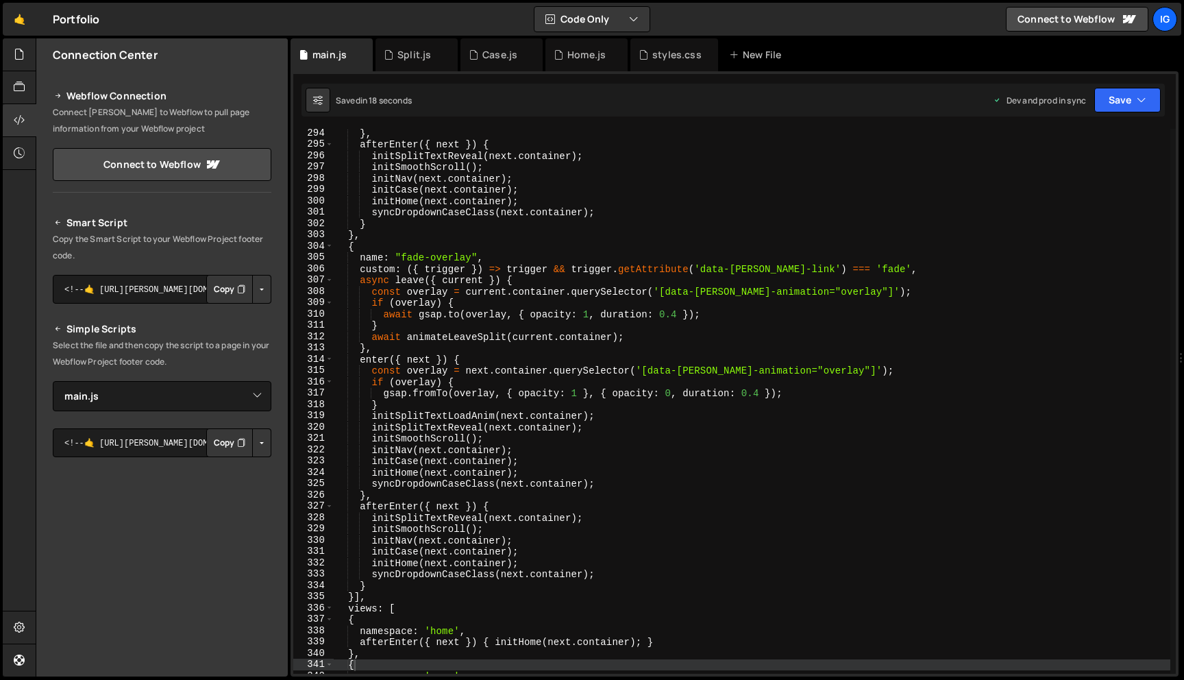
click at [452, 257] on div "} , afterEnter ({ next }) { initSplitTextReveal ( next . container ) ; initSmoo…" at bounding box center [752, 410] width 836 height 567
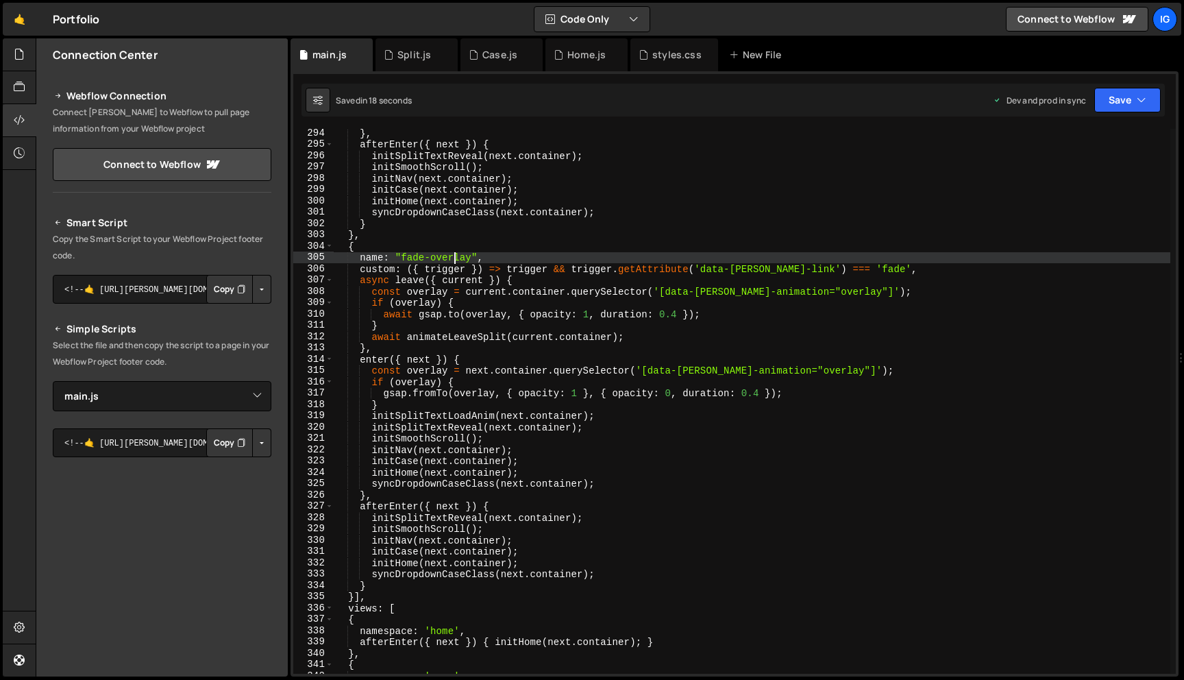
type textarea "})();"
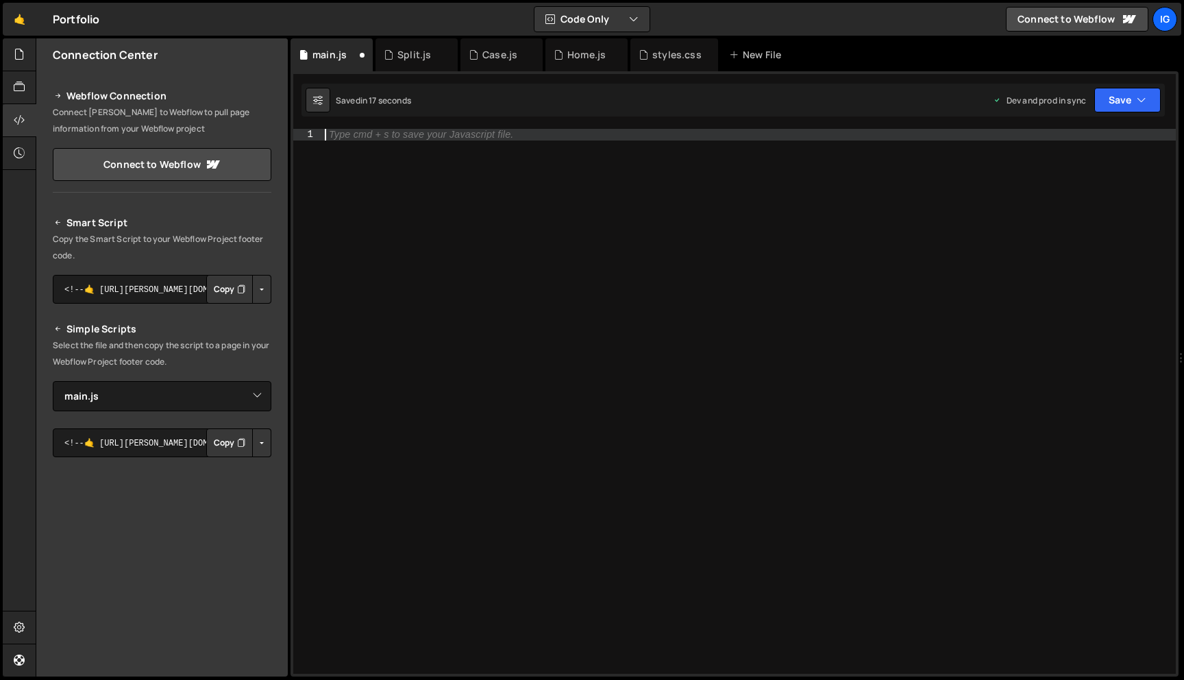
paste textarea "})();"
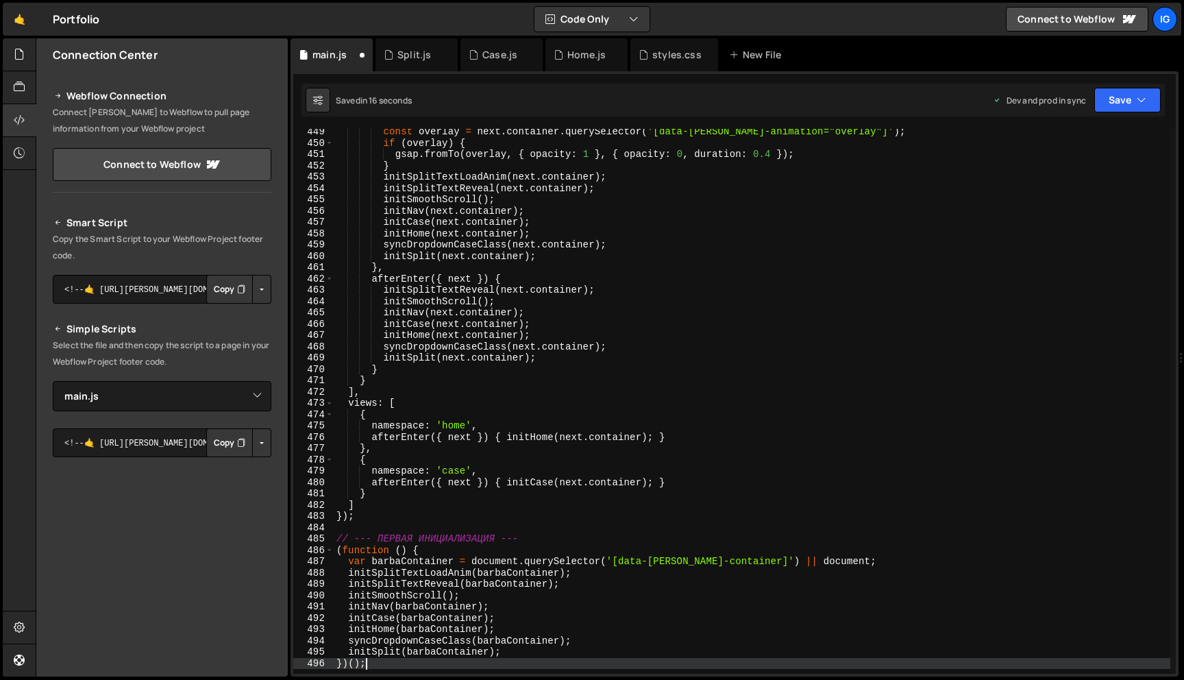
scroll to position [5106, 0]
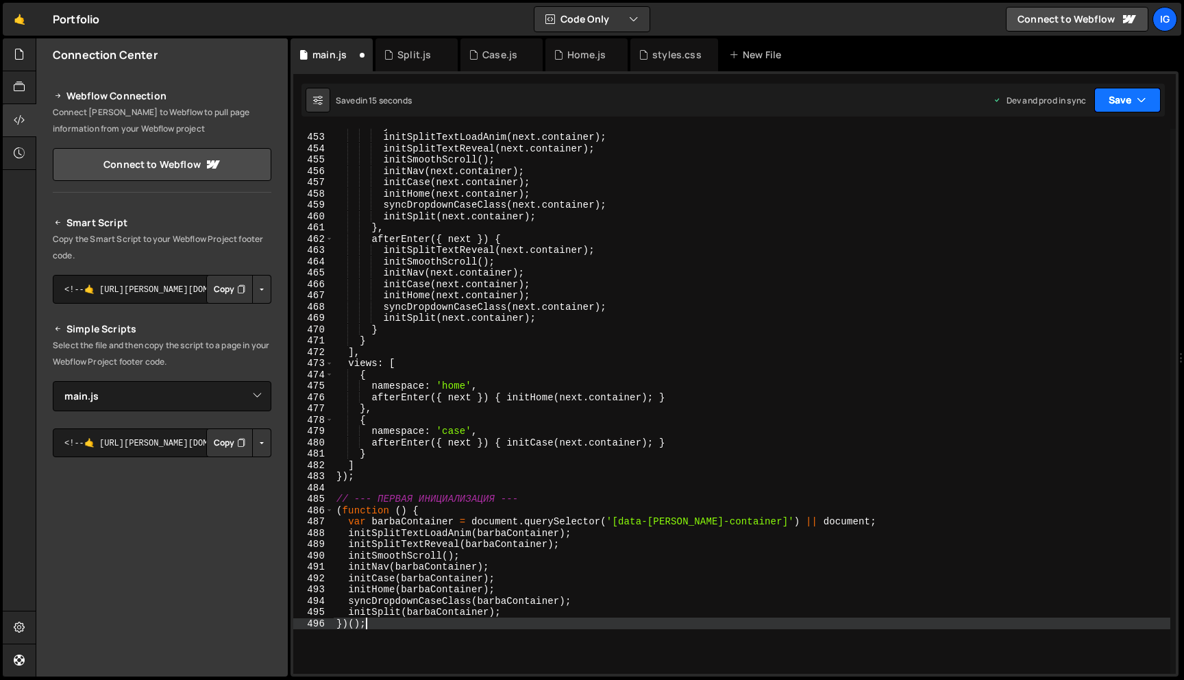
click at [1113, 95] on button "Save" at bounding box center [1127, 100] width 66 height 25
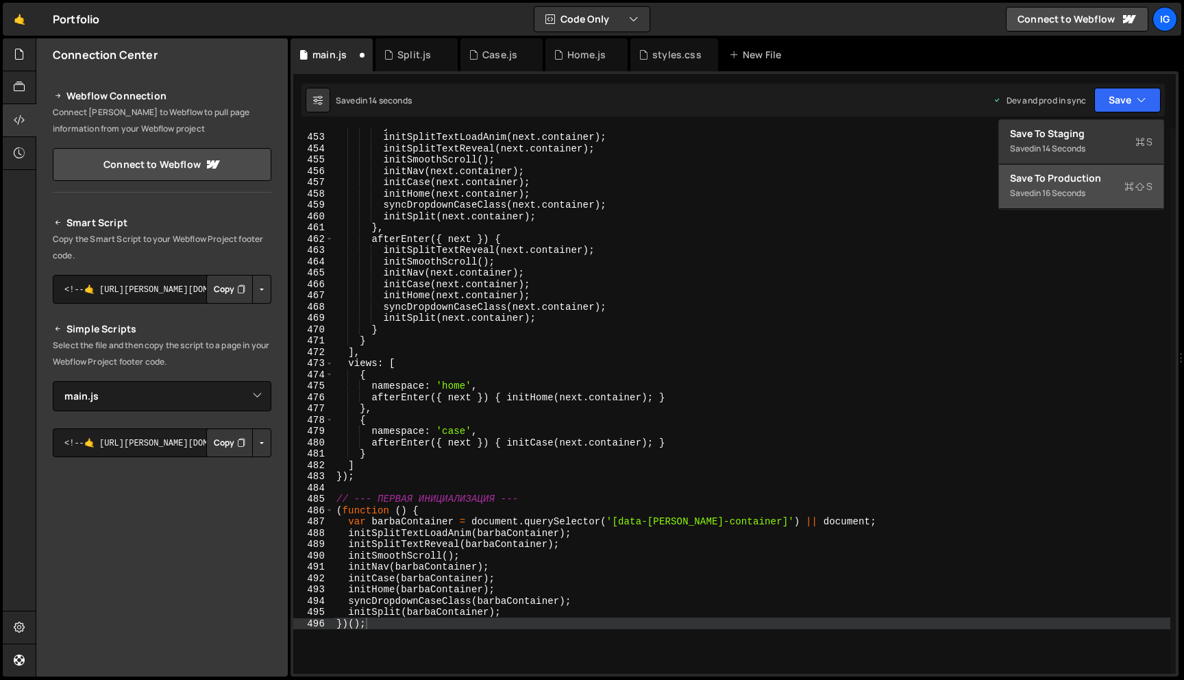
click at [1094, 177] on div "Save to Production S" at bounding box center [1081, 178] width 142 height 14
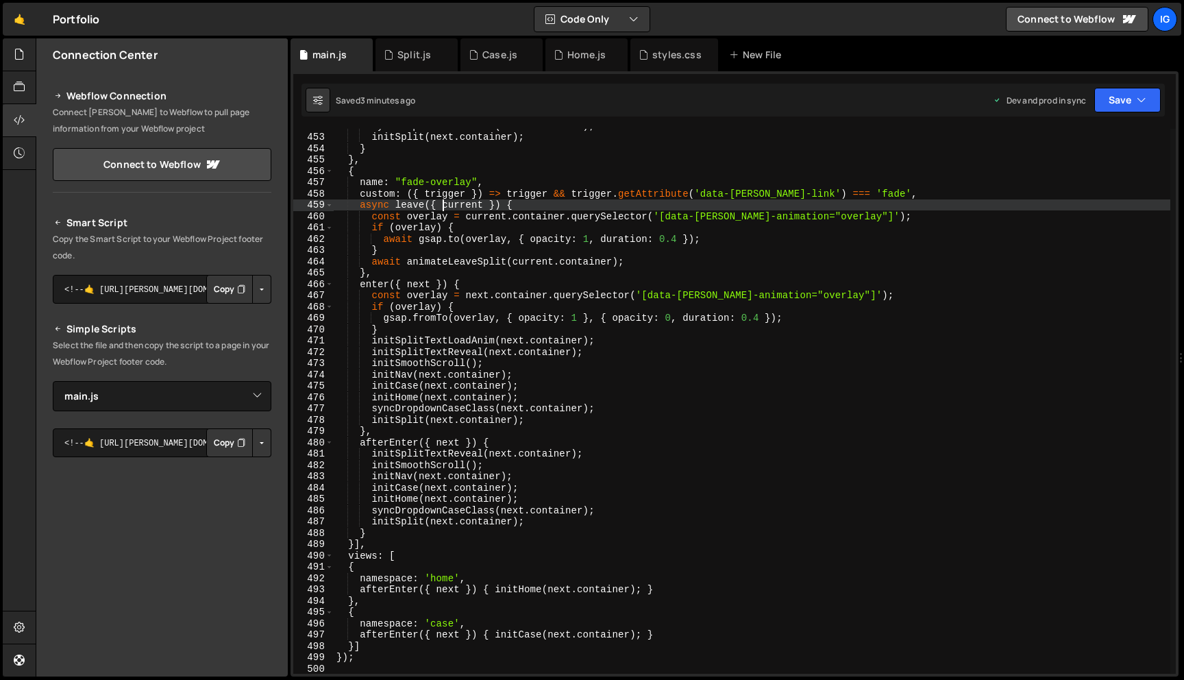
click at [443, 206] on div "syncDropdownCaseClass ( next . container ) ; initSplit ( next . container ) ; }…" at bounding box center [752, 403] width 836 height 567
type textarea "})();"
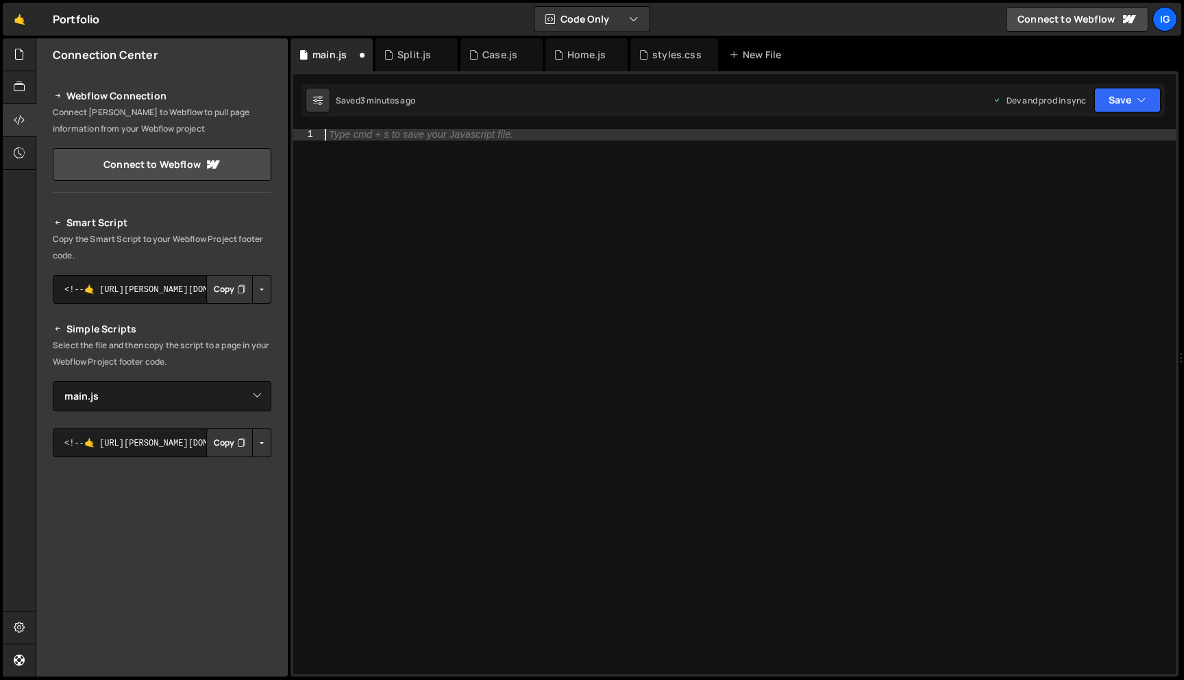
paste textarea "})();"
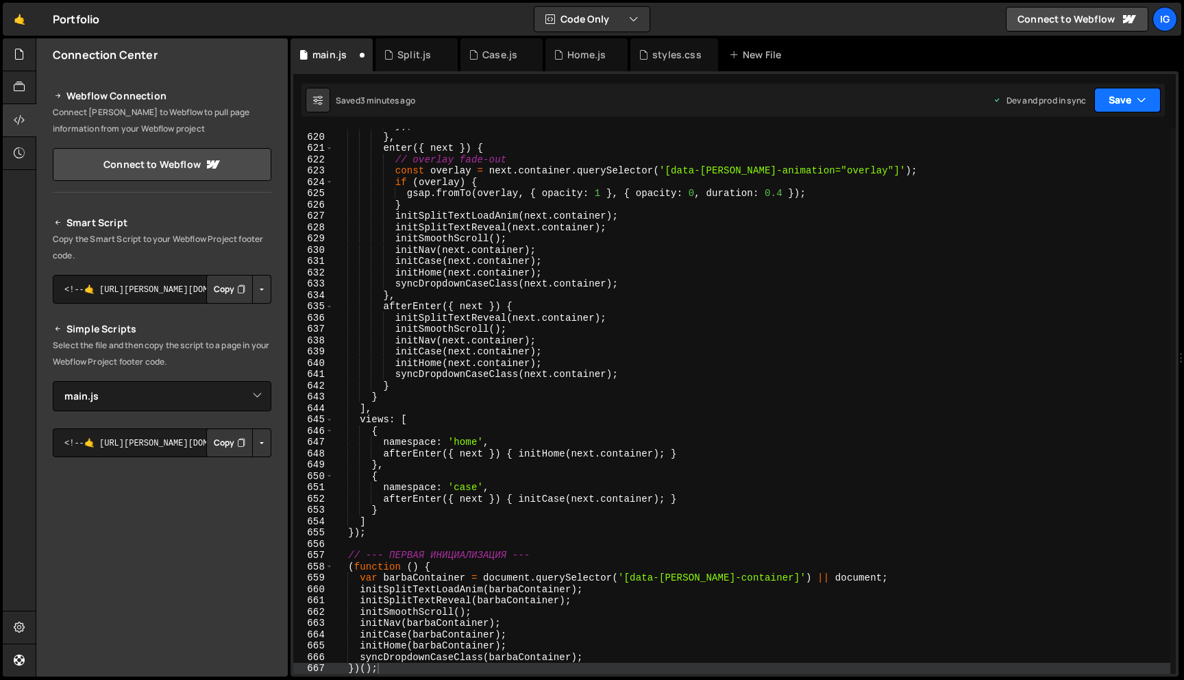
click at [1122, 108] on button "Save" at bounding box center [1127, 100] width 66 height 25
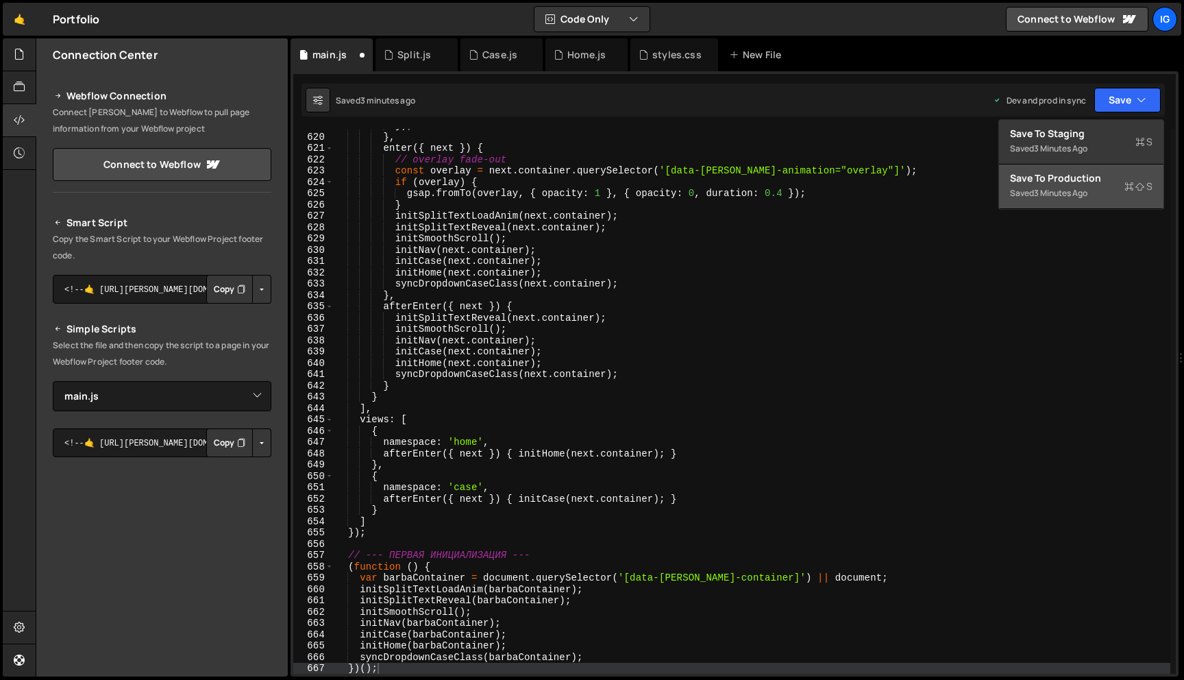
click at [1076, 199] on div "Saved 3 minutes ago" at bounding box center [1081, 193] width 142 height 16
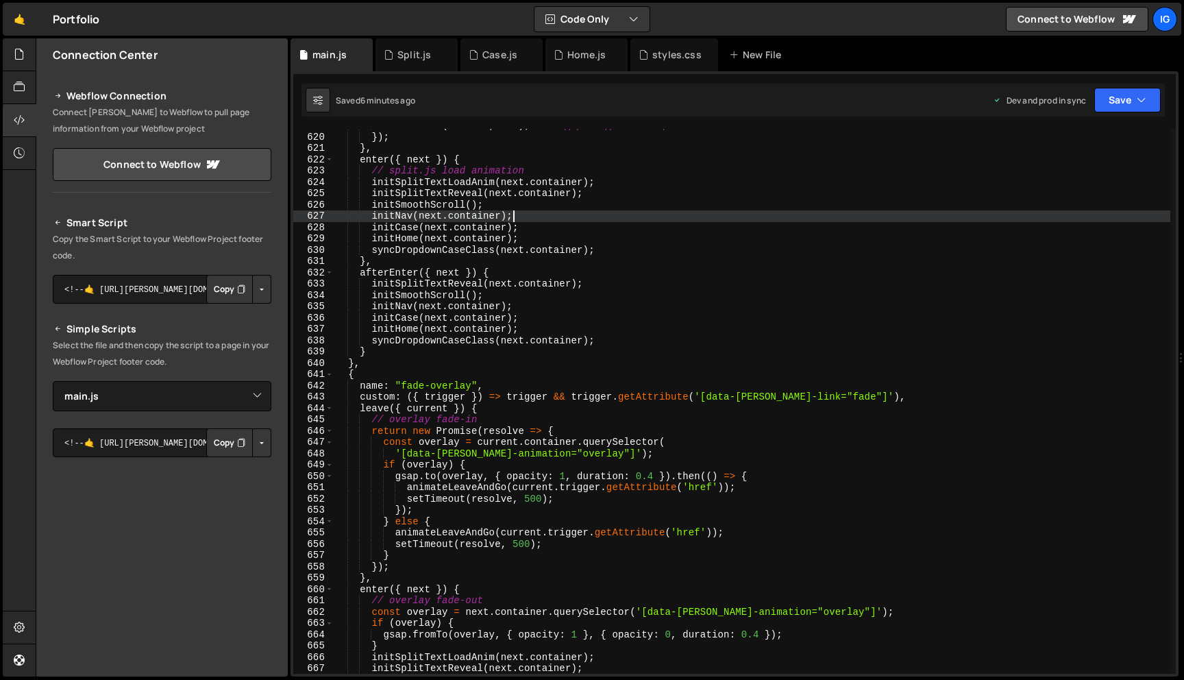
click at [521, 212] on div "setTimeout ( resolve , 500 ) ; // задержка для анимации }) ; } , enter ({ next …" at bounding box center [752, 403] width 836 height 567
type textarea "})();"
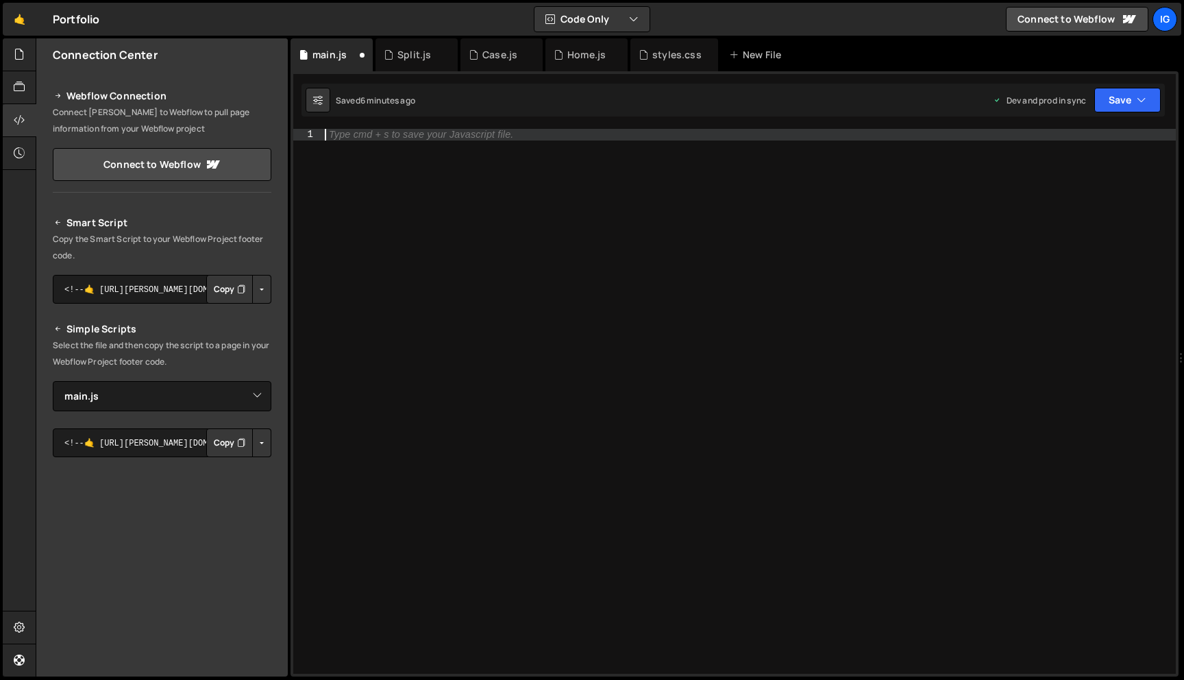
paste textarea "})();"
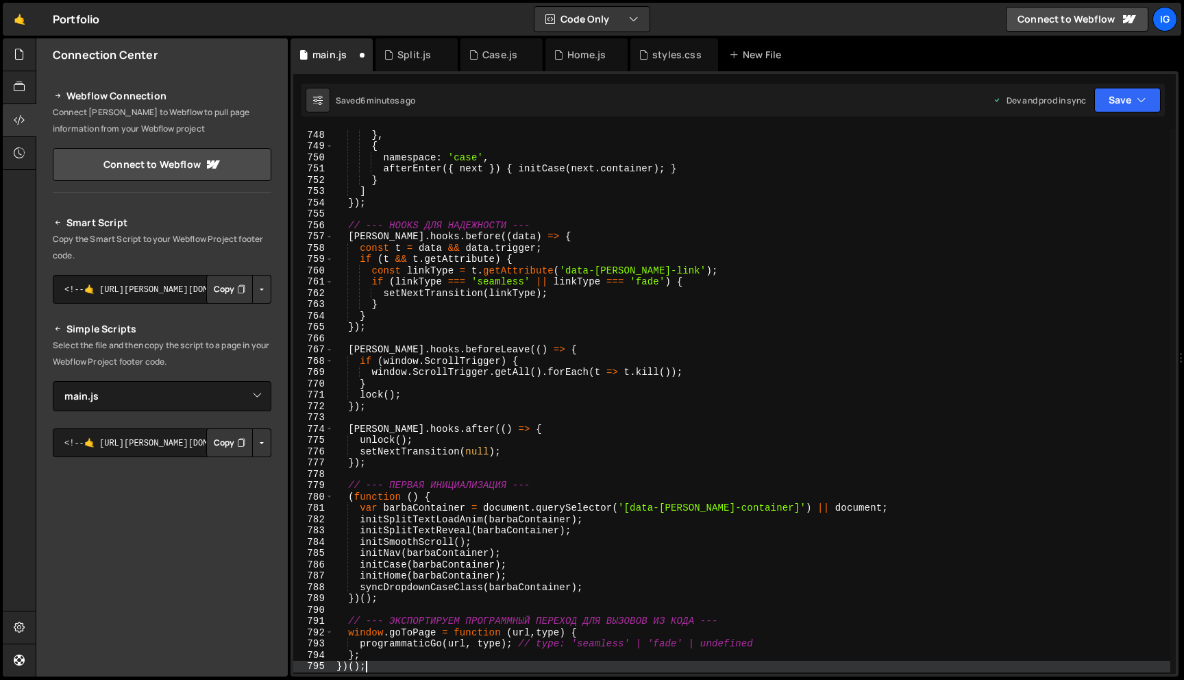
scroll to position [8533, 0]
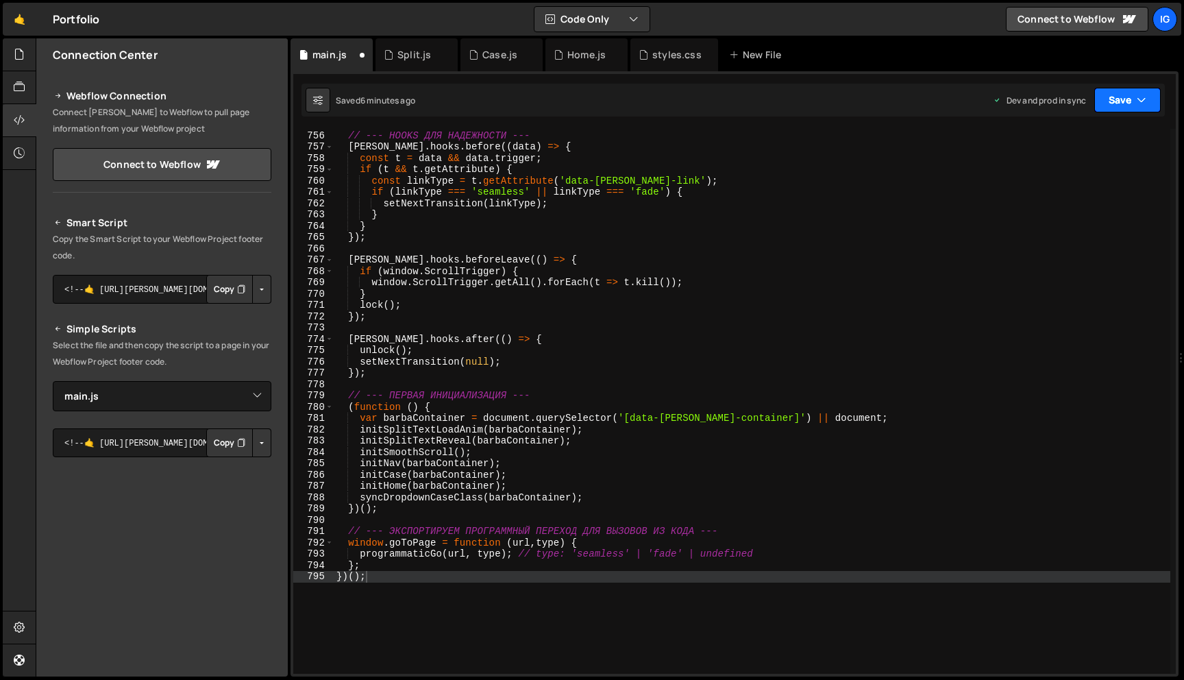
click at [1125, 101] on button "Save" at bounding box center [1127, 100] width 66 height 25
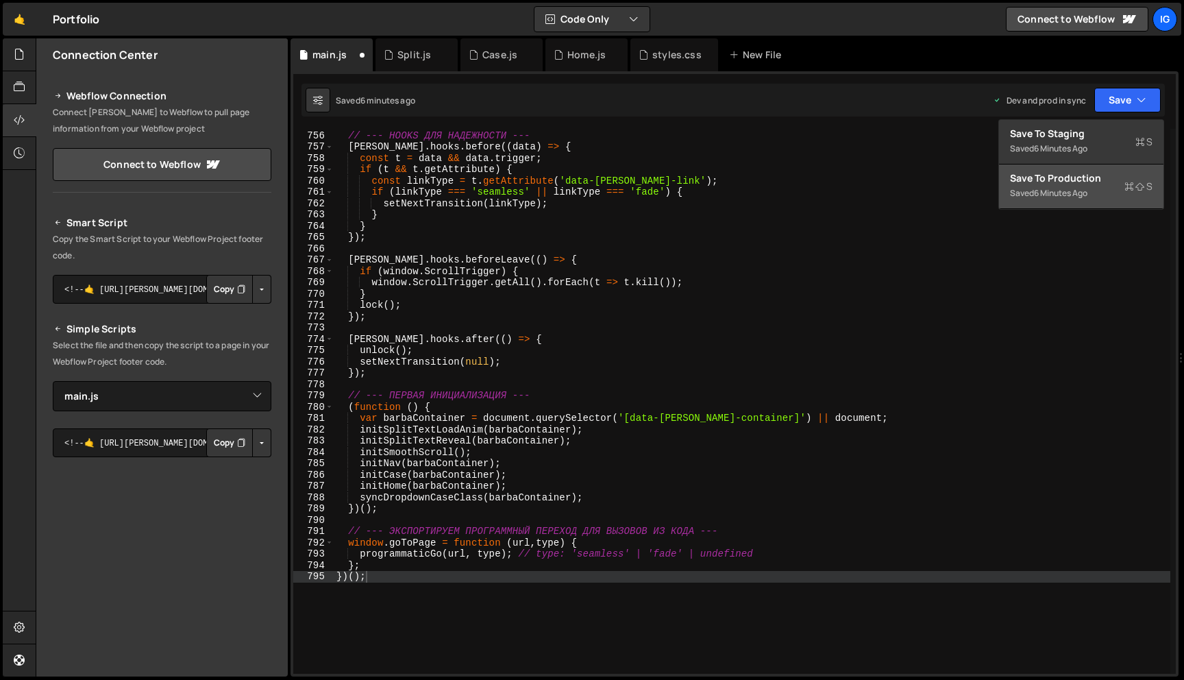
click at [1086, 188] on div "6 minutes ago" at bounding box center [1060, 193] width 53 height 12
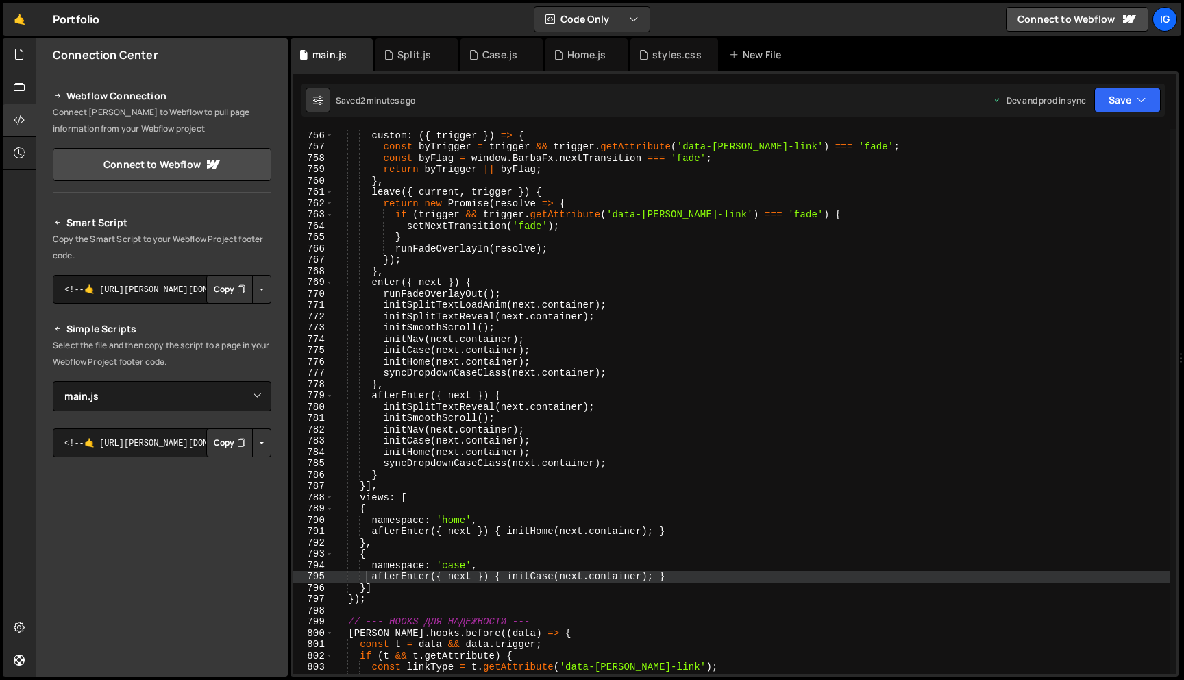
click at [640, 197] on div "name : 'fade-overlay' , custom : ({ trigger }) => { const byTrigger = trigger &…" at bounding box center [752, 402] width 836 height 567
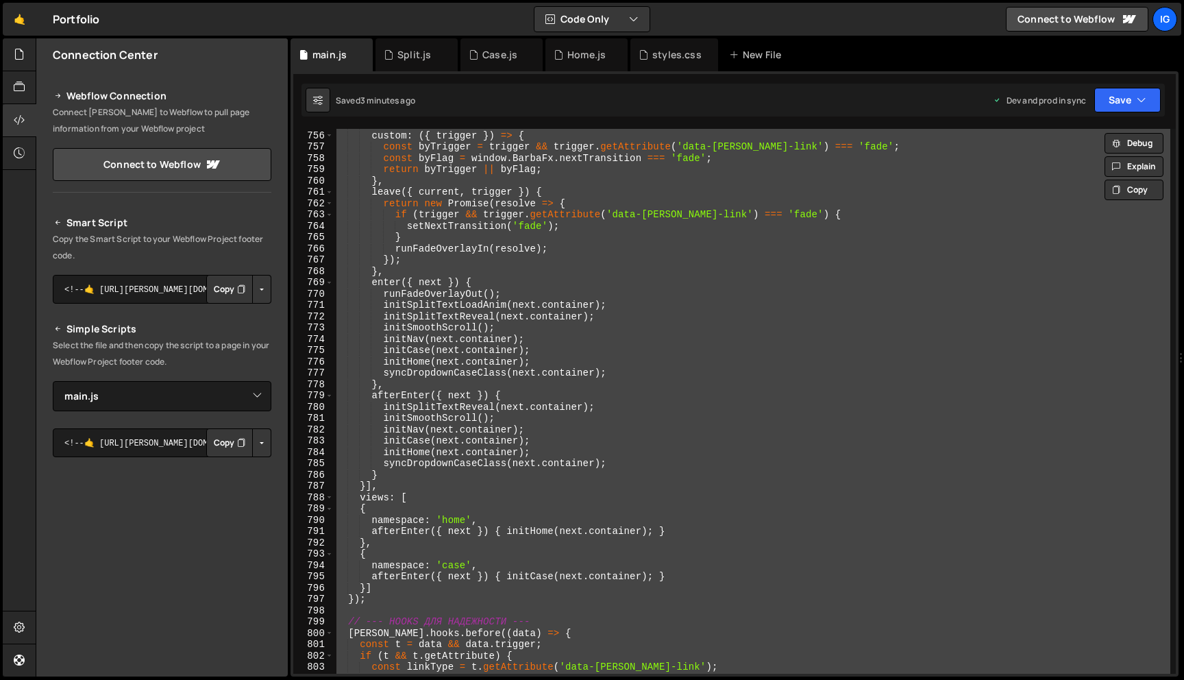
click at [613, 223] on div "name : 'fade-overlay' , custom : ({ trigger }) => { const byTrigger = trigger &…" at bounding box center [752, 401] width 836 height 545
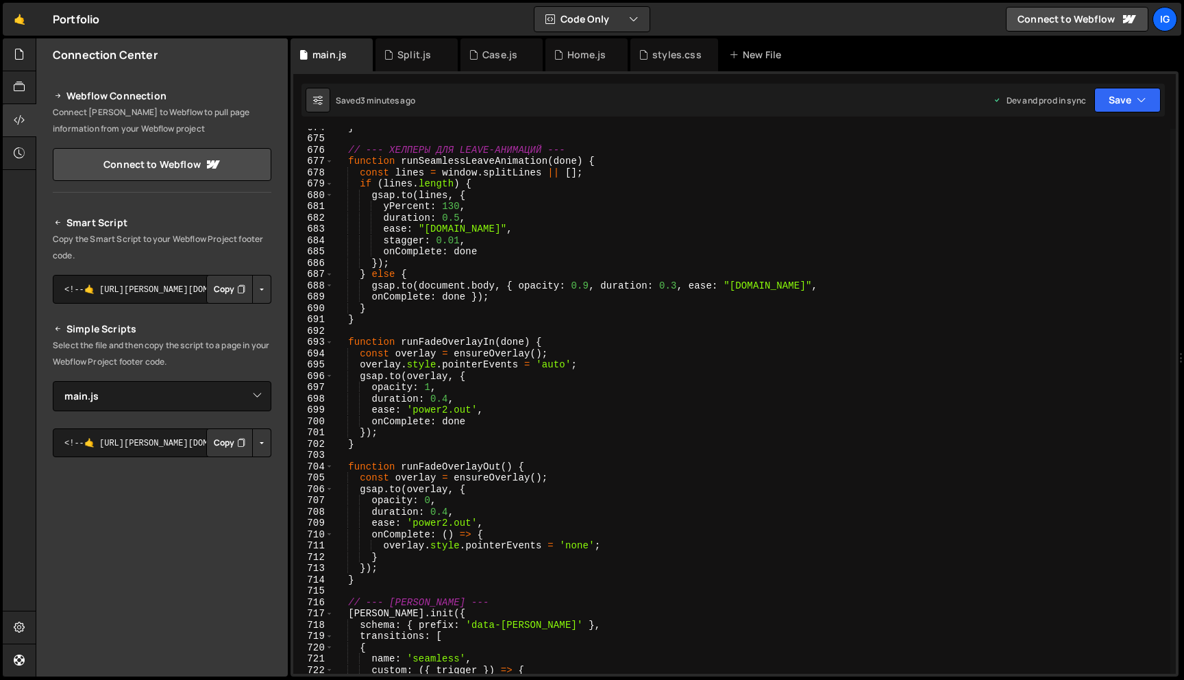
scroll to position [7606, 0]
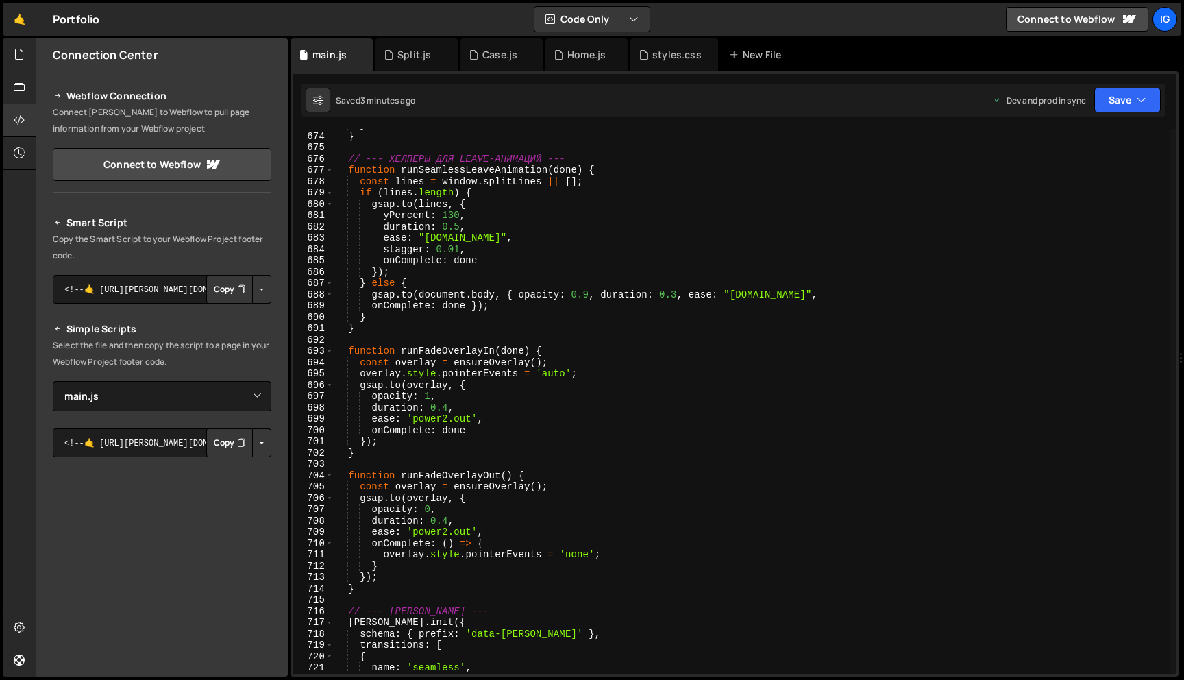
click at [443, 215] on div "} } // --- ХЕЛПЕРЫ ДЛЯ LEAVE-АНИМАЦИЙ --- function runSeamlessLeaveAnimation ( …" at bounding box center [752, 402] width 836 height 567
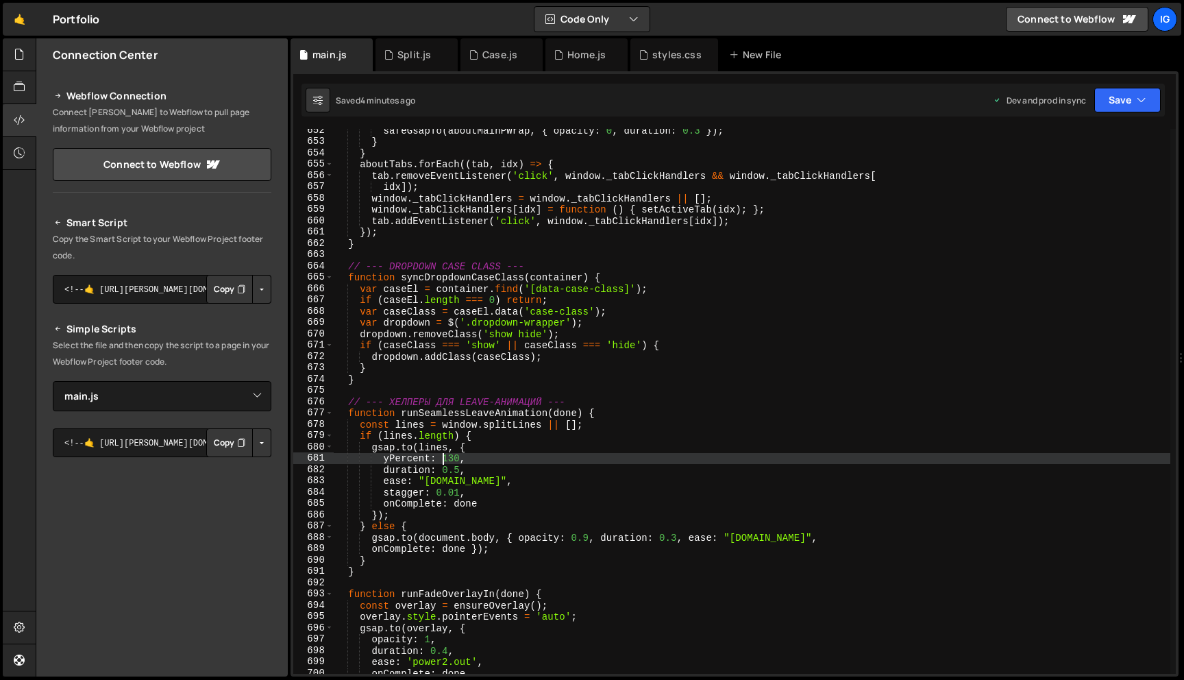
scroll to position [0, 8]
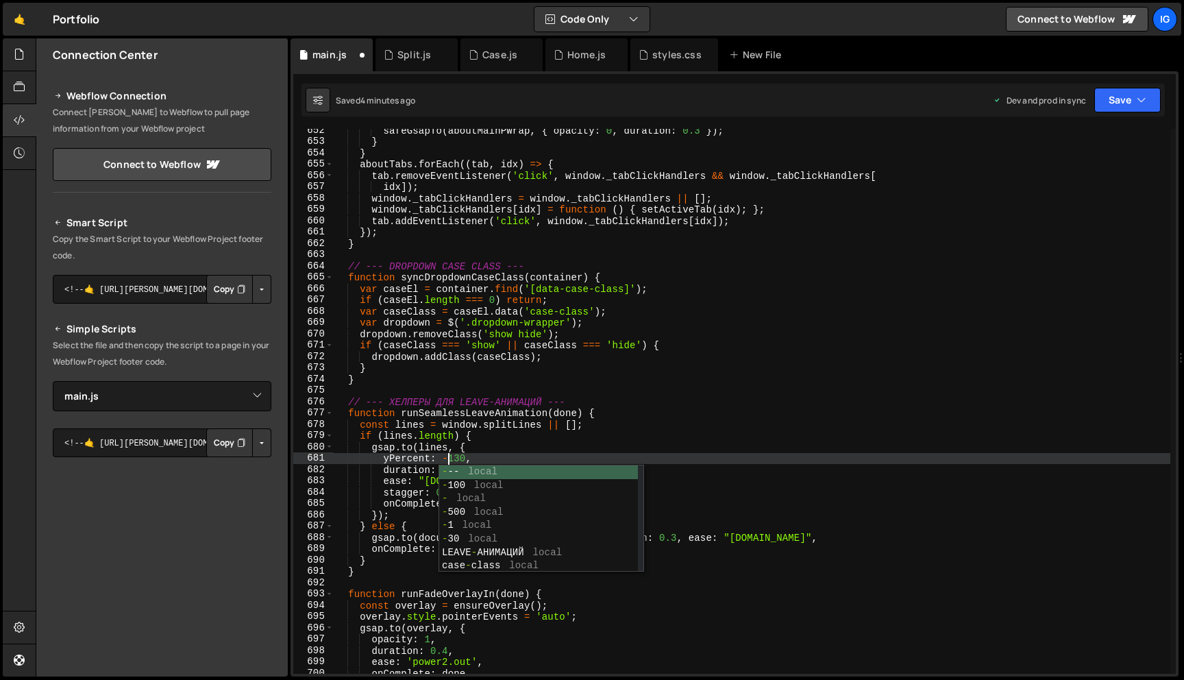
click at [516, 444] on div "safeGsapTo ( aboutMainPWrap , { opacity : 0 , duration : 0.3 }) ; } } aboutTabs…" at bounding box center [752, 408] width 836 height 567
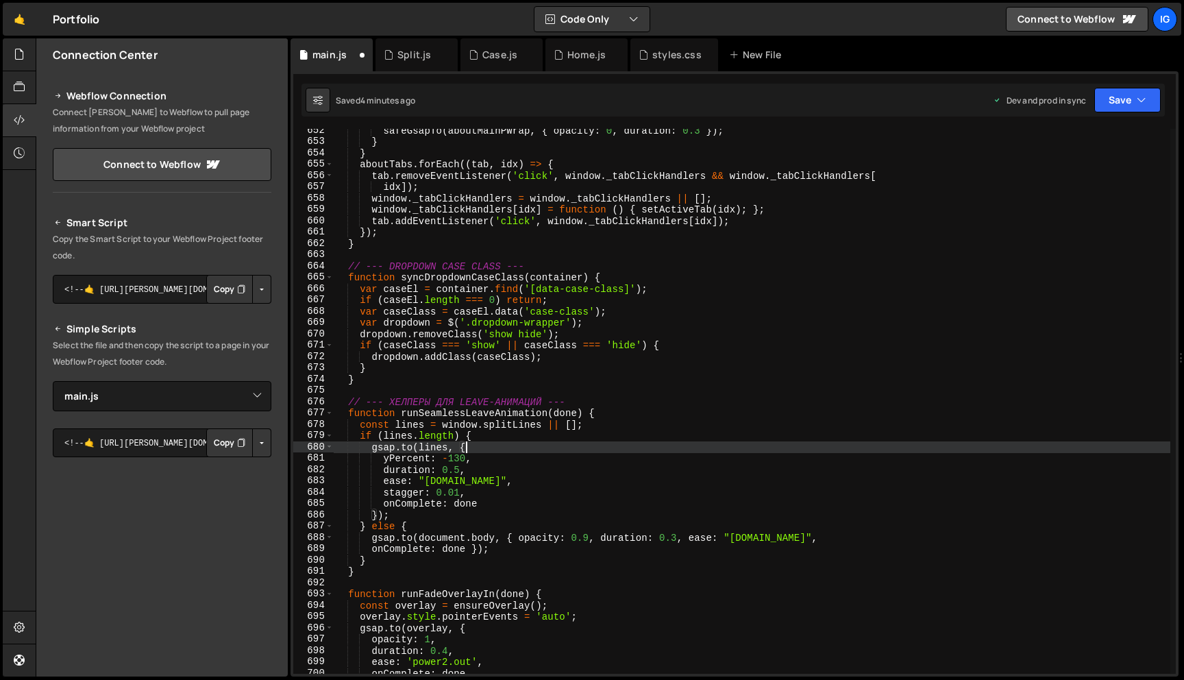
click at [515, 456] on div "safeGsapTo ( aboutMainPWrap , { opacity : 0 , duration : 0.3 }) ; } } aboutTabs…" at bounding box center [752, 408] width 836 height 567
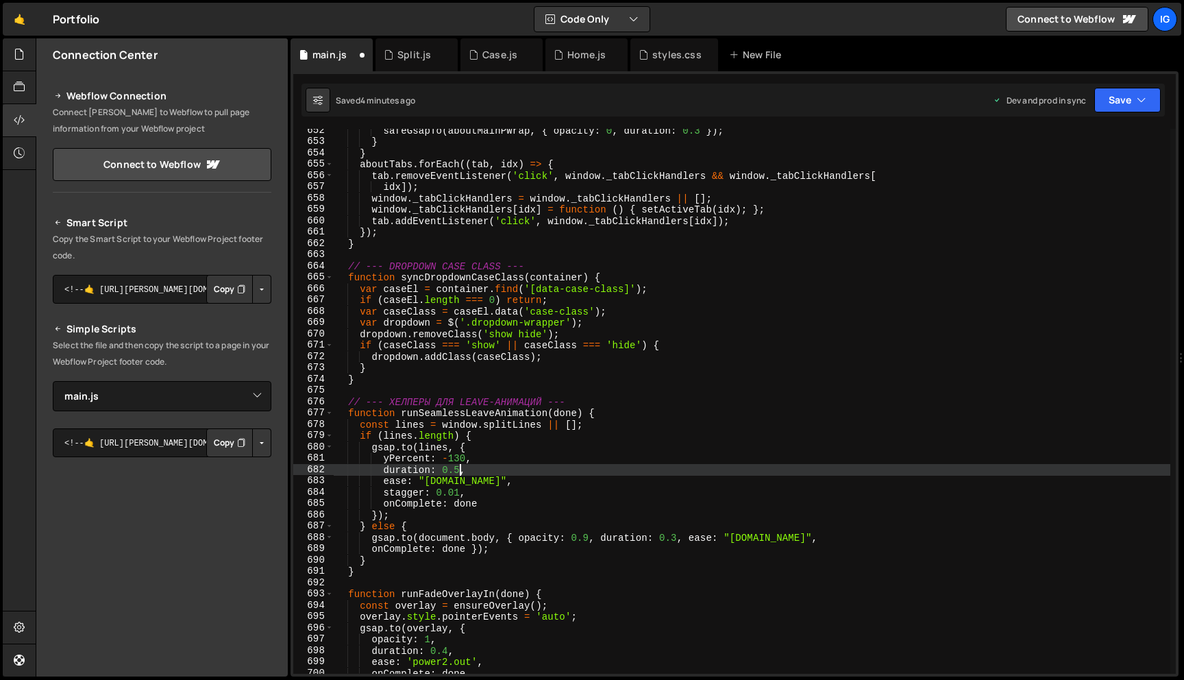
click at [461, 469] on div "safeGsapTo ( aboutMainPWrap , { opacity : 0 , duration : 0.3 }) ; } } aboutTabs…" at bounding box center [752, 408] width 836 height 567
click at [431, 496] on div "safeGsapTo ( aboutMainPWrap , { opacity : 0 , duration : 0.3 }) ; } } aboutTabs…" at bounding box center [752, 408] width 836 height 567
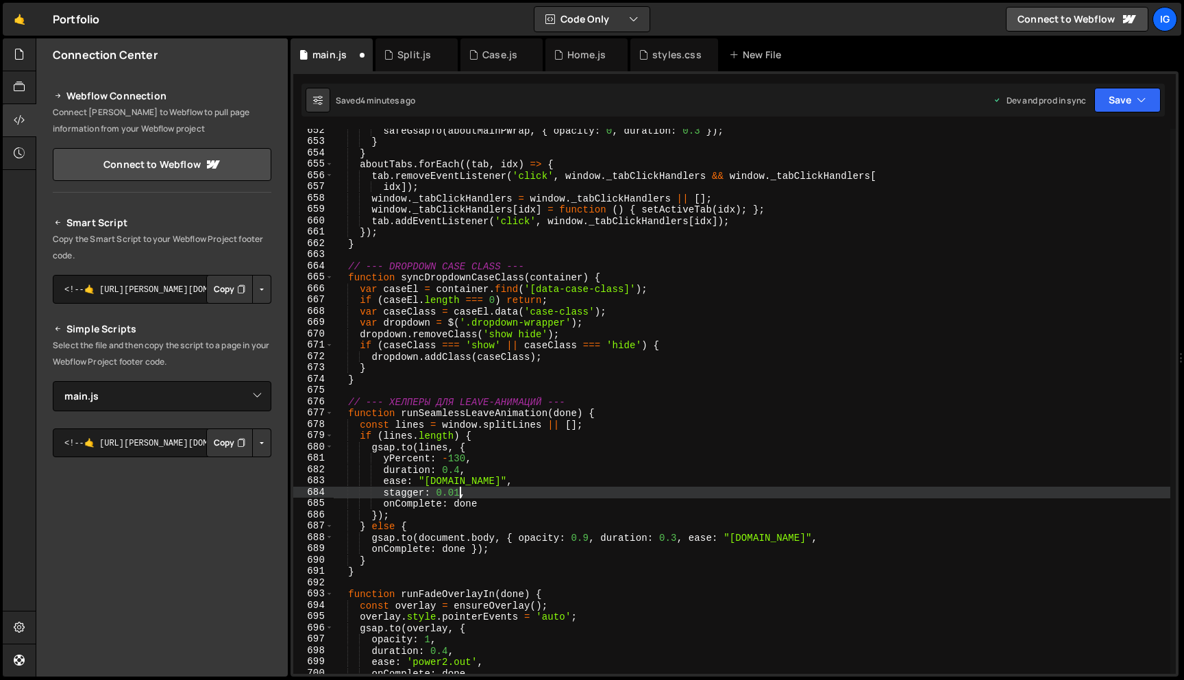
click at [458, 493] on div "safeGsapTo ( aboutMainPWrap , { opacity : 0 , duration : 0.3 }) ; } } aboutTabs…" at bounding box center [752, 408] width 836 height 567
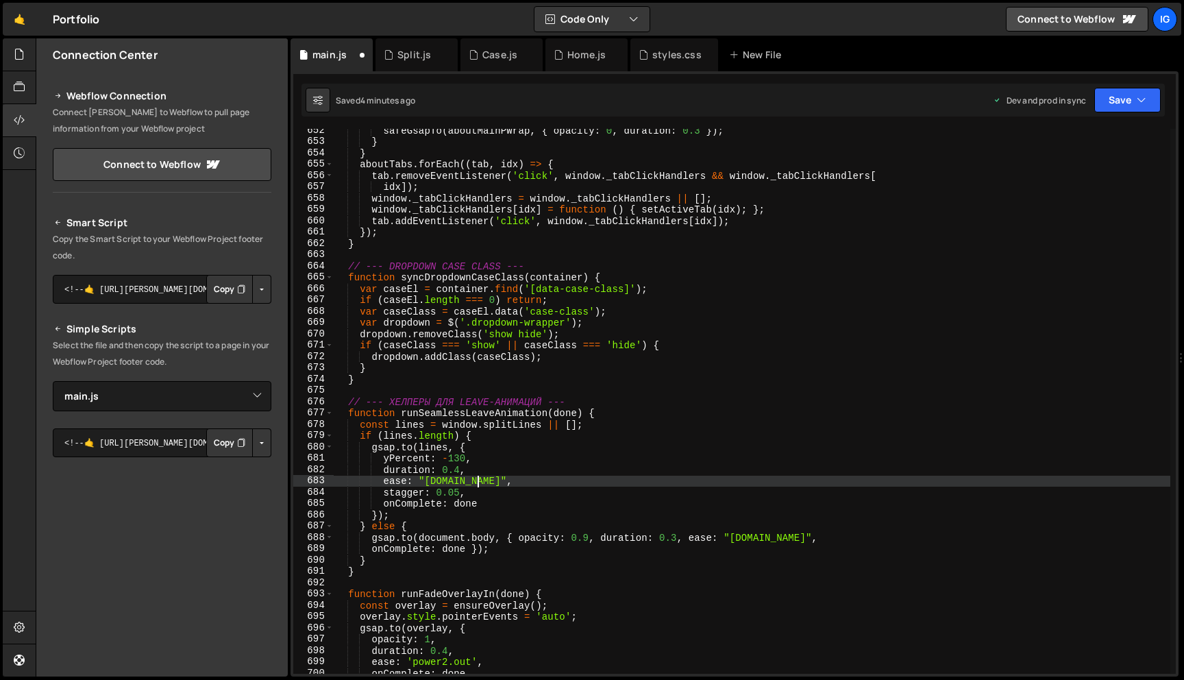
click at [523, 482] on div "safeGsapTo ( aboutMainPWrap , { opacity : 0 , duration : 0.3 }) ; } } aboutTabs…" at bounding box center [752, 408] width 836 height 567
click at [1123, 105] on button "Save" at bounding box center [1127, 100] width 66 height 25
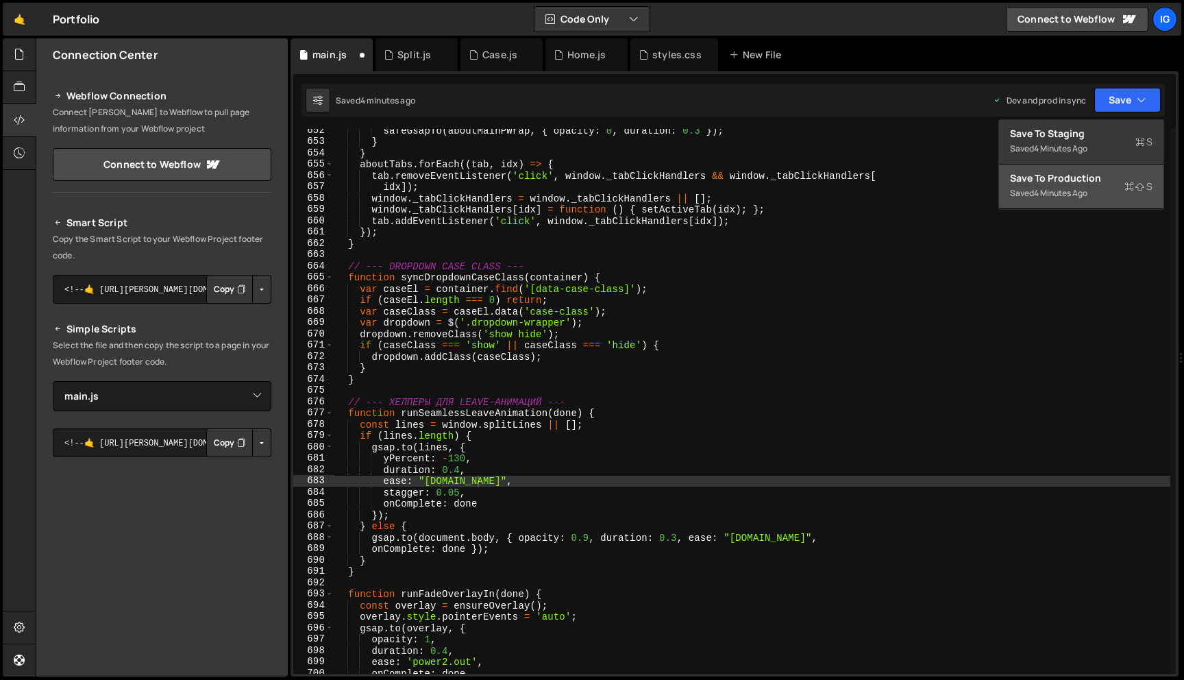
click at [1090, 170] on button "Save to Production S Saved 4 minutes ago" at bounding box center [1081, 186] width 164 height 45
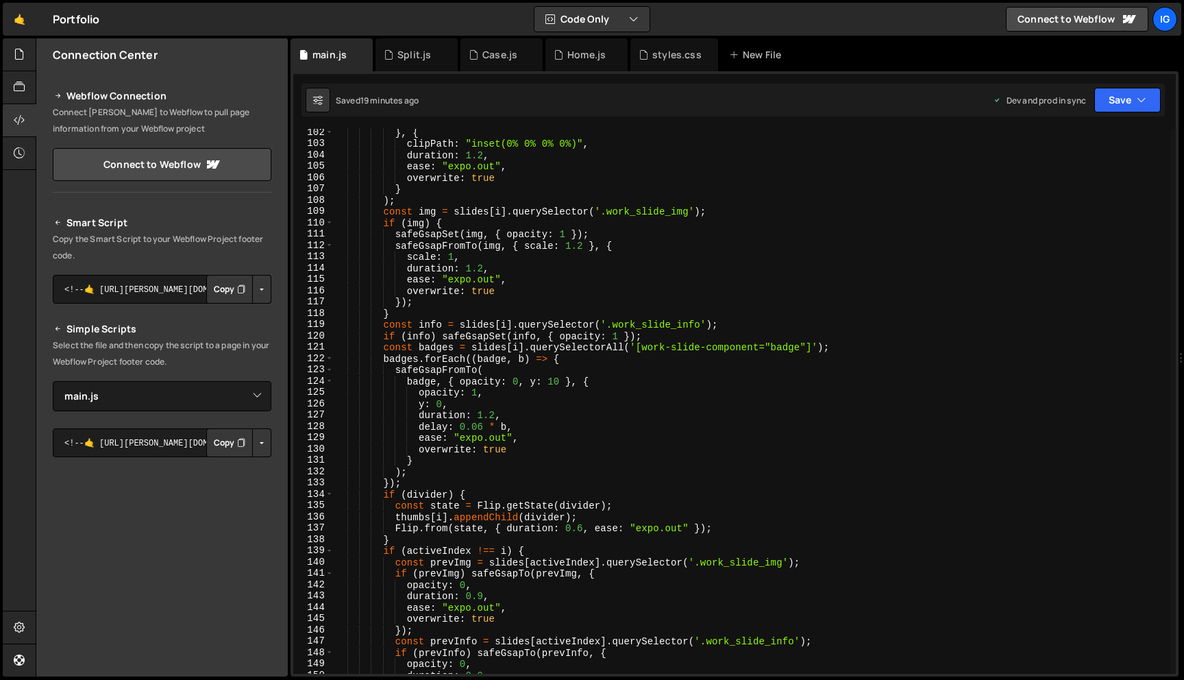
scroll to position [1170, 0]
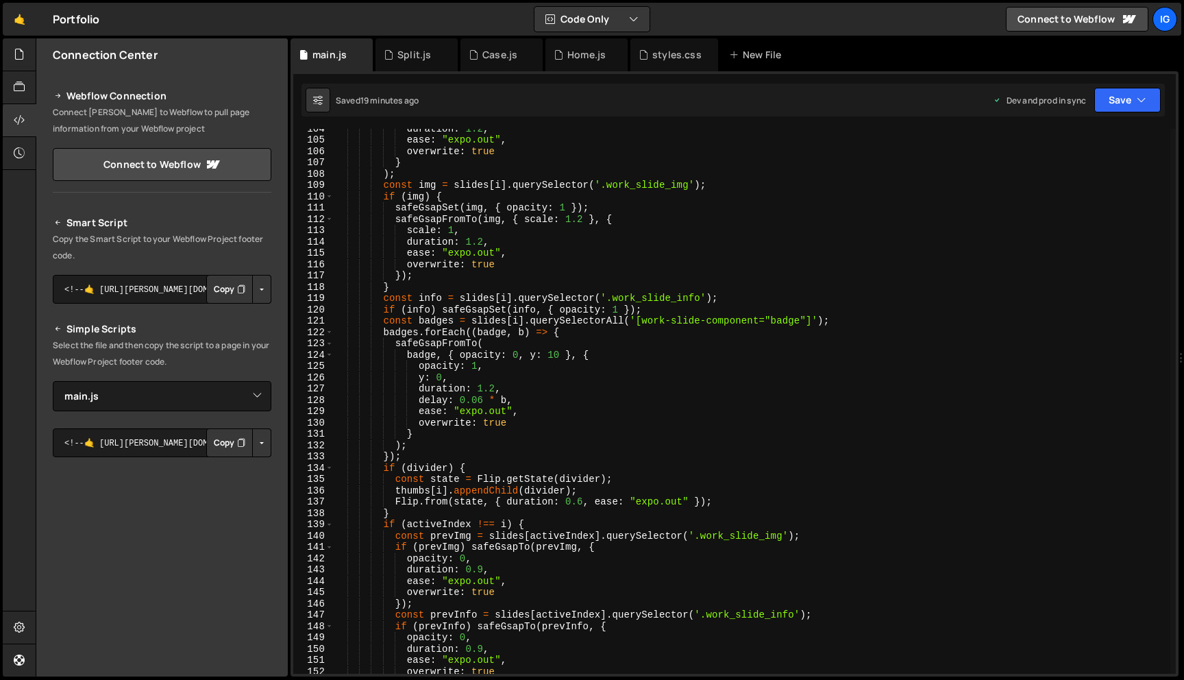
click at [558, 182] on div "duration : 1.2 , ease : "expo.out" , overwrite : true } ) ; const img = slides …" at bounding box center [752, 406] width 836 height 567
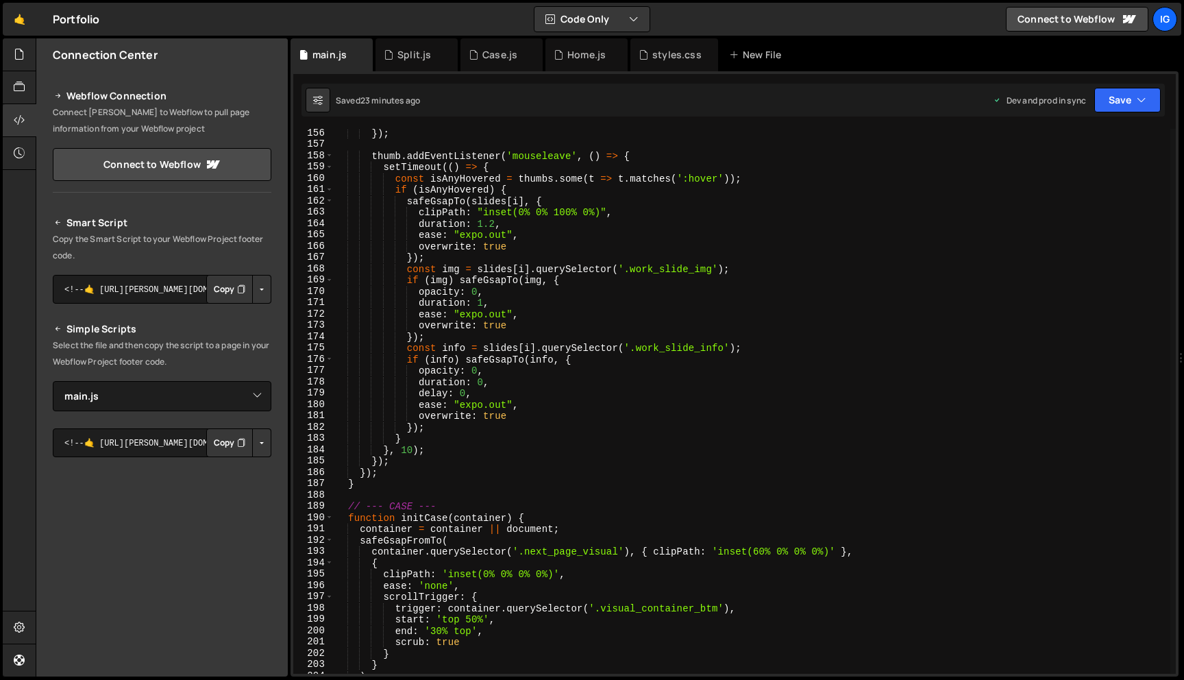
scroll to position [1773, 0]
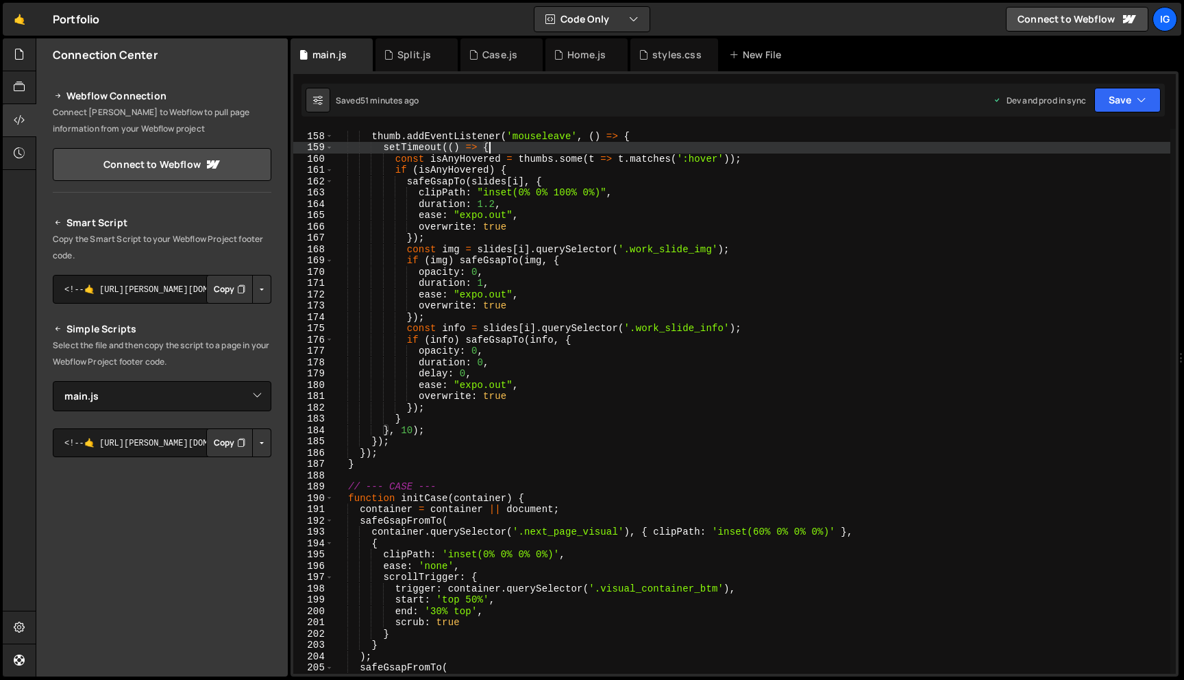
click at [609, 145] on div "thumb . addEventListener ( 'mouseleave' , ( ) => { setTimeout (( ) => { const i…" at bounding box center [752, 402] width 836 height 567
type textarea "})();"
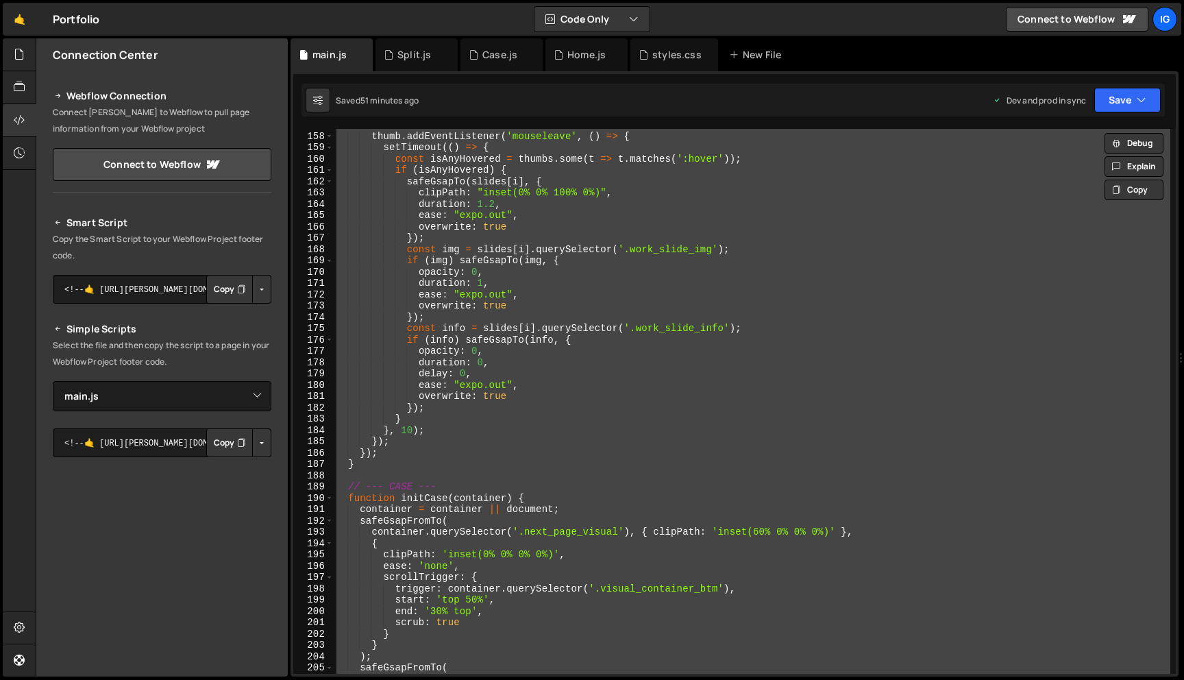
scroll to position [0, 0]
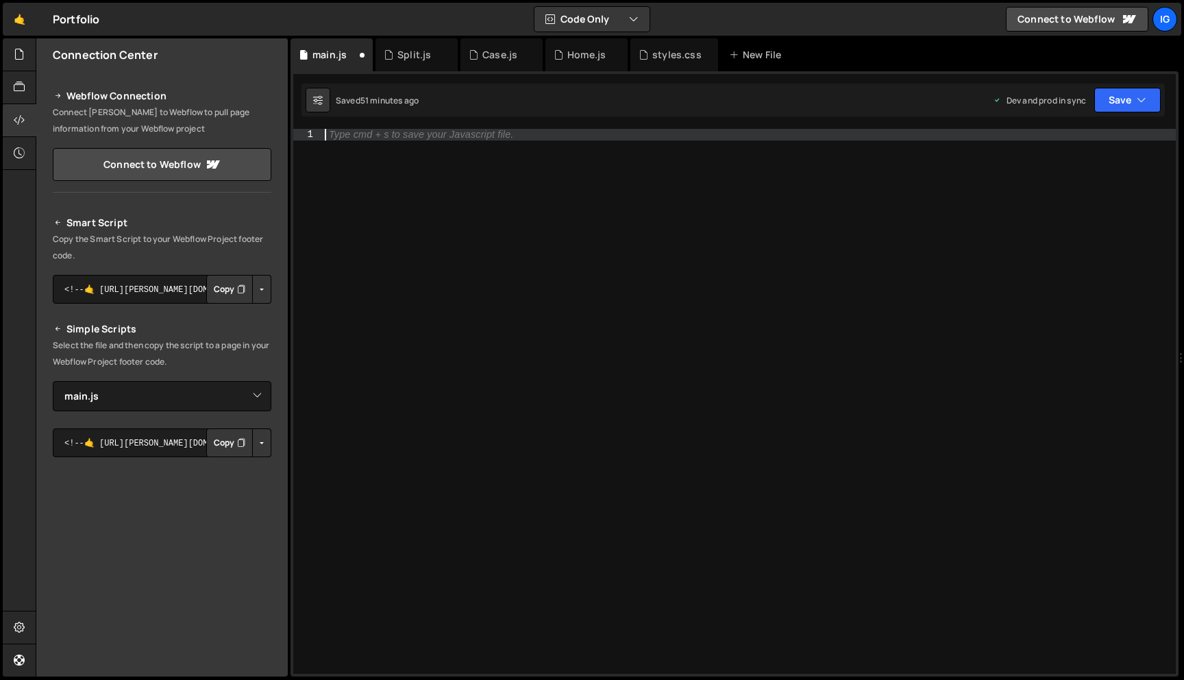
paste textarea "})();"
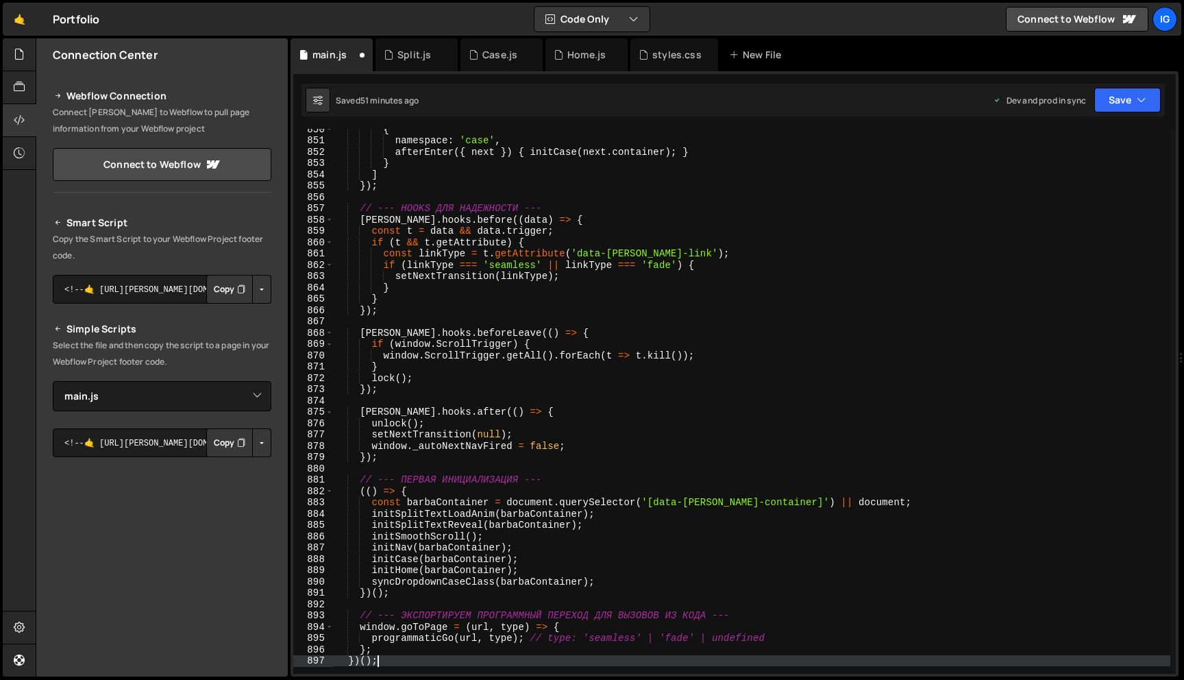
scroll to position [9617, 0]
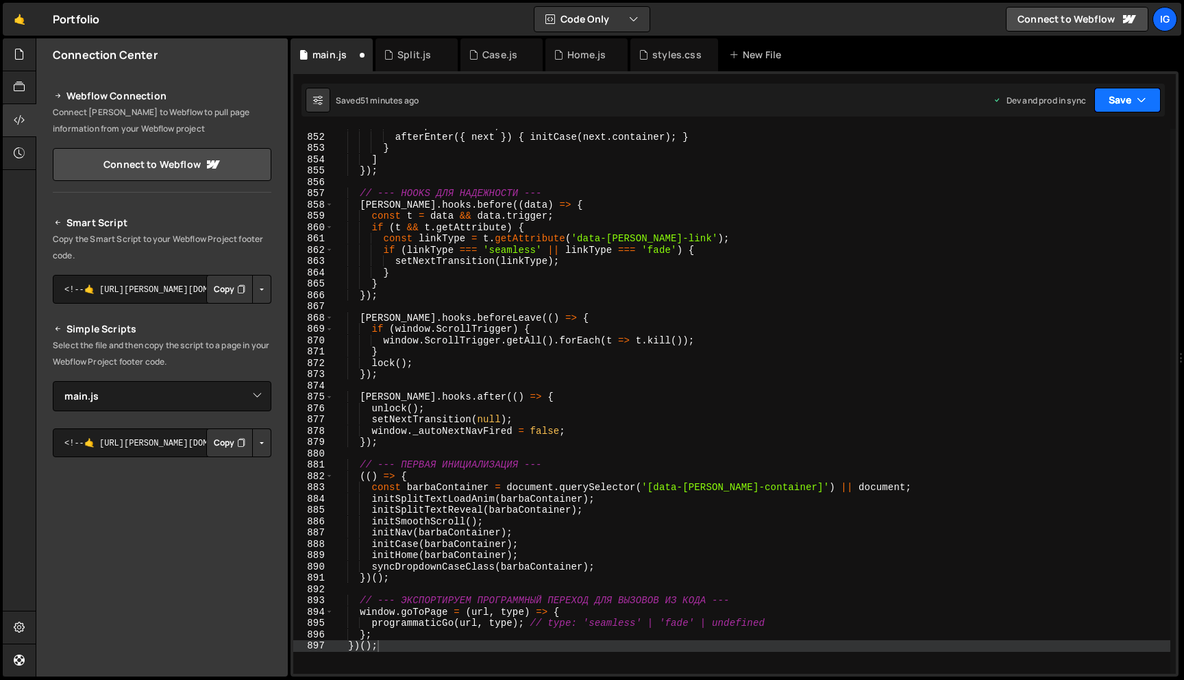
click at [1121, 108] on button "Save" at bounding box center [1127, 100] width 66 height 25
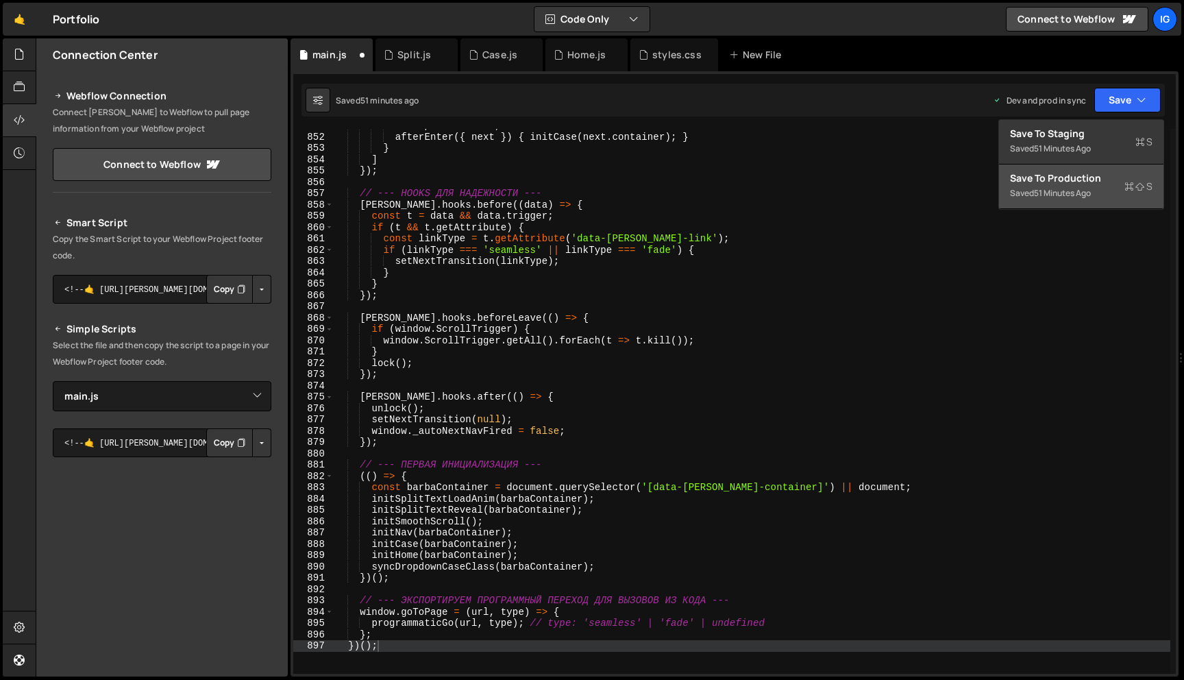
click at [1100, 171] on div "Save to Production S" at bounding box center [1081, 178] width 142 height 14
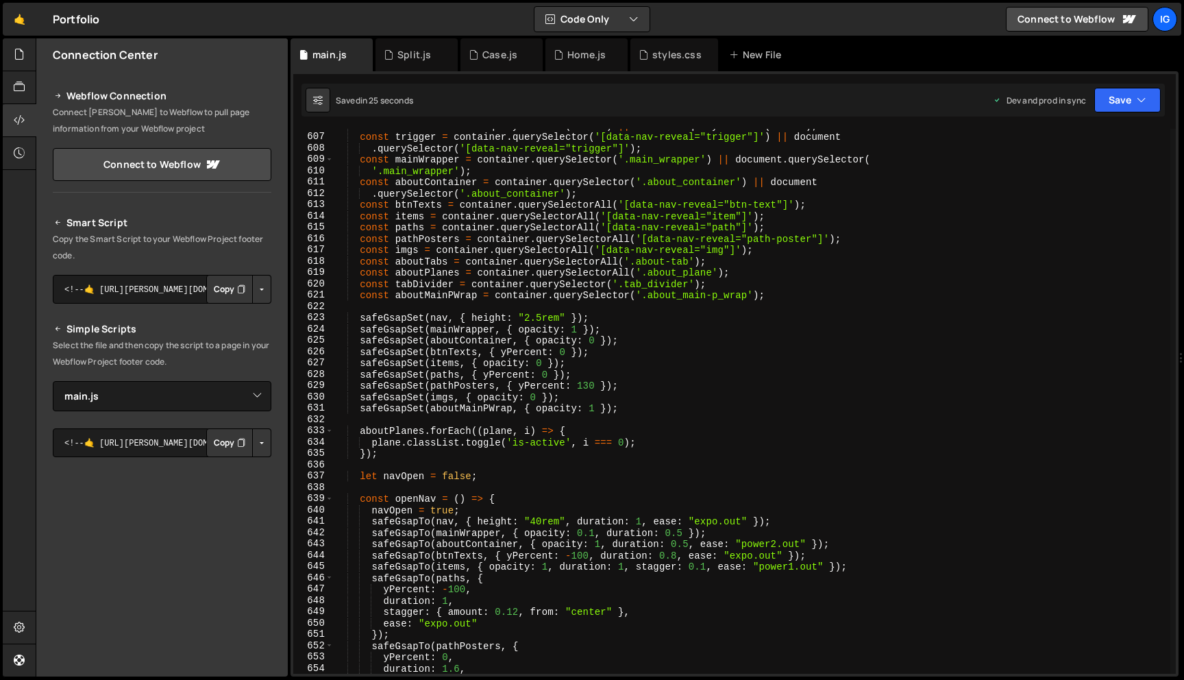
scroll to position [6815, 0]
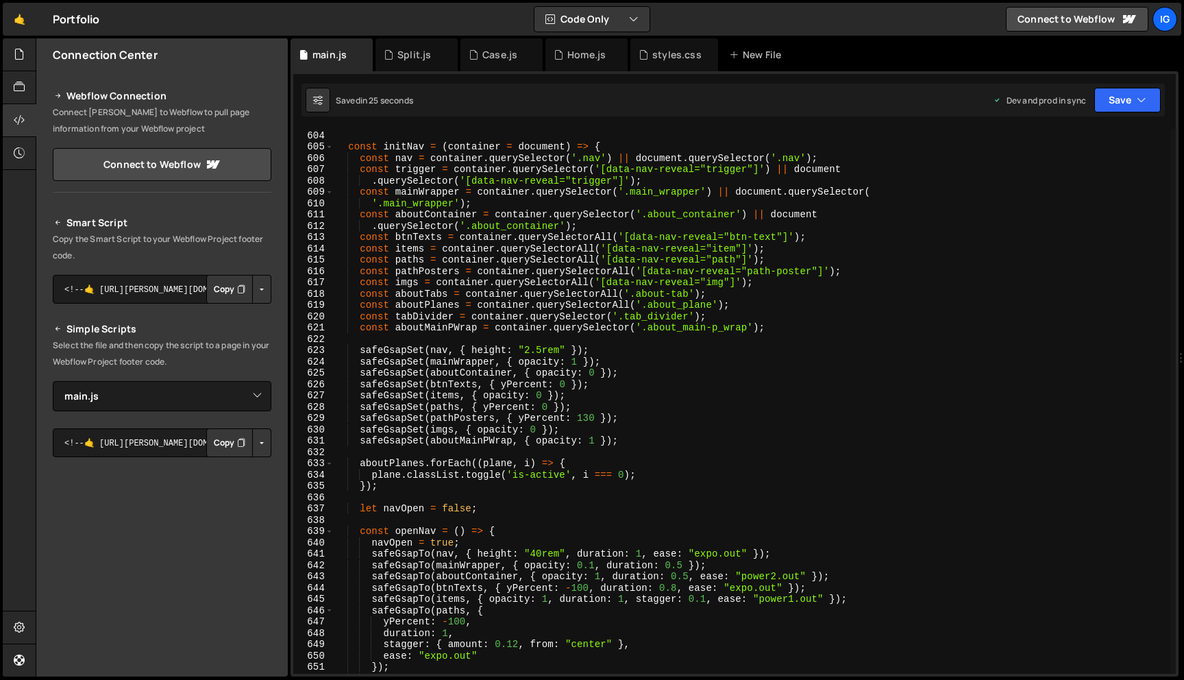
type textarea "const aboutMainPWrap = container.querySelector('.about_main-p_wrap');"
click at [660, 327] on div "} ; const initNav = ( container = document ) => { const nav = container . query…" at bounding box center [752, 402] width 836 height 567
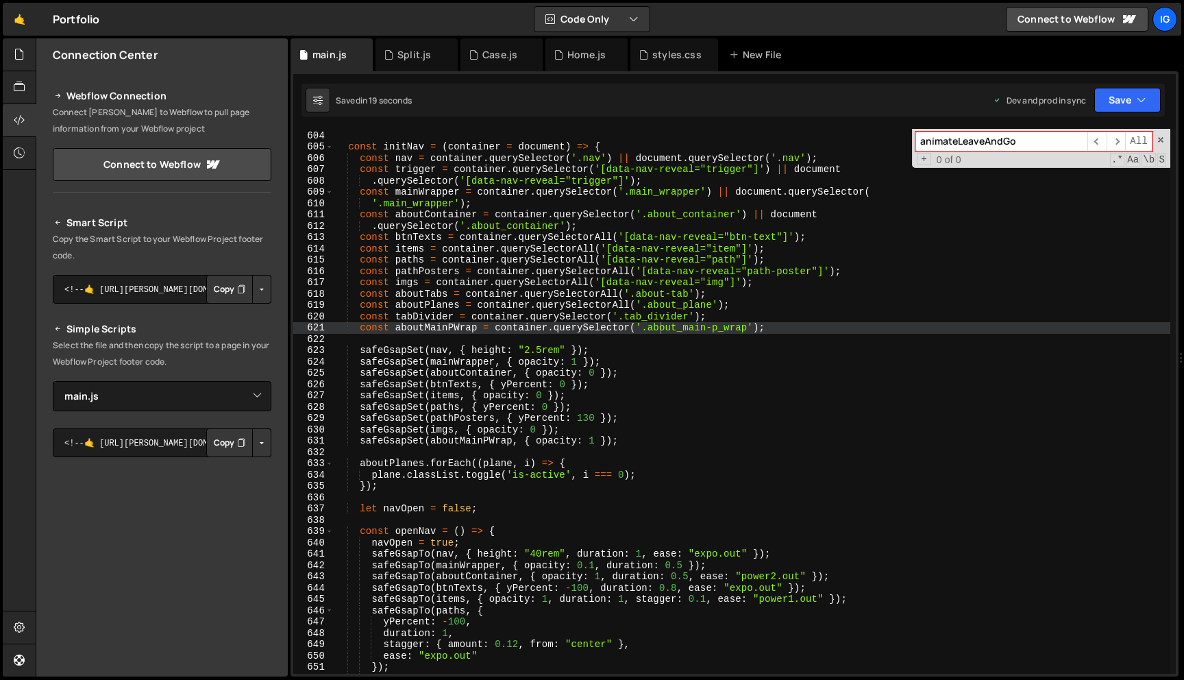
click at [1028, 142] on input "animateLeaveAndGo" at bounding box center [1001, 142] width 172 height 20
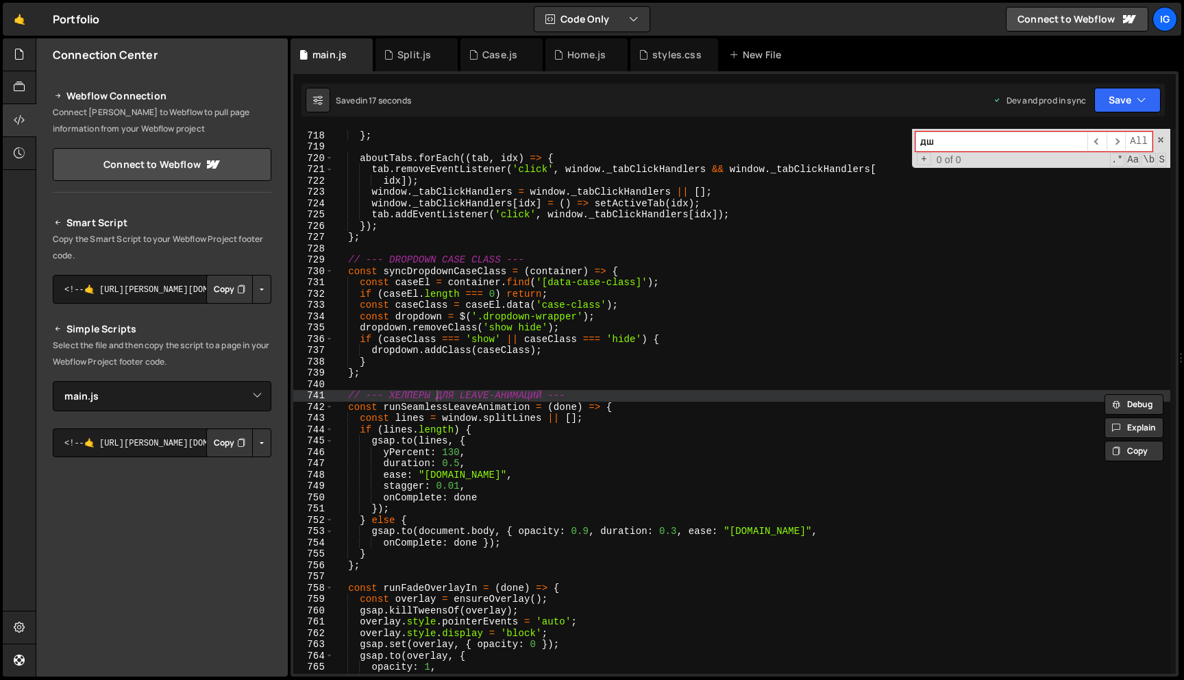
type input "д"
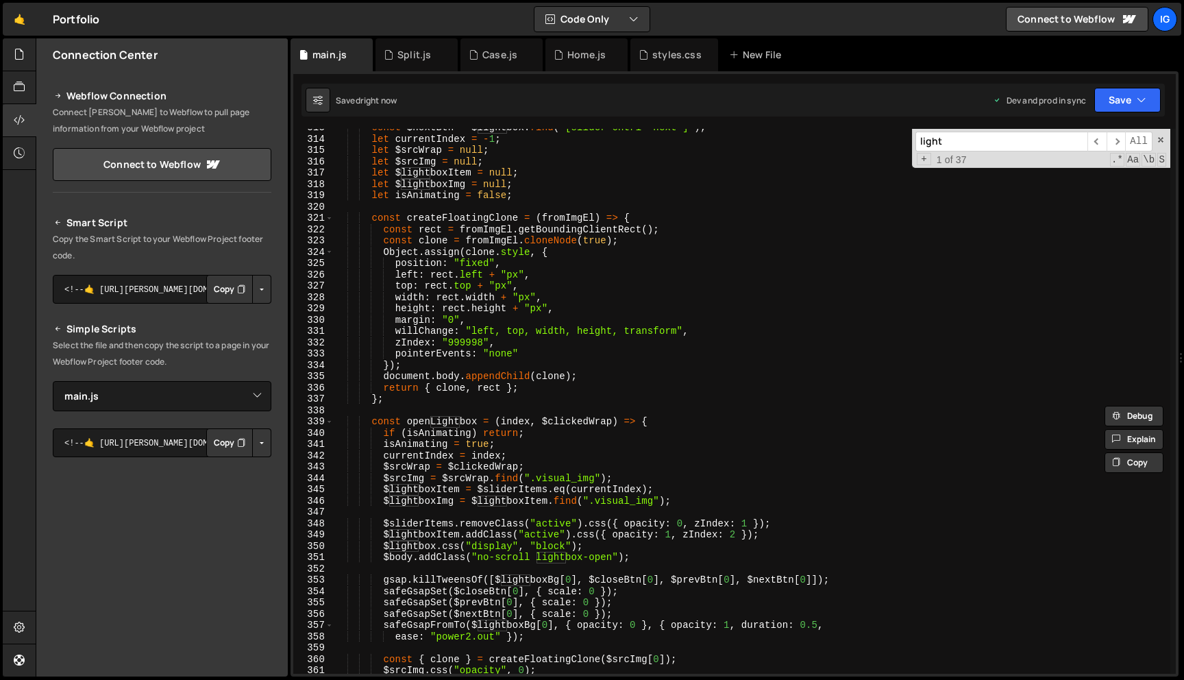
scroll to position [3533, 0]
type input "light"
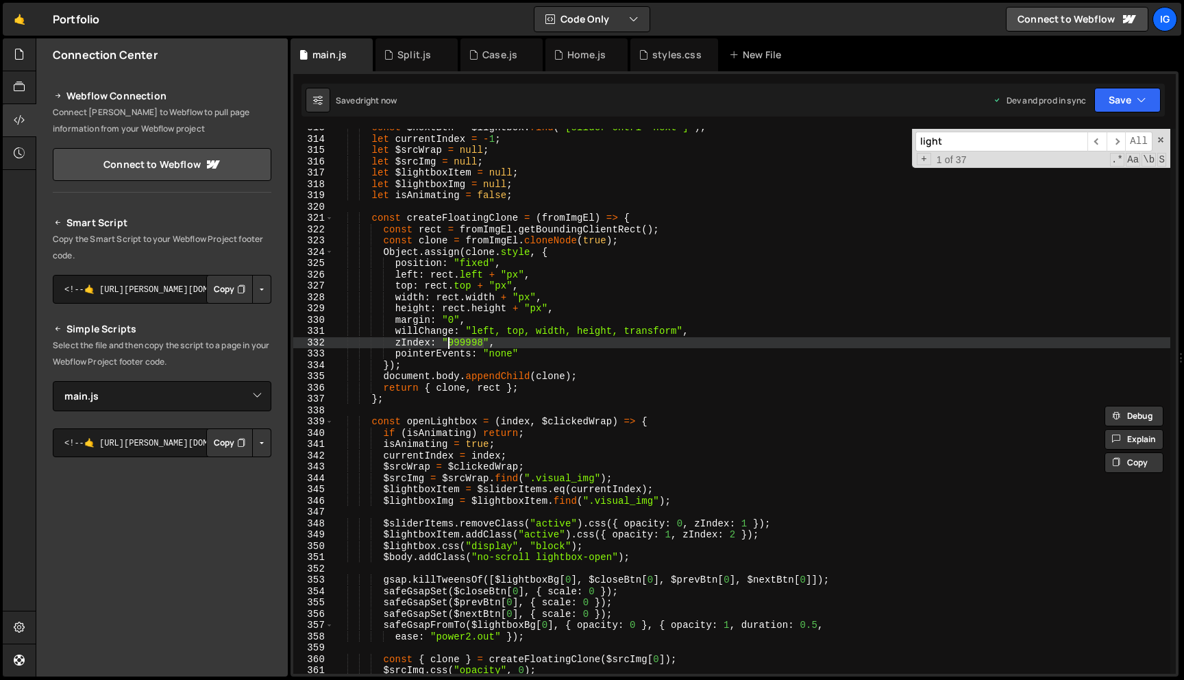
drag, startPoint x: 484, startPoint y: 341, endPoint x: 452, endPoint y: 340, distance: 31.5
click at [451, 340] on div "const $nextBtn = $lightbox . find ( '[slider-cntrl="next"]' ) ; let currentInde…" at bounding box center [752, 405] width 836 height 567
click at [510, 341] on div "const $nextBtn = $lightbox . find ( '[slider-cntrl="next"]' ) ; let currentInde…" at bounding box center [752, 405] width 836 height 567
click at [1160, 140] on span at bounding box center [1161, 140] width 10 height 10
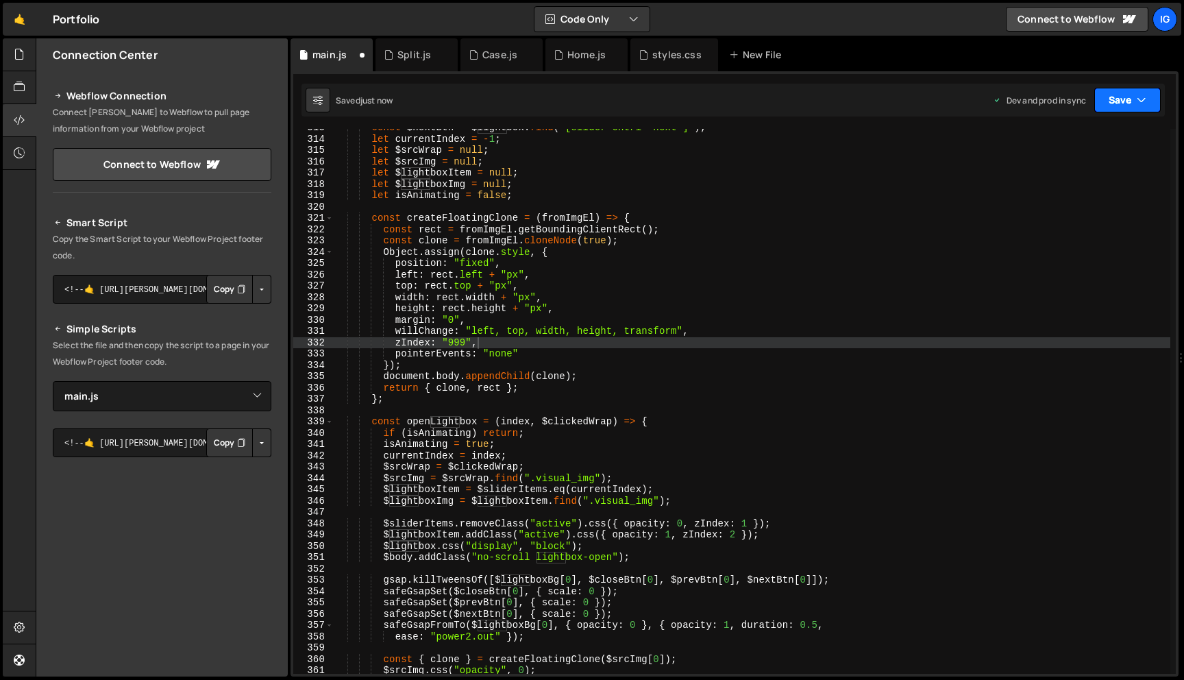
click at [1132, 99] on button "Save" at bounding box center [1127, 100] width 66 height 25
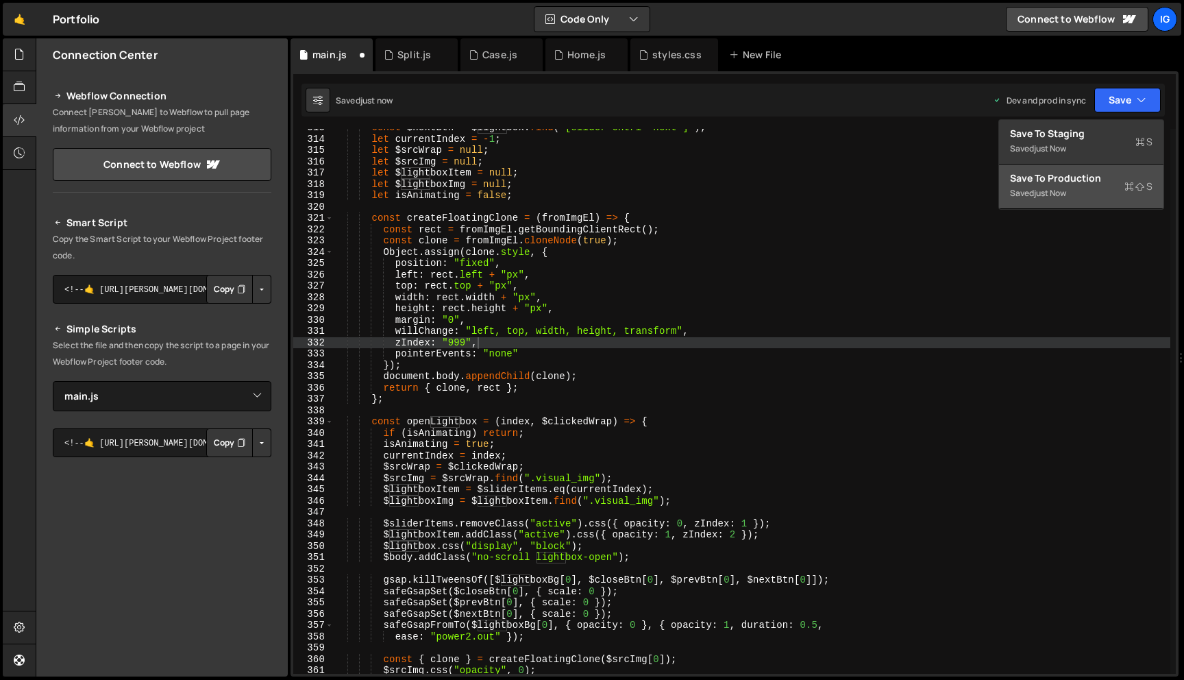
click at [1110, 176] on div "Save to Production S" at bounding box center [1081, 178] width 142 height 14
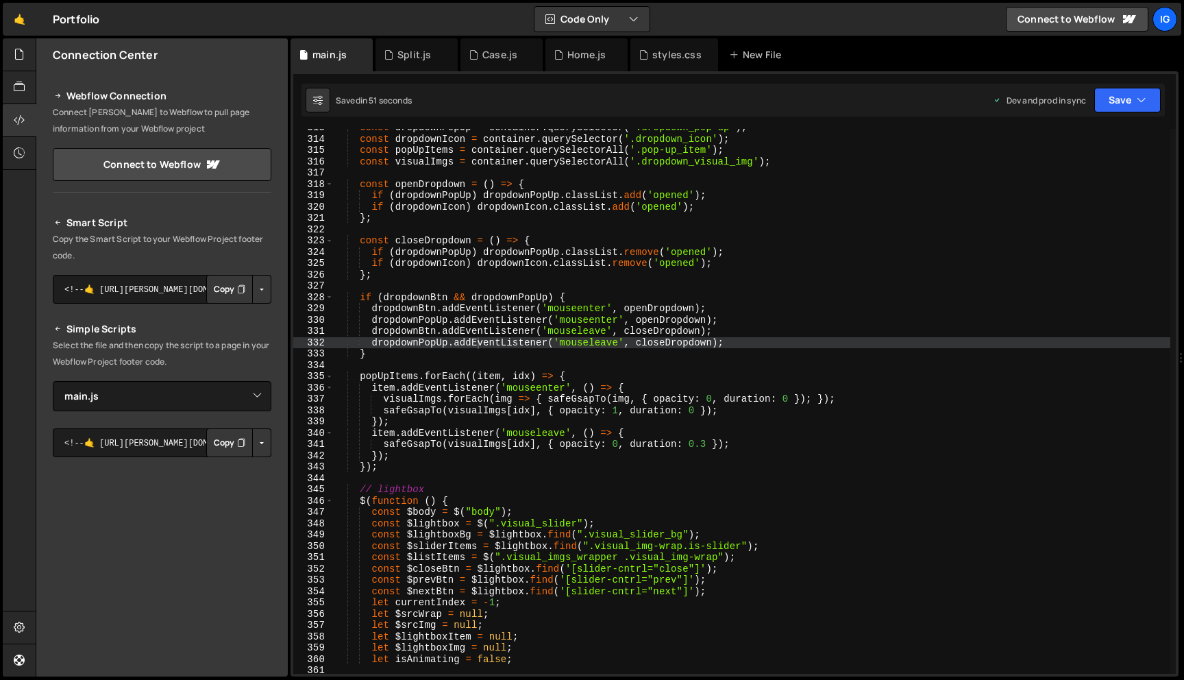
click at [624, 253] on div "const dropdownPopUp = container . querySelector ( '.dropdown_pop-up' ) ; const …" at bounding box center [752, 405] width 836 height 567
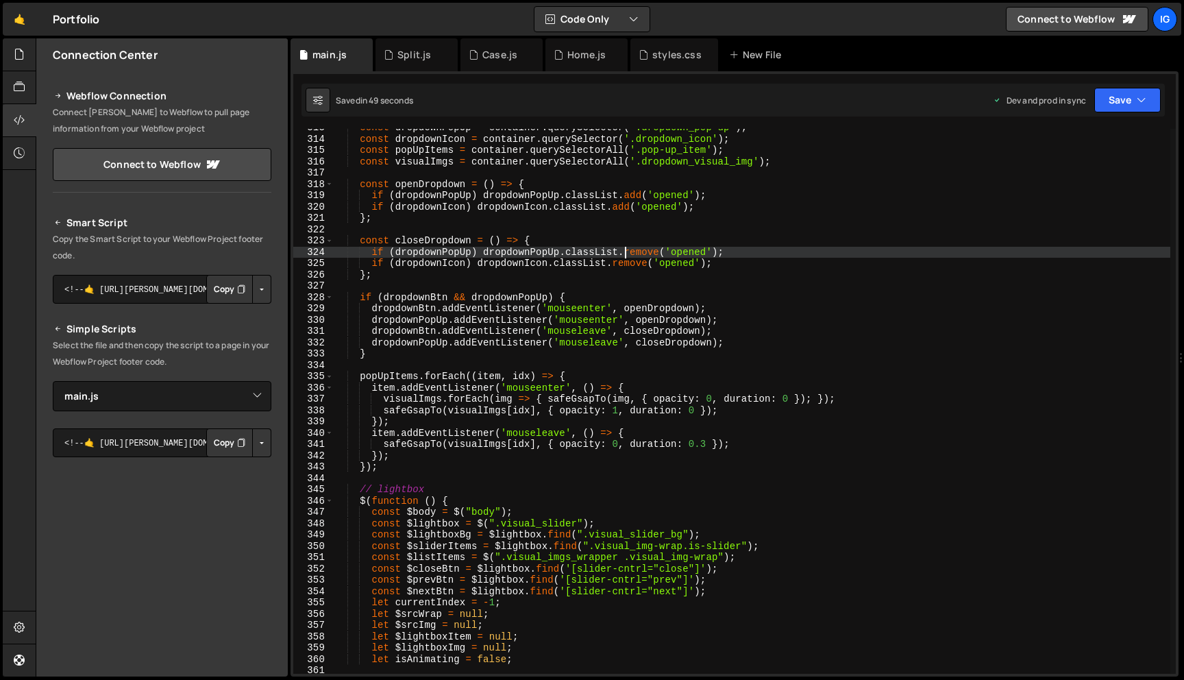
type textarea "})();"
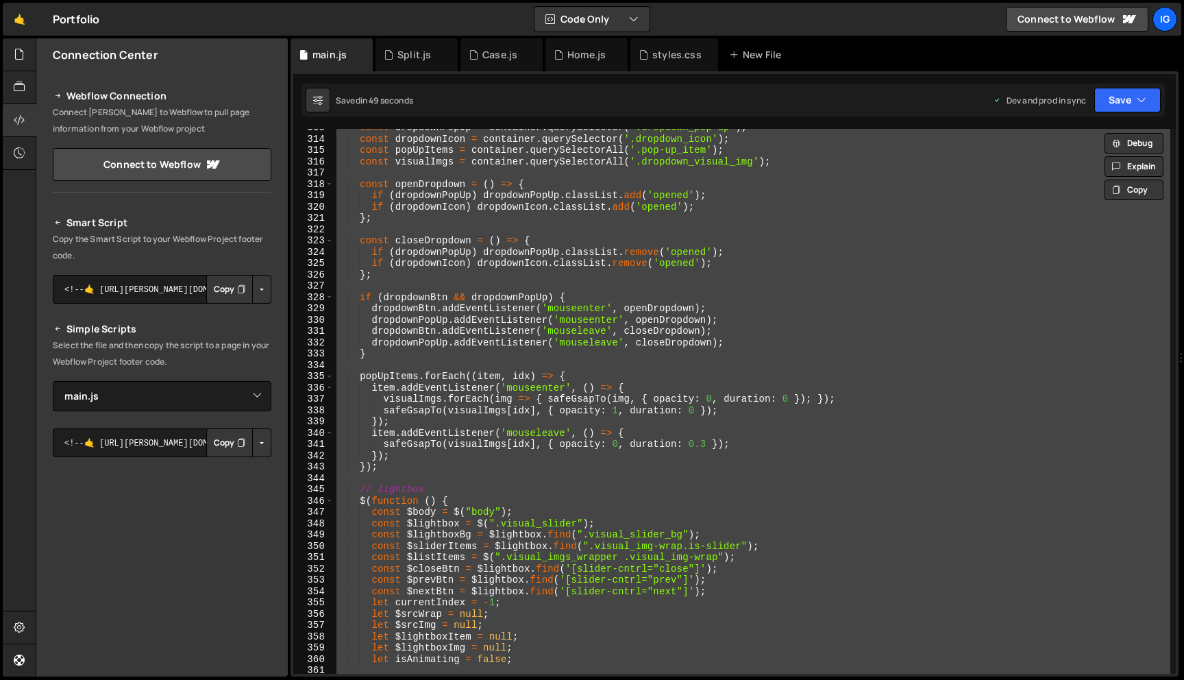
scroll to position [0, 1]
click at [635, 288] on div "const dropdownPopUp = container . querySelector ( '.dropdown_pop-up' ) ; const …" at bounding box center [752, 405] width 836 height 567
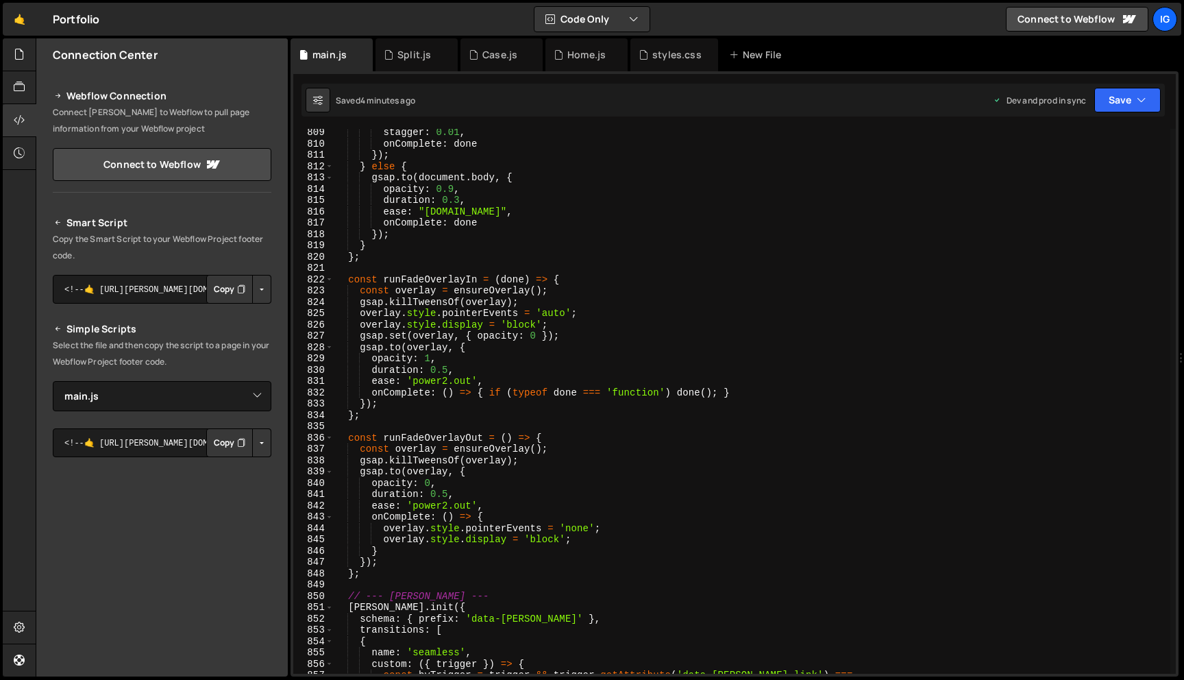
scroll to position [9132, 0]
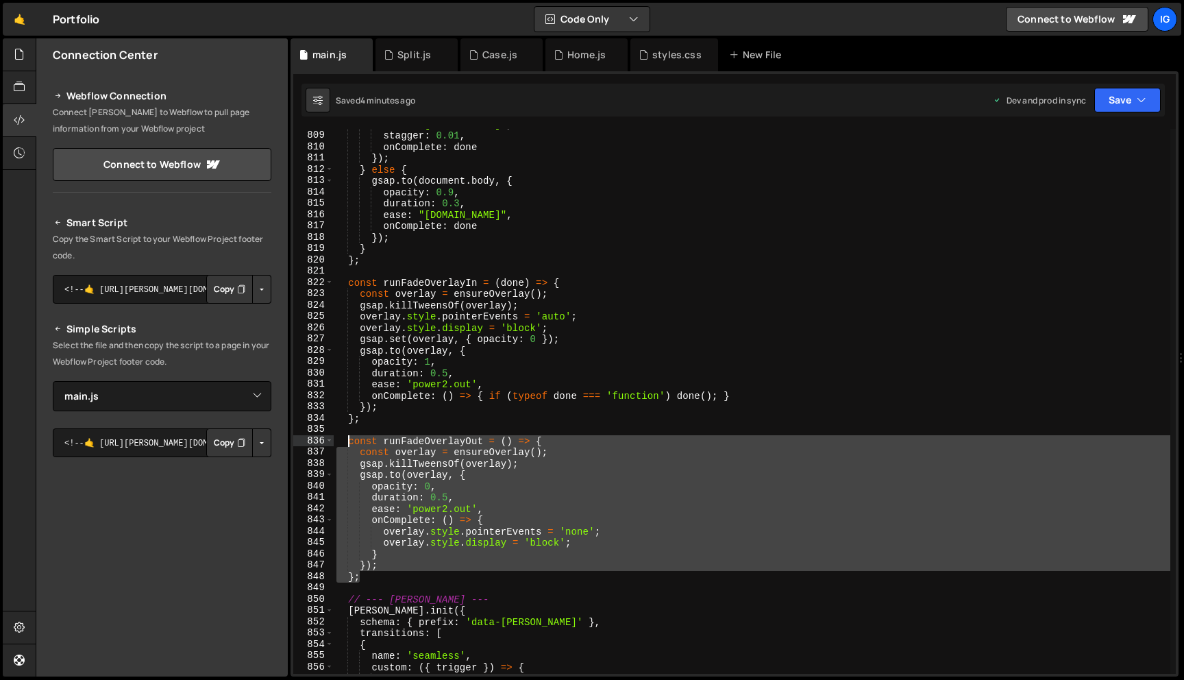
drag, startPoint x: 366, startPoint y: 579, endPoint x: 348, endPoint y: 440, distance: 140.2
click at [348, 440] on div "ease : "[DOMAIN_NAME]" , stagger : 0.01 , onComplete : done }) ; } else { gsap …" at bounding box center [752, 402] width 836 height 567
paste textarea "}"
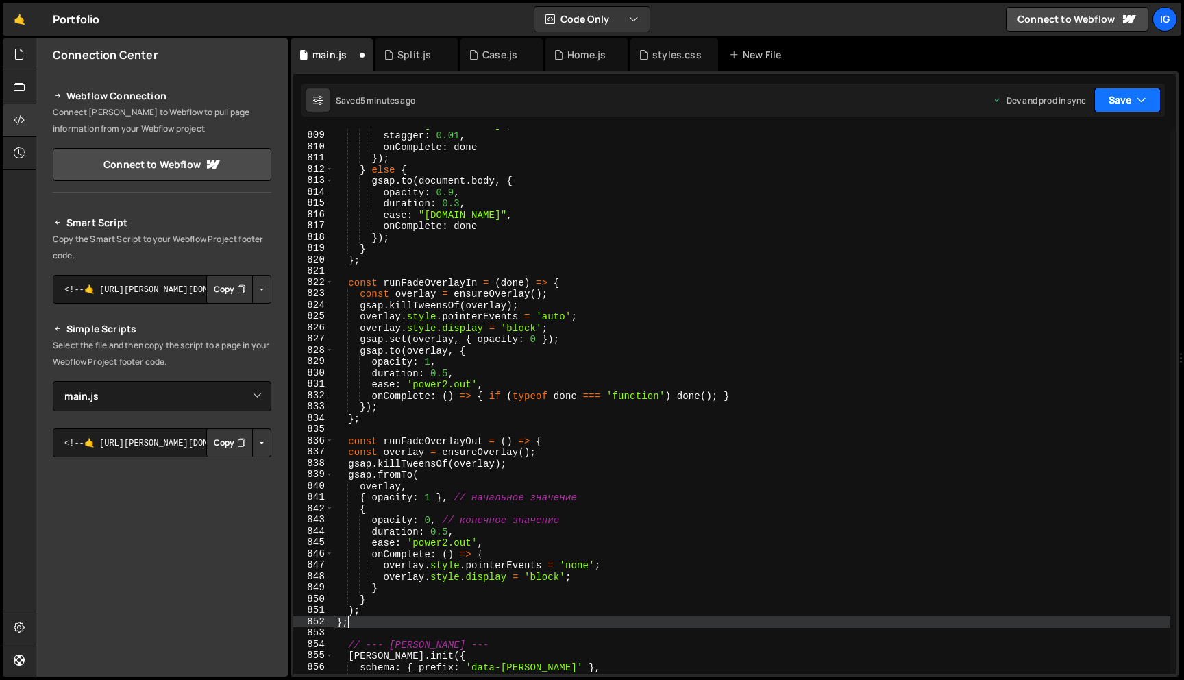
click at [1121, 95] on button "Save" at bounding box center [1127, 100] width 66 height 25
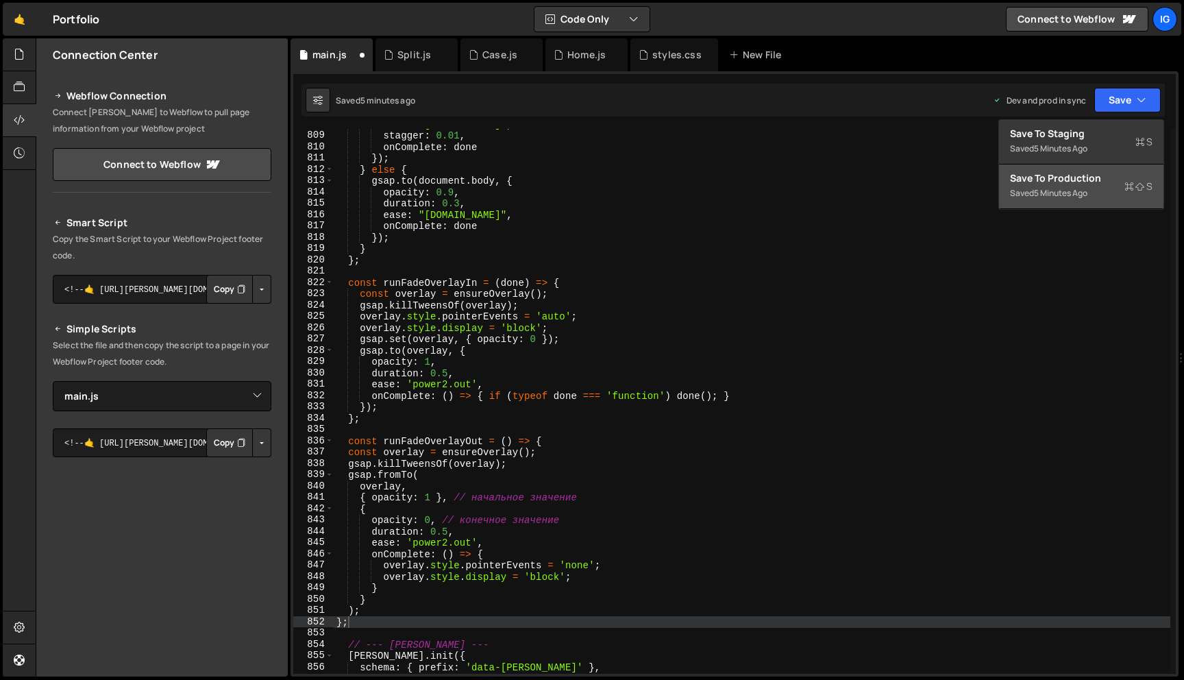
click at [1108, 182] on div "Save to Production S" at bounding box center [1081, 178] width 142 height 14
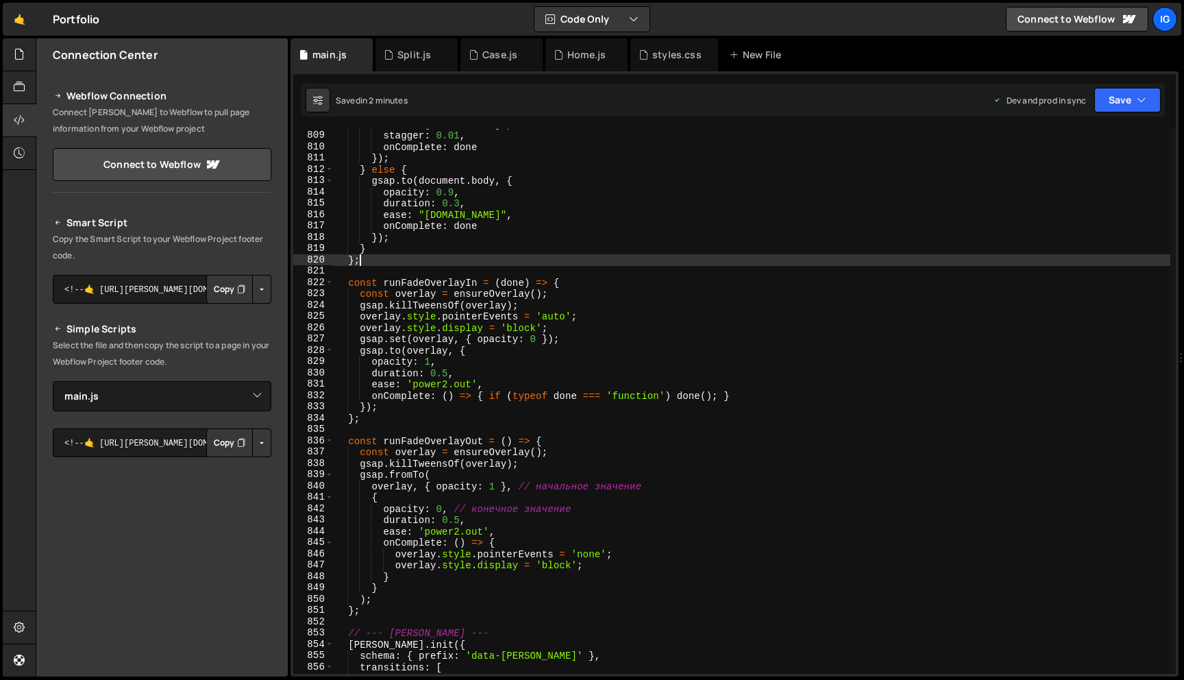
click at [651, 265] on div "ease : "[DOMAIN_NAME]" , stagger : 0.01 , onComplete : done }) ; } else { gsap …" at bounding box center [752, 402] width 836 height 567
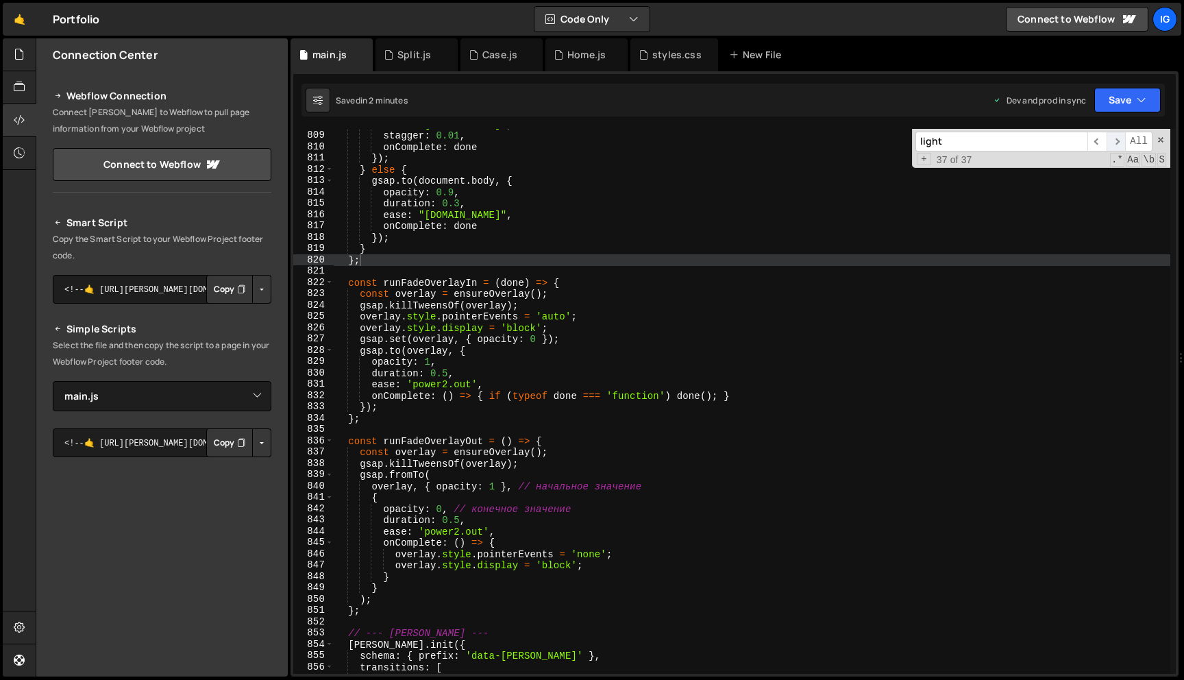
click at [1119, 139] on span "​" at bounding box center [1115, 142] width 19 height 20
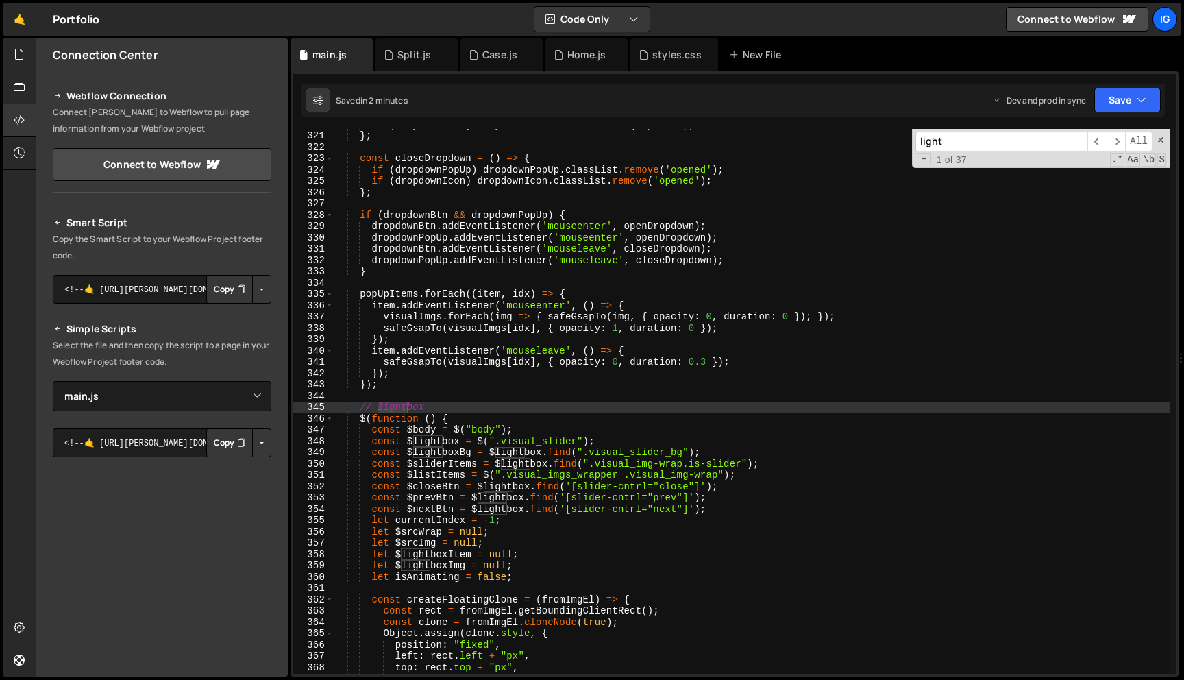
click at [643, 487] on div "if ( dropdownIcon ) dropdownIcon . classList . add ( 'opened' ) ; } ; const clo…" at bounding box center [752, 402] width 836 height 567
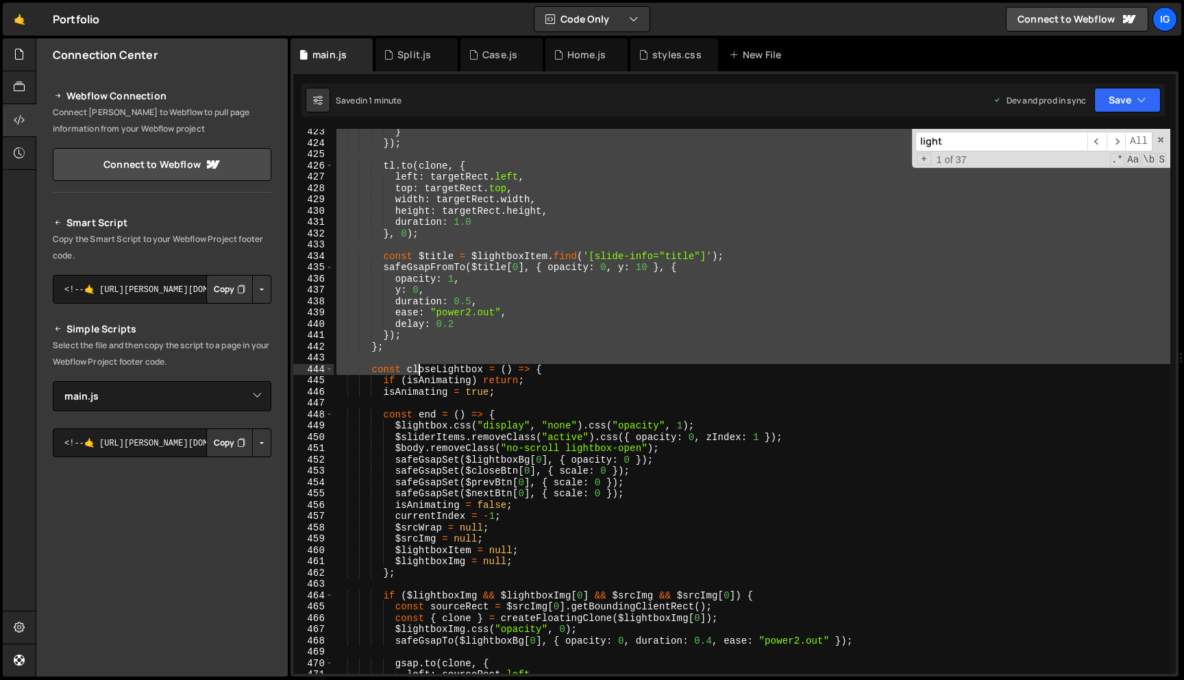
scroll to position [4773, 0]
drag, startPoint x: 360, startPoint y: 313, endPoint x: 419, endPoint y: 373, distance: 84.3
click at [419, 373] on div "} }) ; tl . to ( clone , { left : targetRect . left , top : targetRect . top , …" at bounding box center [752, 409] width 836 height 567
click at [449, 451] on div "} }) ; tl . to ( clone , { left : targetRect . left , top : targetRect . top , …" at bounding box center [752, 409] width 836 height 567
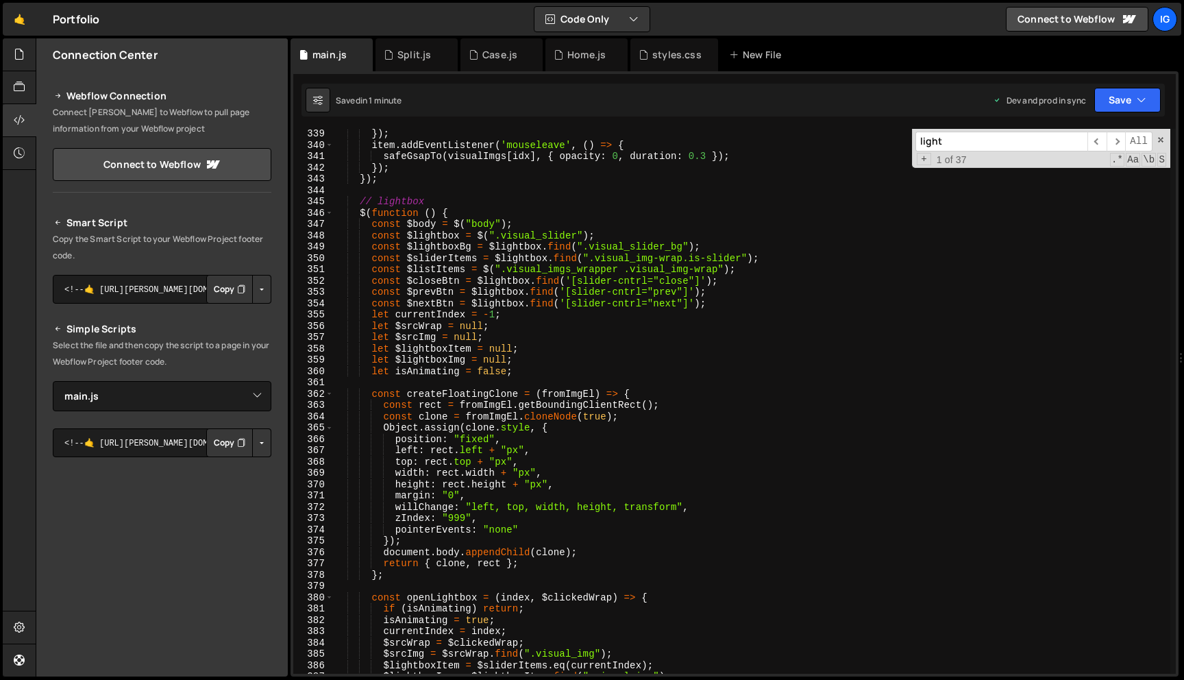
scroll to position [3821, 0]
click at [476, 289] on div "}) ; item . addEventListener ( 'mouseleave' , ( ) => { safeGsapTo ( visualImgs …" at bounding box center [752, 411] width 836 height 567
click at [447, 207] on div "}) ; item . addEventListener ( 'mouseleave' , ( ) => { safeGsapTo ( visualImgs …" at bounding box center [752, 411] width 836 height 567
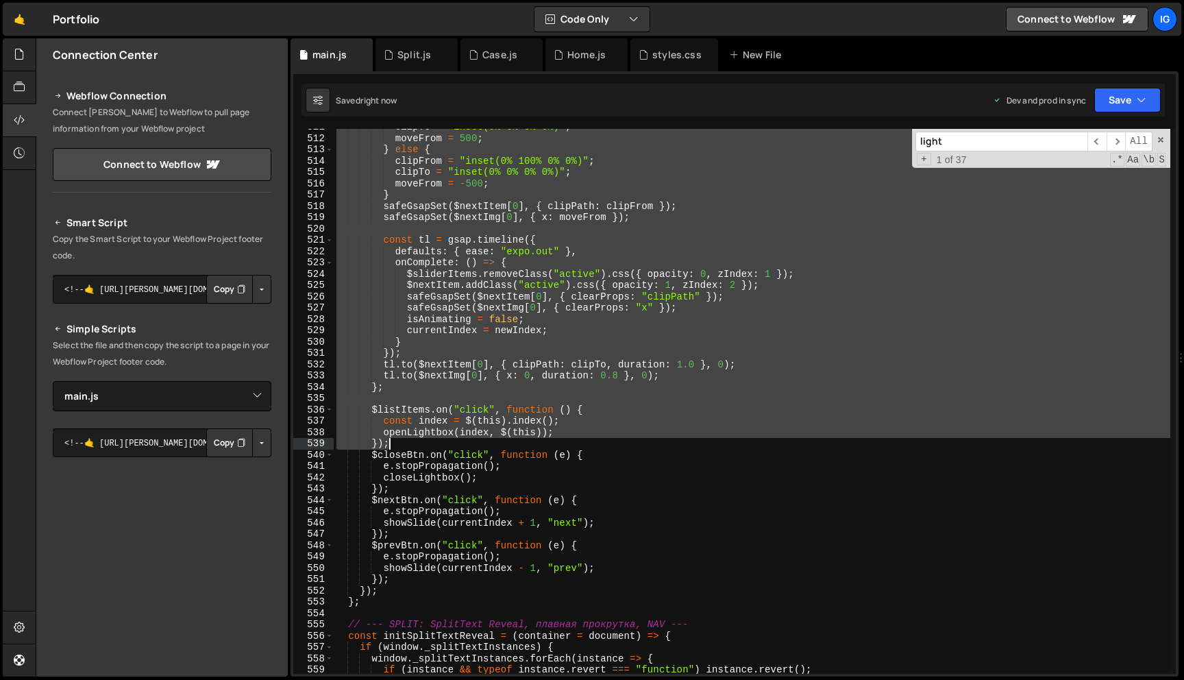
scroll to position [5778, 0]
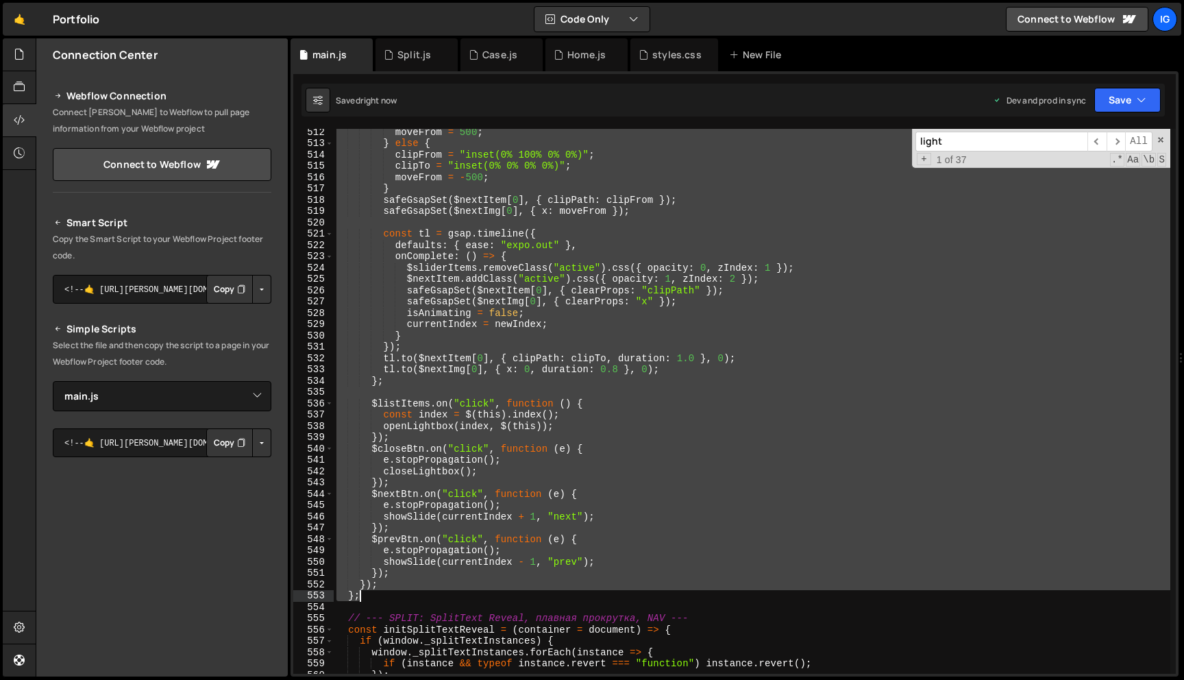
drag, startPoint x: 360, startPoint y: 199, endPoint x: 369, endPoint y: 594, distance: 394.7
click at [369, 594] on div "moveFrom = 500 ; } else { clipFrom = "inset(0% 100% 0% 0%)" ; clipTo = "inset(0…" at bounding box center [752, 409] width 836 height 567
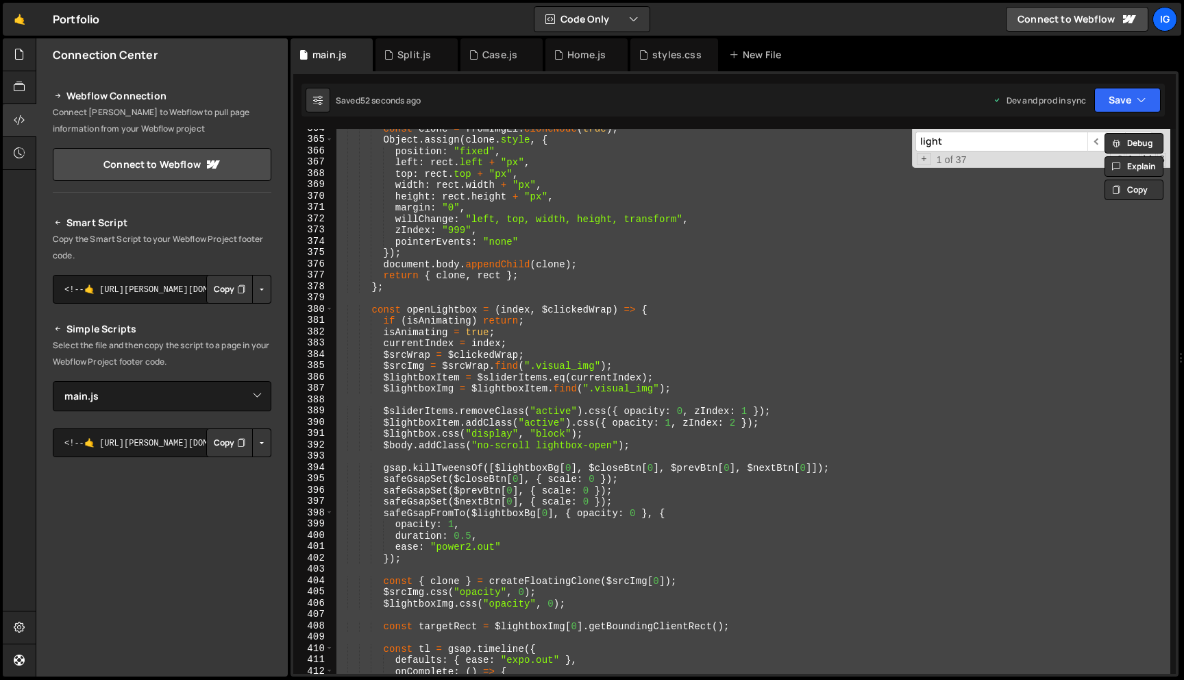
scroll to position [3773, 0]
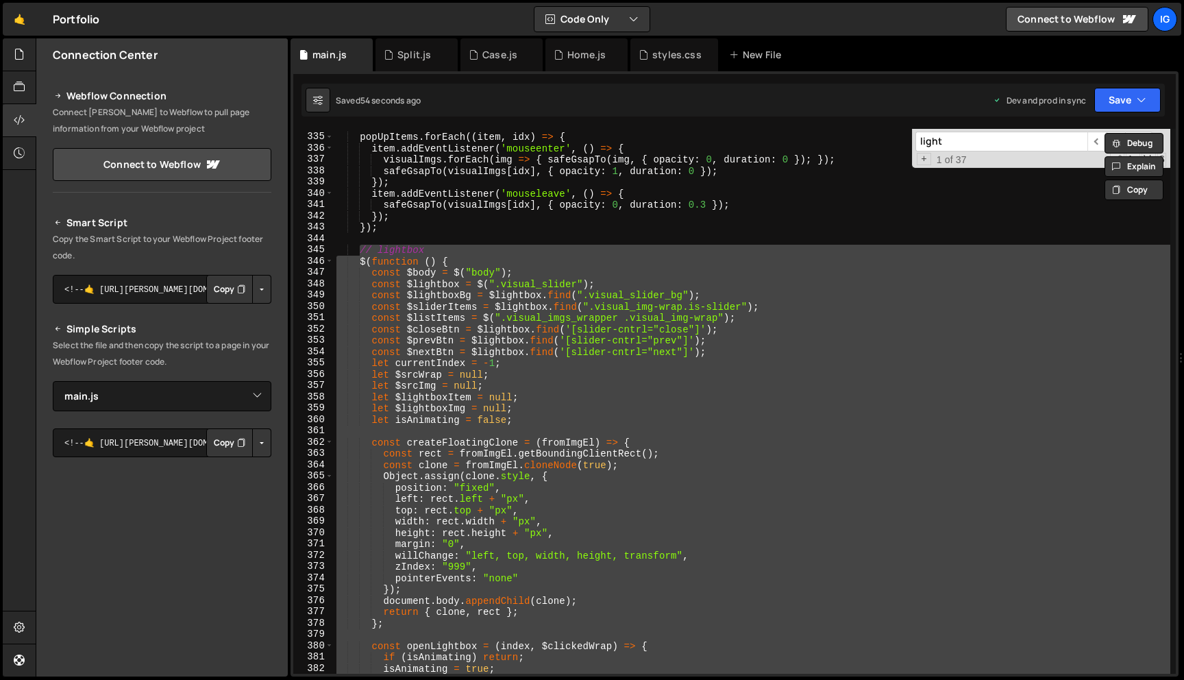
paste textarea "})"
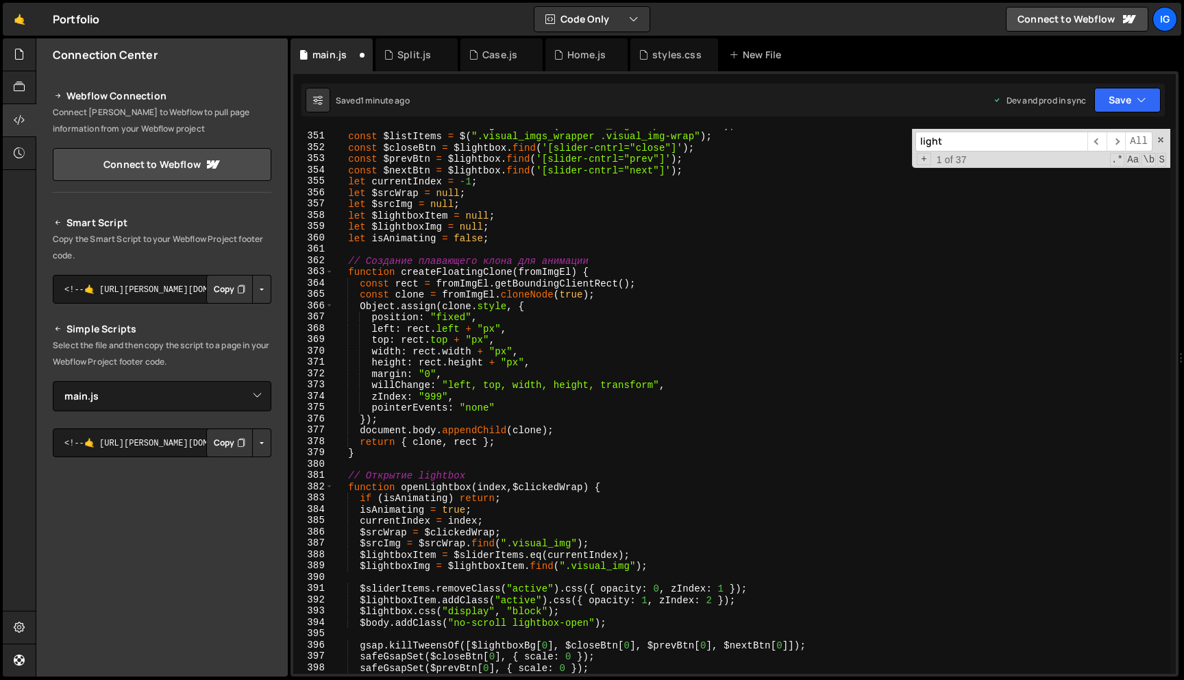
scroll to position [3986, 0]
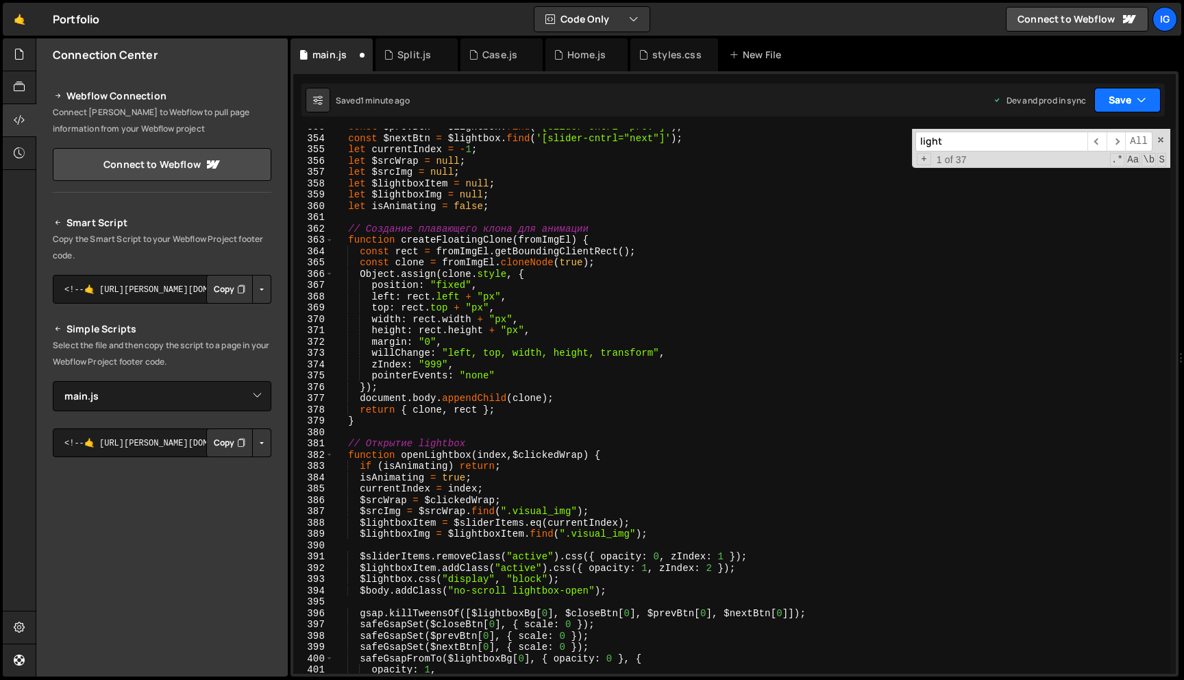
click at [1135, 98] on button "Save" at bounding box center [1127, 100] width 66 height 25
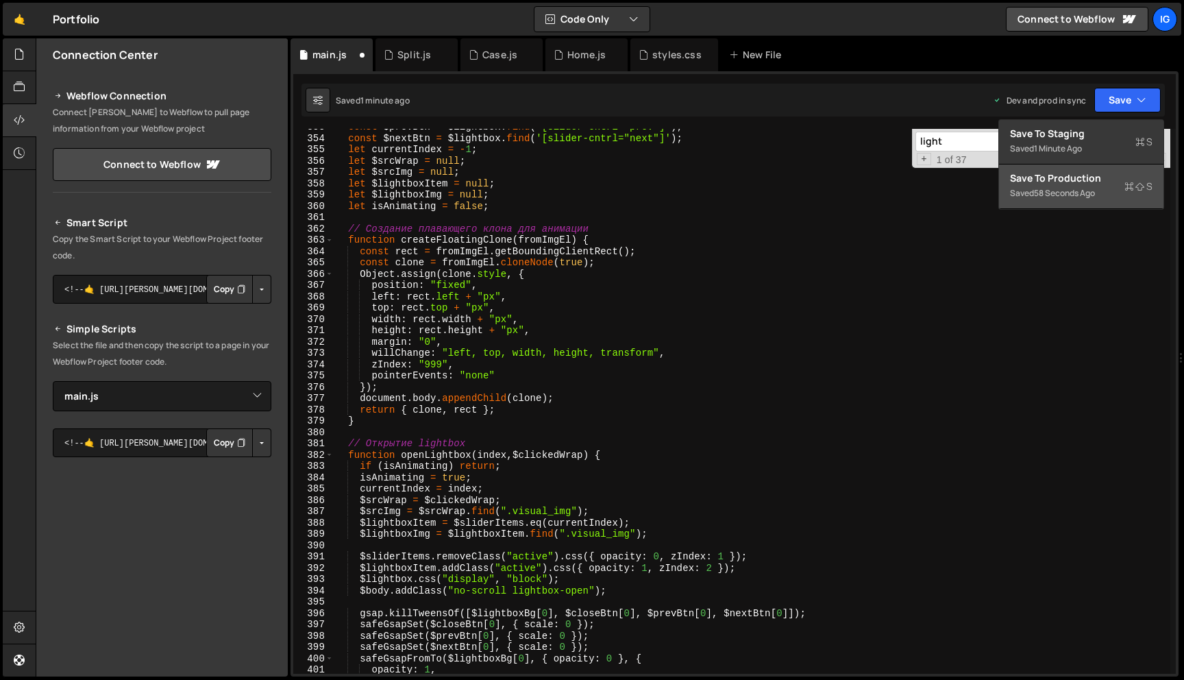
click at [1084, 176] on div "Save to Production S" at bounding box center [1081, 178] width 142 height 14
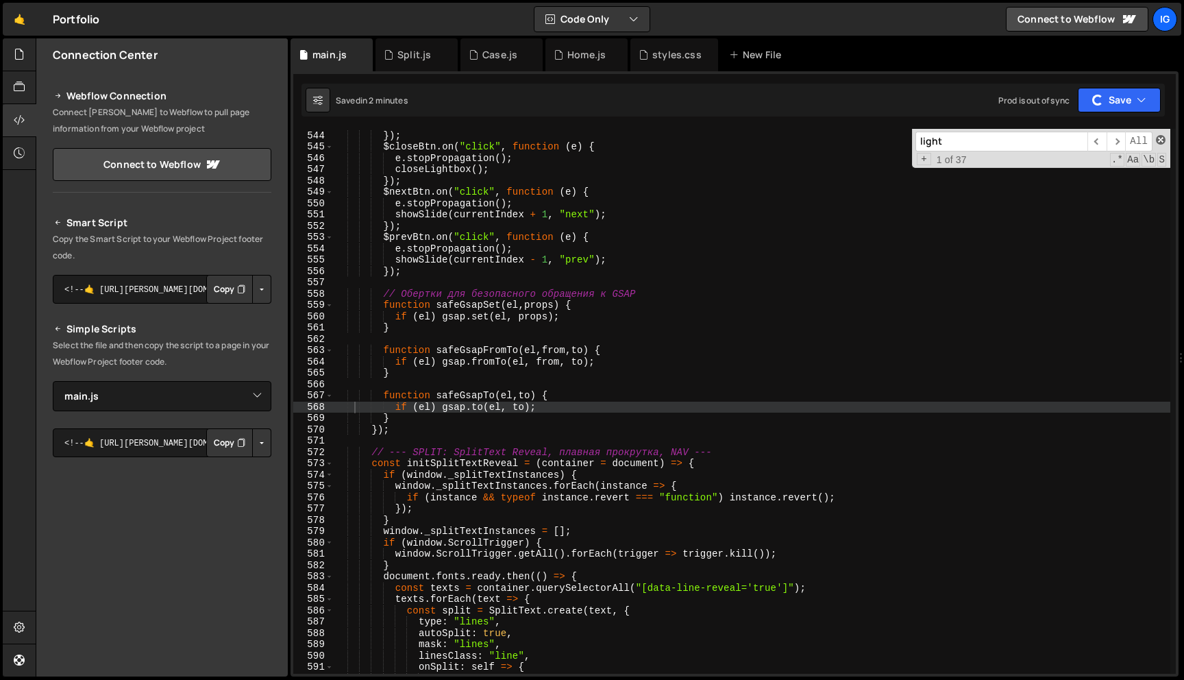
click at [1160, 138] on span at bounding box center [1161, 140] width 10 height 10
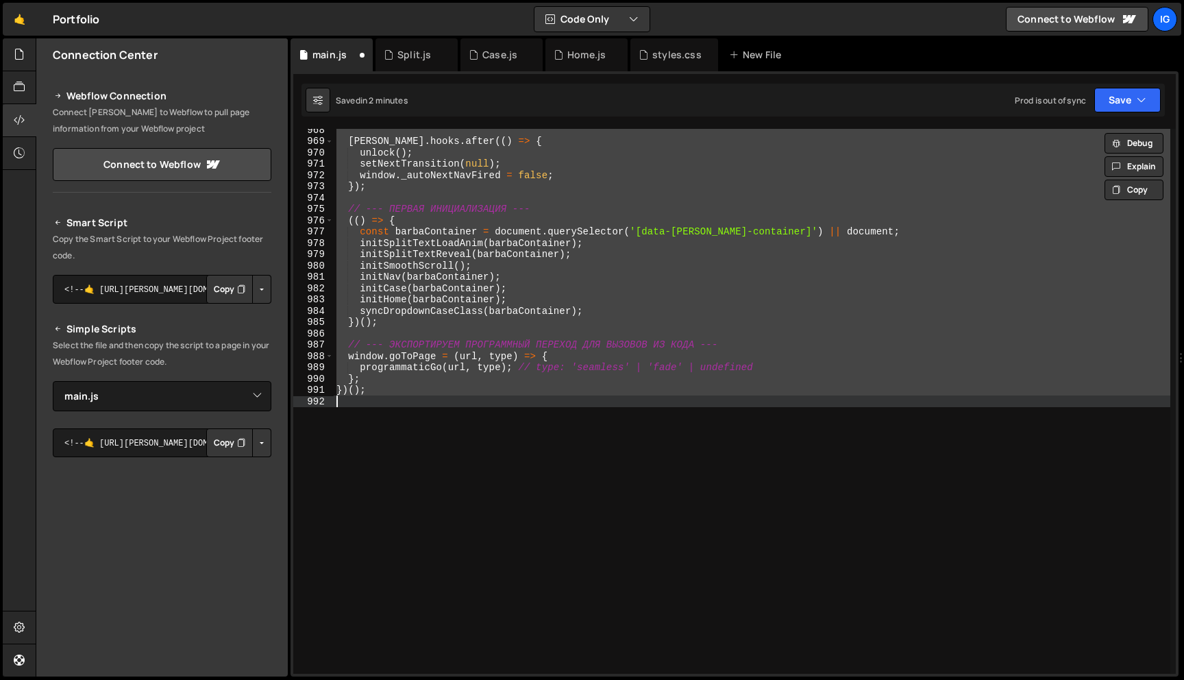
scroll to position [5967, 0]
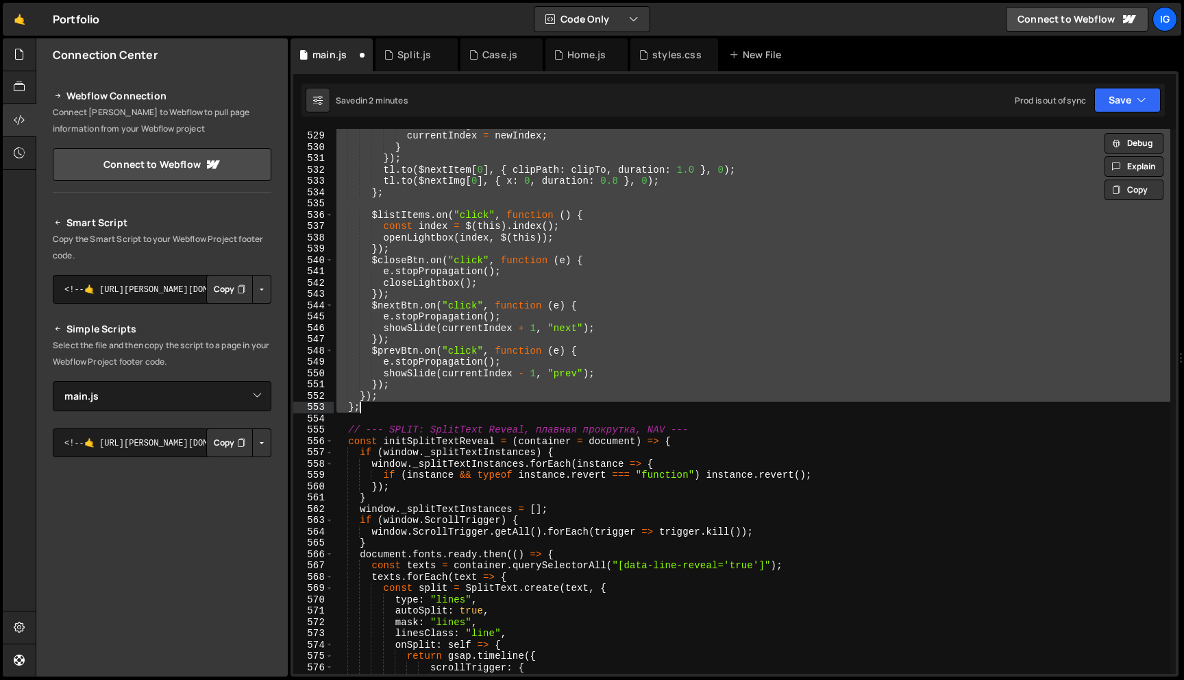
click at [568, 261] on div "isAnimating = false ; currentIndex = newIndex ; } }) ; tl . to ( $nextItem [ 0 …" at bounding box center [752, 401] width 836 height 545
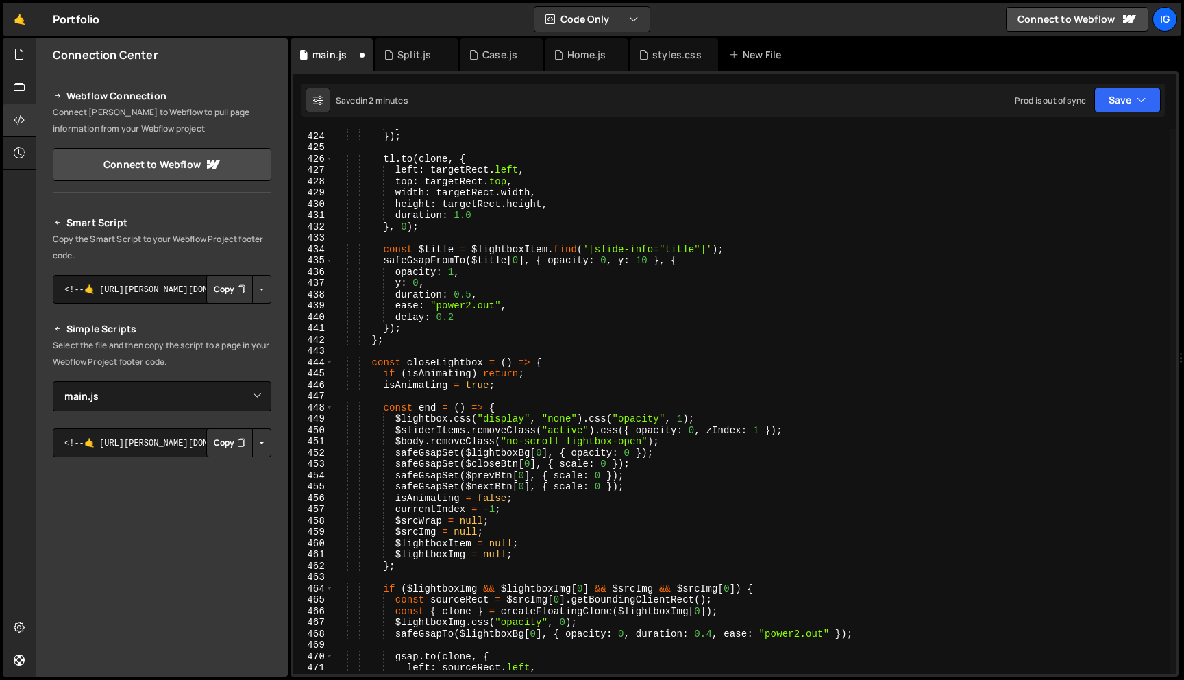
scroll to position [4719, 0]
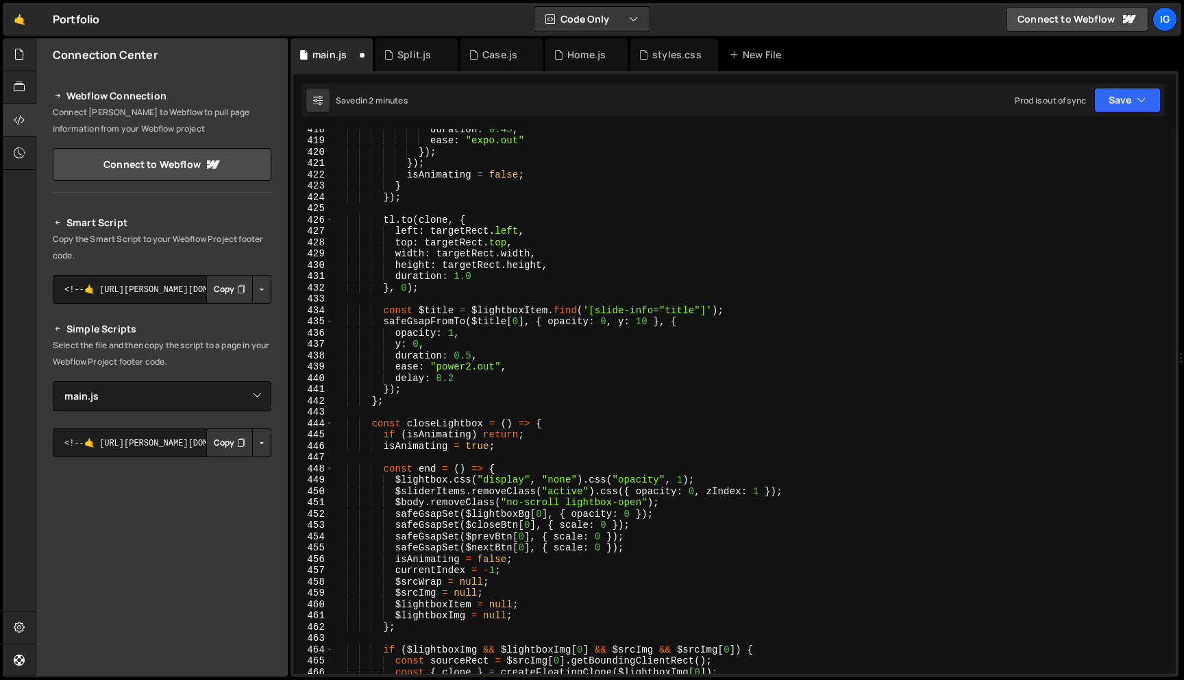
click at [537, 259] on div "duration : 0.45 , ease : "expo.out" }) ; }) ; isAnimating = false ; } }) ; tl .…" at bounding box center [752, 406] width 836 height 567
type textarea "})();"
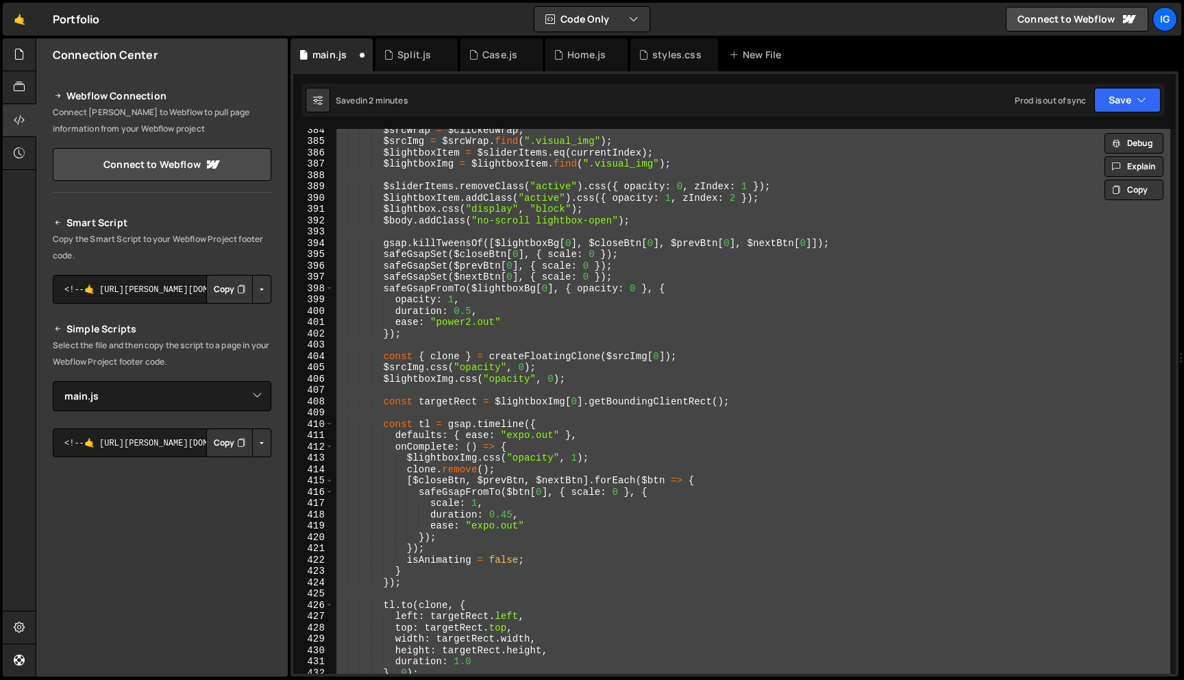
scroll to position [4280, 0]
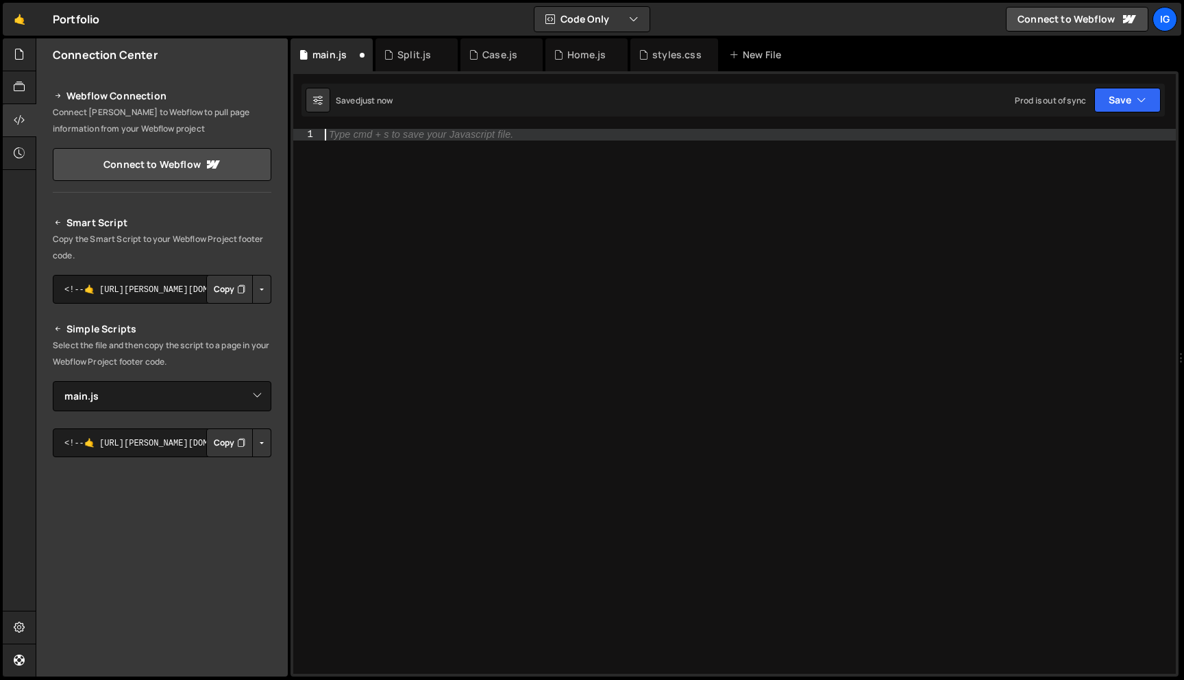
paste textarea "})();"
type textarea "})();"
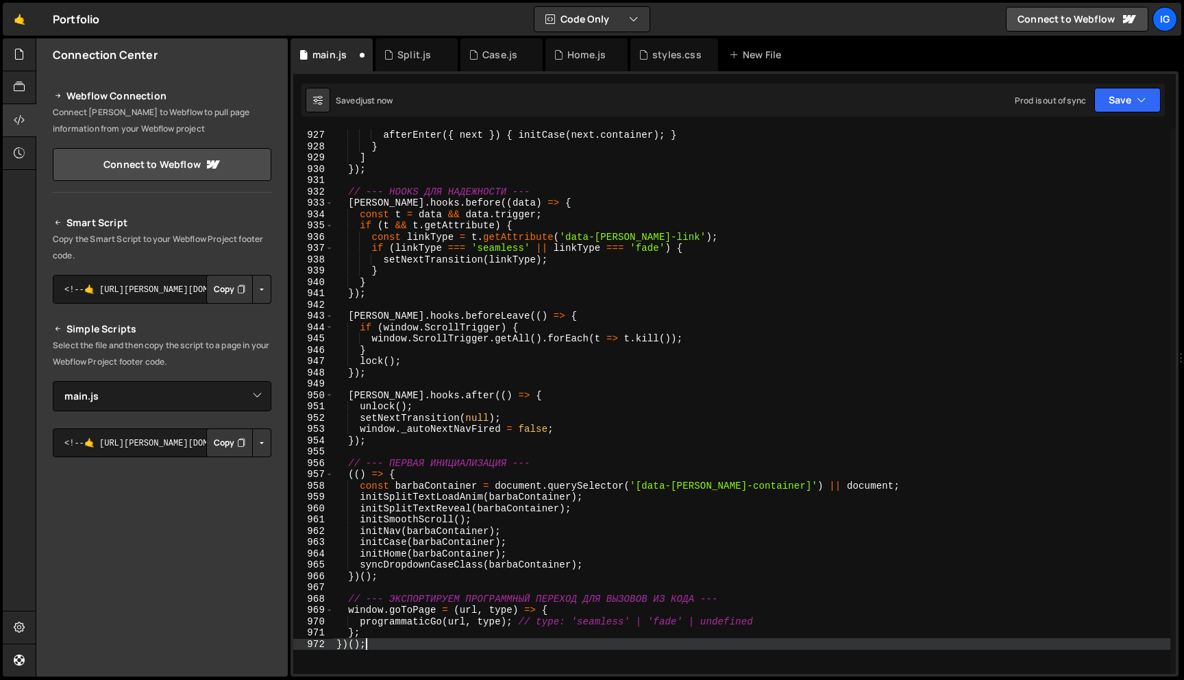
scroll to position [10470, 0]
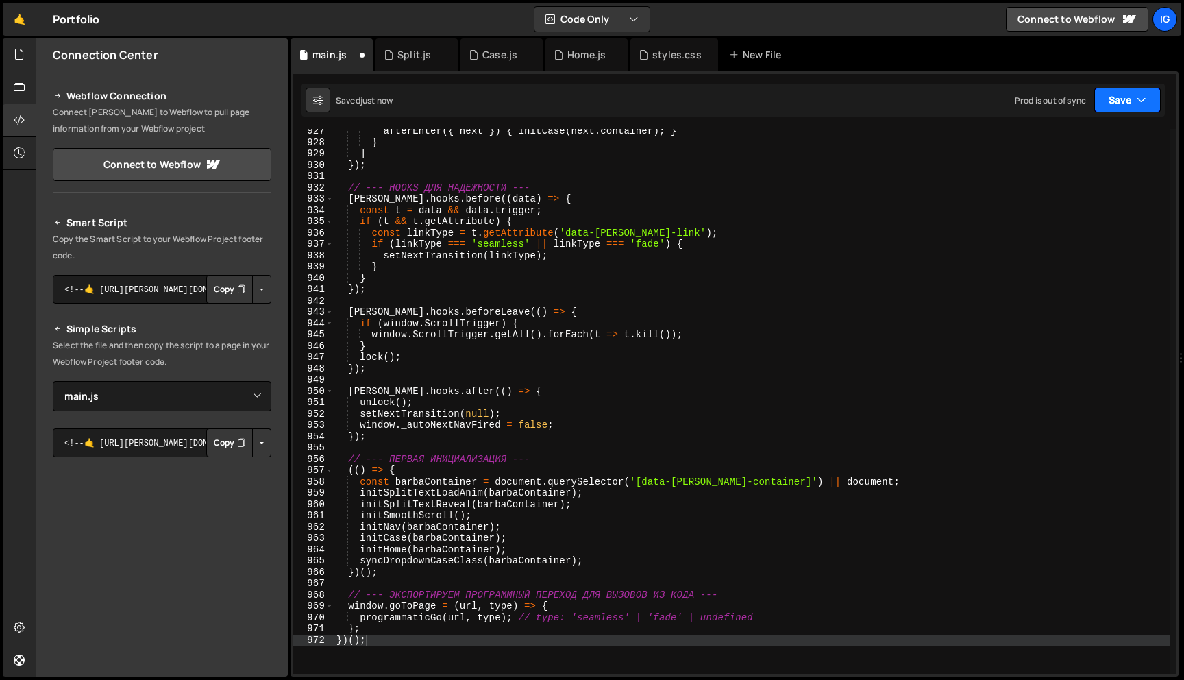
click at [1126, 93] on button "Save" at bounding box center [1127, 100] width 66 height 25
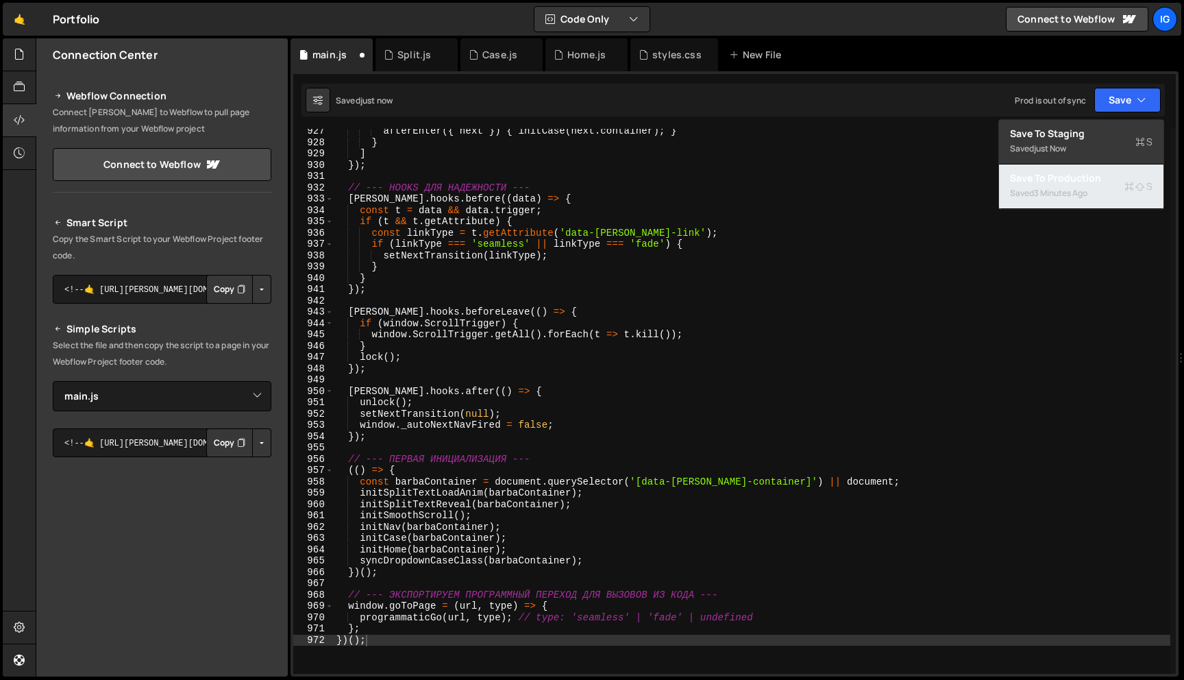
click at [1082, 185] on div "Saved 3 minutes ago" at bounding box center [1081, 193] width 142 height 16
